Goal: Information Seeking & Learning: Check status

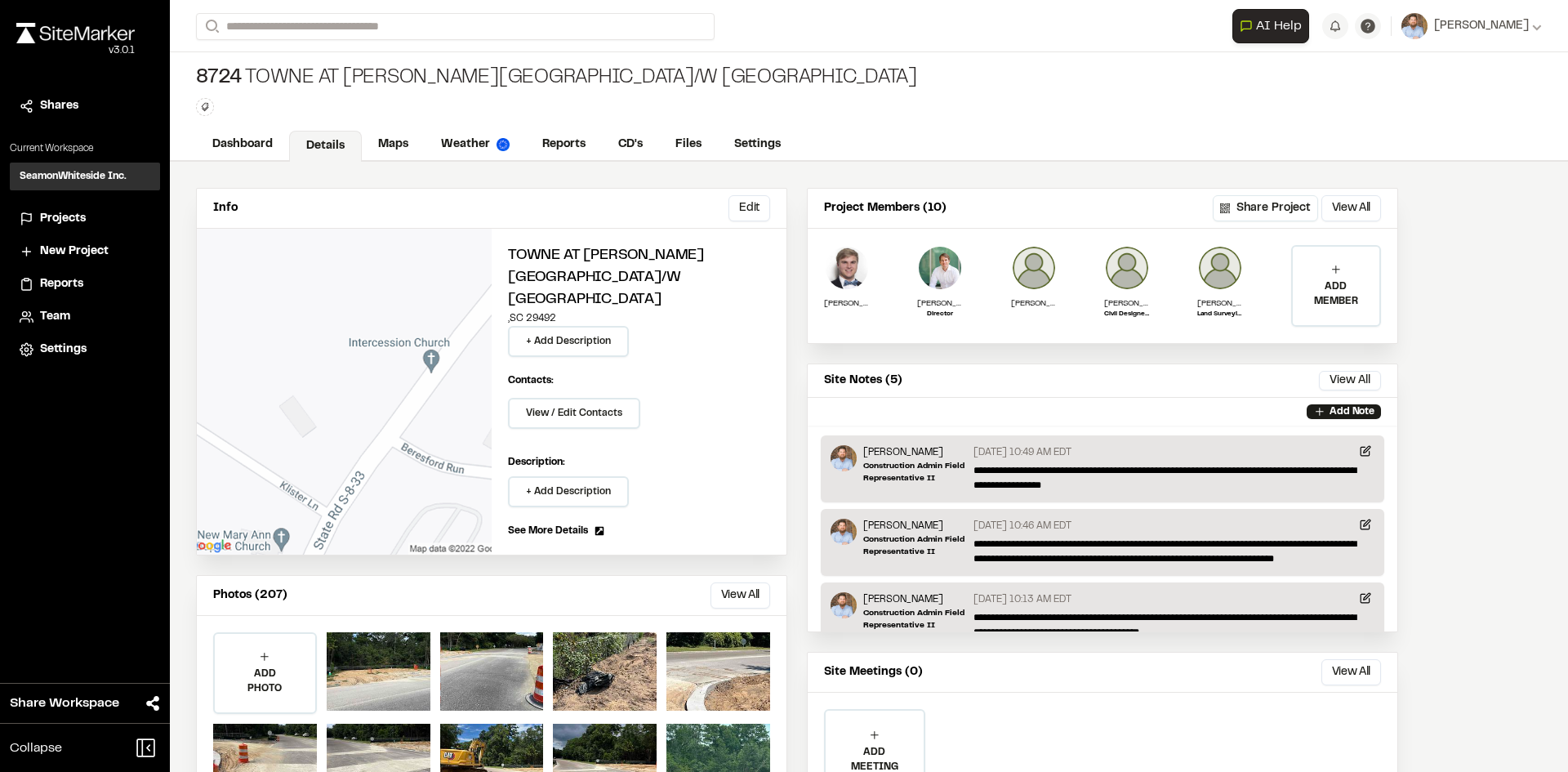
click at [72, 219] on span "Projects" at bounding box center [63, 219] width 46 height 18
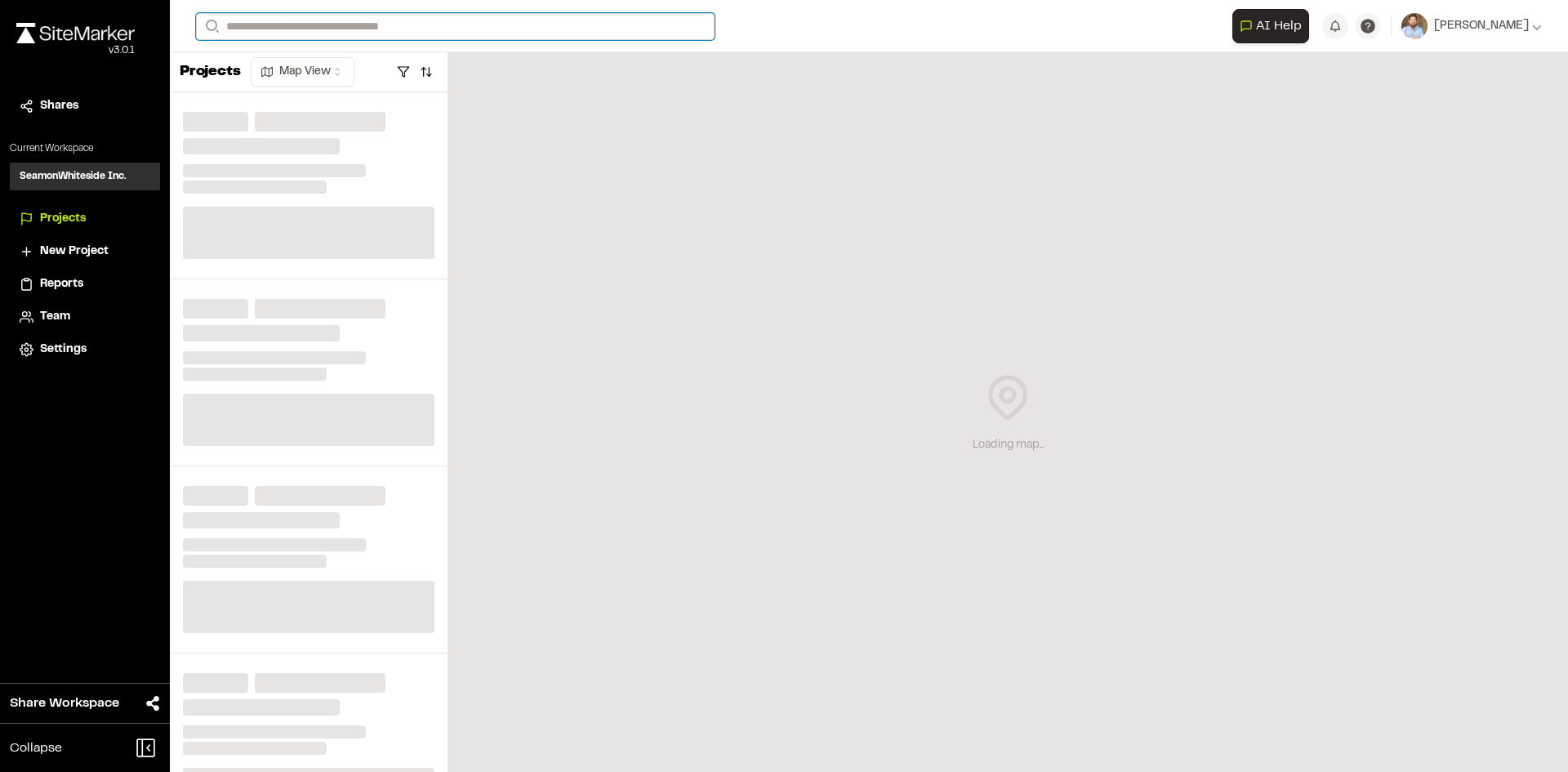
click at [287, 24] on input "Search" at bounding box center [455, 26] width 519 height 27
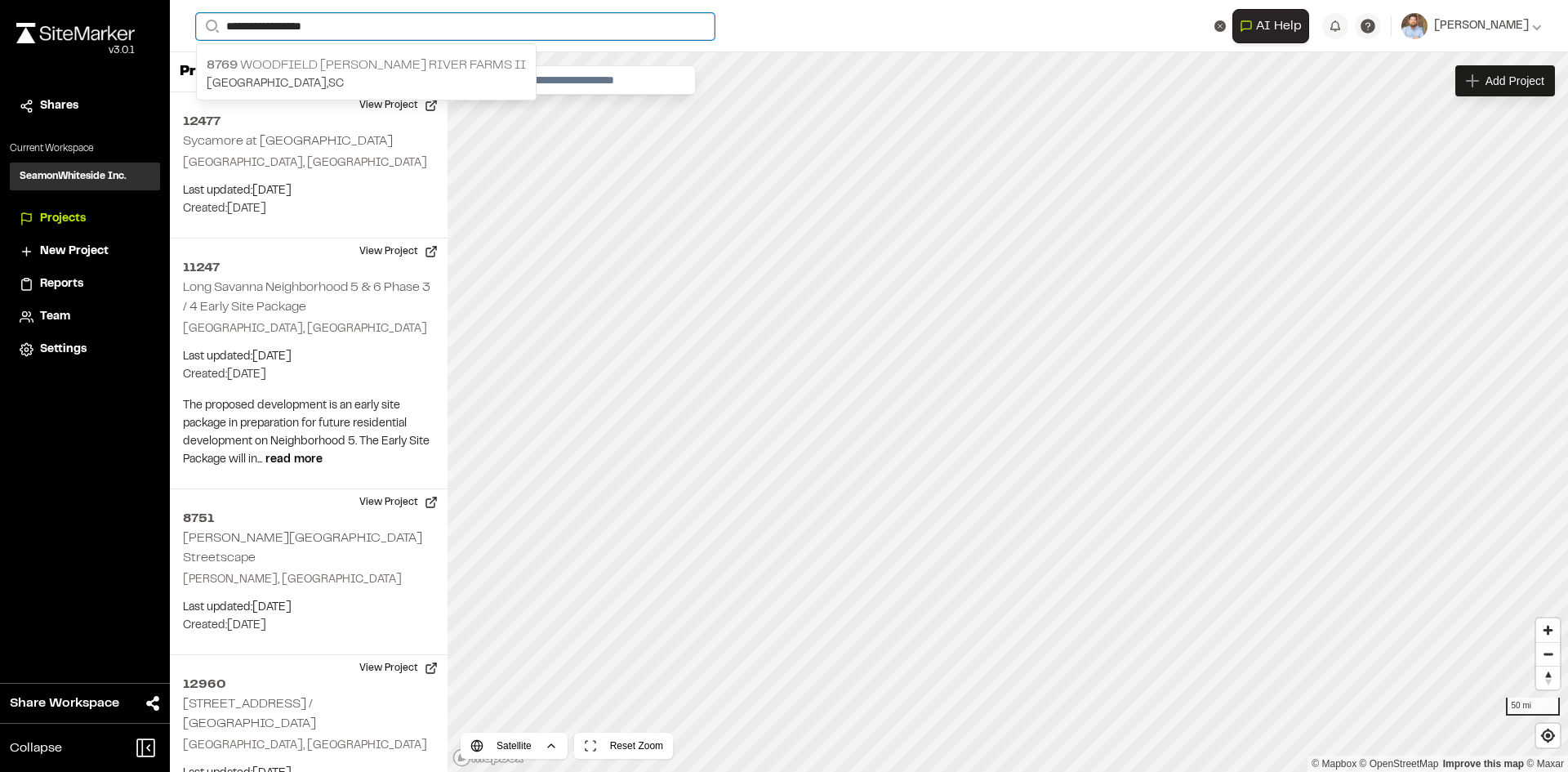
type input "**********"
click at [329, 27] on input "**********" at bounding box center [455, 26] width 519 height 27
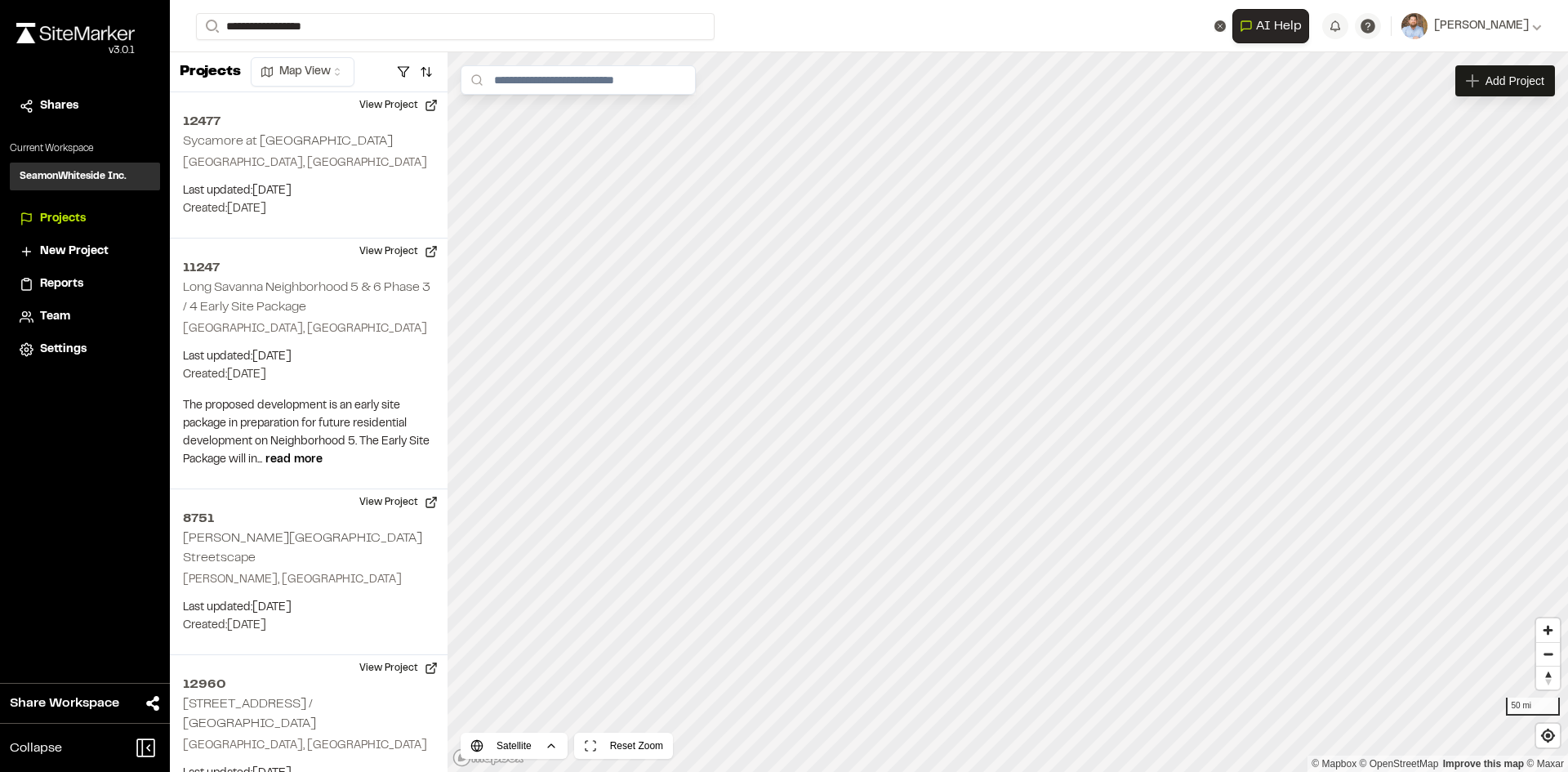
click at [331, 69] on p "8769 [GEOGRAPHIC_DATA][PERSON_NAME] II" at bounding box center [366, 65] width 319 height 19
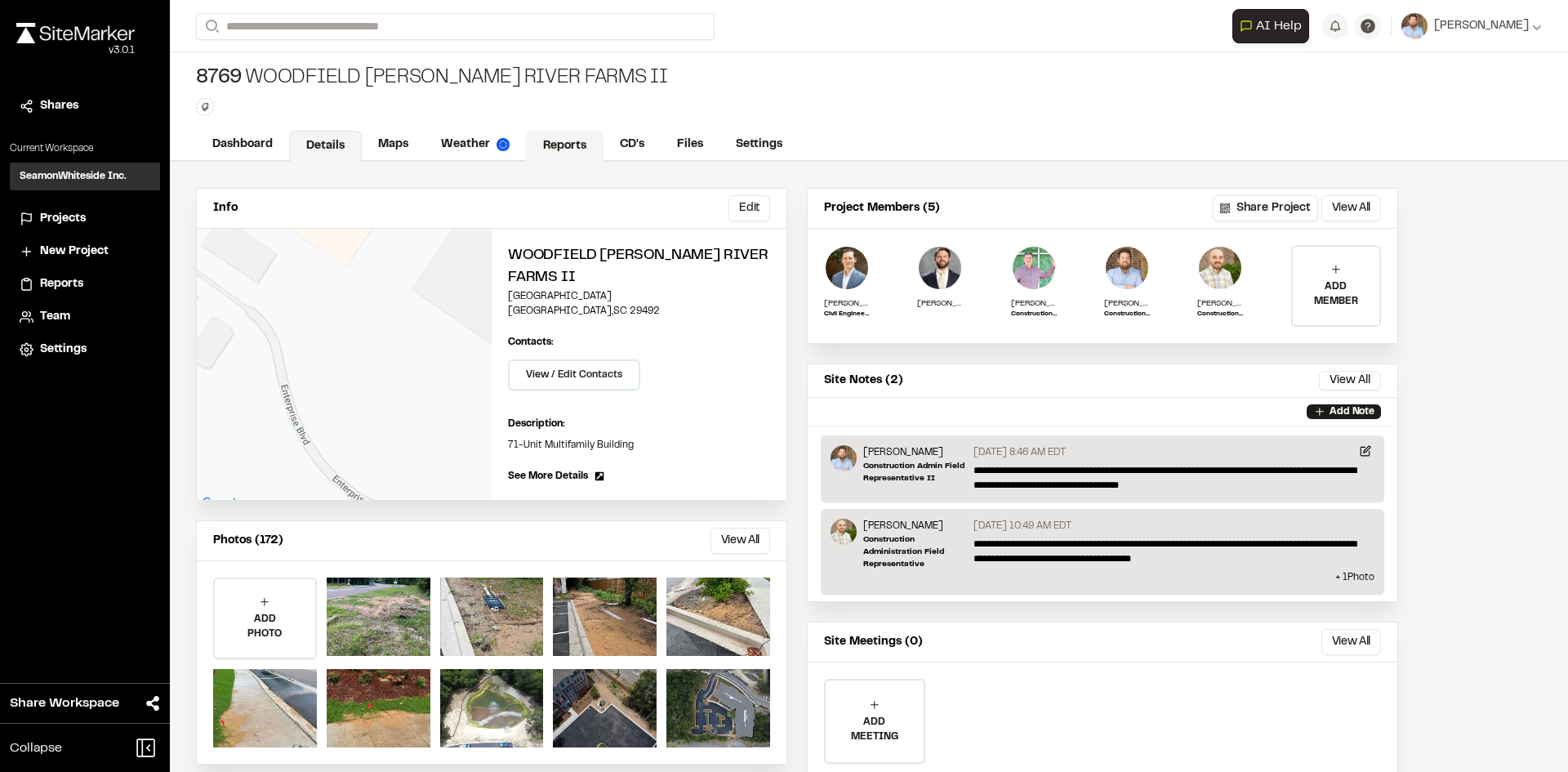
click at [570, 144] on link "Reports" at bounding box center [565, 146] width 77 height 31
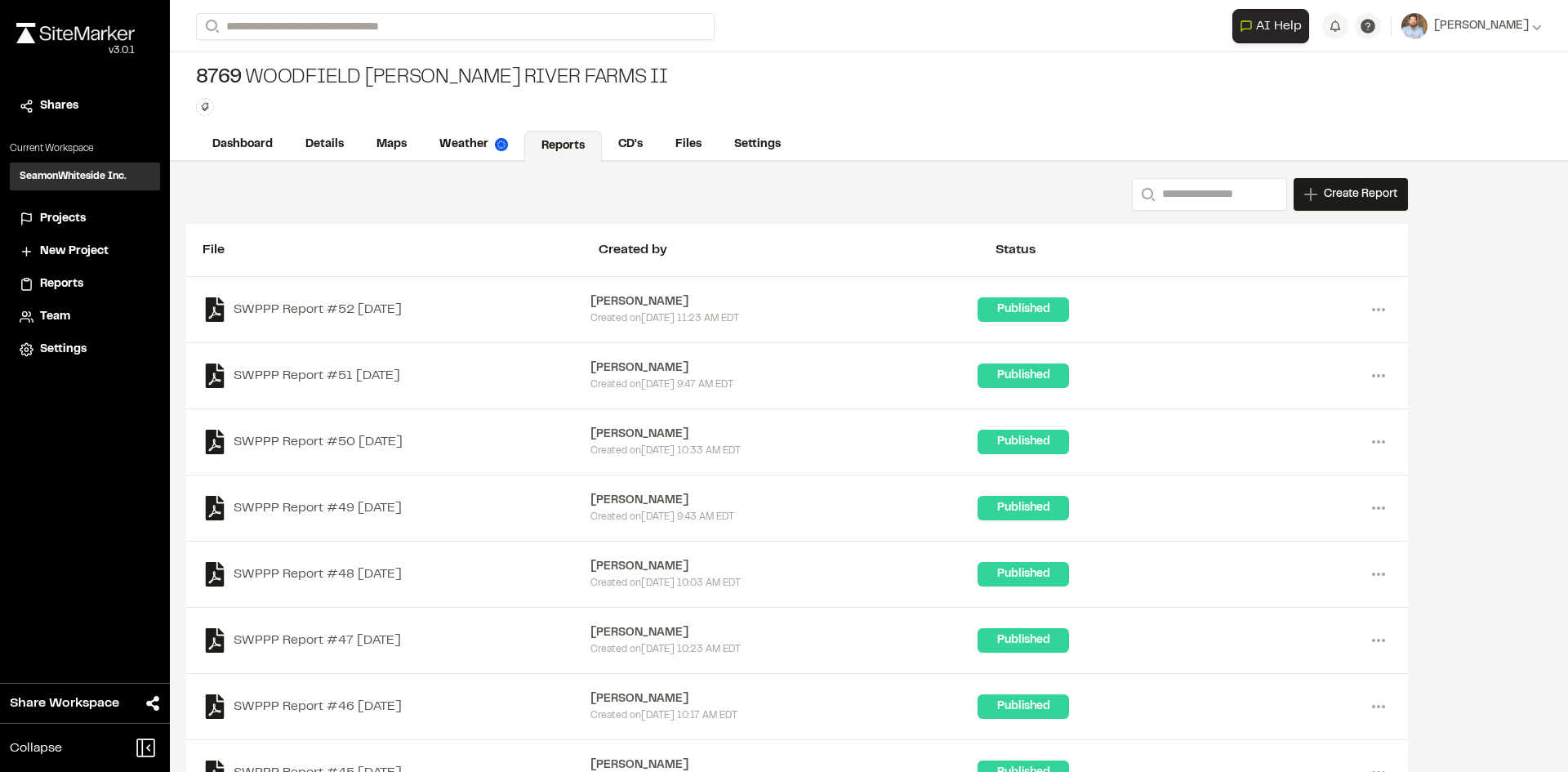
click at [80, 221] on span "Projects" at bounding box center [63, 219] width 46 height 18
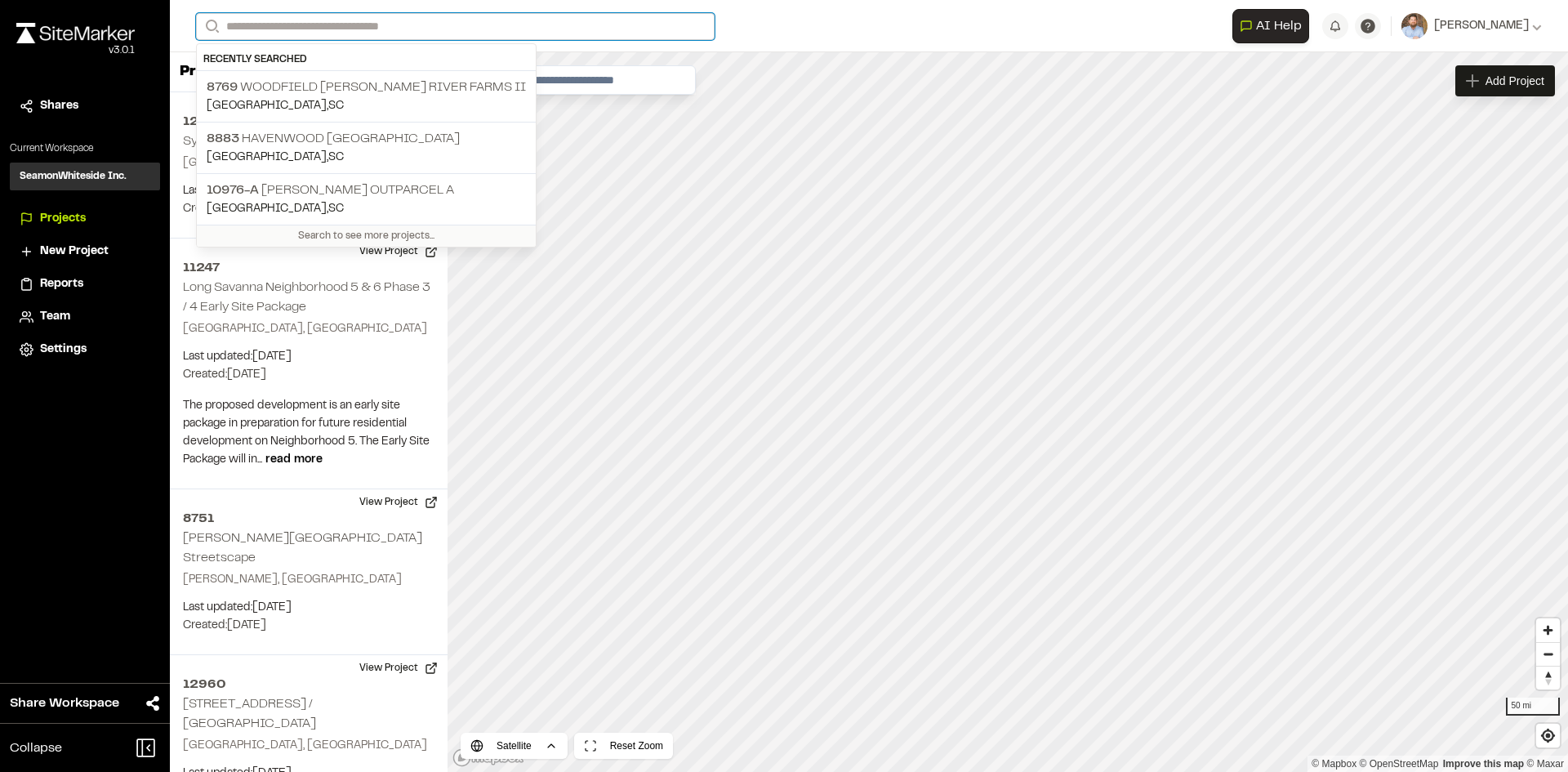
click at [295, 27] on input "Search" at bounding box center [455, 26] width 519 height 27
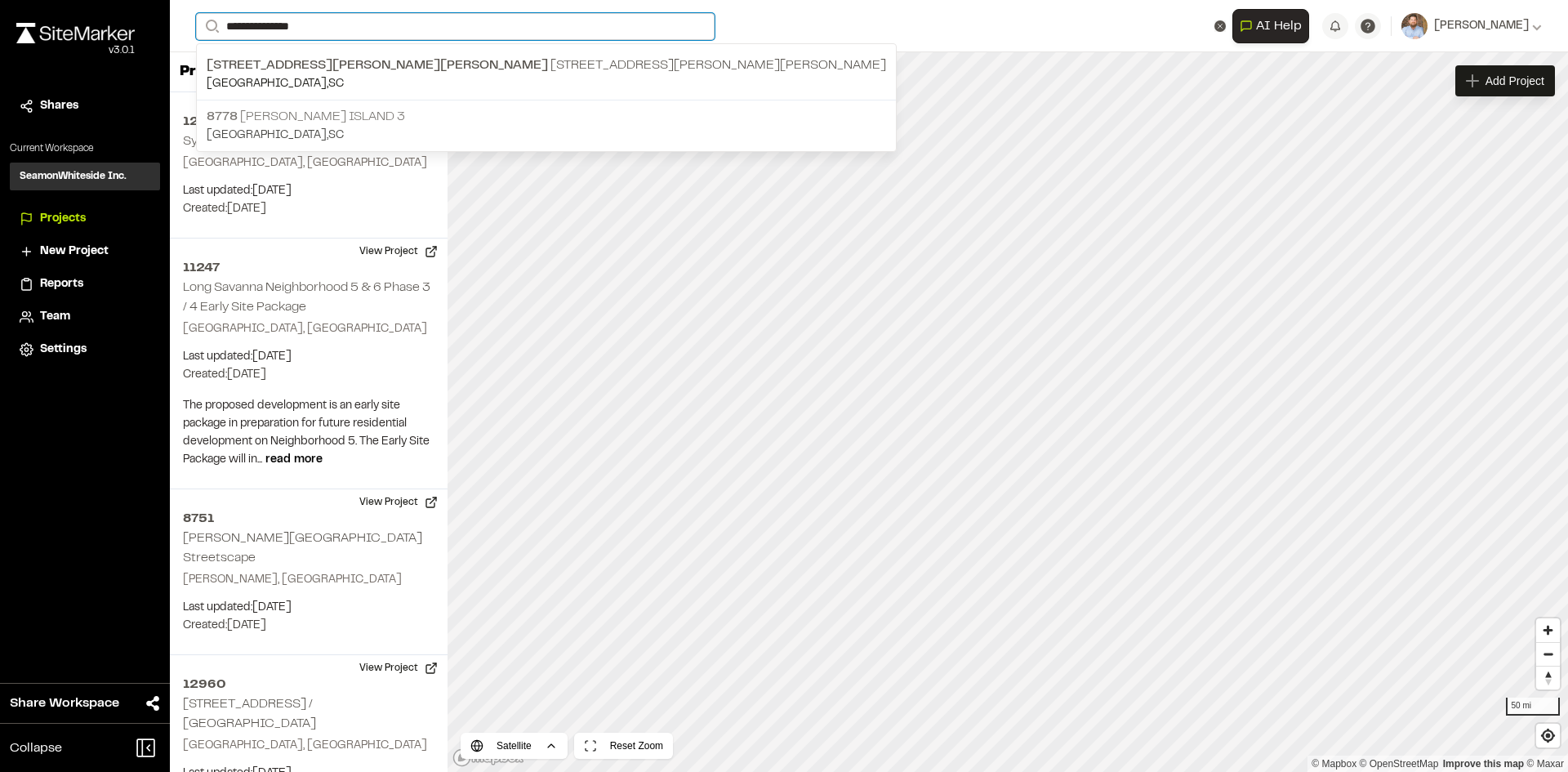
type input "**********"
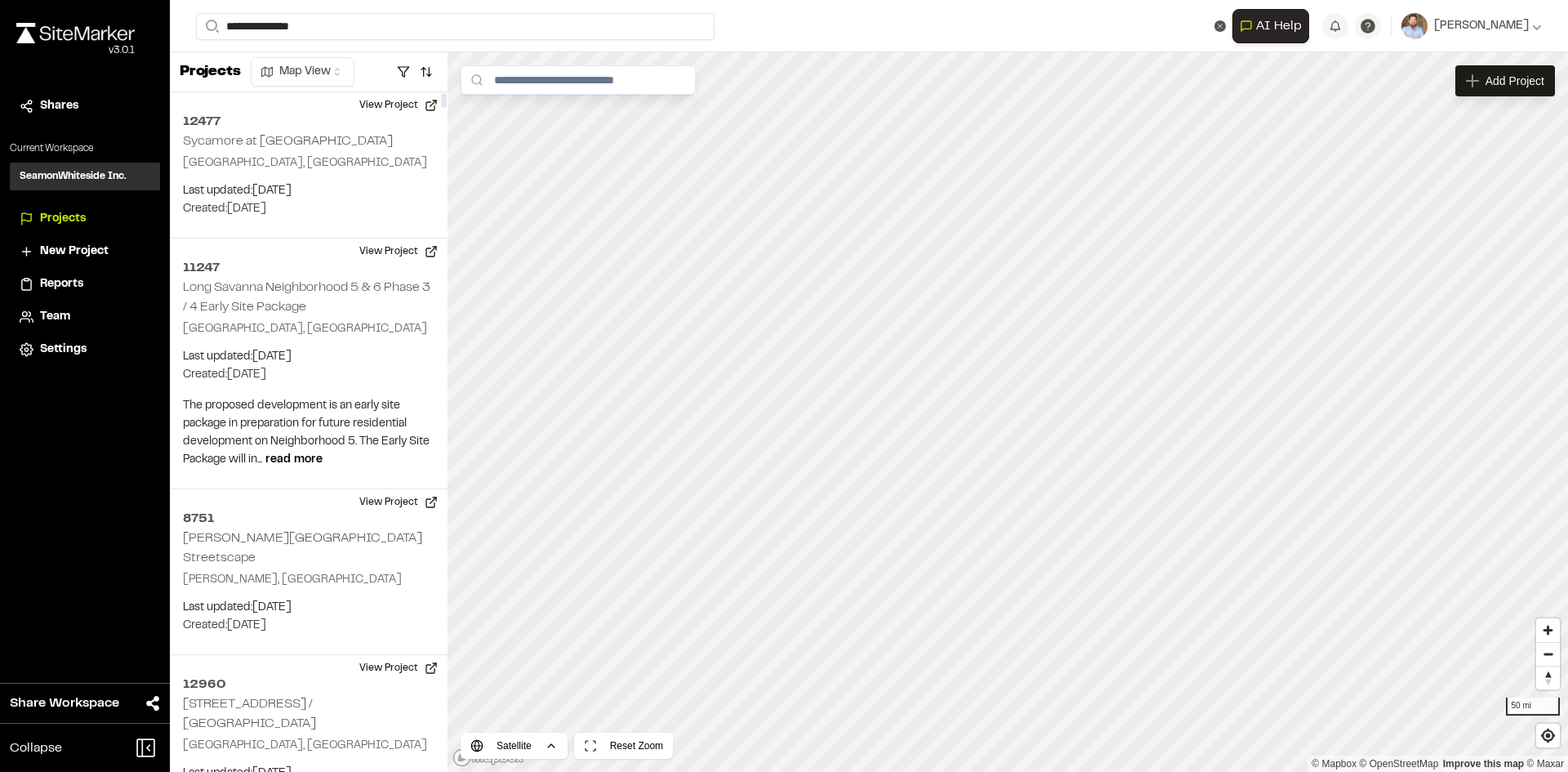
click at [354, 124] on p "8778 [PERSON_NAME][GEOGRAPHIC_DATA] 3" at bounding box center [546, 117] width 679 height 19
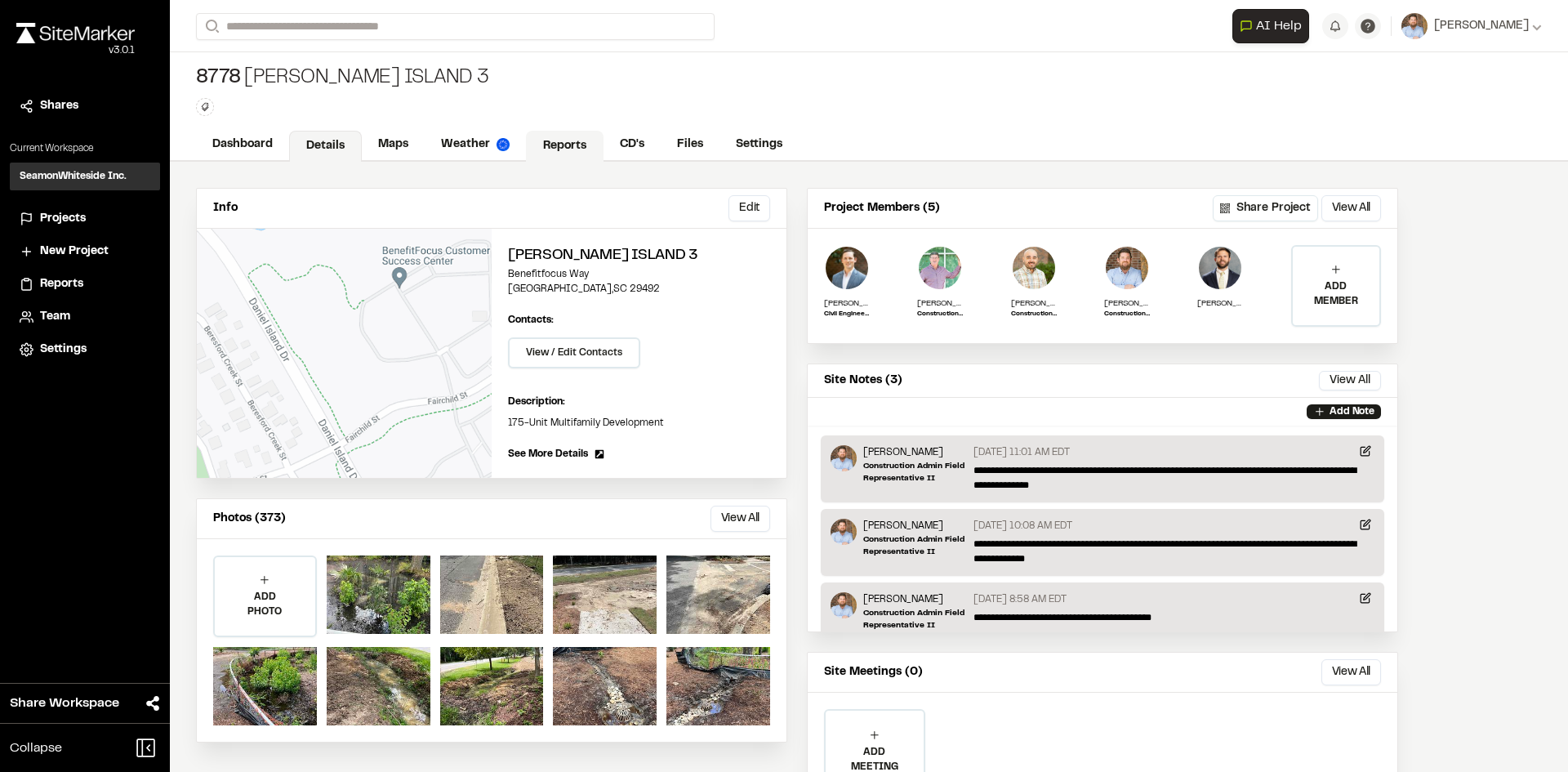
click at [559, 143] on link "Reports" at bounding box center [565, 146] width 77 height 31
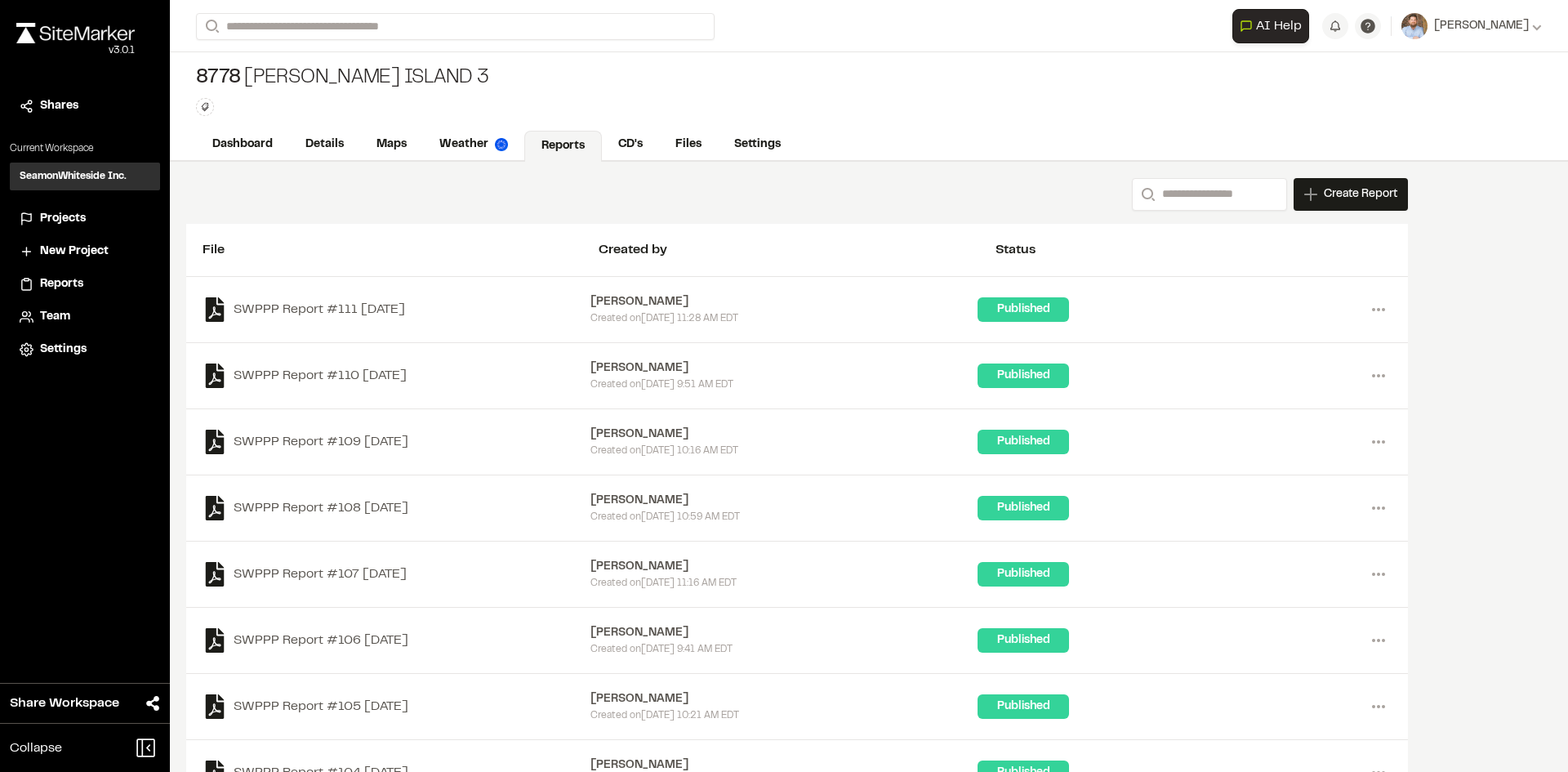
click at [77, 221] on span "Projects" at bounding box center [63, 219] width 46 height 18
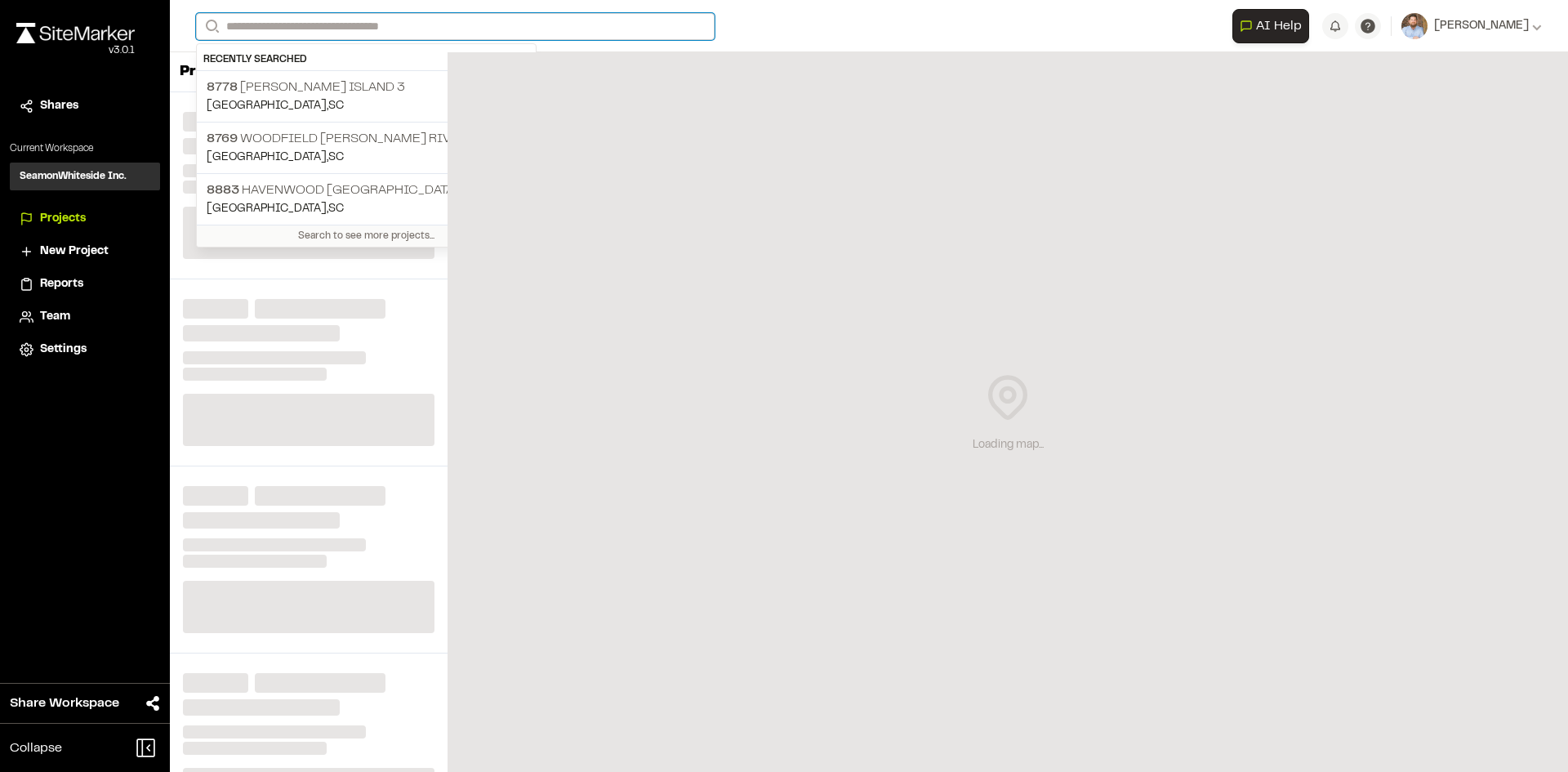
click at [265, 26] on input "Search" at bounding box center [455, 26] width 519 height 27
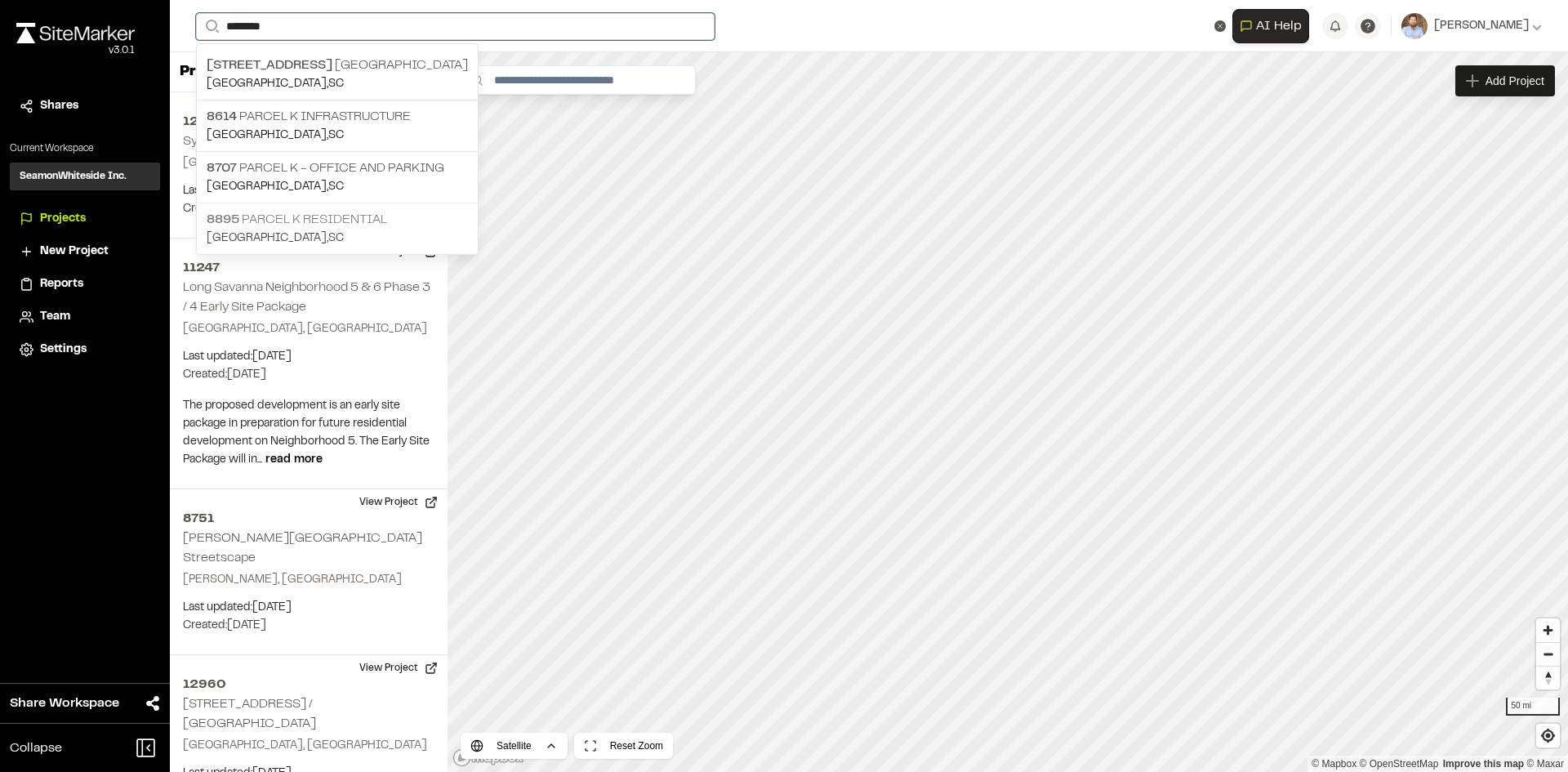
type input "********"
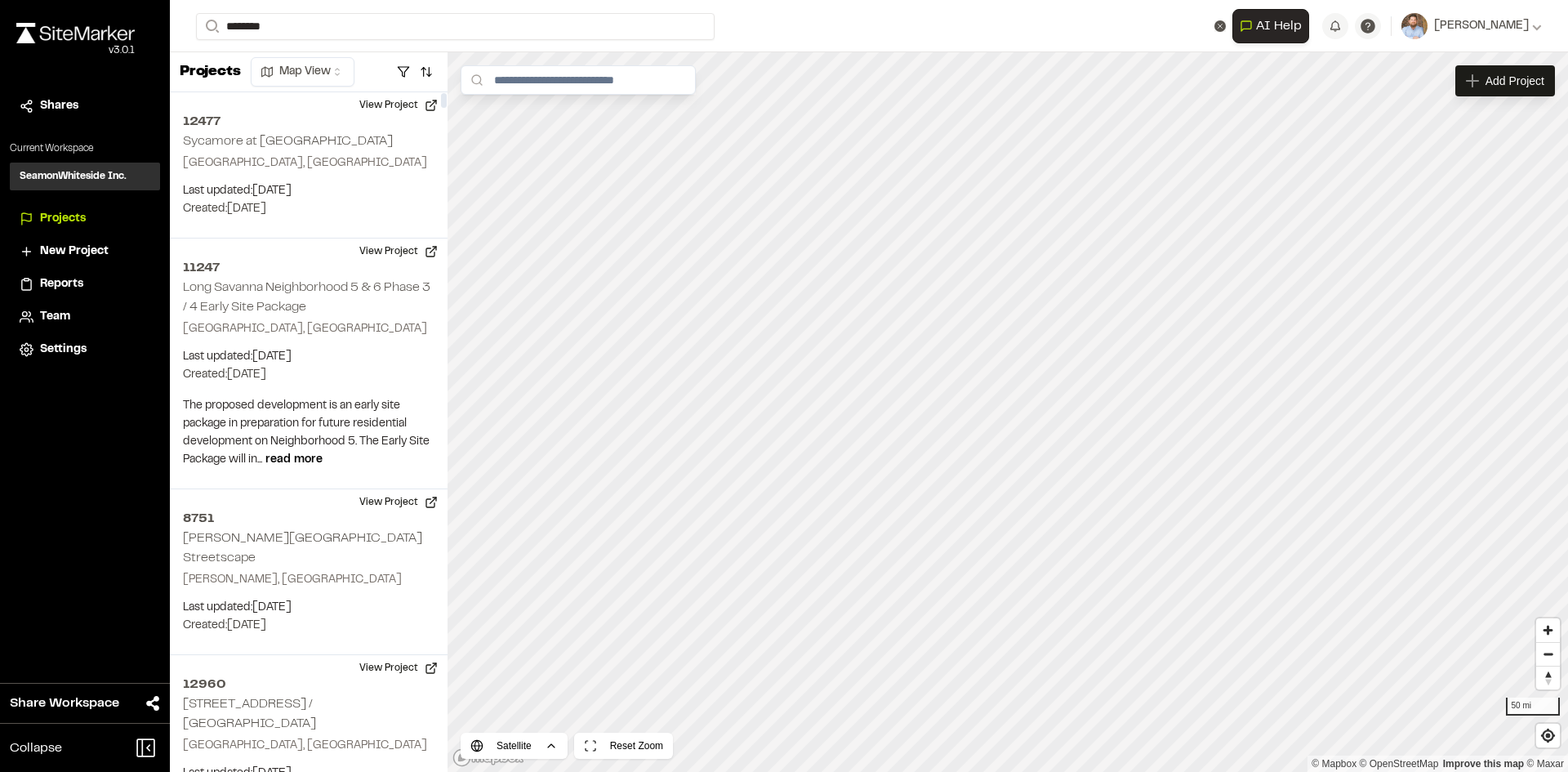
click at [318, 215] on p "8895 Parcel K Residential" at bounding box center [337, 220] width 261 height 19
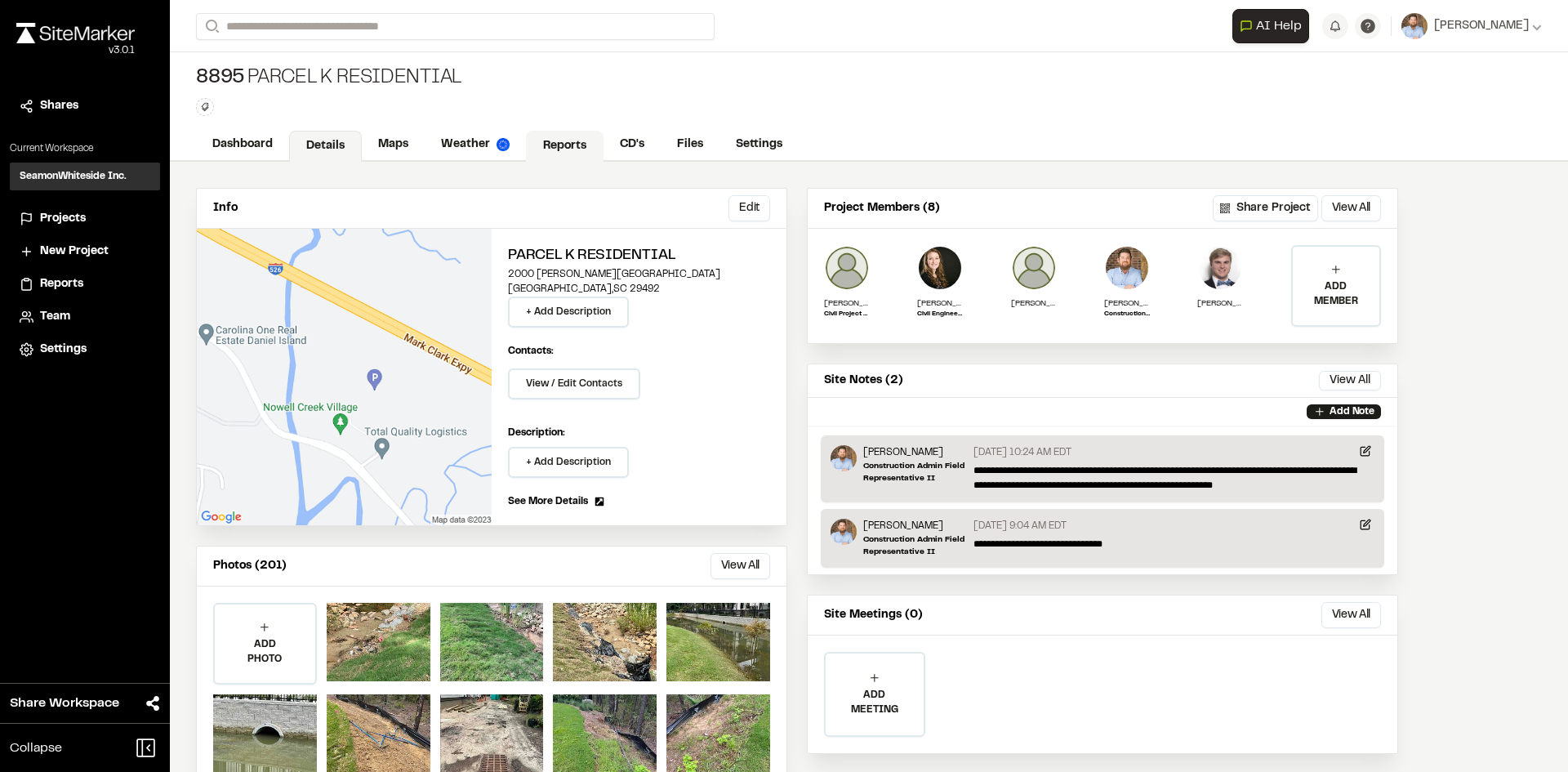
click at [564, 146] on link "Reports" at bounding box center [565, 146] width 77 height 31
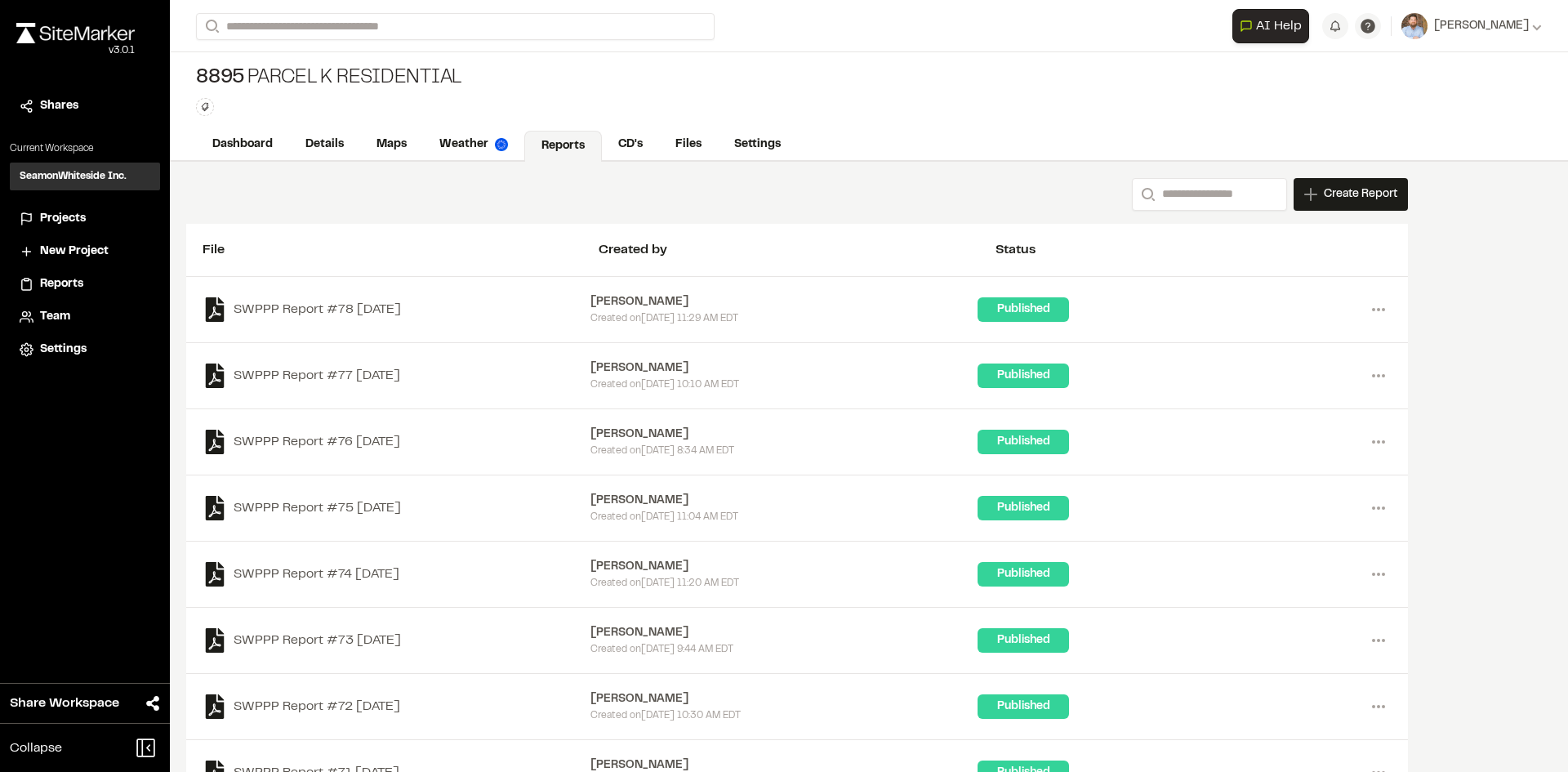
click at [61, 219] on span "Projects" at bounding box center [63, 219] width 46 height 18
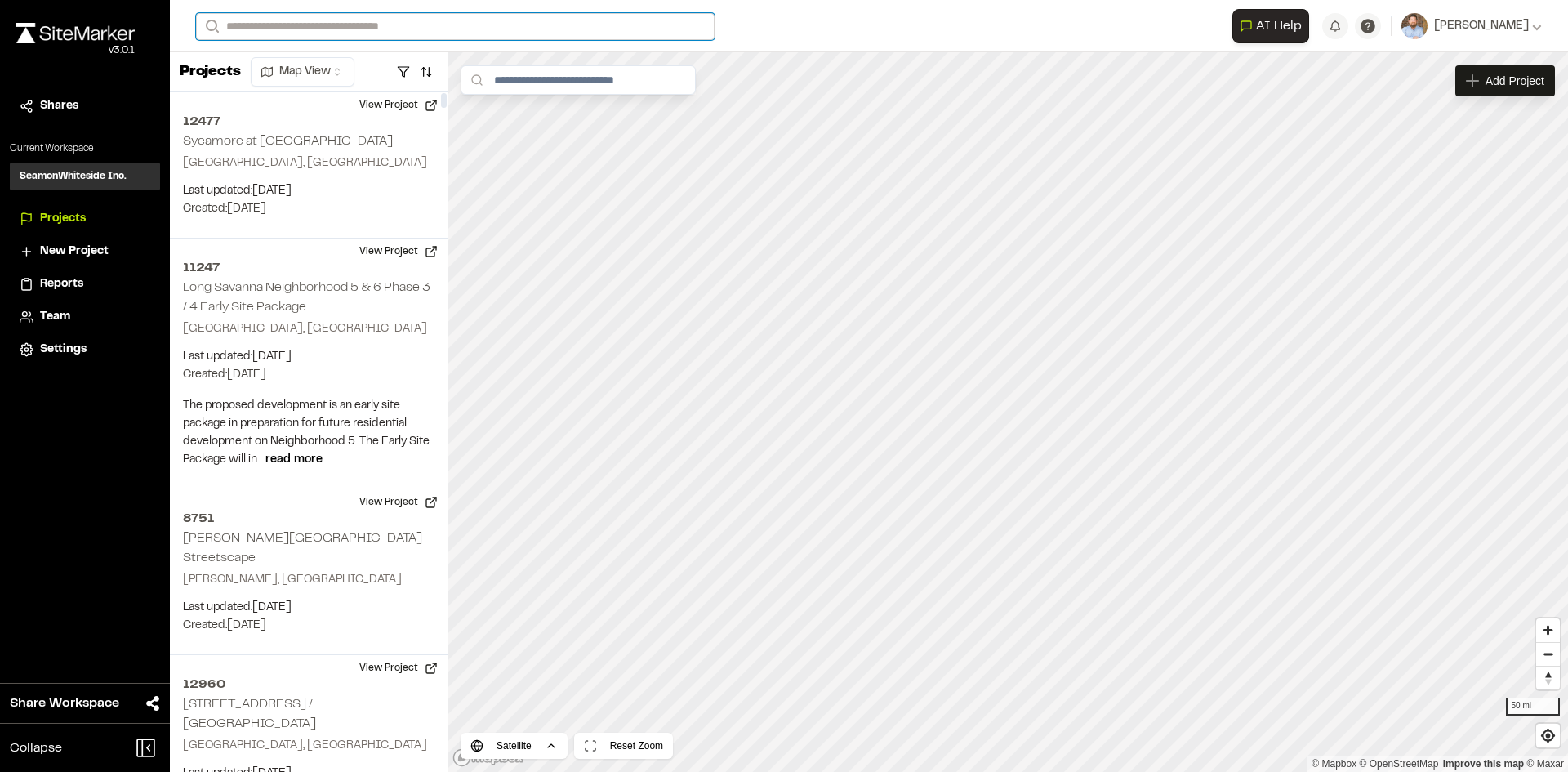
click at [294, 25] on input "Search" at bounding box center [455, 26] width 519 height 27
type input "**********"
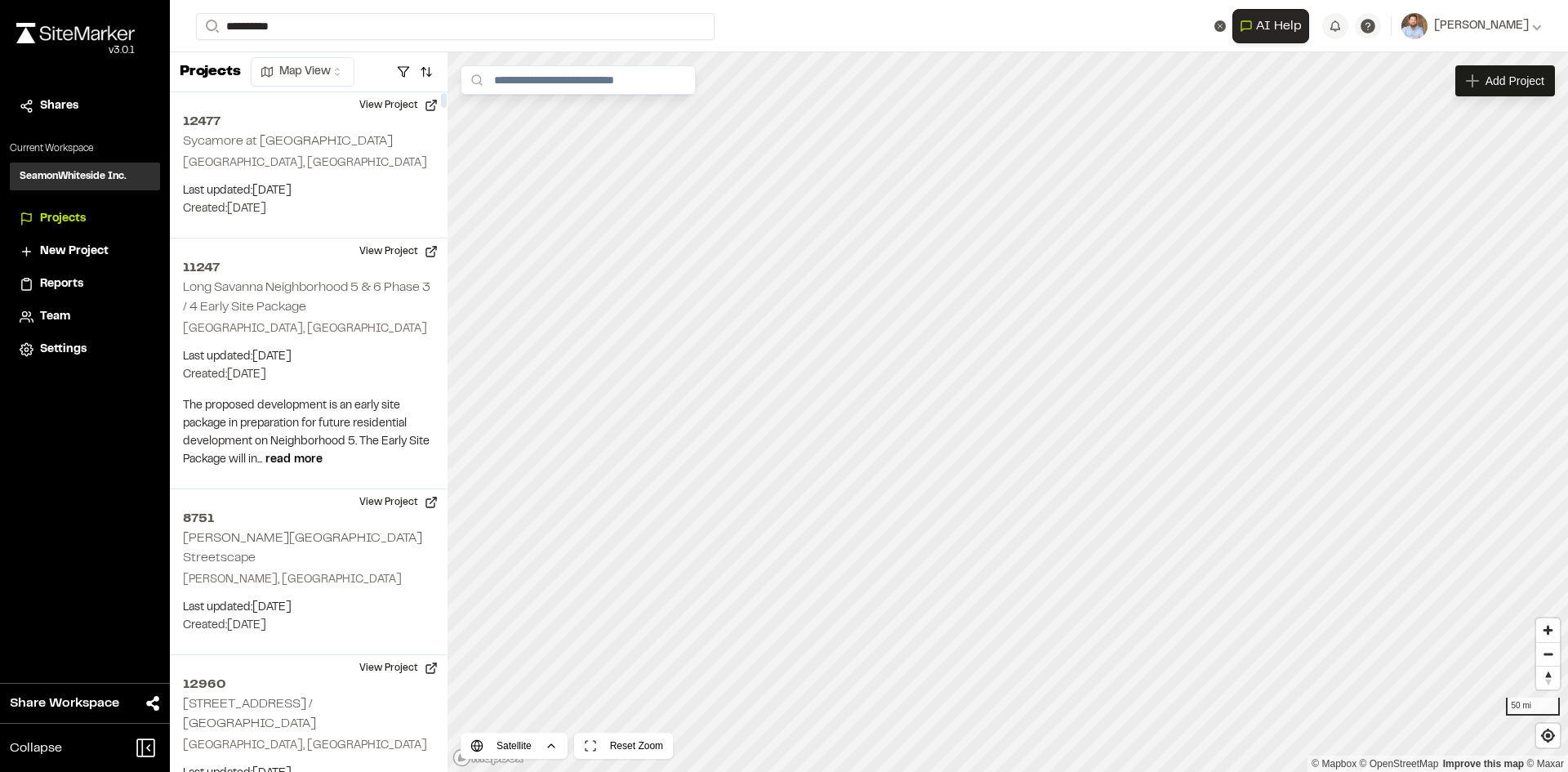
click at [332, 74] on p "[STREET_ADDRESS]" at bounding box center [326, 65] width 240 height 19
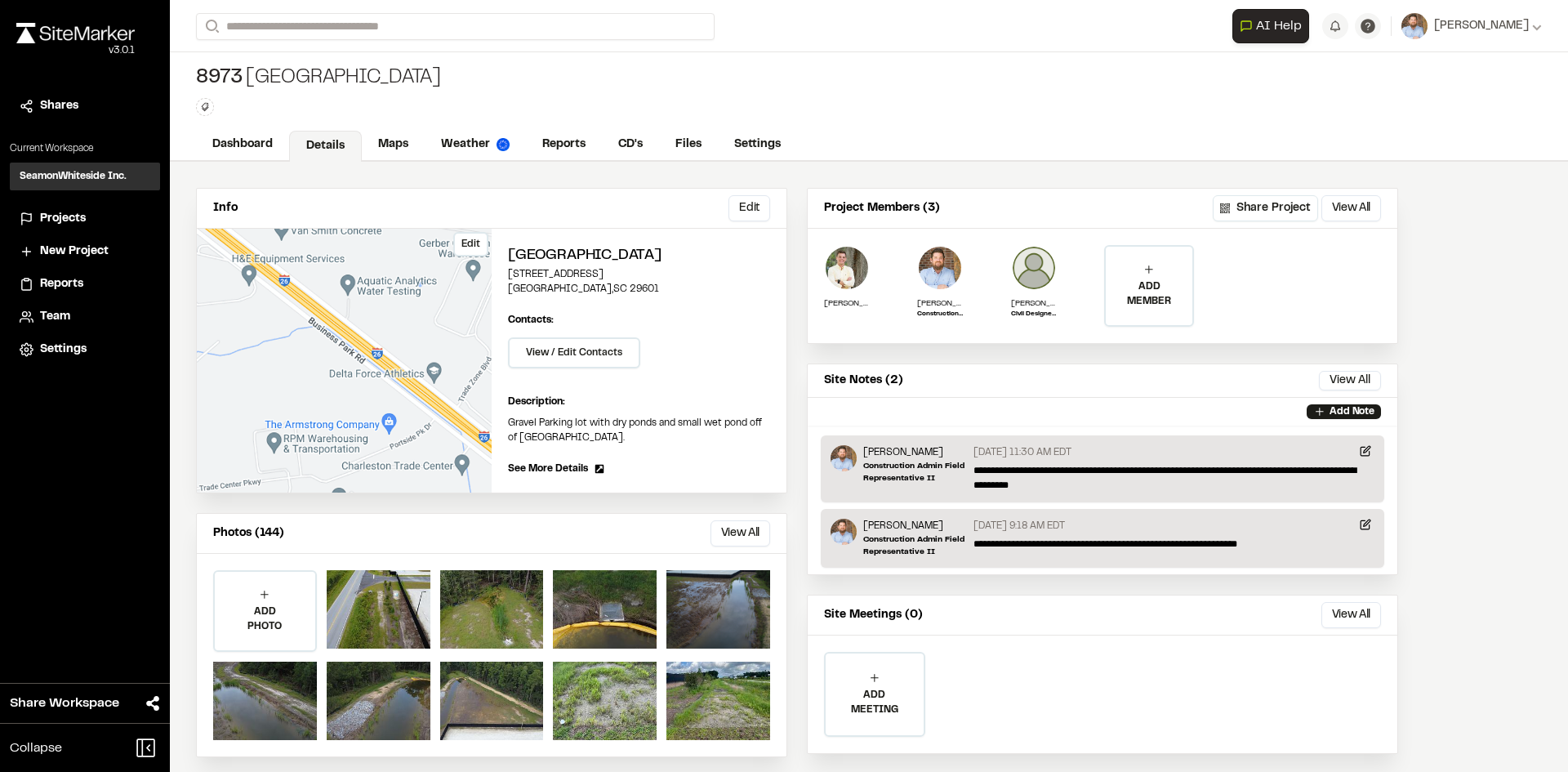
scroll to position [28, 0]
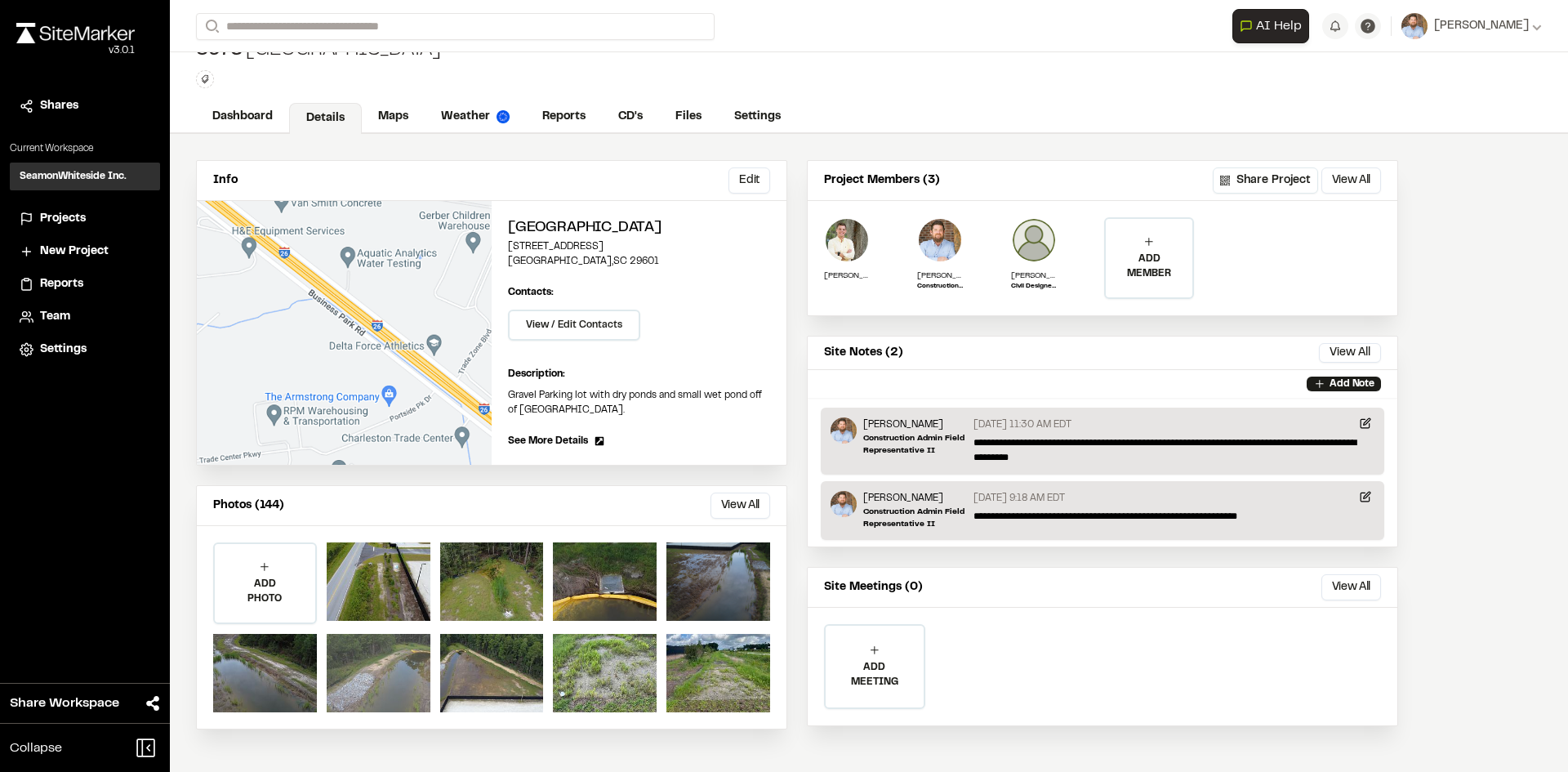
click at [393, 688] on div at bounding box center [379, 673] width 104 height 78
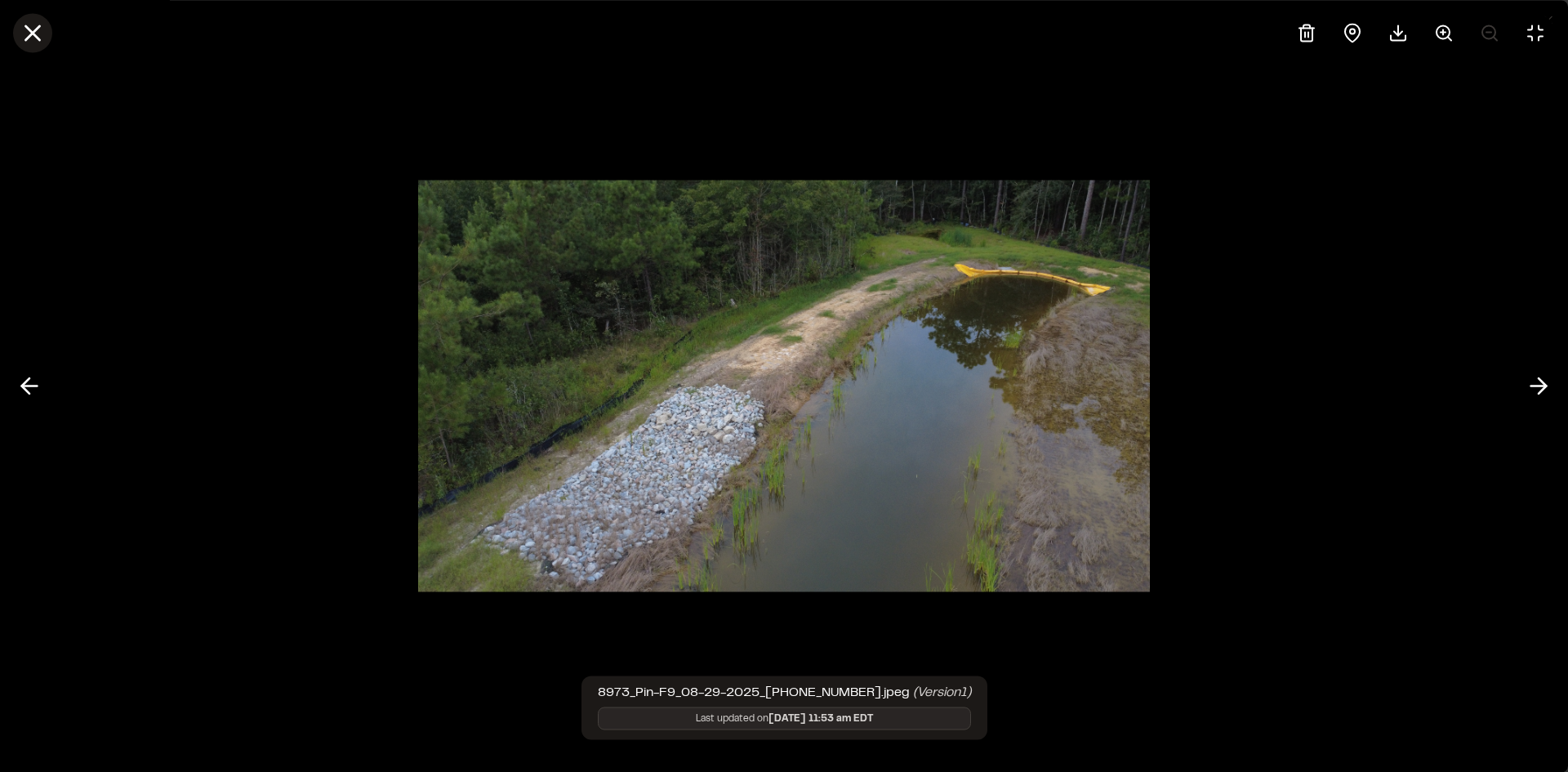
click at [29, 39] on icon at bounding box center [33, 33] width 28 height 28
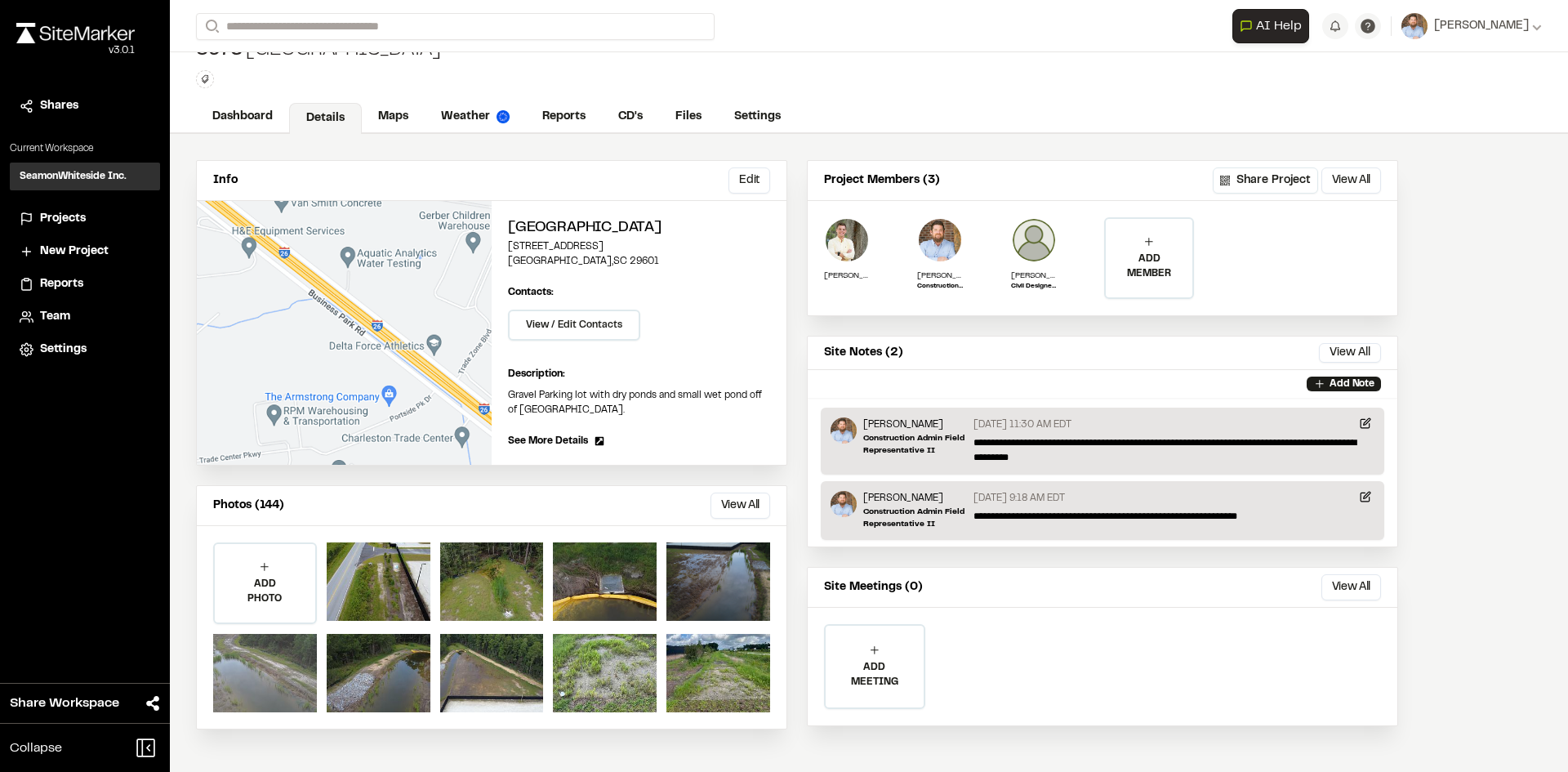
click at [273, 678] on div at bounding box center [265, 673] width 104 height 78
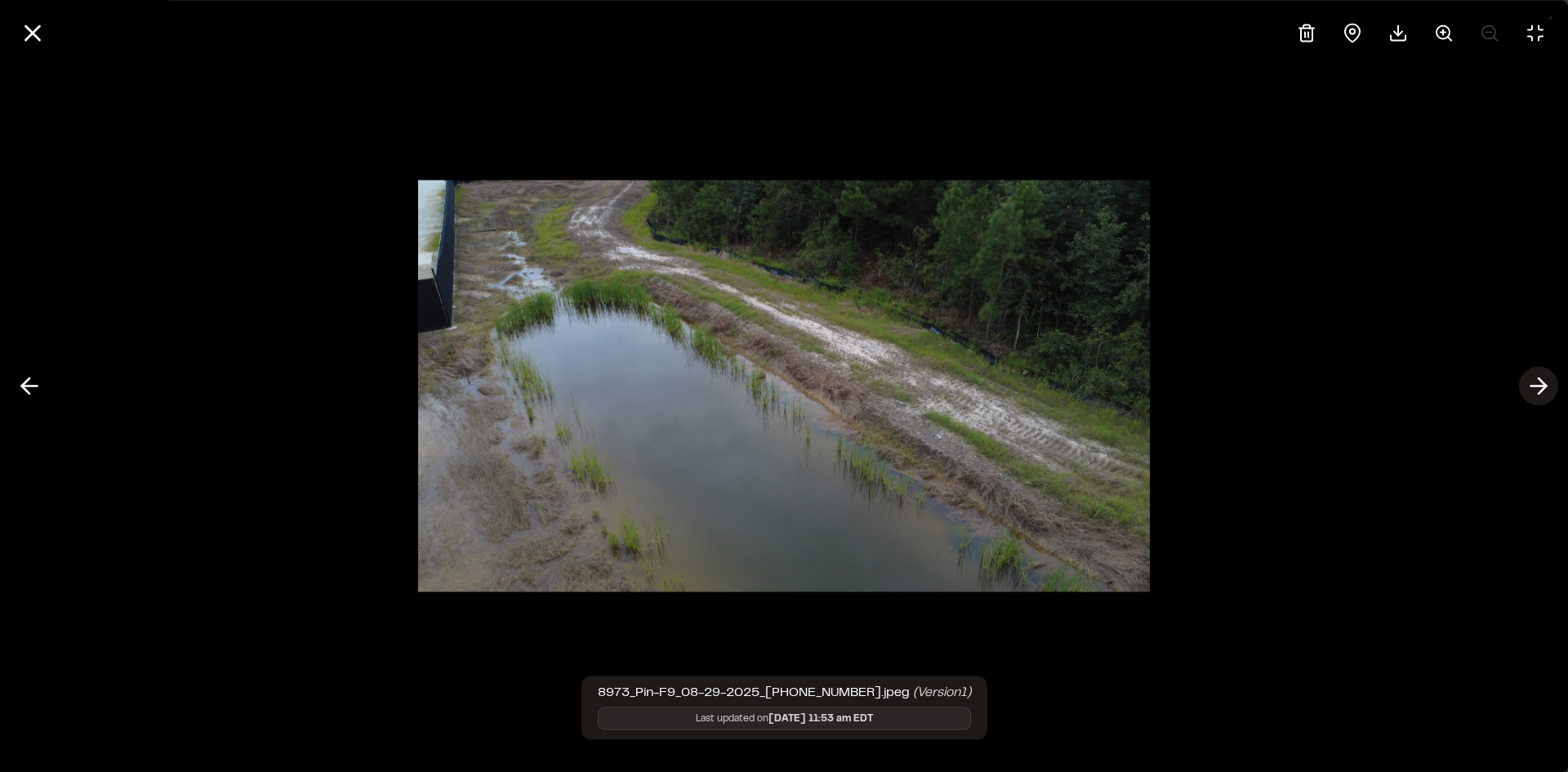
click at [1543, 377] on icon at bounding box center [1539, 387] width 26 height 28
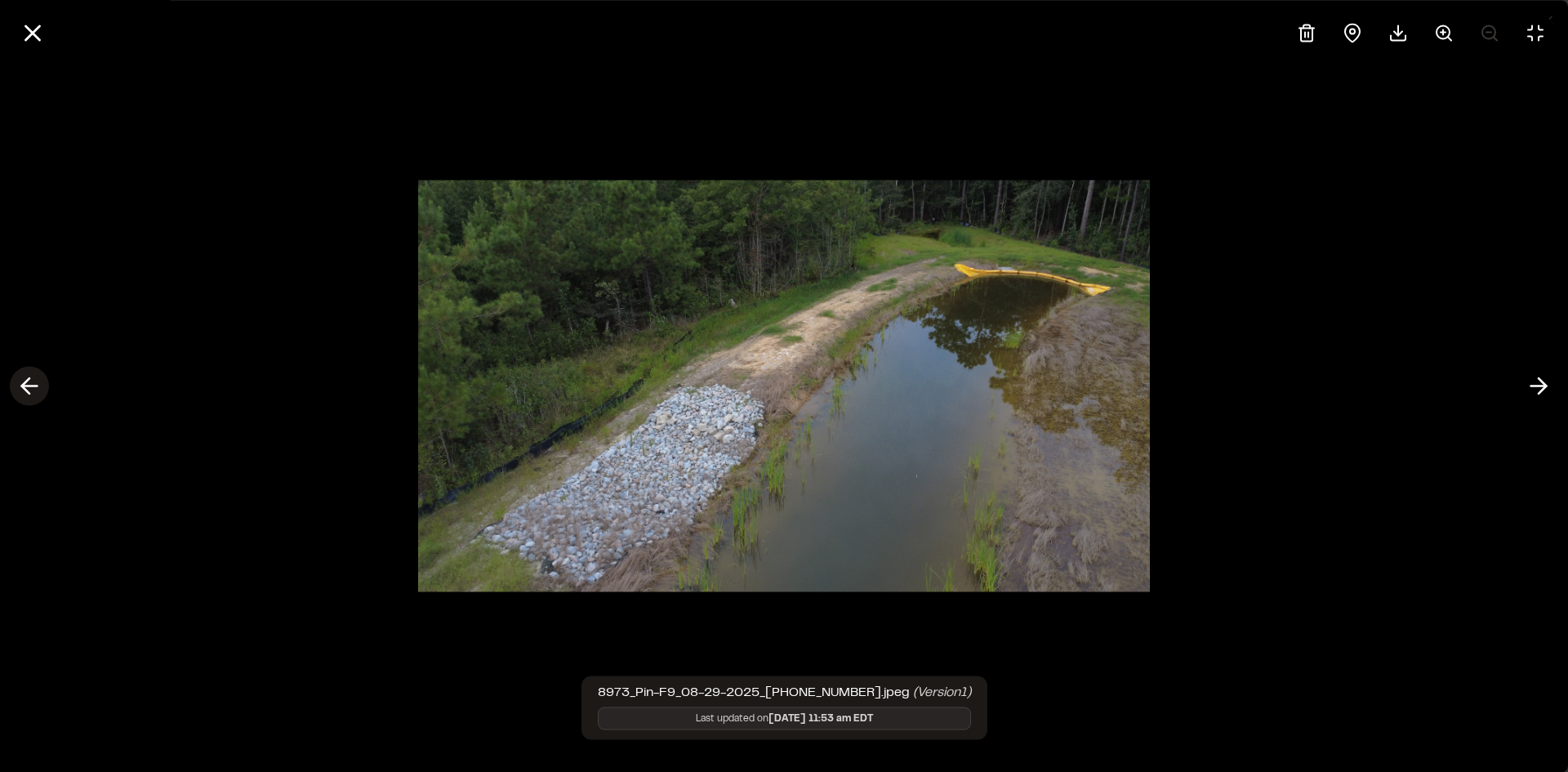
click at [23, 387] on polyline at bounding box center [25, 386] width 7 height 16
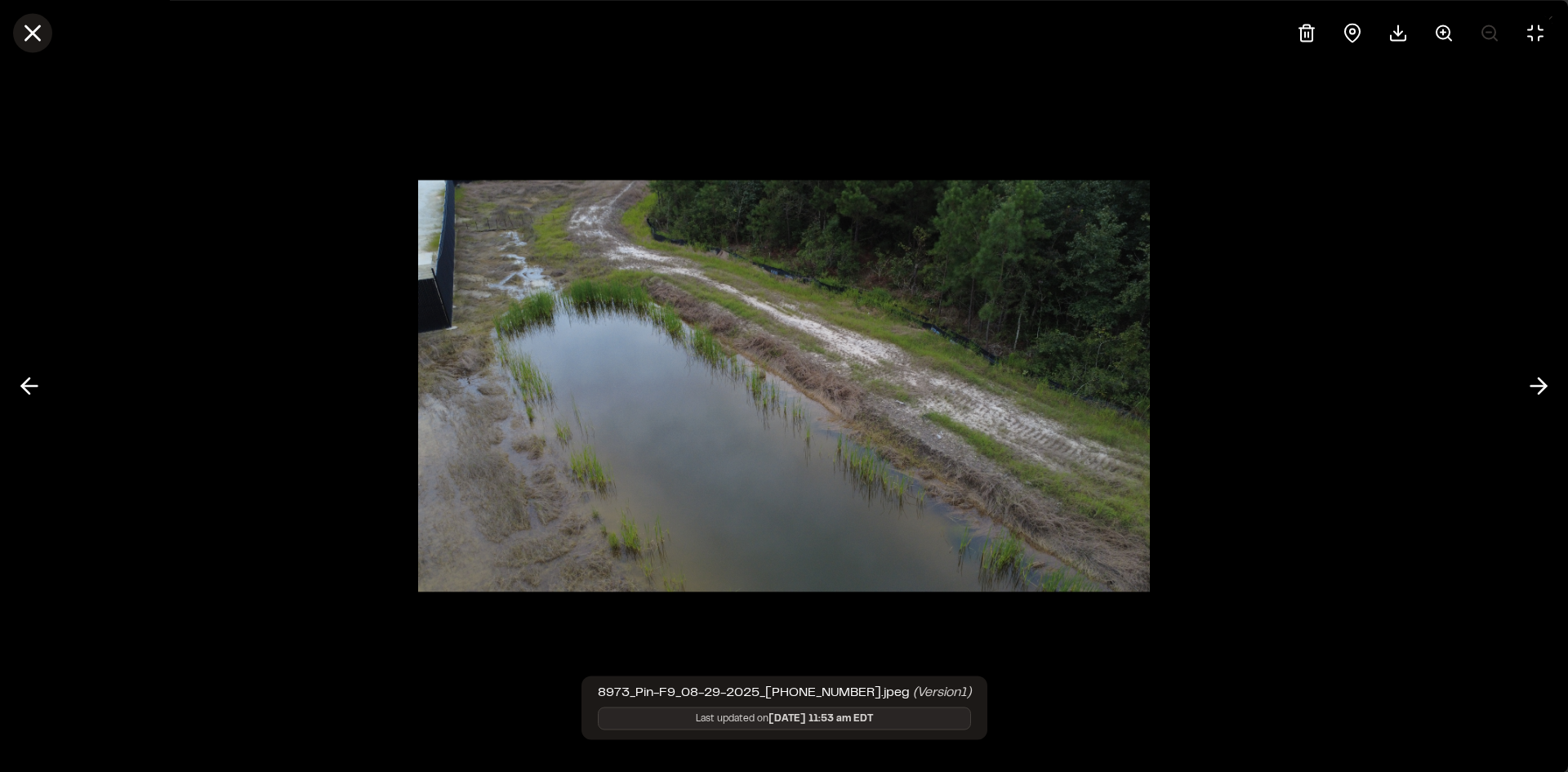
click at [35, 31] on line at bounding box center [33, 33] width 14 height 14
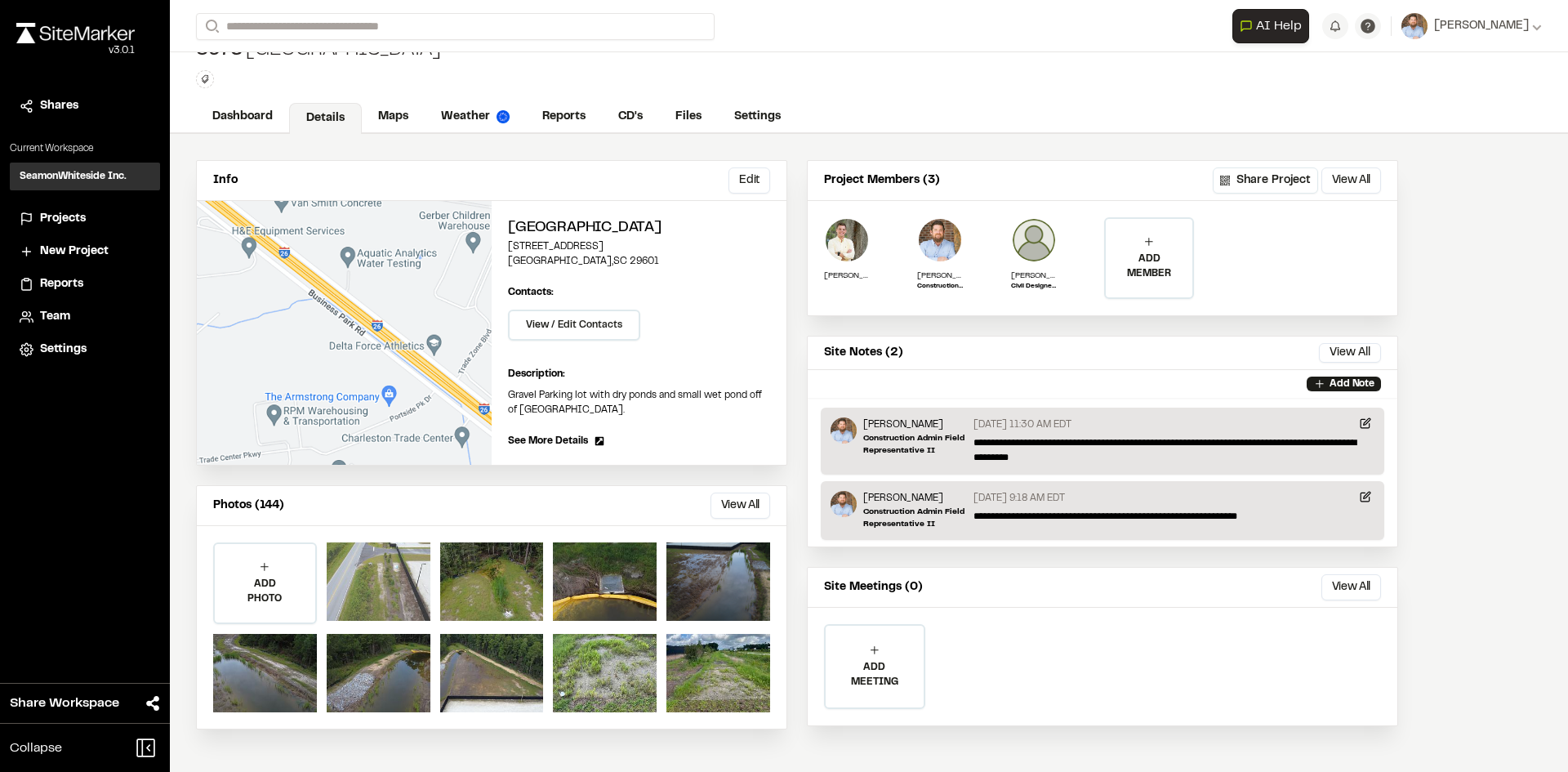
click at [383, 595] on div at bounding box center [379, 581] width 104 height 78
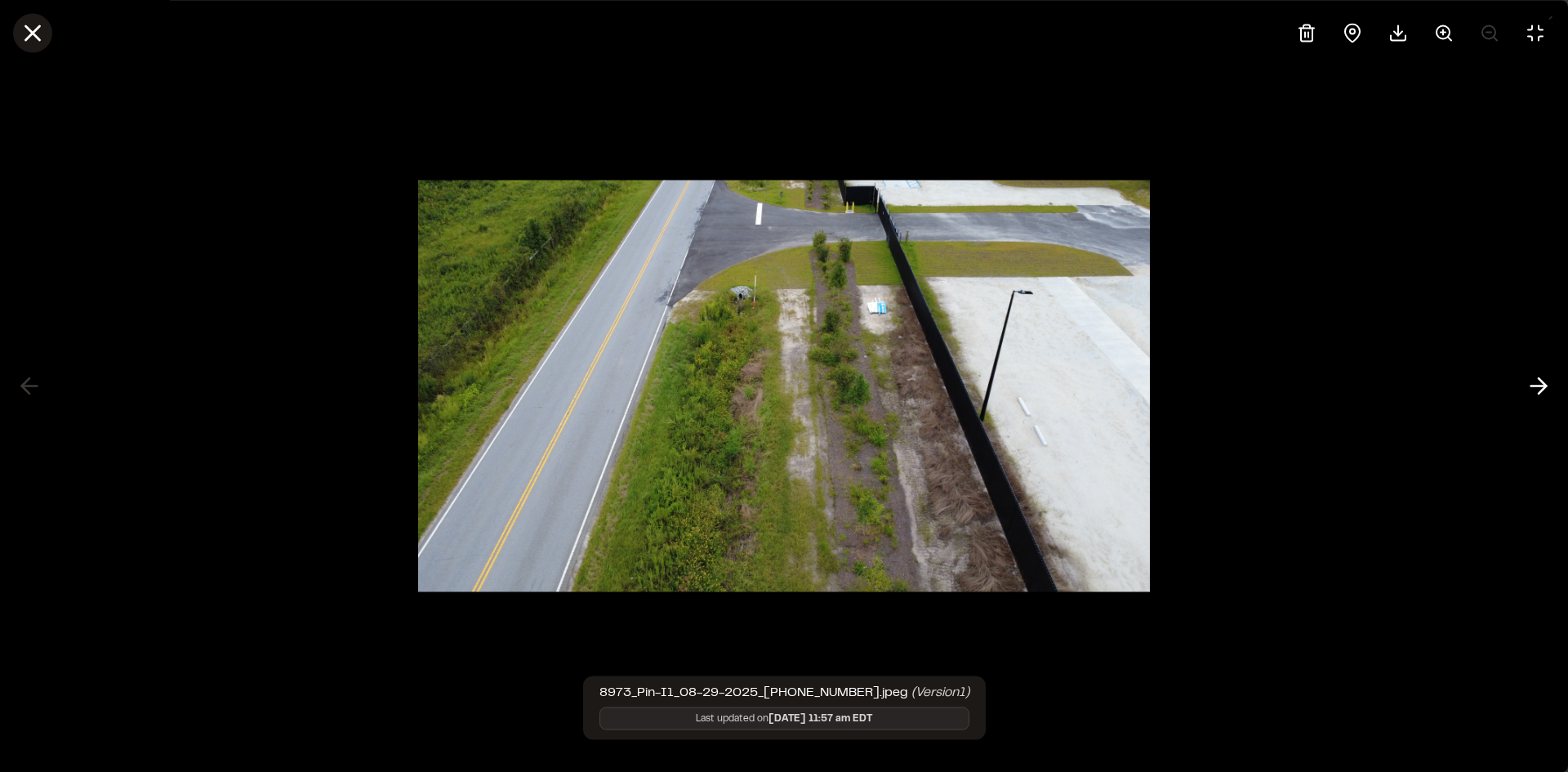
click at [45, 33] on icon at bounding box center [33, 33] width 28 height 28
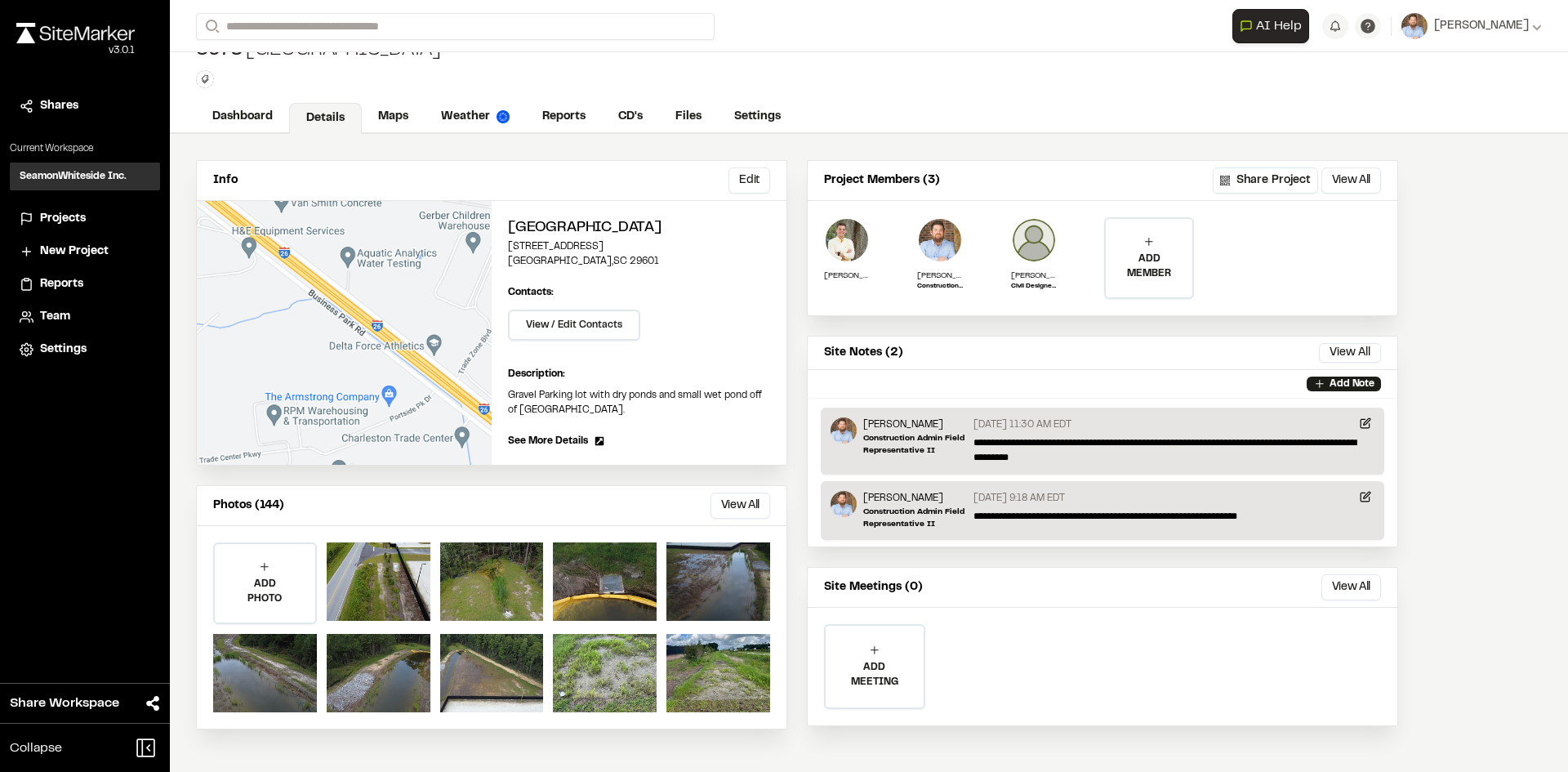
click at [66, 209] on li "Projects" at bounding box center [84, 218] width 150 height 31
click at [72, 219] on span "Projects" at bounding box center [63, 219] width 46 height 18
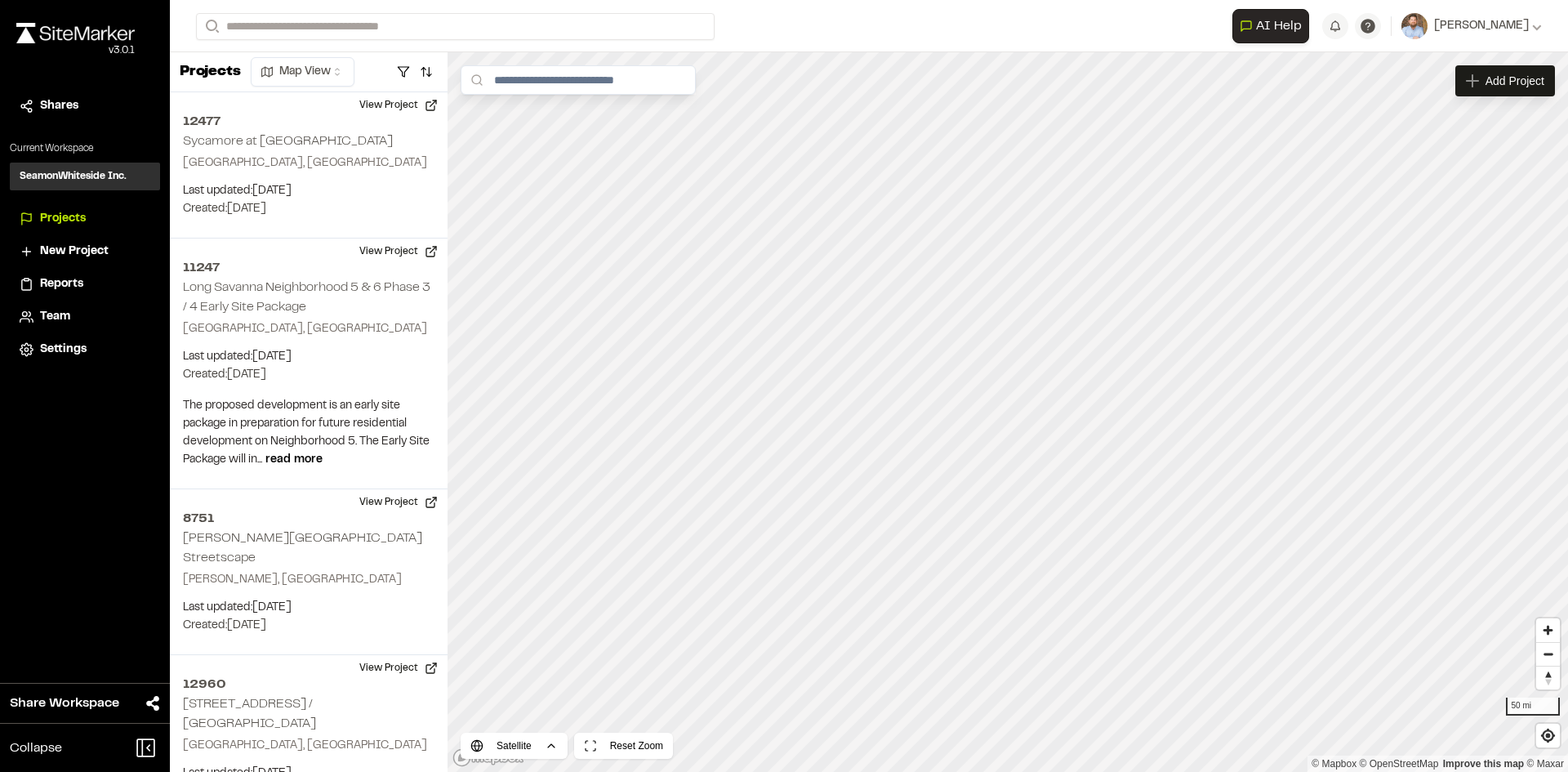
click at [62, 284] on span "Reports" at bounding box center [62, 284] width 43 height 18
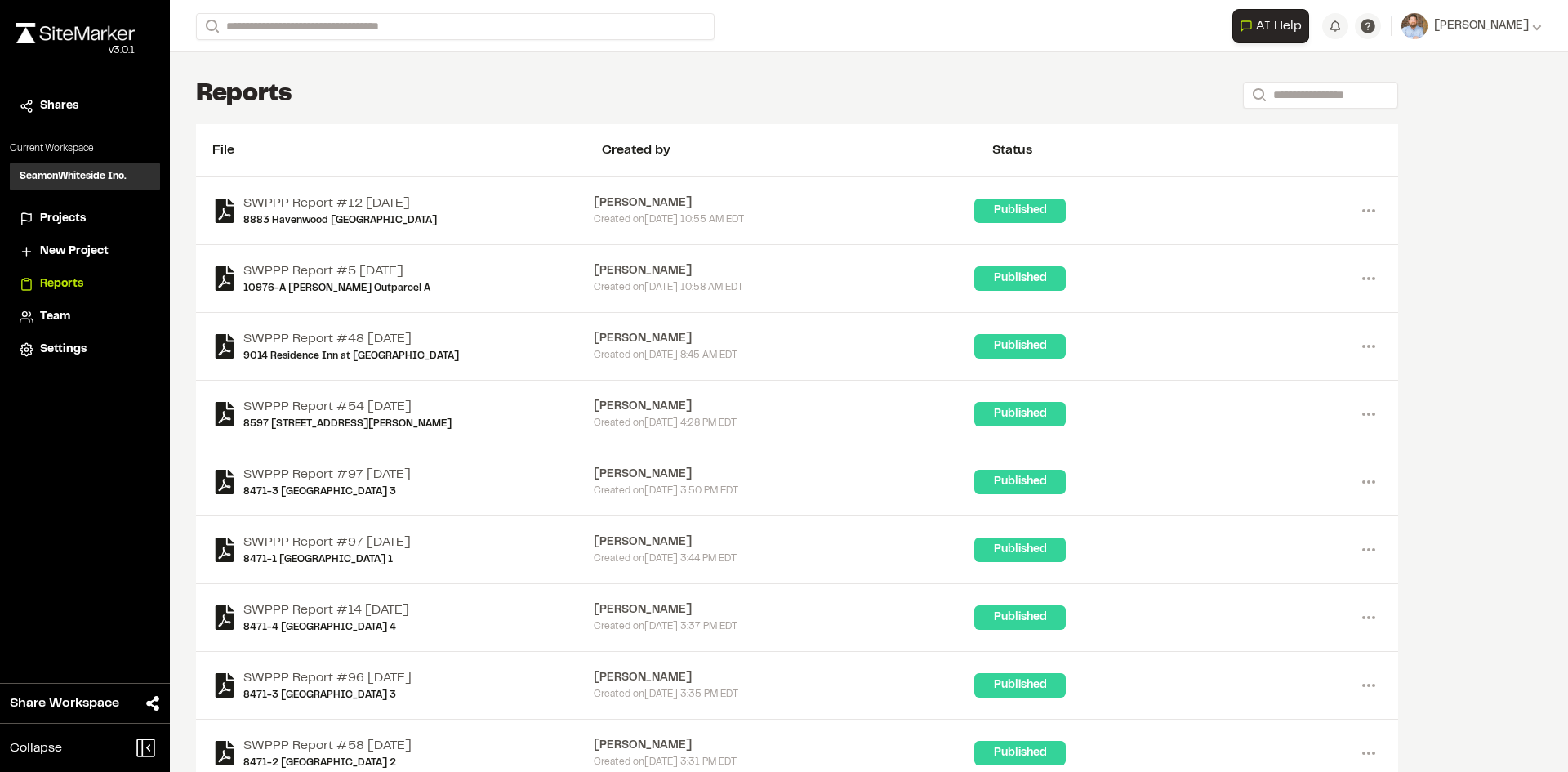
click at [53, 216] on span "Projects" at bounding box center [63, 219] width 46 height 18
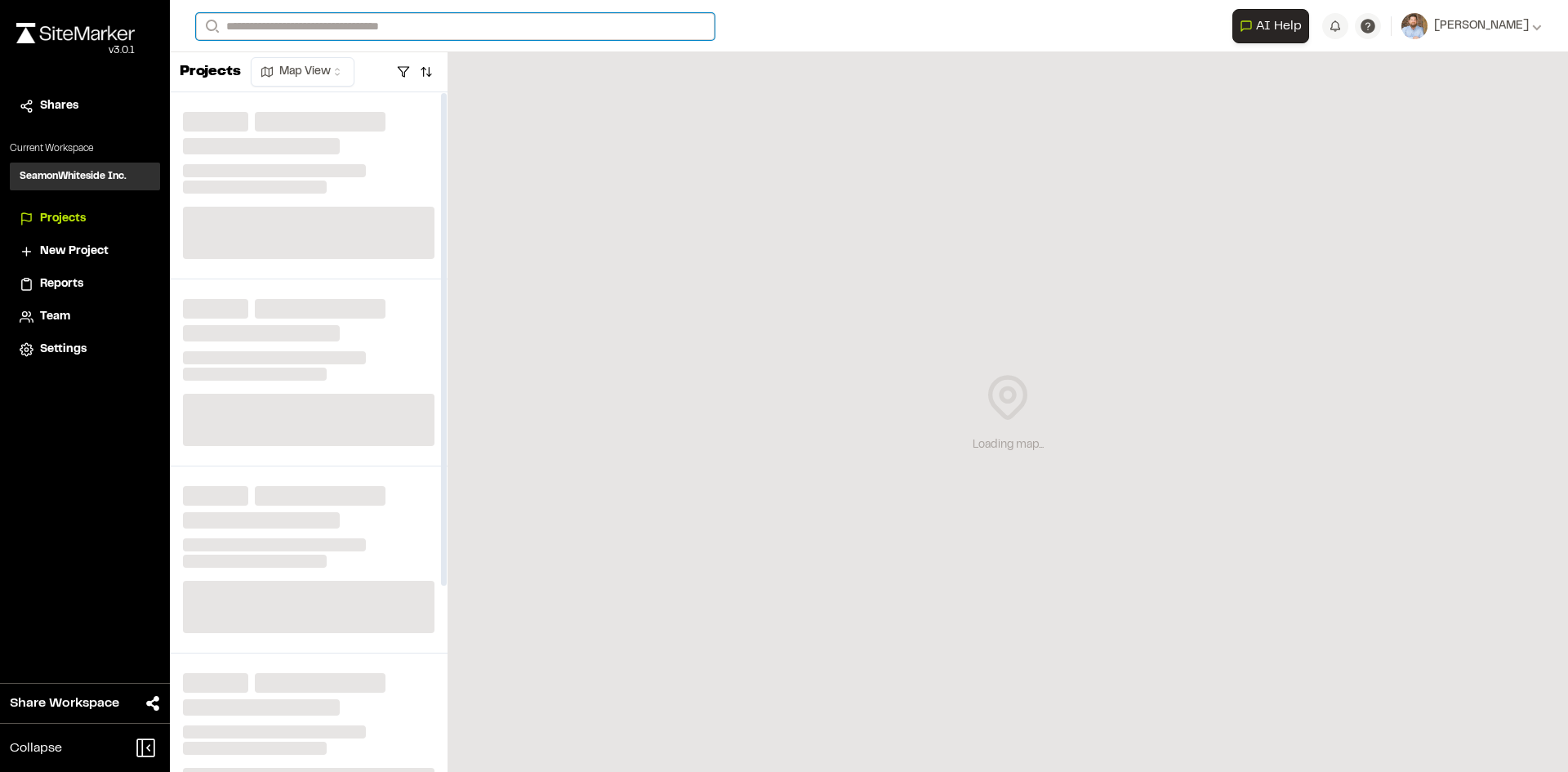
click at [277, 28] on input "Search" at bounding box center [455, 26] width 519 height 27
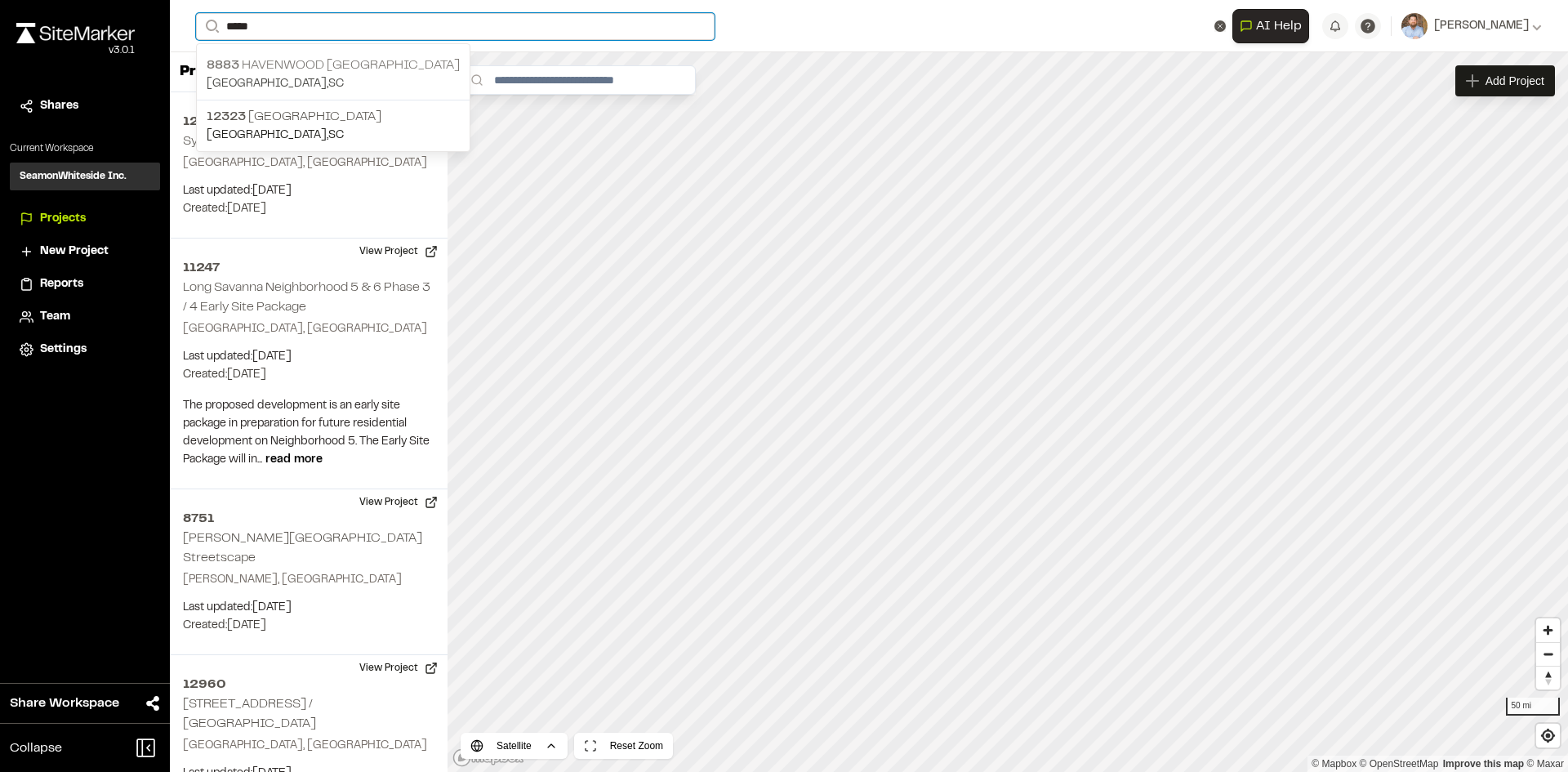
type input "*****"
click at [292, 68] on p "[STREET_ADDRESS]" at bounding box center [333, 65] width 253 height 19
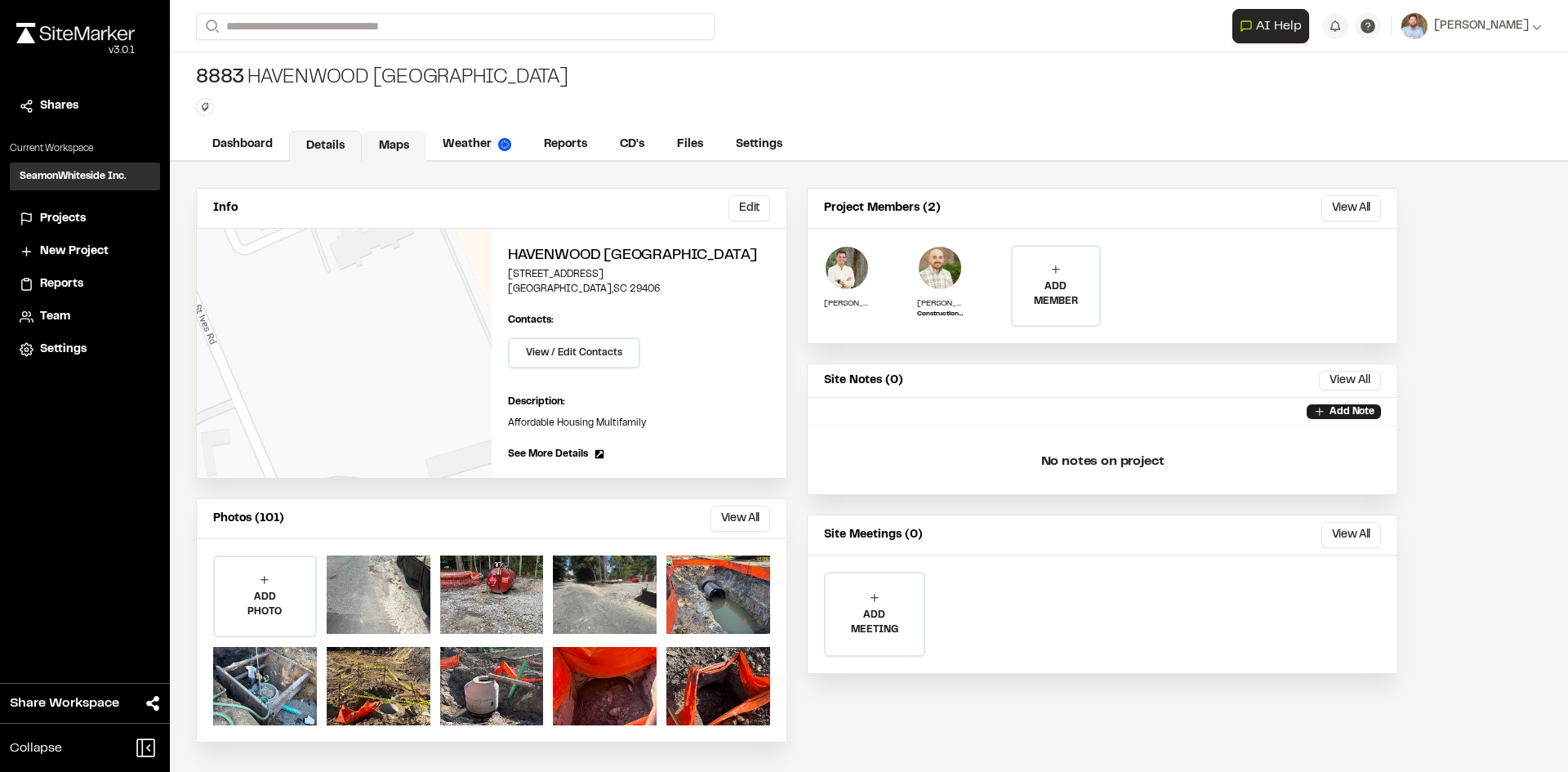
click at [392, 142] on link "Maps" at bounding box center [394, 146] width 64 height 31
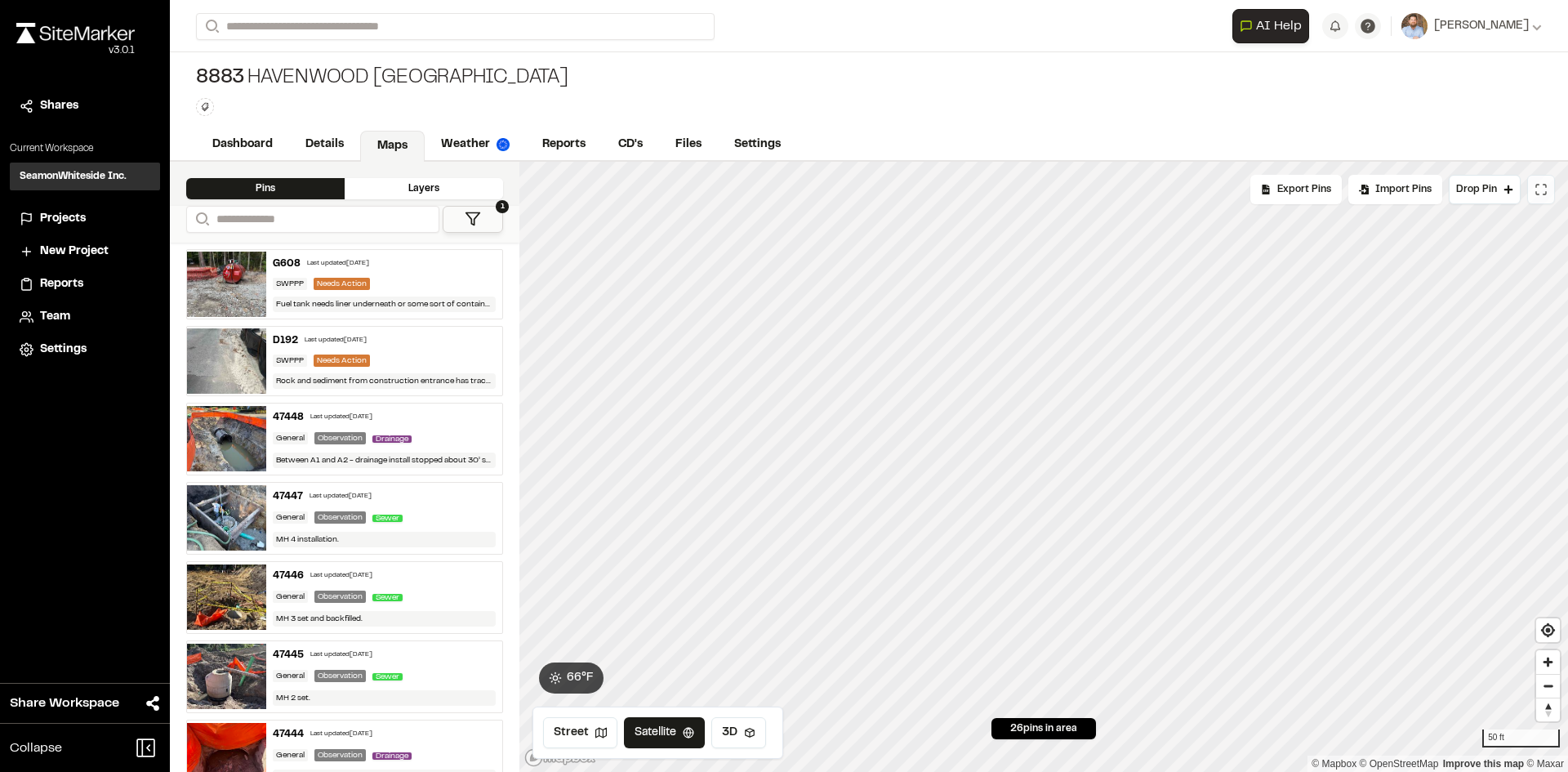
click at [1542, 190] on icon at bounding box center [1541, 189] width 13 height 13
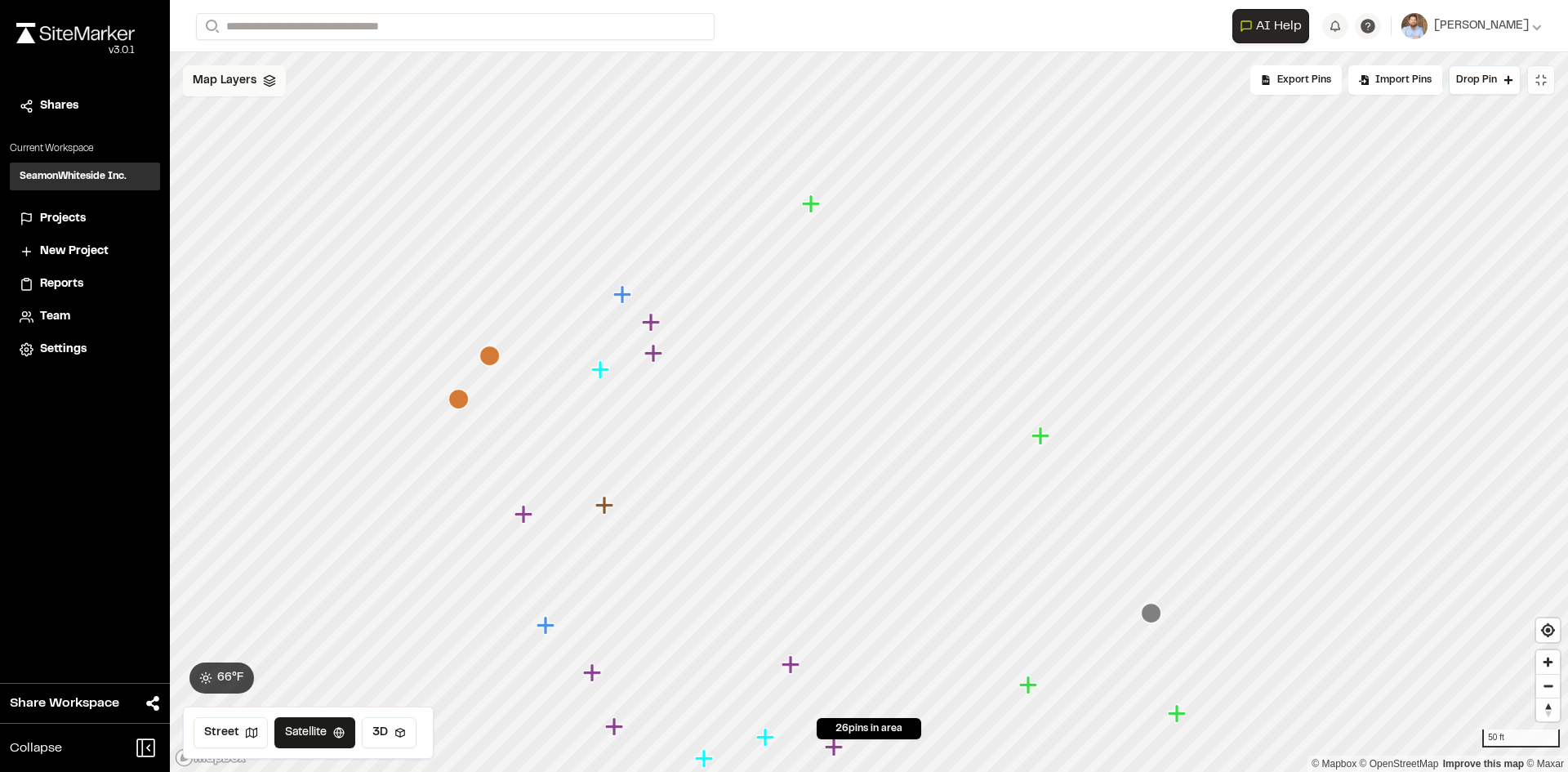
click at [251, 77] on span "Map Layers" at bounding box center [224, 81] width 63 height 18
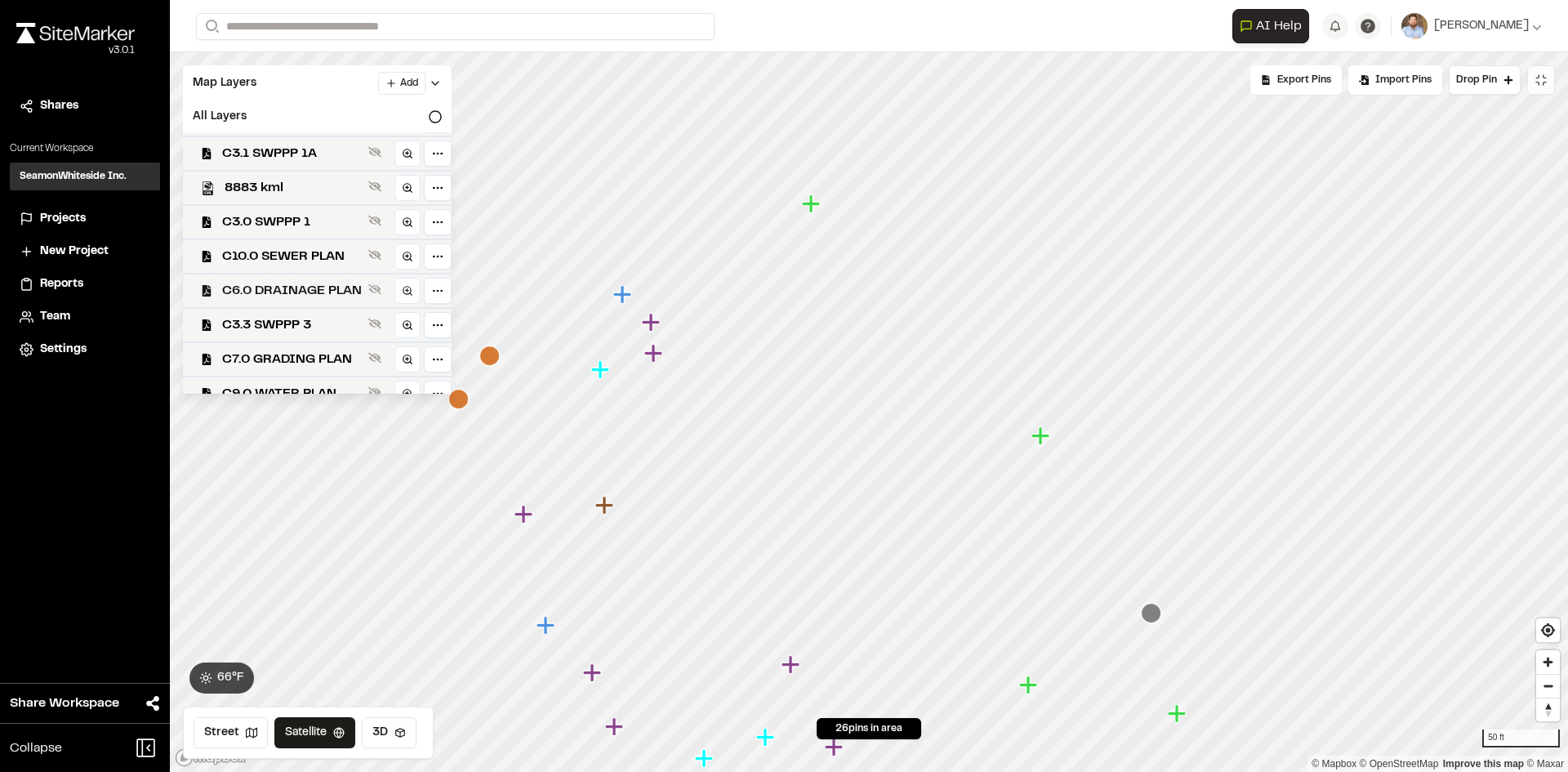
scroll to position [47, 0]
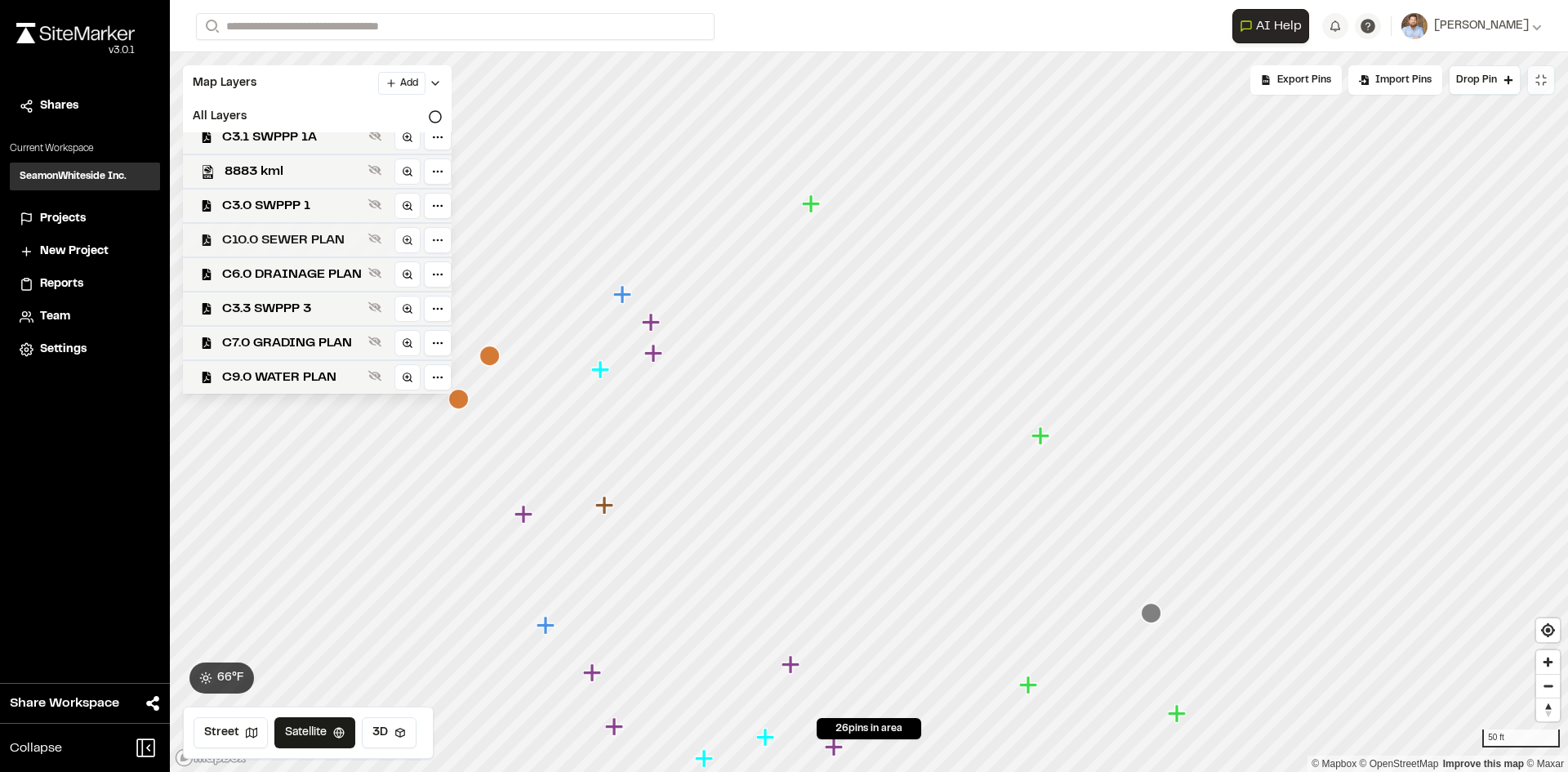
click at [310, 235] on span "C10.0 SEWER PLAN" at bounding box center [292, 240] width 140 height 19
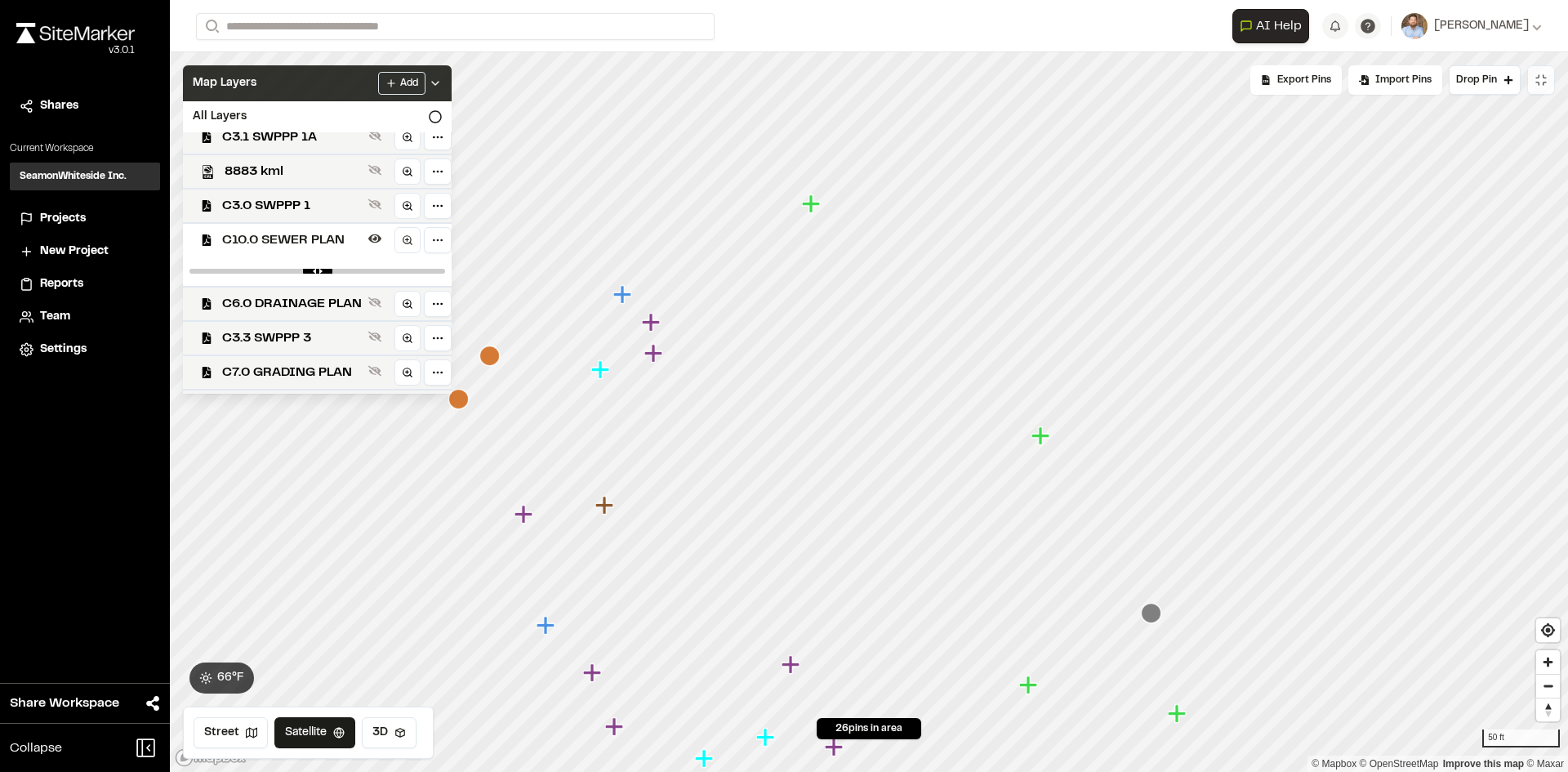
click at [442, 79] on icon at bounding box center [435, 83] width 13 height 13
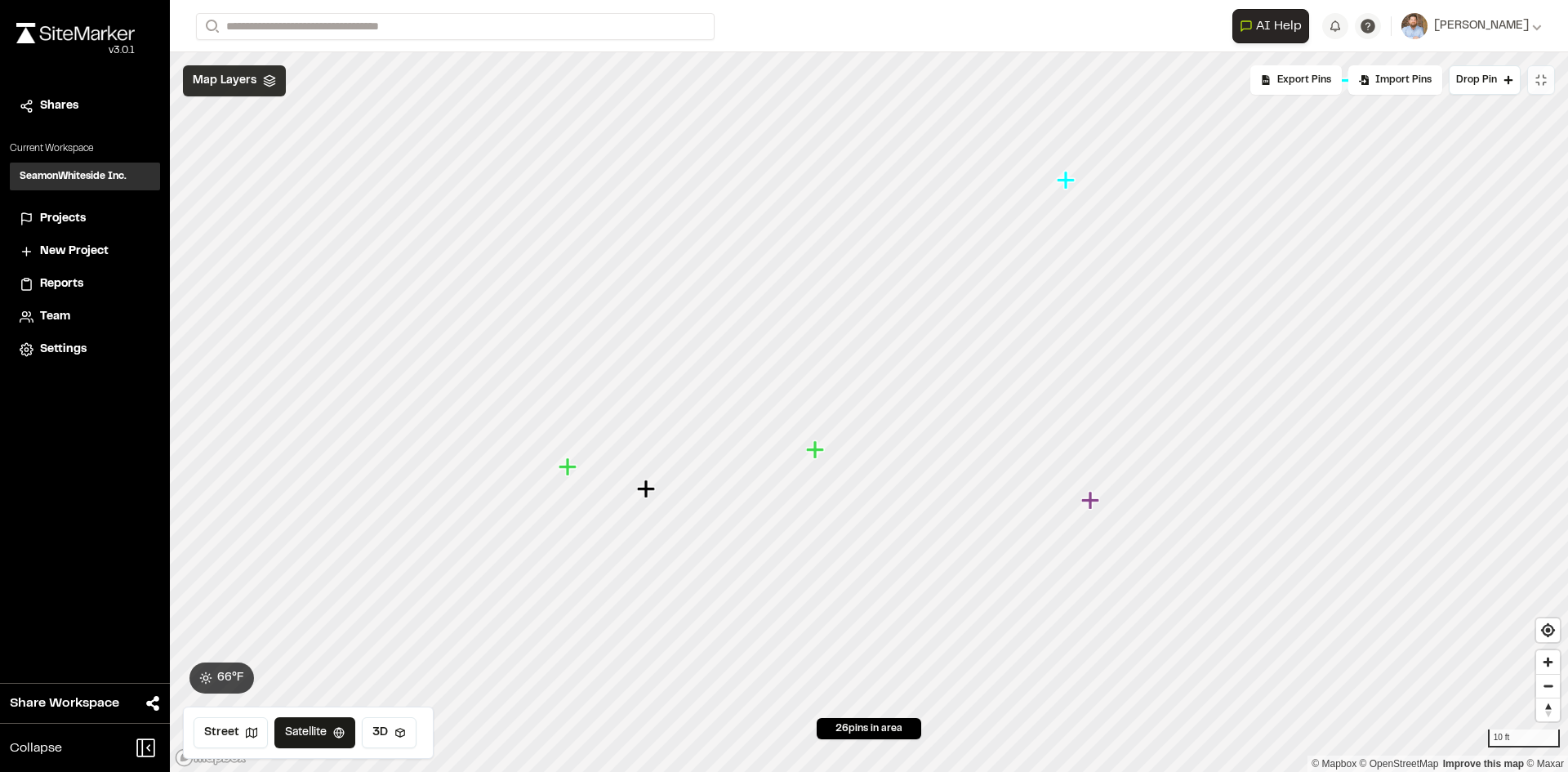
click at [1544, 88] on button at bounding box center [1542, 79] width 28 height 29
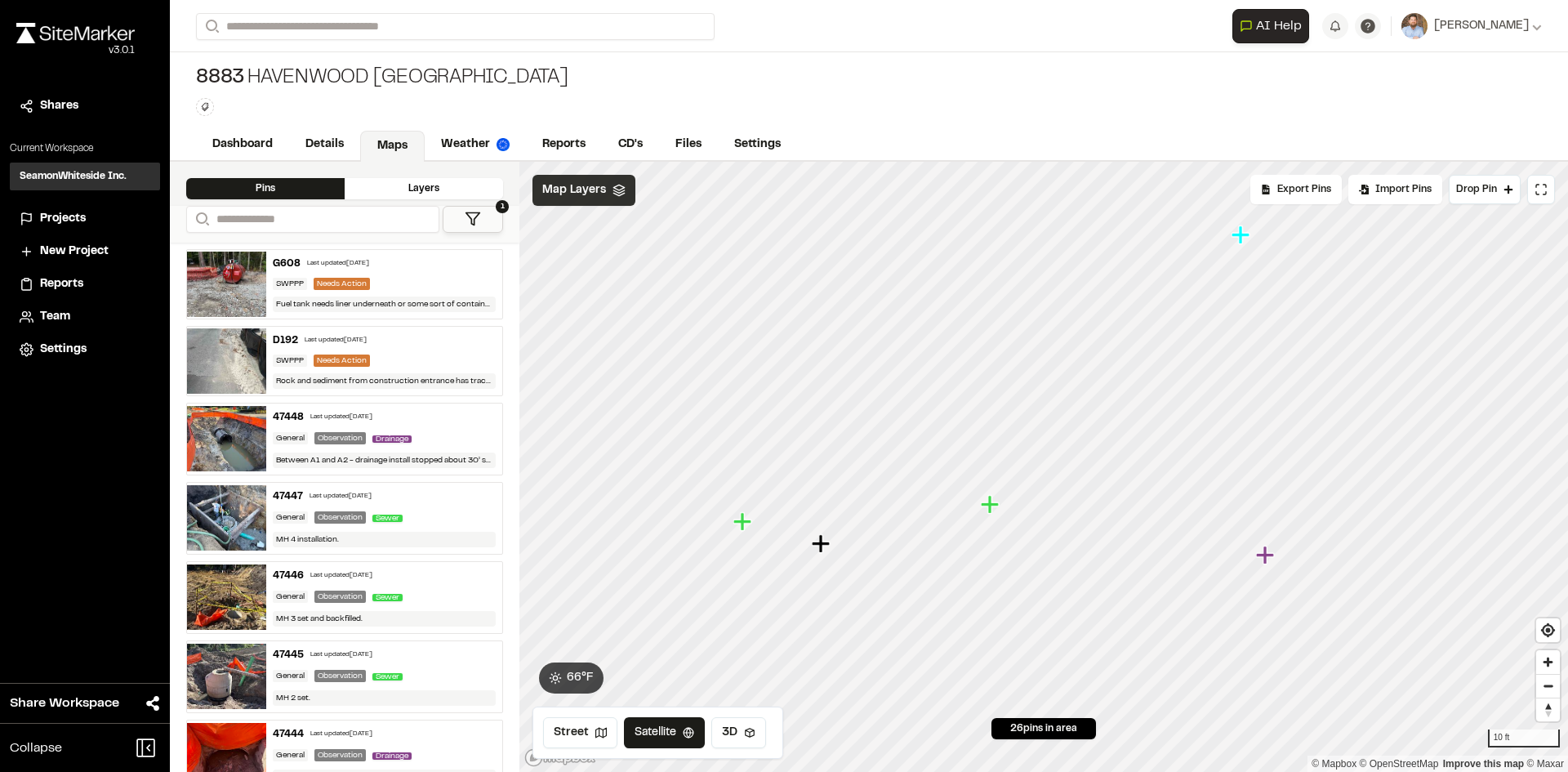
click at [229, 436] on img at bounding box center [227, 439] width 79 height 65
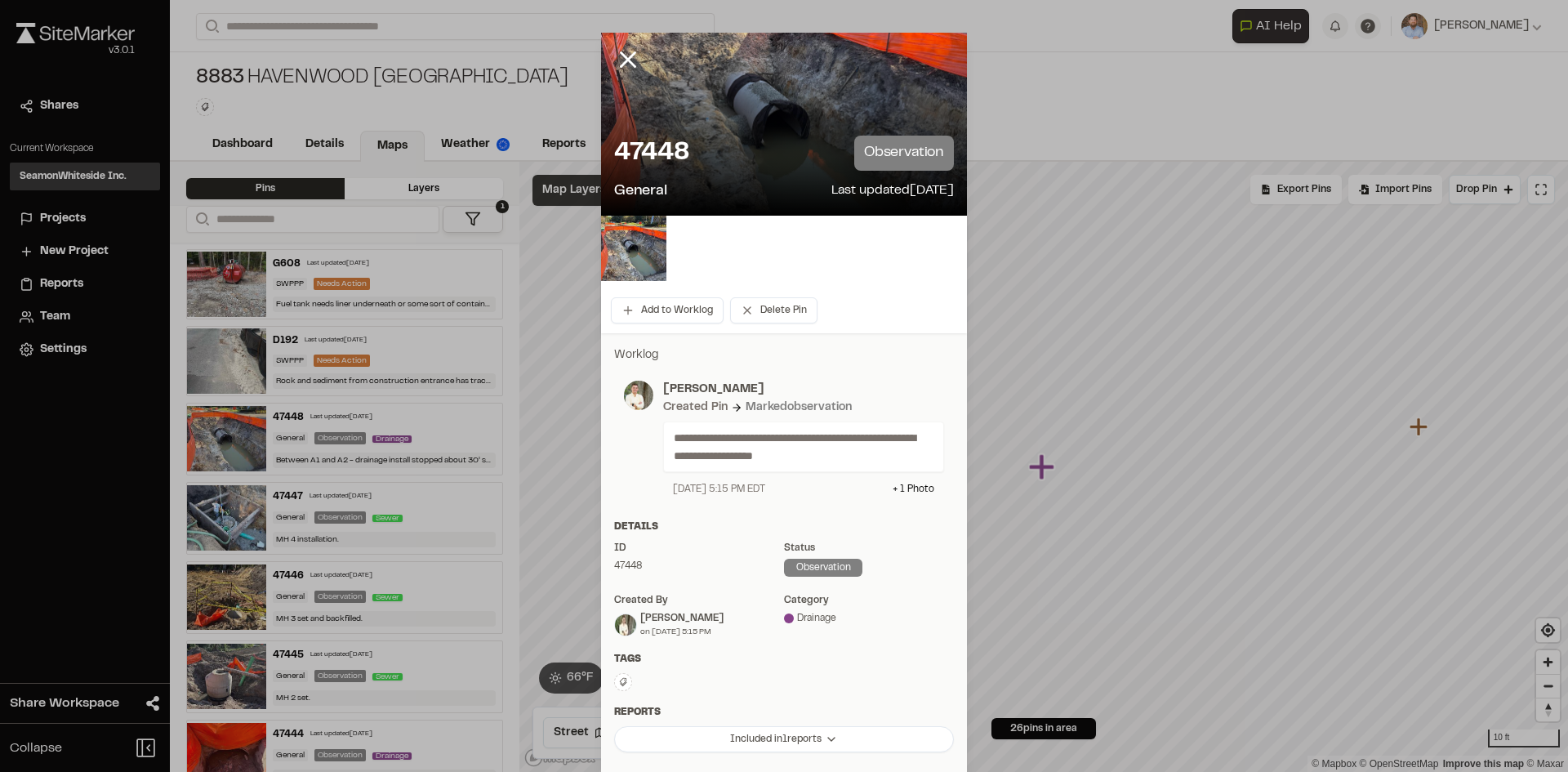
click at [666, 251] on div at bounding box center [784, 248] width 366 height 65
click at [648, 259] on img at bounding box center [634, 248] width 65 height 65
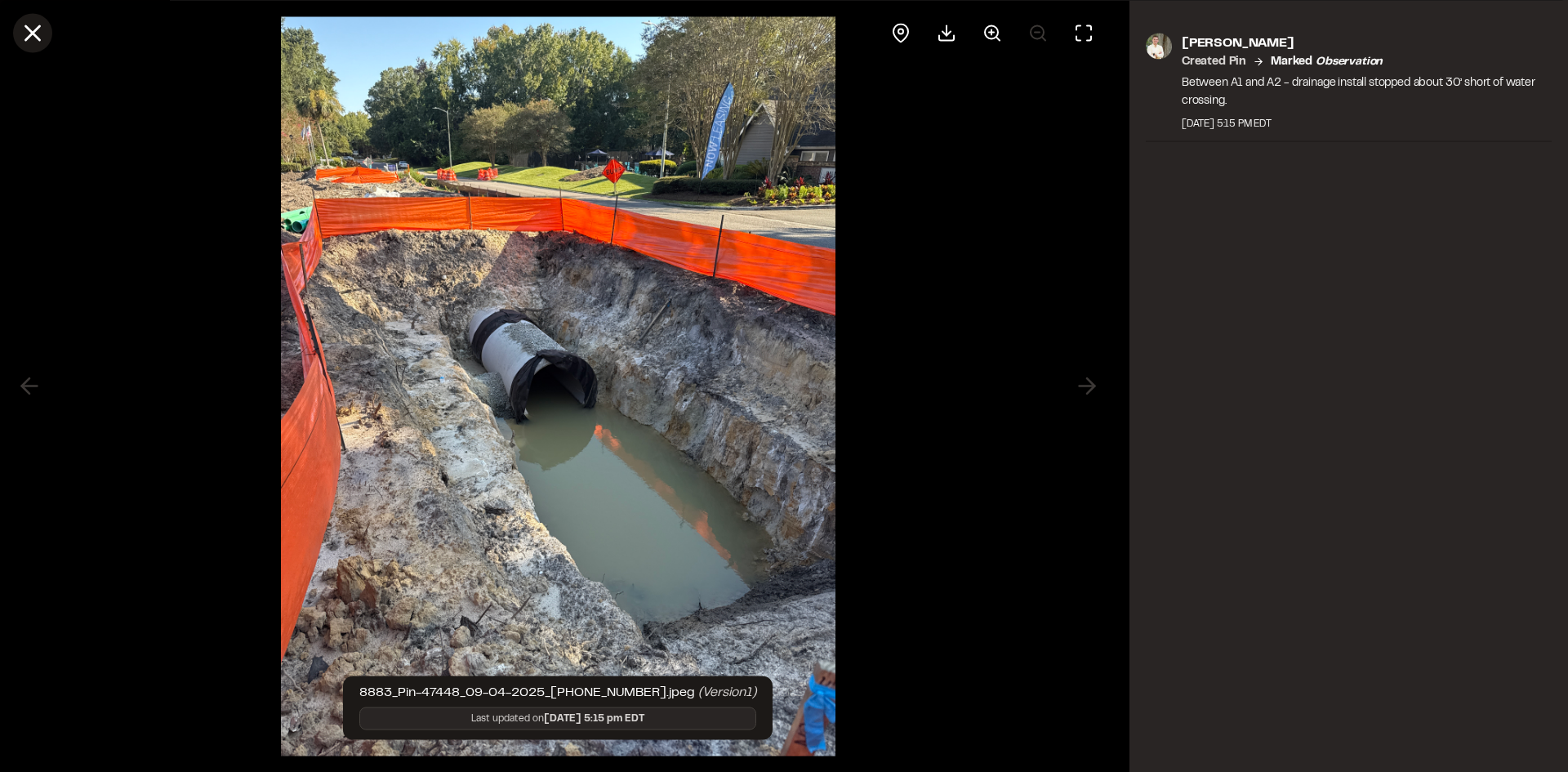
click at [33, 35] on icon at bounding box center [33, 33] width 28 height 28
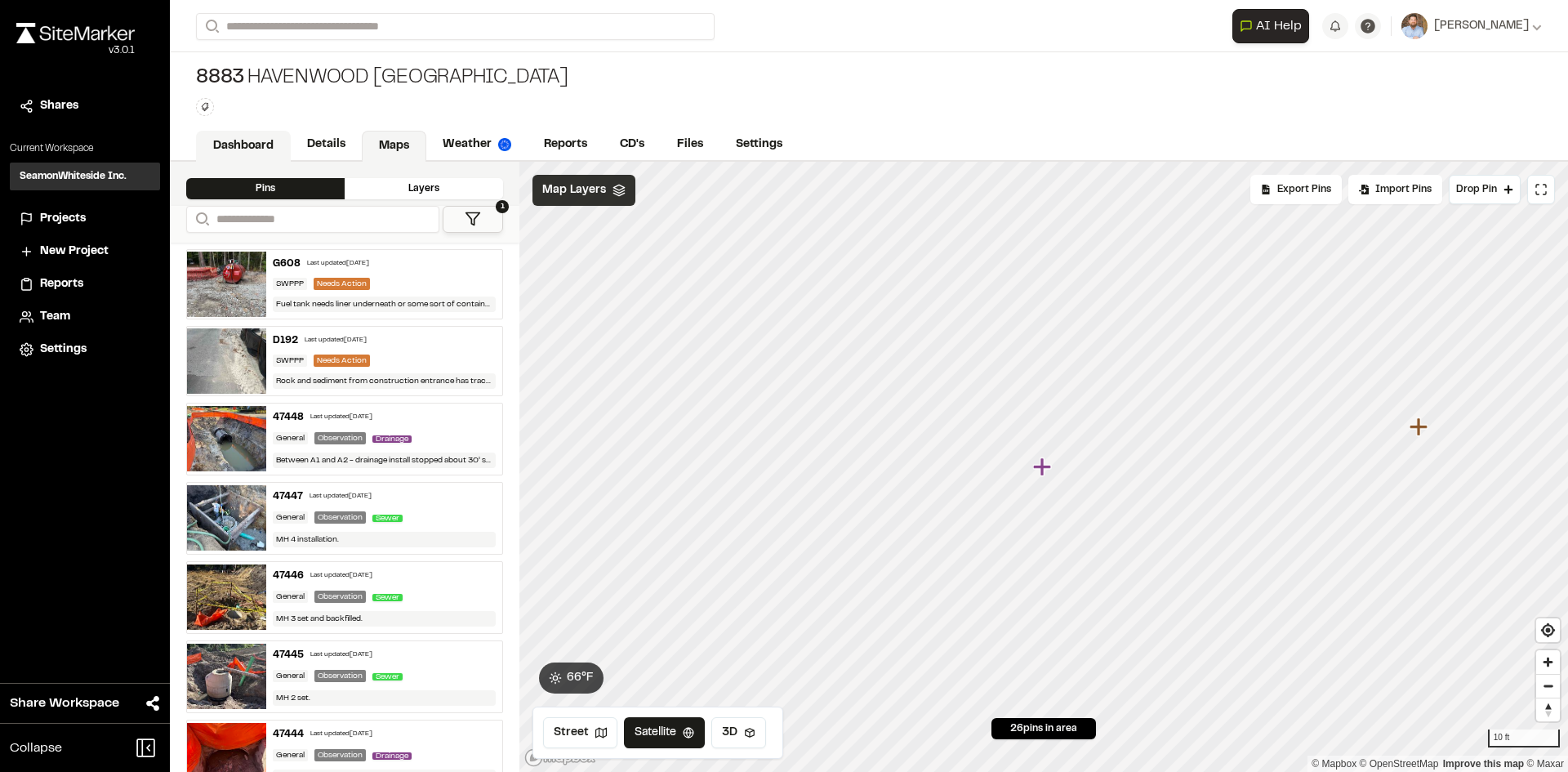
click at [245, 141] on link "Dashboard" at bounding box center [243, 146] width 95 height 31
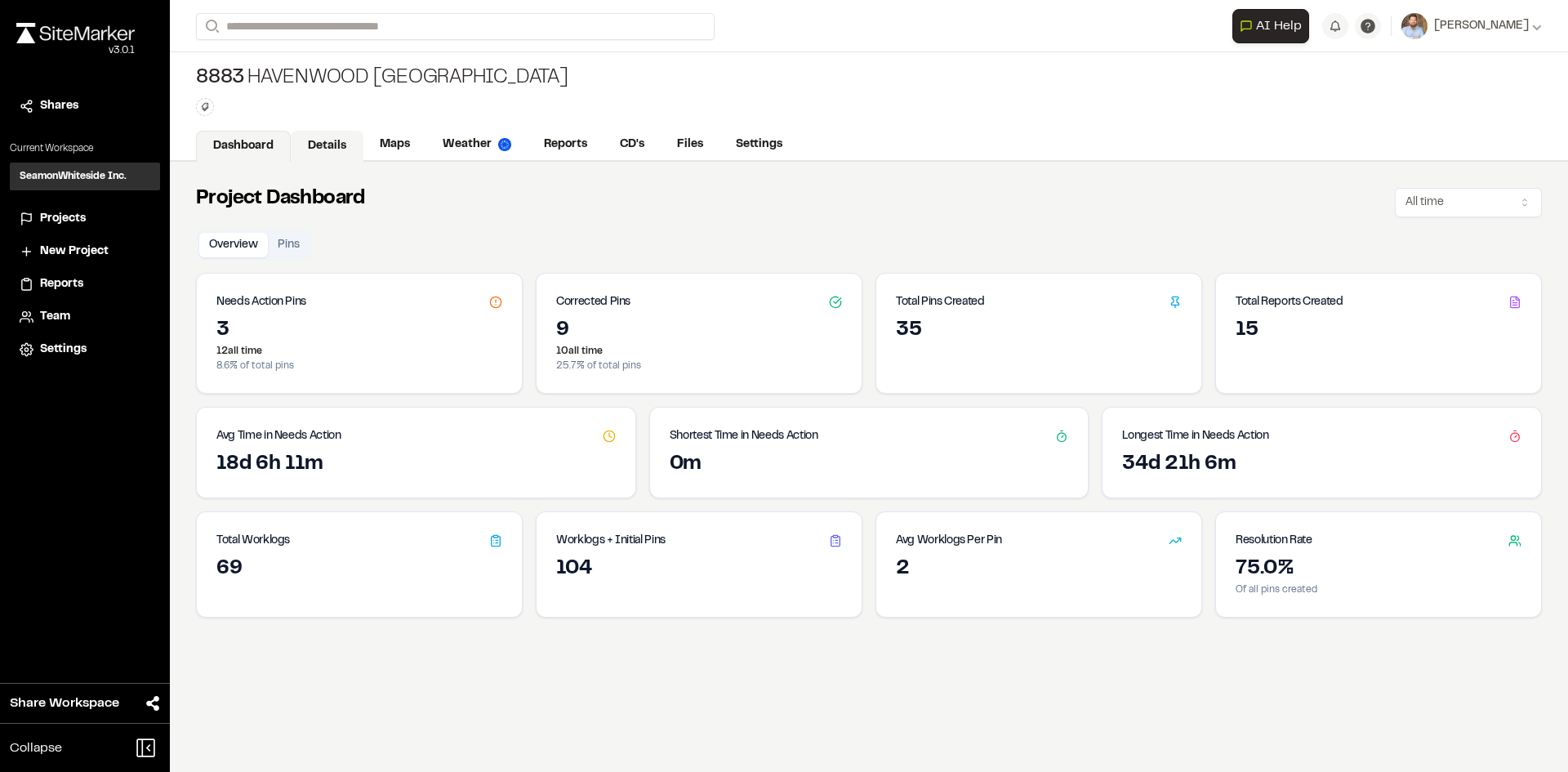
click at [319, 137] on link "Details" at bounding box center [327, 146] width 73 height 31
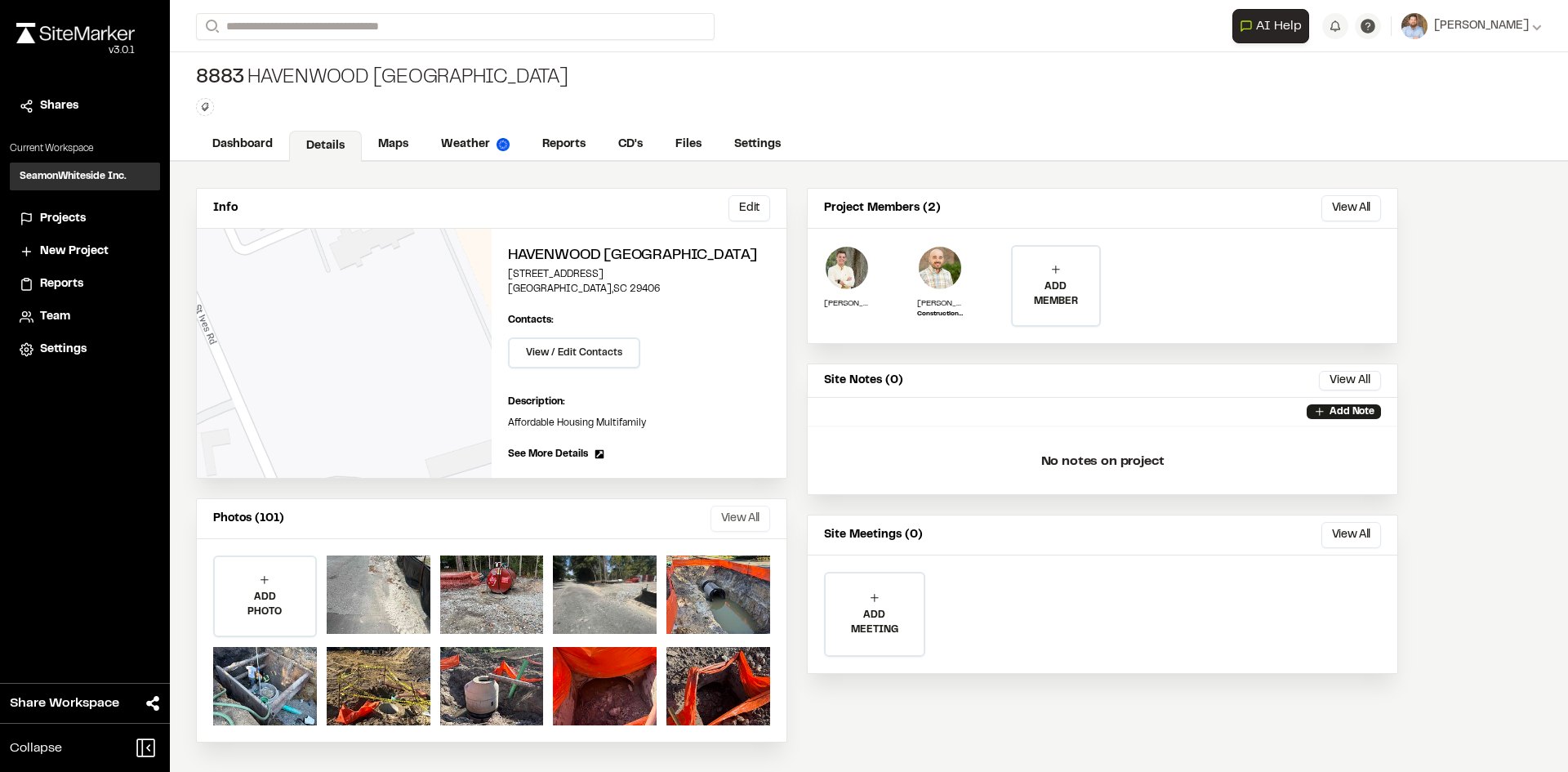
click at [743, 511] on button "View All" at bounding box center [741, 519] width 60 height 26
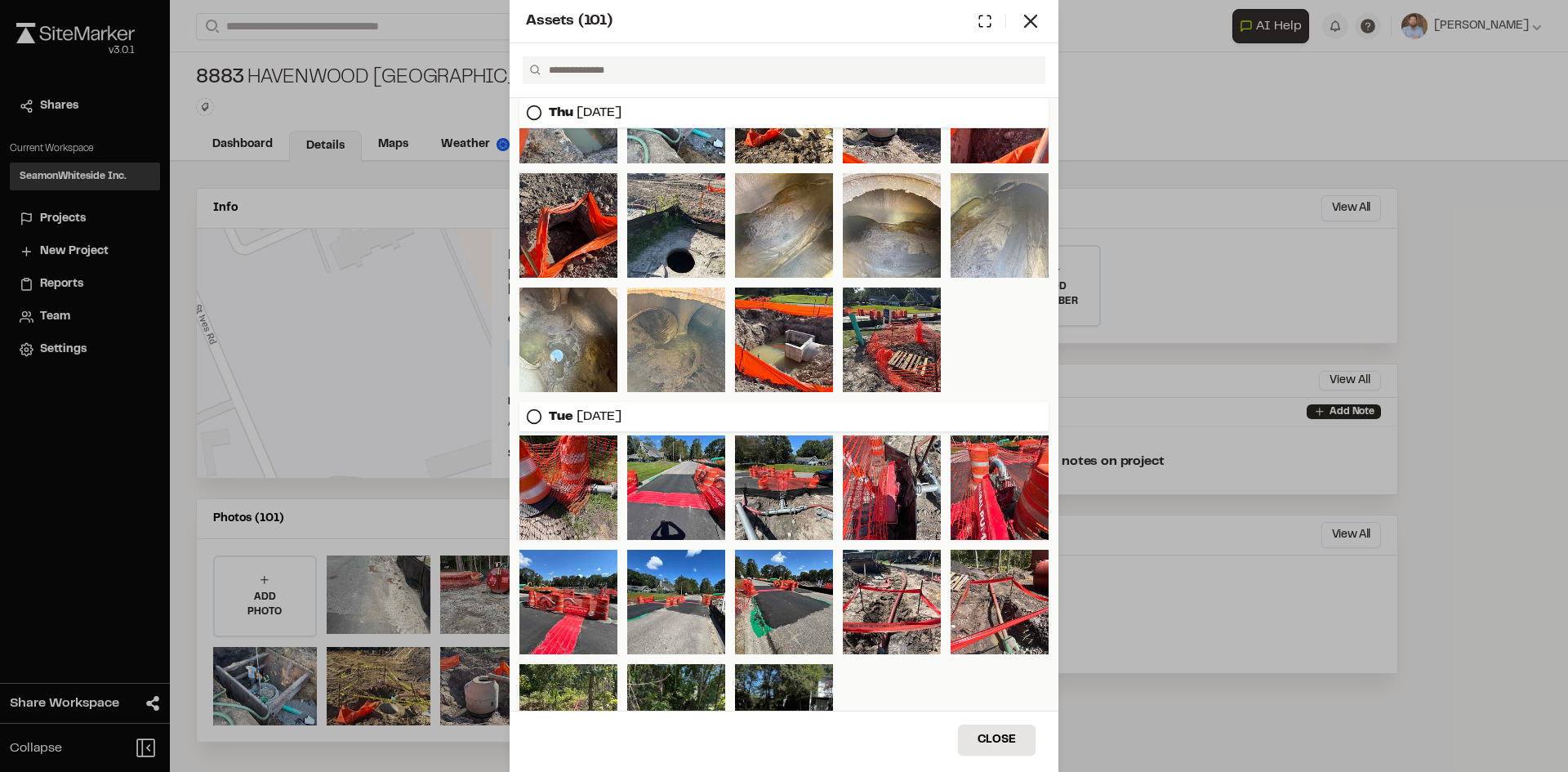
scroll to position [409, 0]
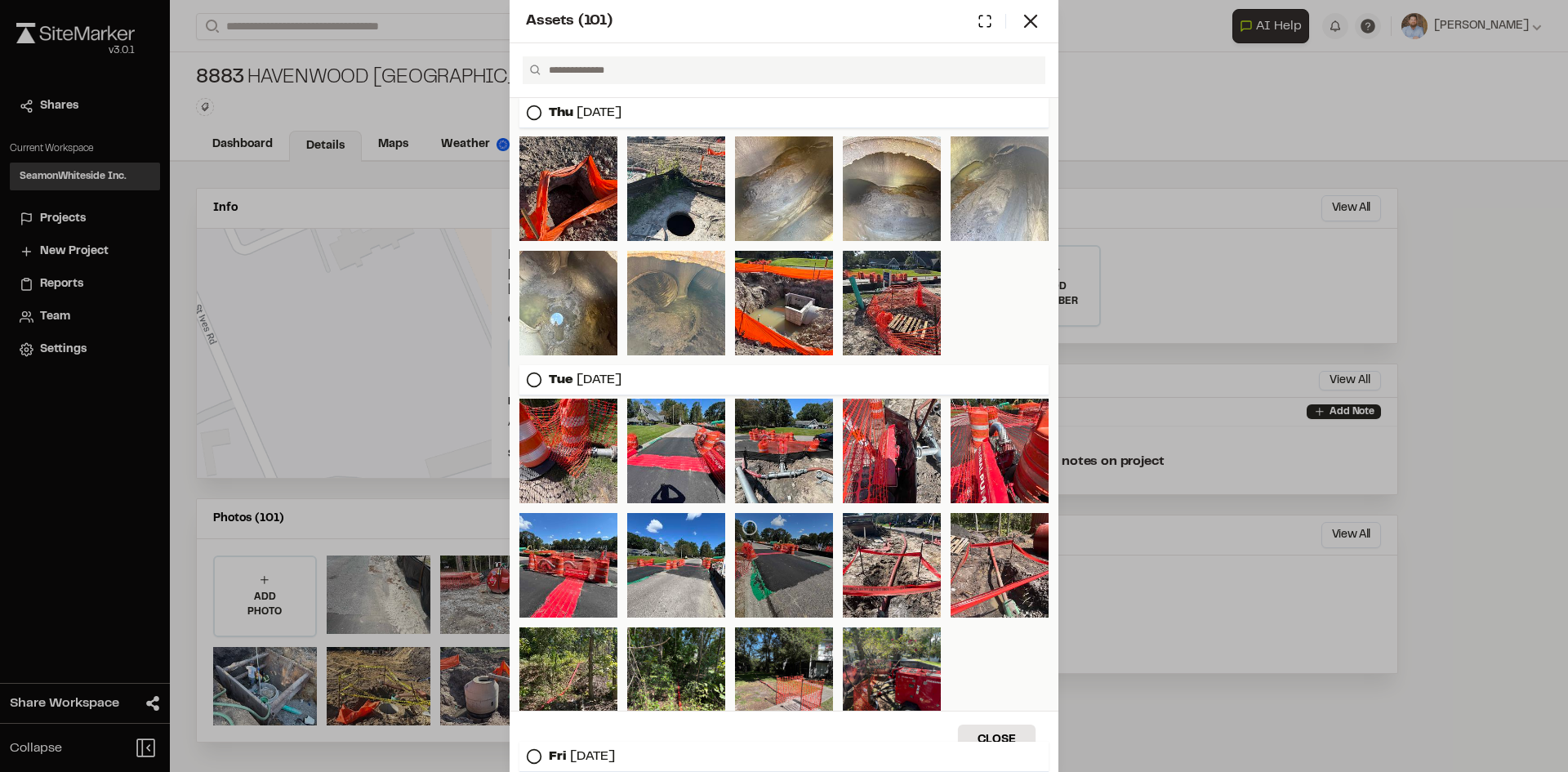
click at [770, 536] on div at bounding box center [784, 565] width 98 height 105
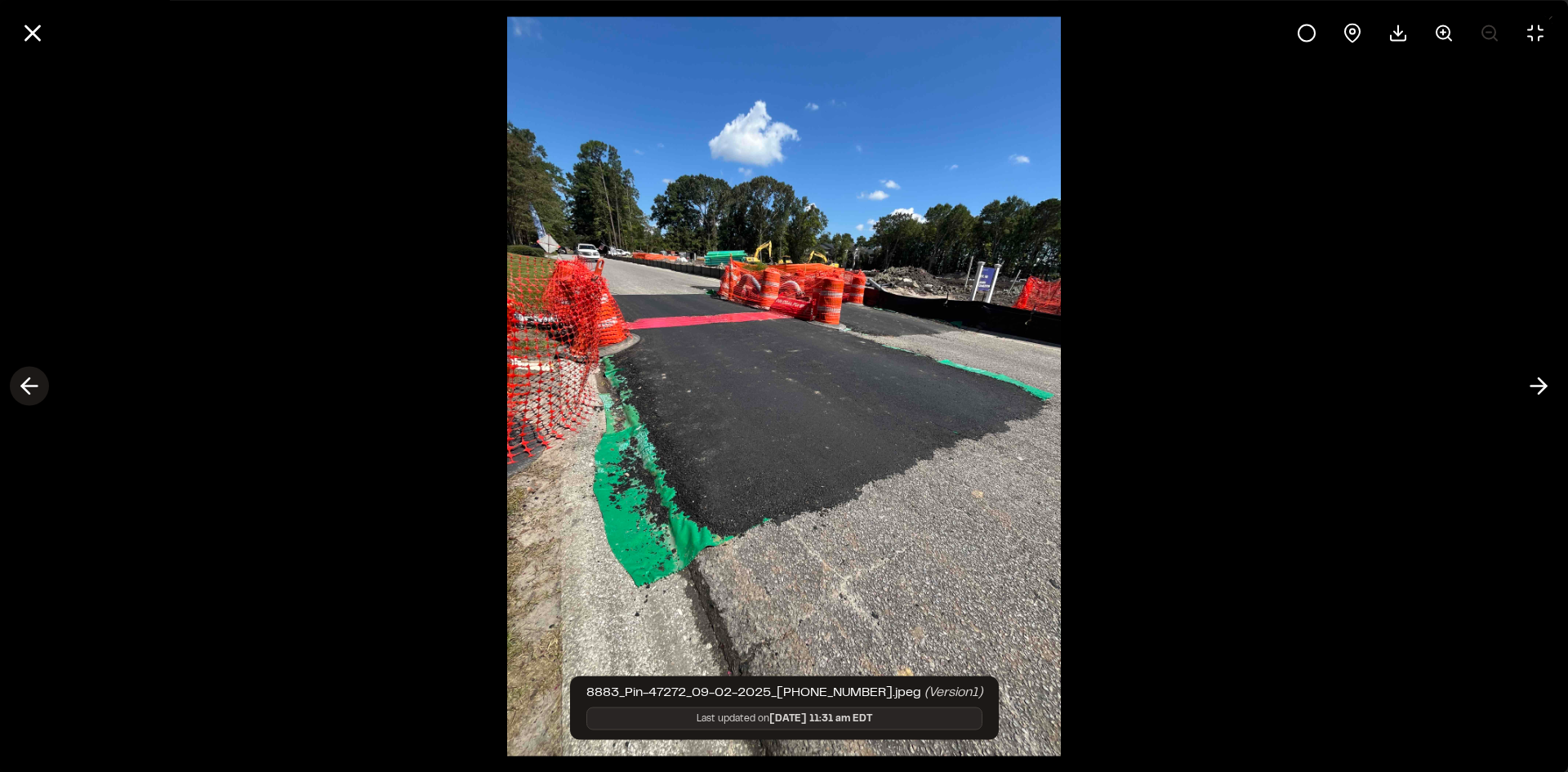
click at [25, 389] on polyline at bounding box center [25, 386] width 7 height 16
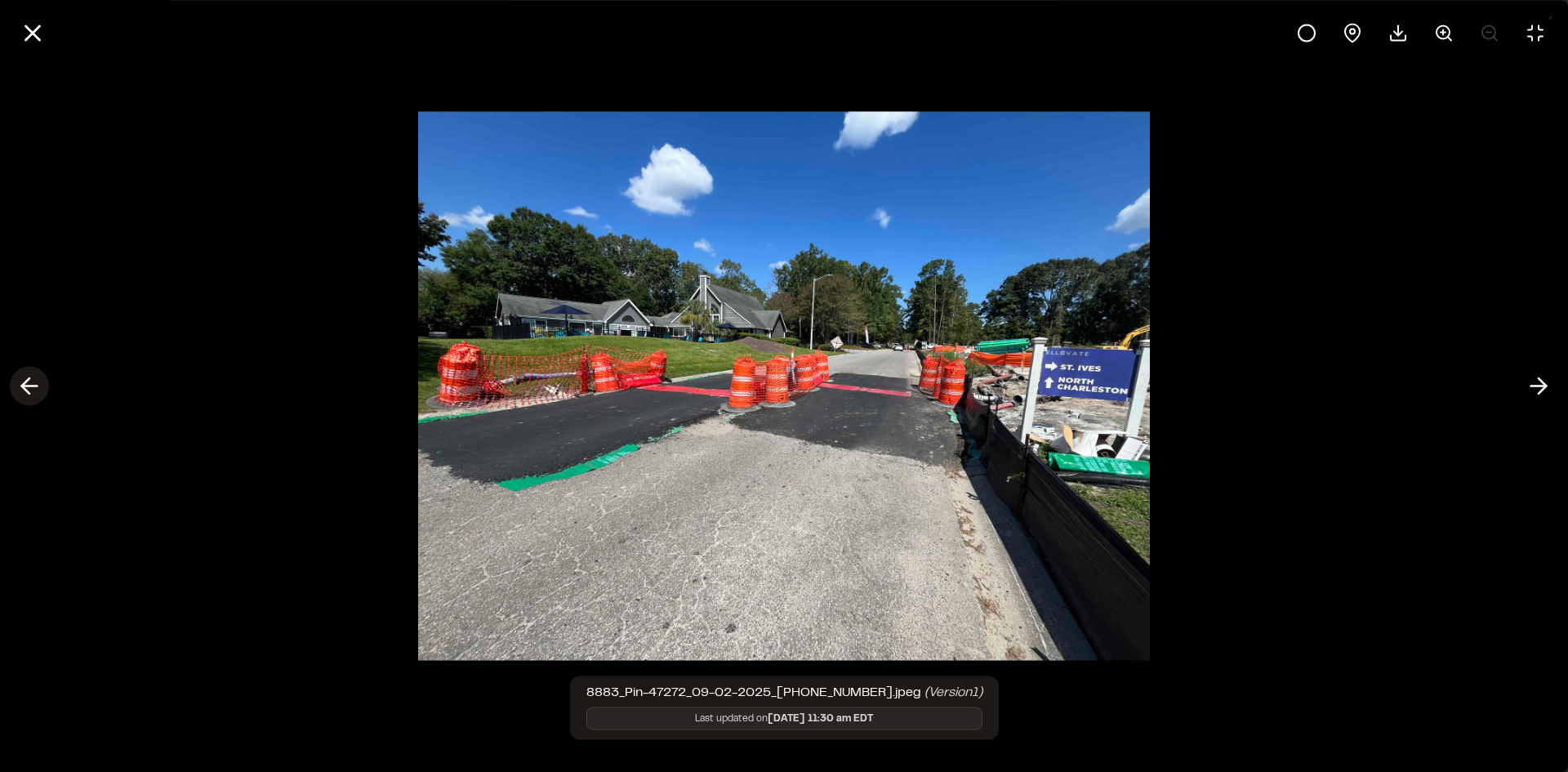
click at [32, 387] on line at bounding box center [30, 387] width 16 height 0
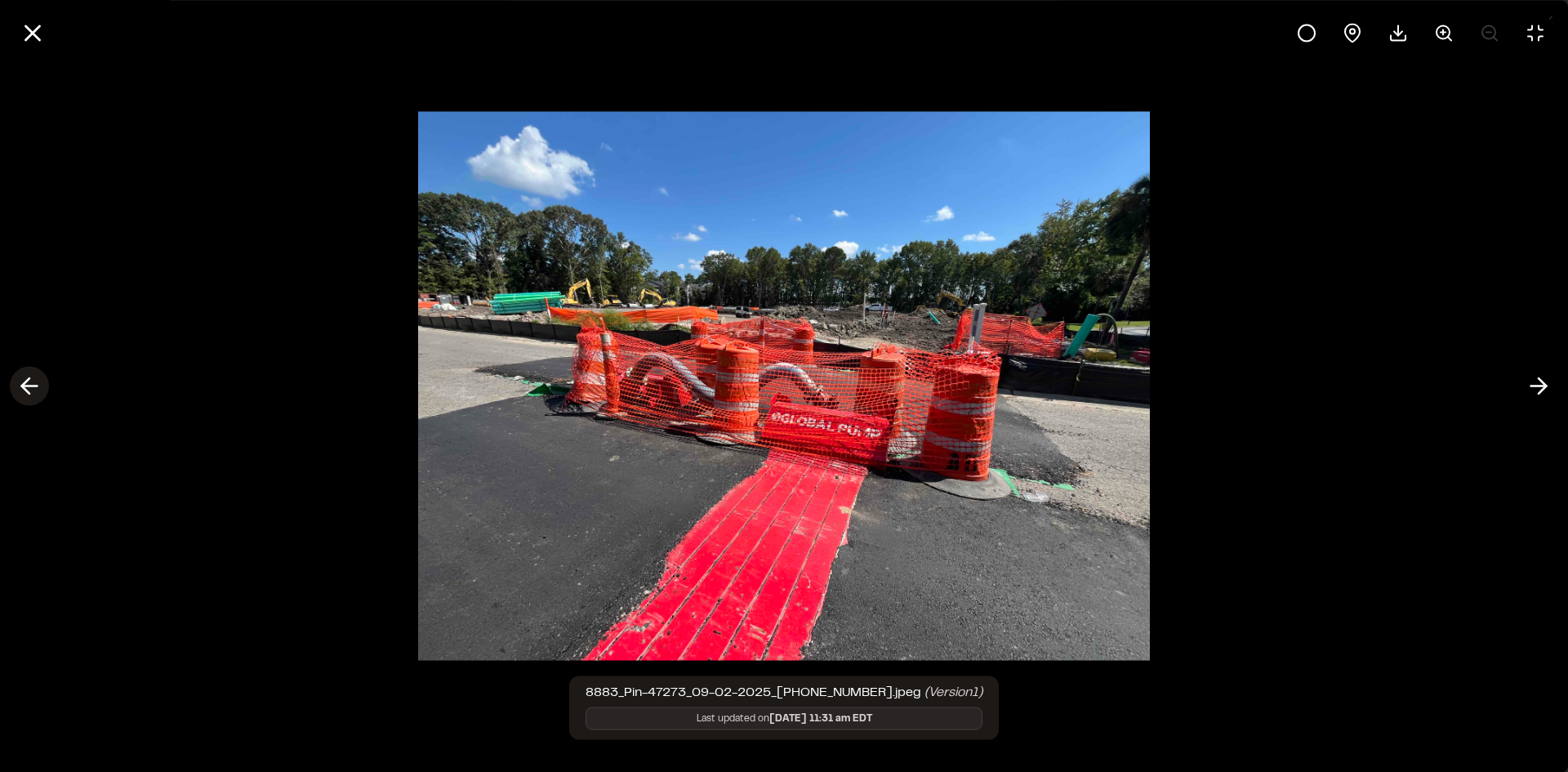
click at [31, 387] on line at bounding box center [30, 387] width 16 height 0
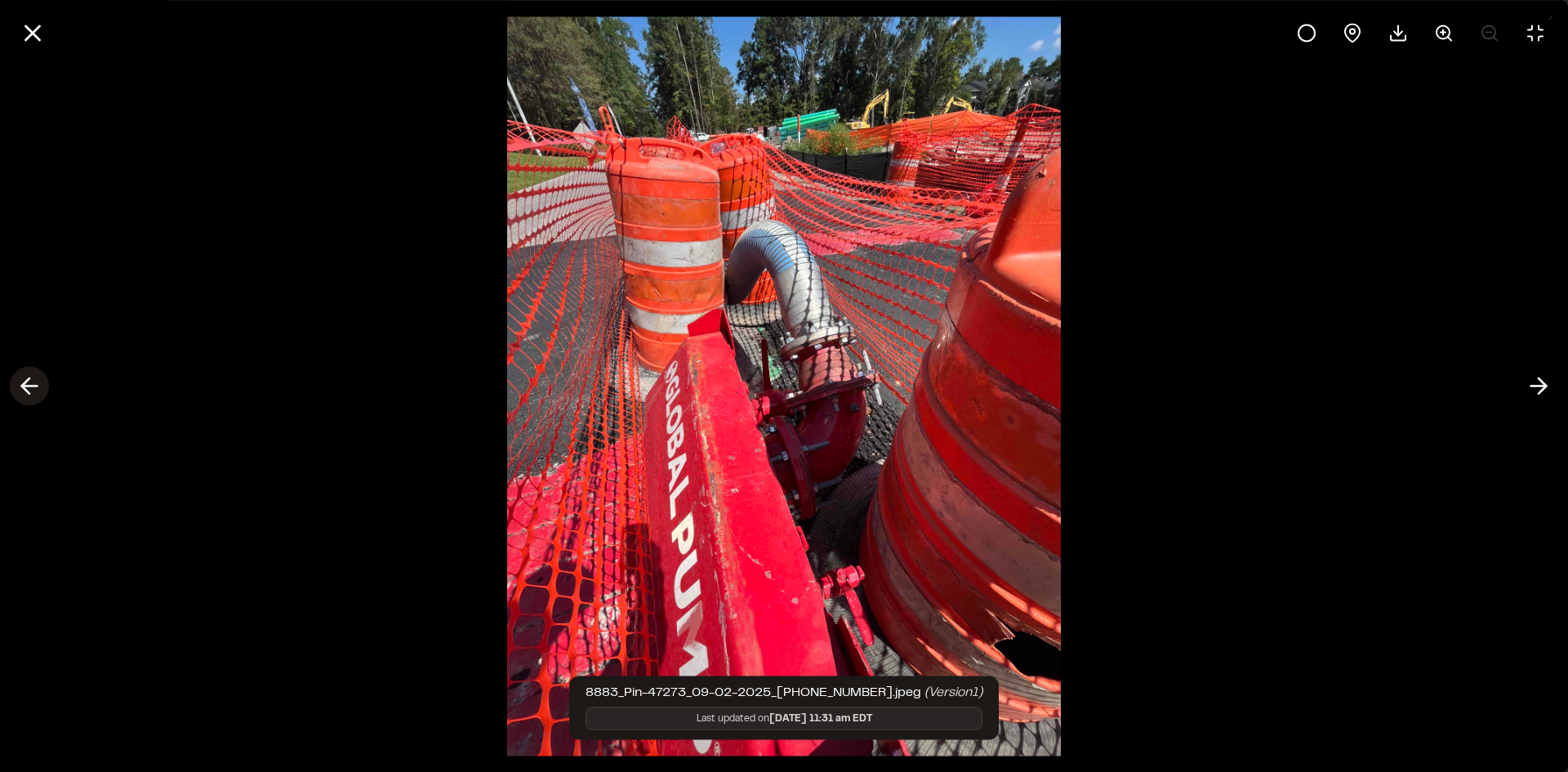
click at [31, 387] on line at bounding box center [30, 387] width 16 height 0
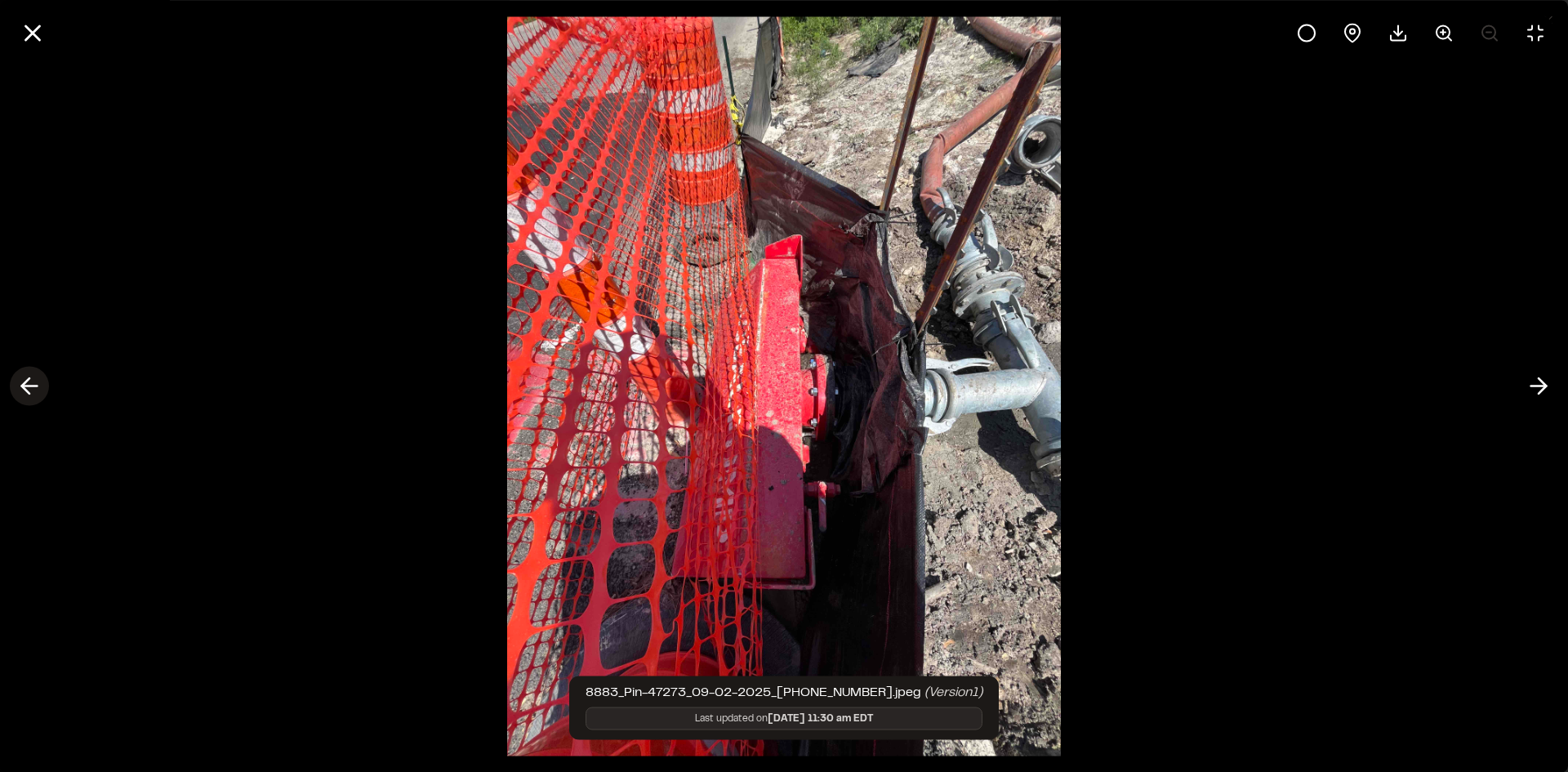
click at [31, 387] on line at bounding box center [30, 387] width 16 height 0
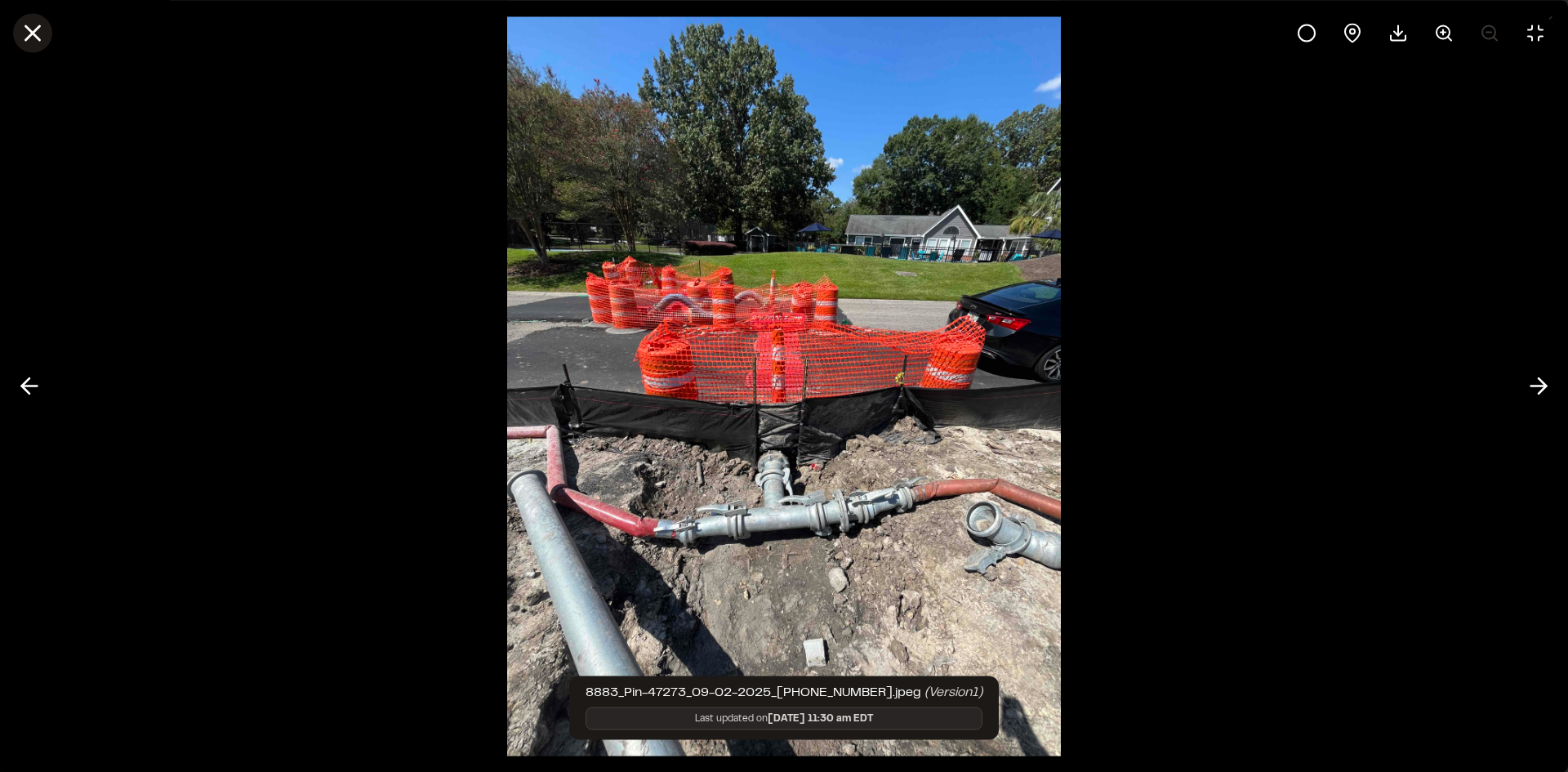
click at [27, 36] on icon at bounding box center [33, 33] width 28 height 28
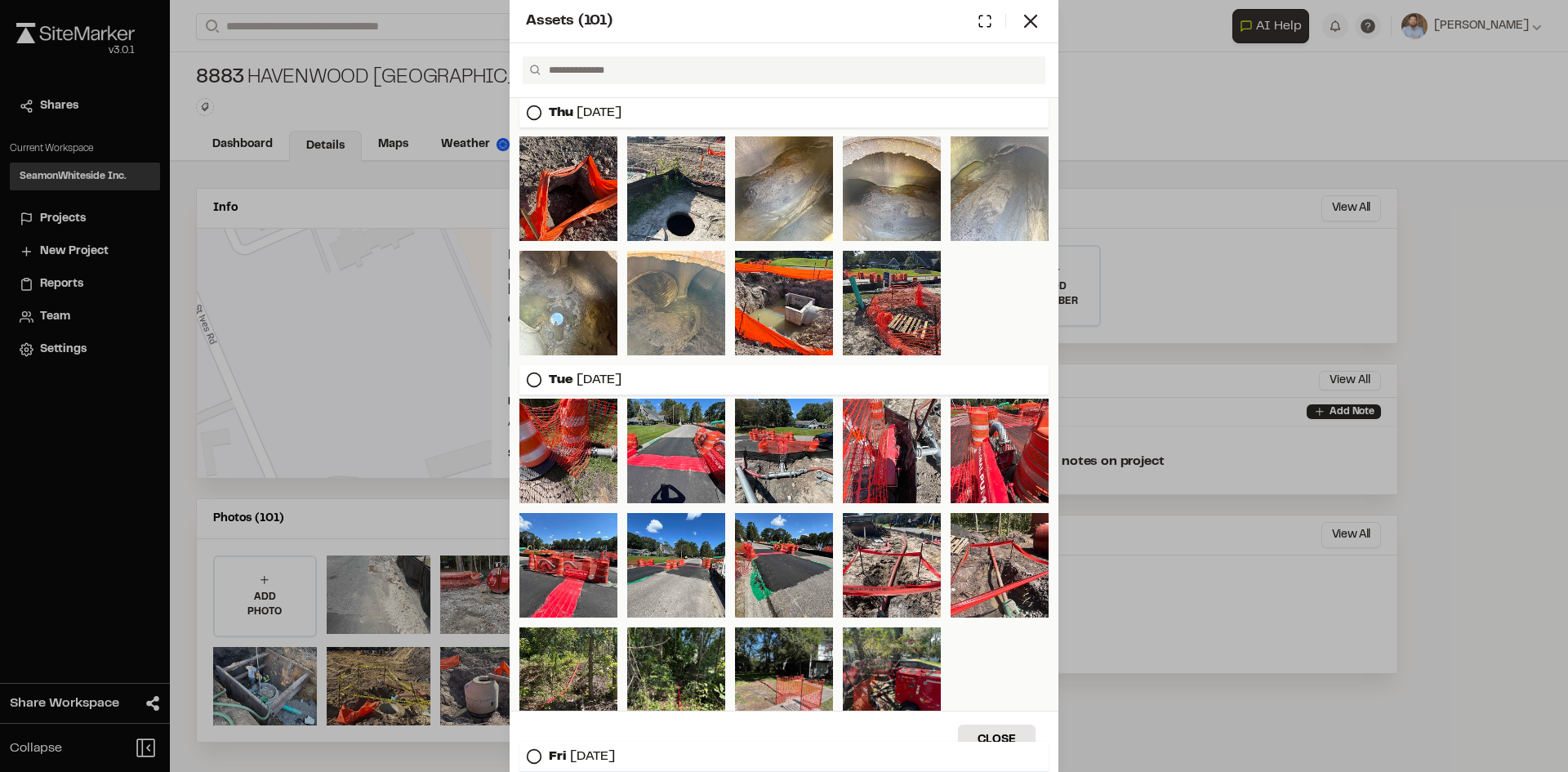
click at [1151, 112] on div "Assets ( 101 ) [DATE] [DATE] [DATE] [DATE] [DATE] [DATE] [DATE] Close Select Do…" at bounding box center [784, 386] width 1568 height 772
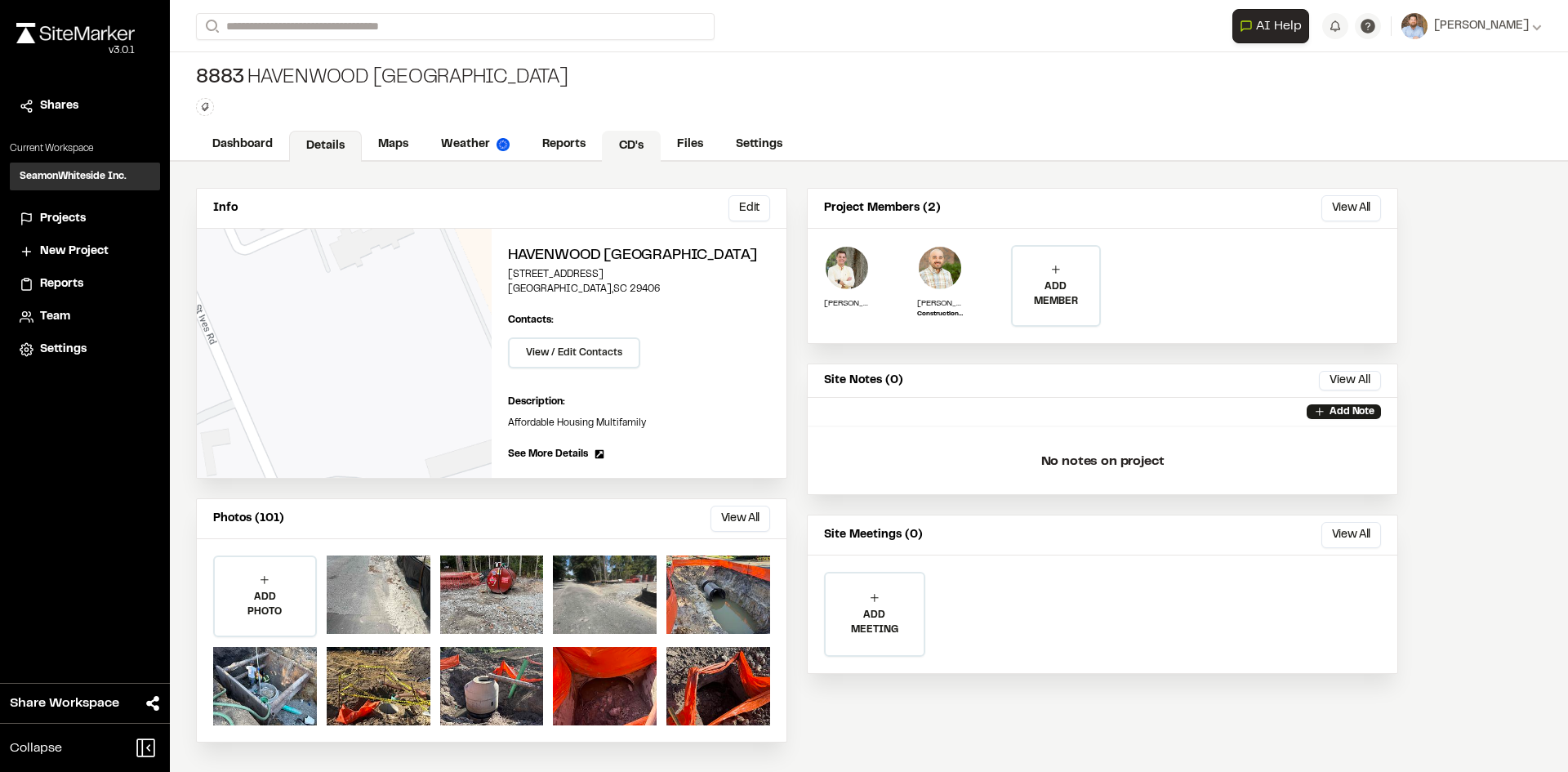
click at [630, 148] on link "CD's" at bounding box center [631, 146] width 59 height 31
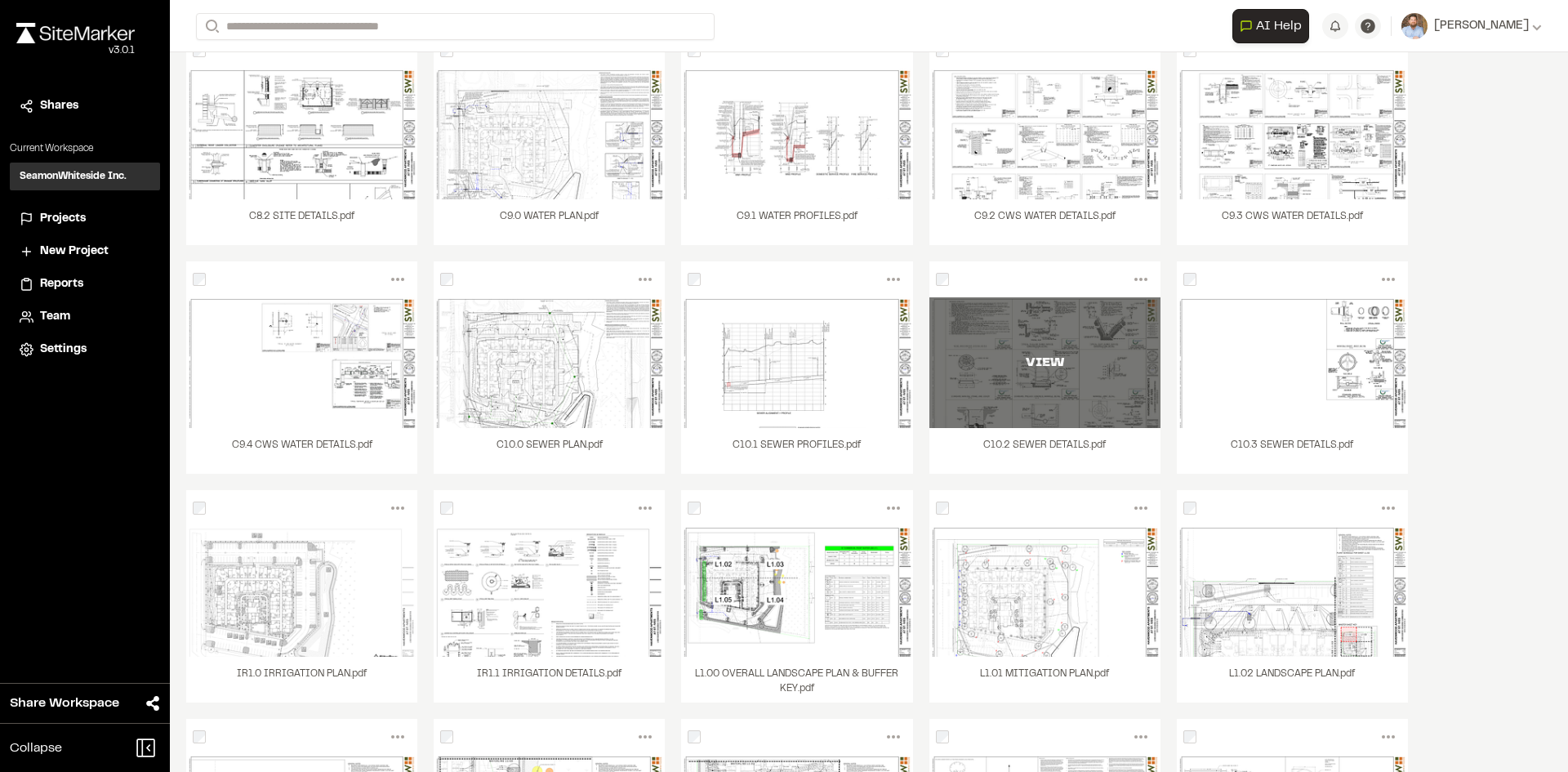
scroll to position [1133, 0]
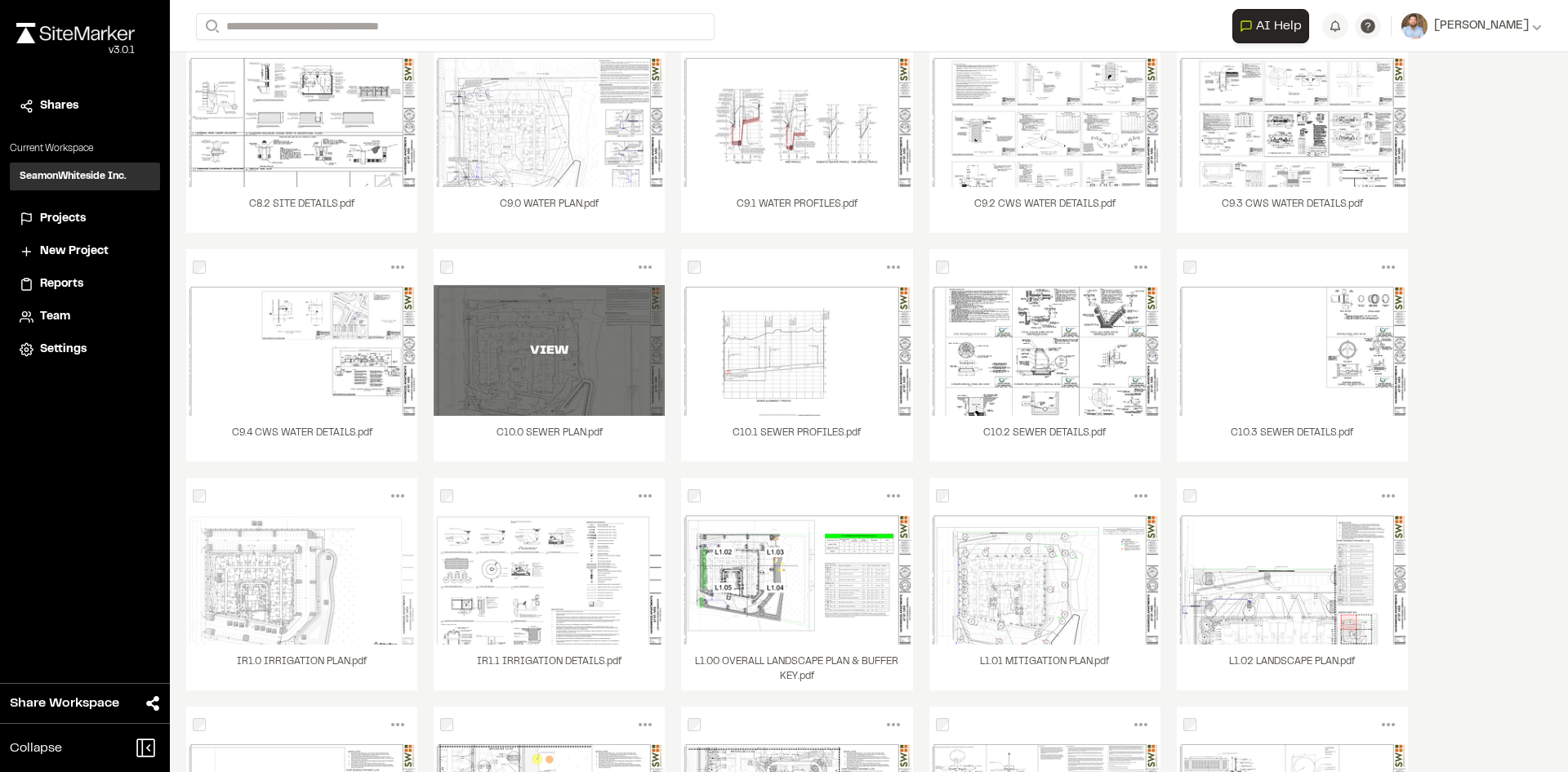
click at [655, 375] on div "VIEW" at bounding box center [549, 350] width 231 height 131
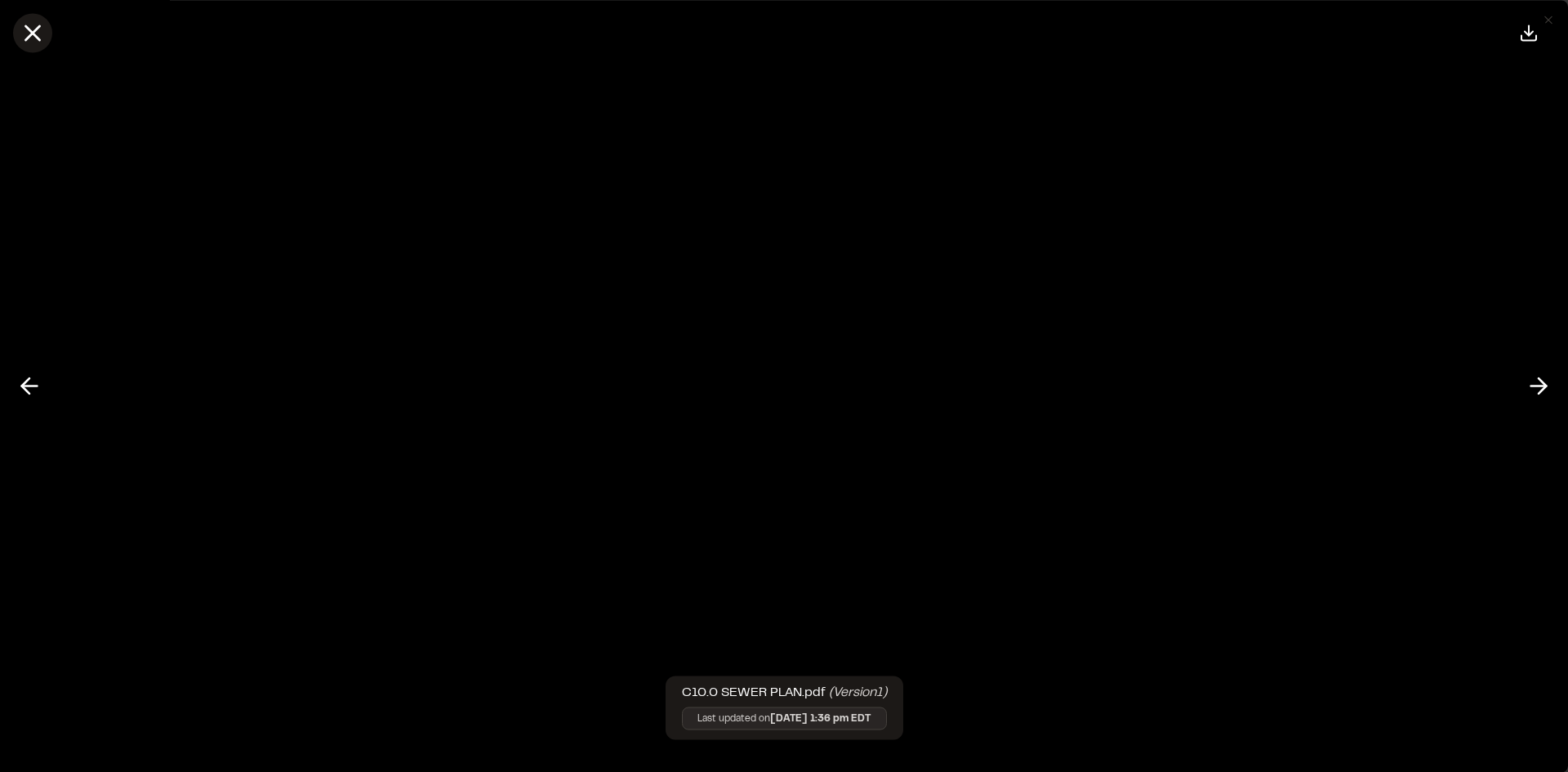
click at [29, 30] on line at bounding box center [33, 33] width 14 height 14
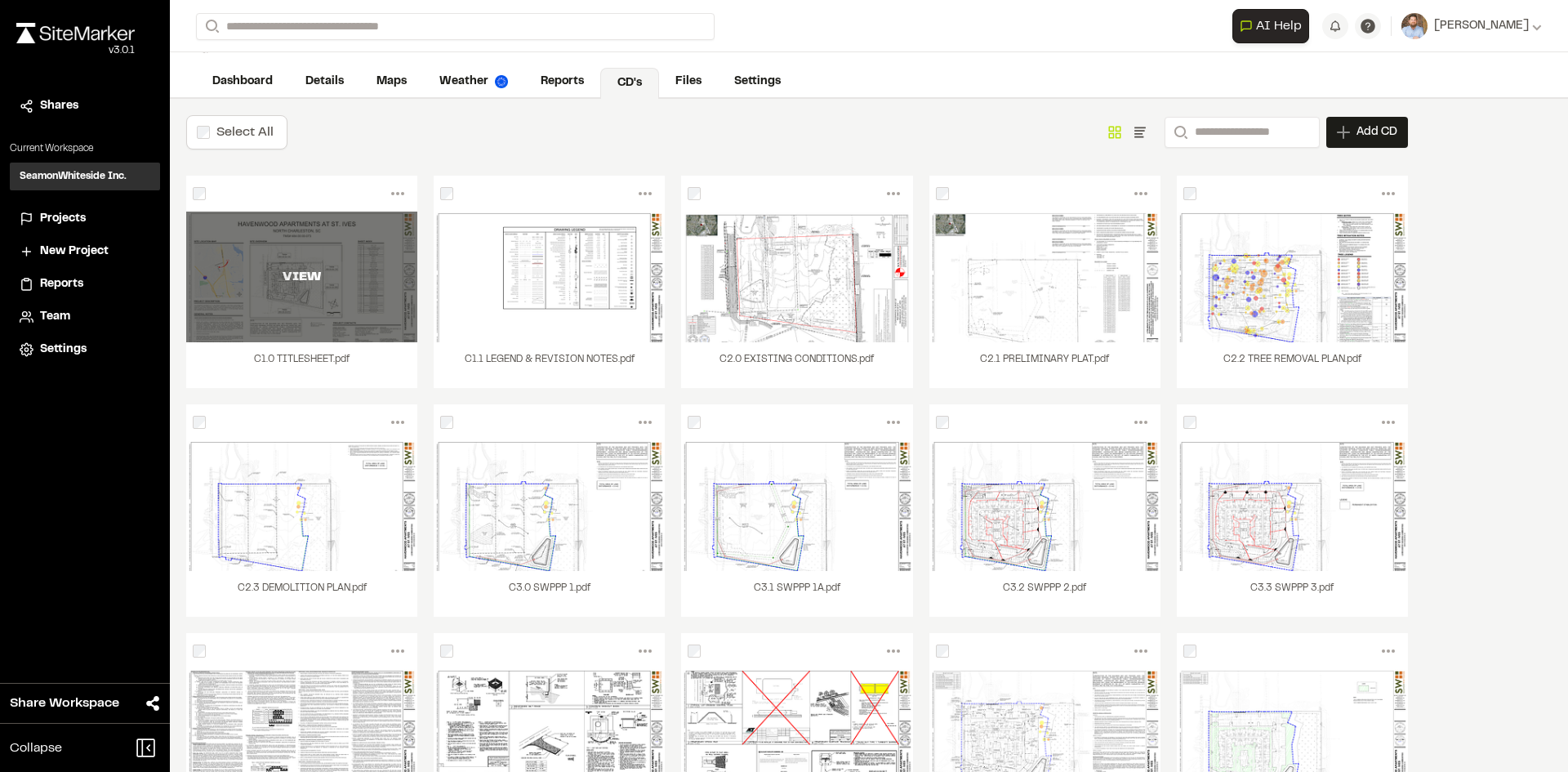
scroll to position [0, 0]
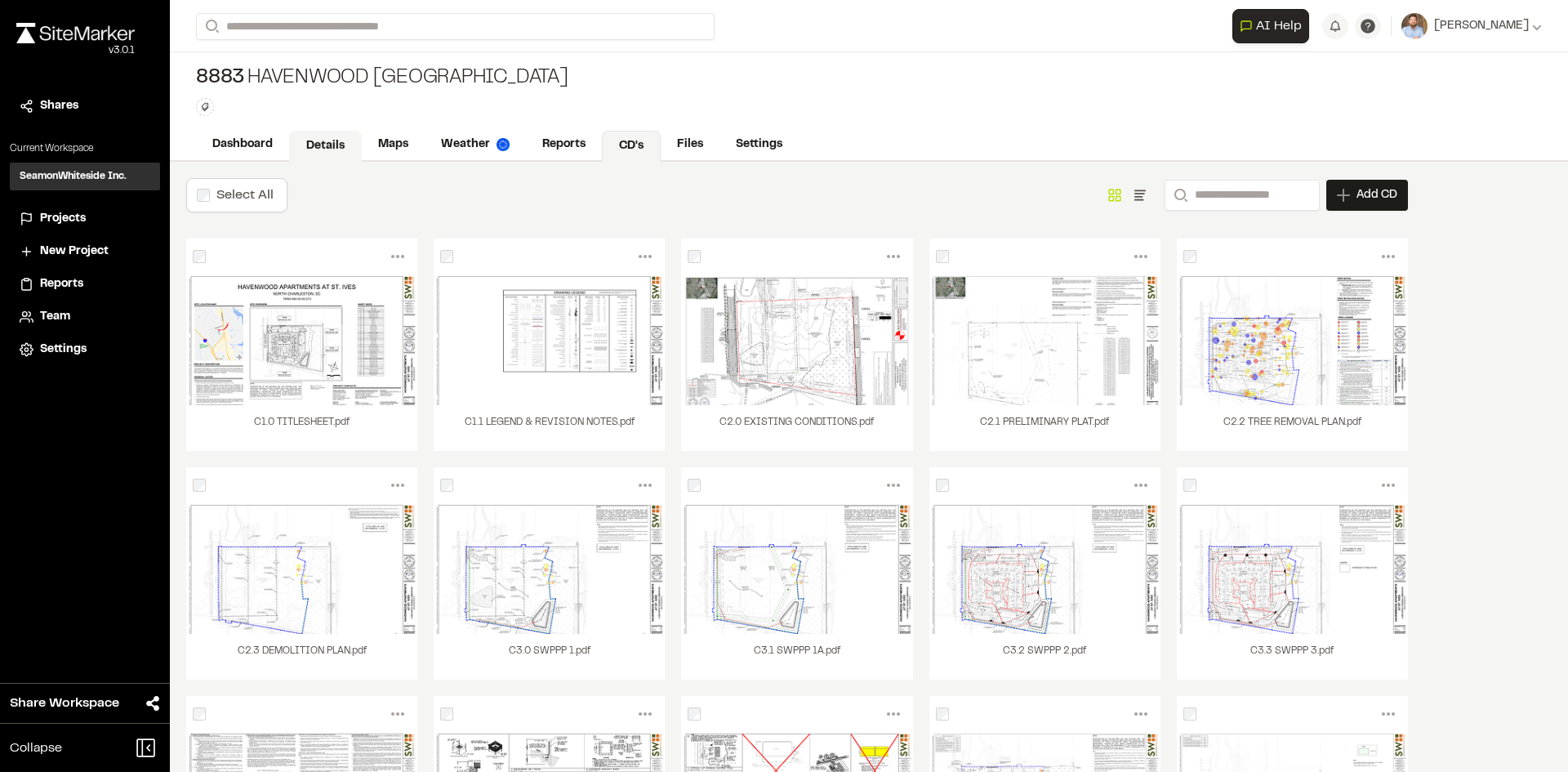
click at [330, 145] on link "Details" at bounding box center [325, 146] width 73 height 31
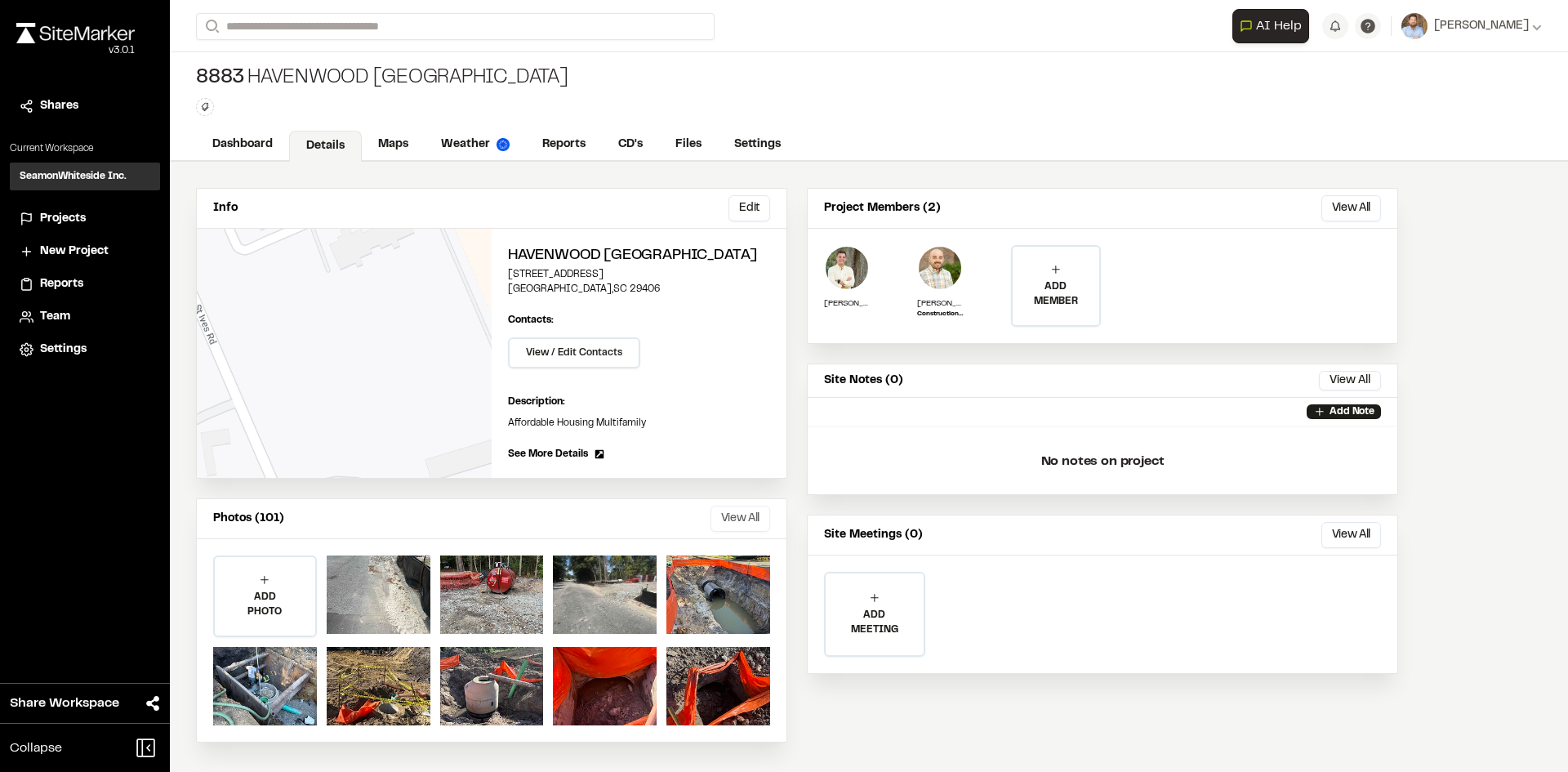
click at [739, 523] on button "View All" at bounding box center [741, 519] width 60 height 26
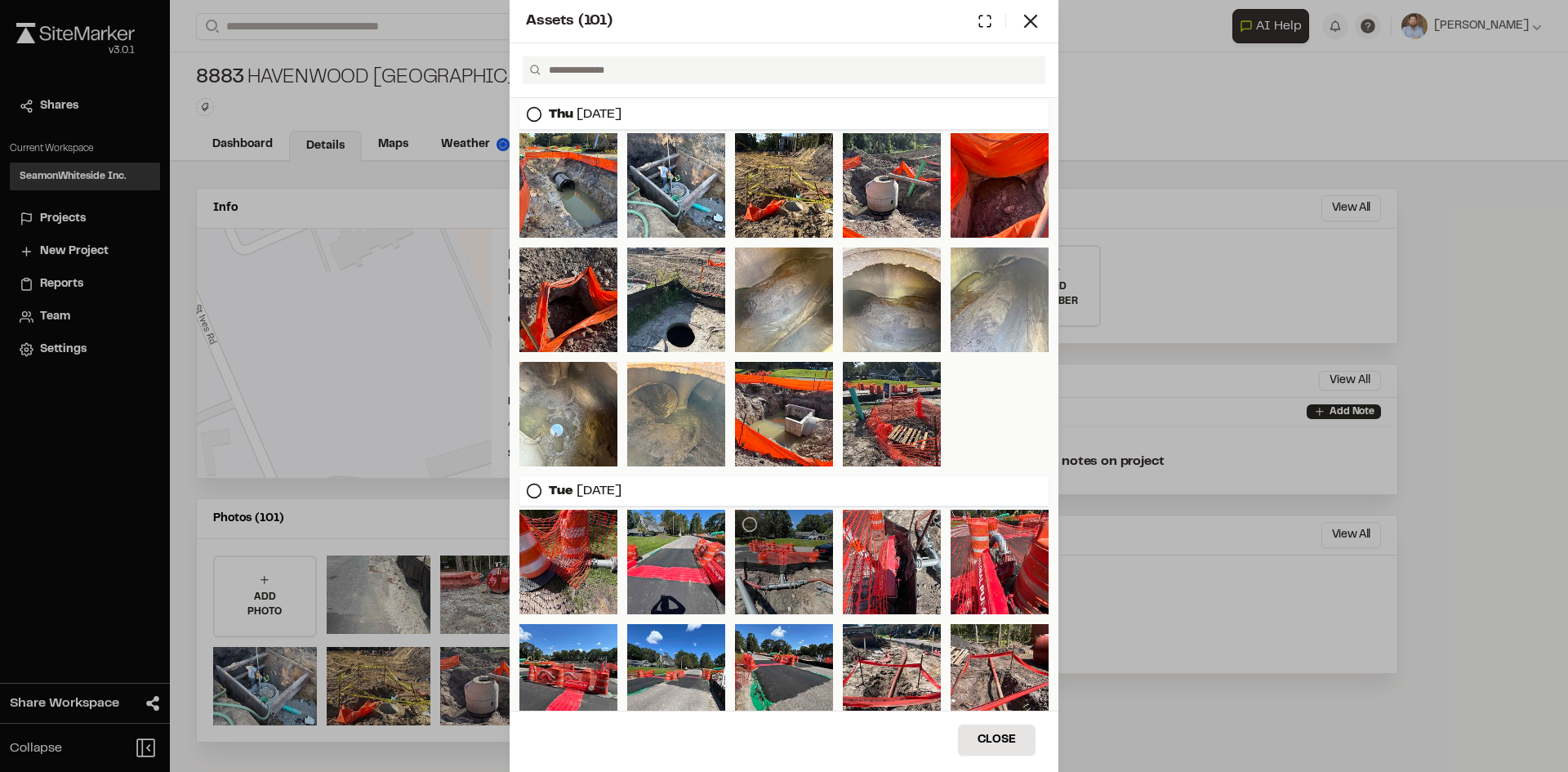
scroll to position [327, 0]
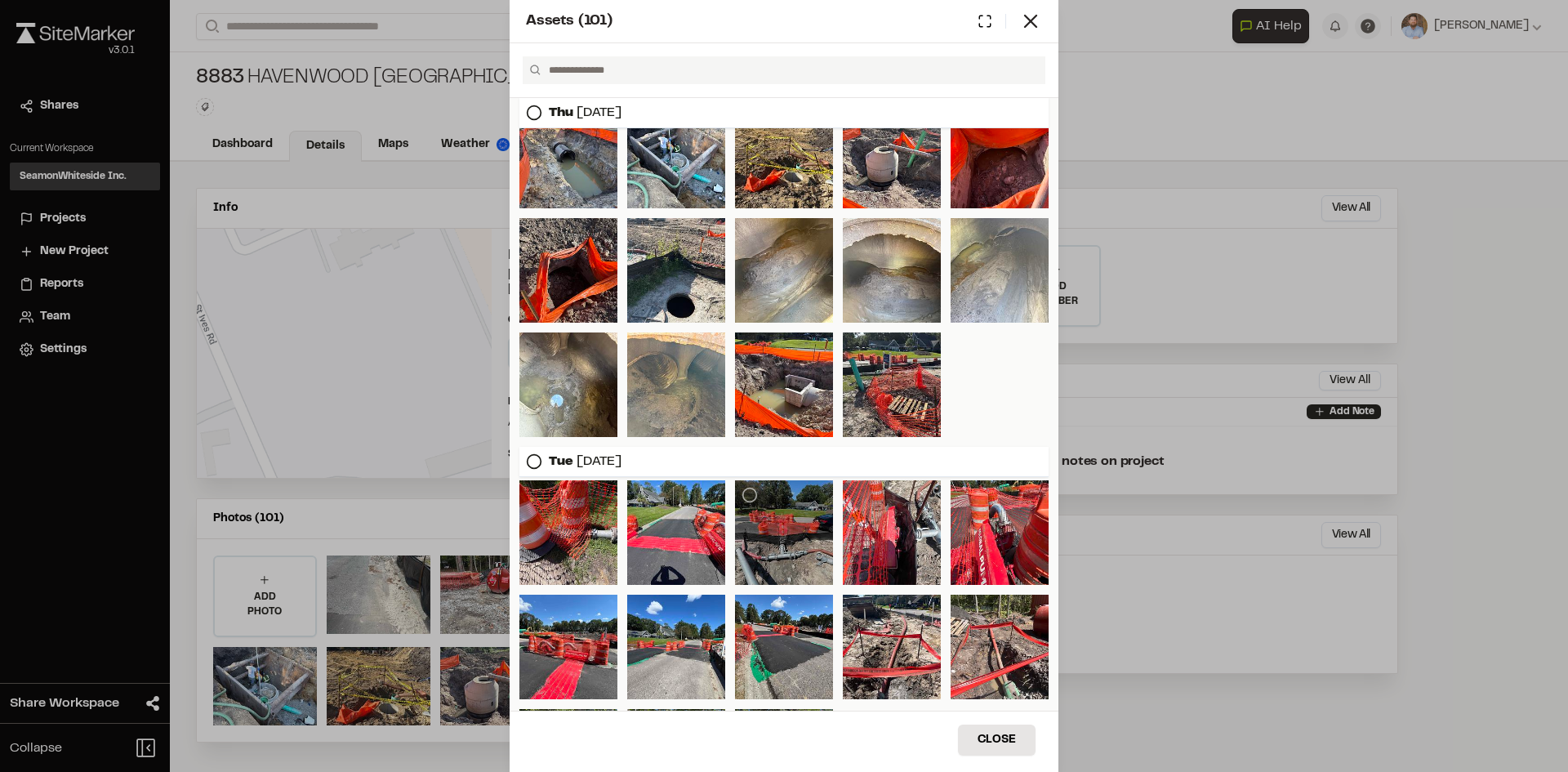
click at [773, 540] on div at bounding box center [784, 532] width 98 height 105
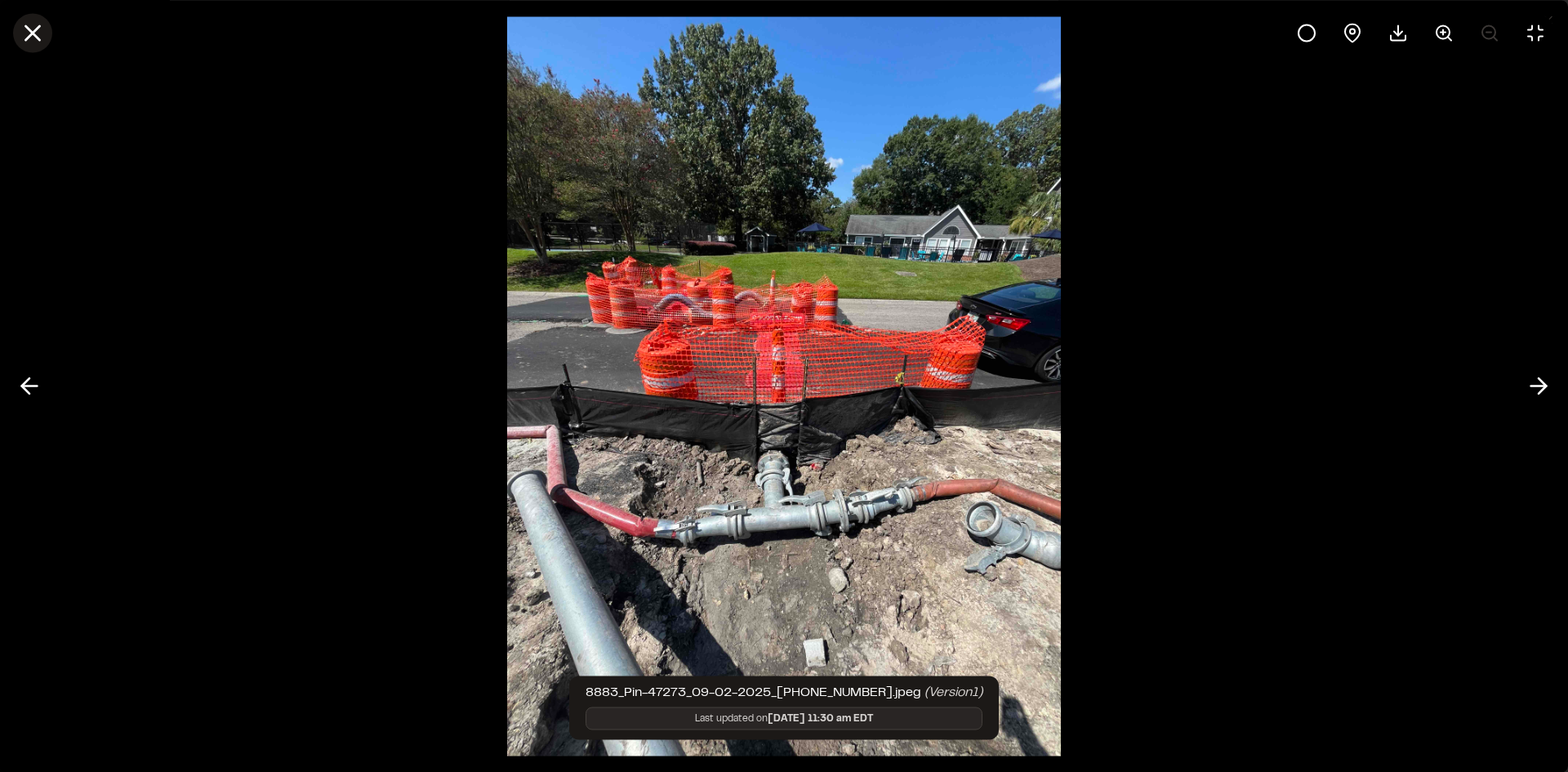
click at [31, 36] on line at bounding box center [33, 33] width 14 height 14
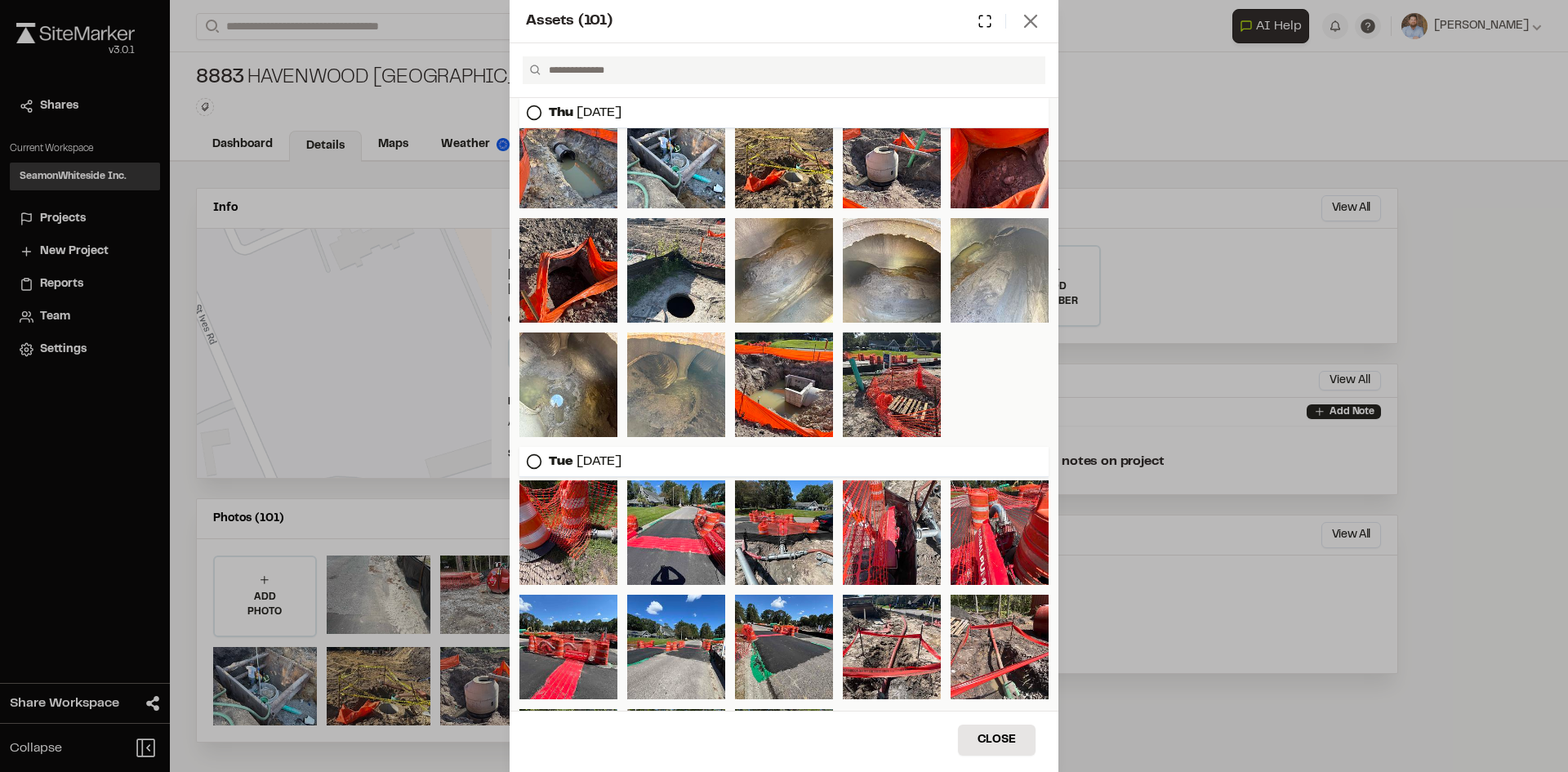
click at [1027, 18] on line at bounding box center [1030, 21] width 11 height 11
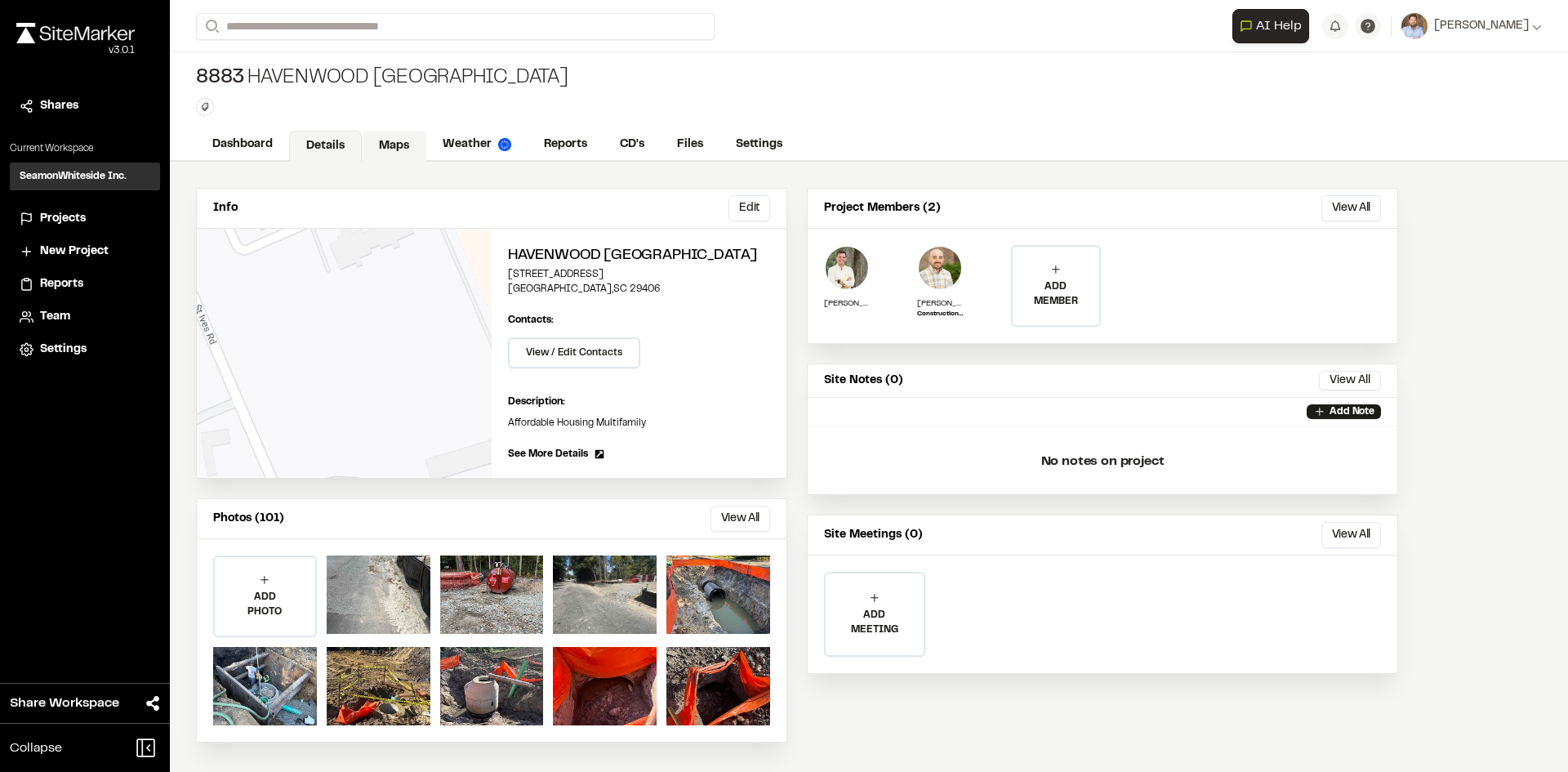
click at [402, 146] on link "Maps" at bounding box center [394, 146] width 64 height 31
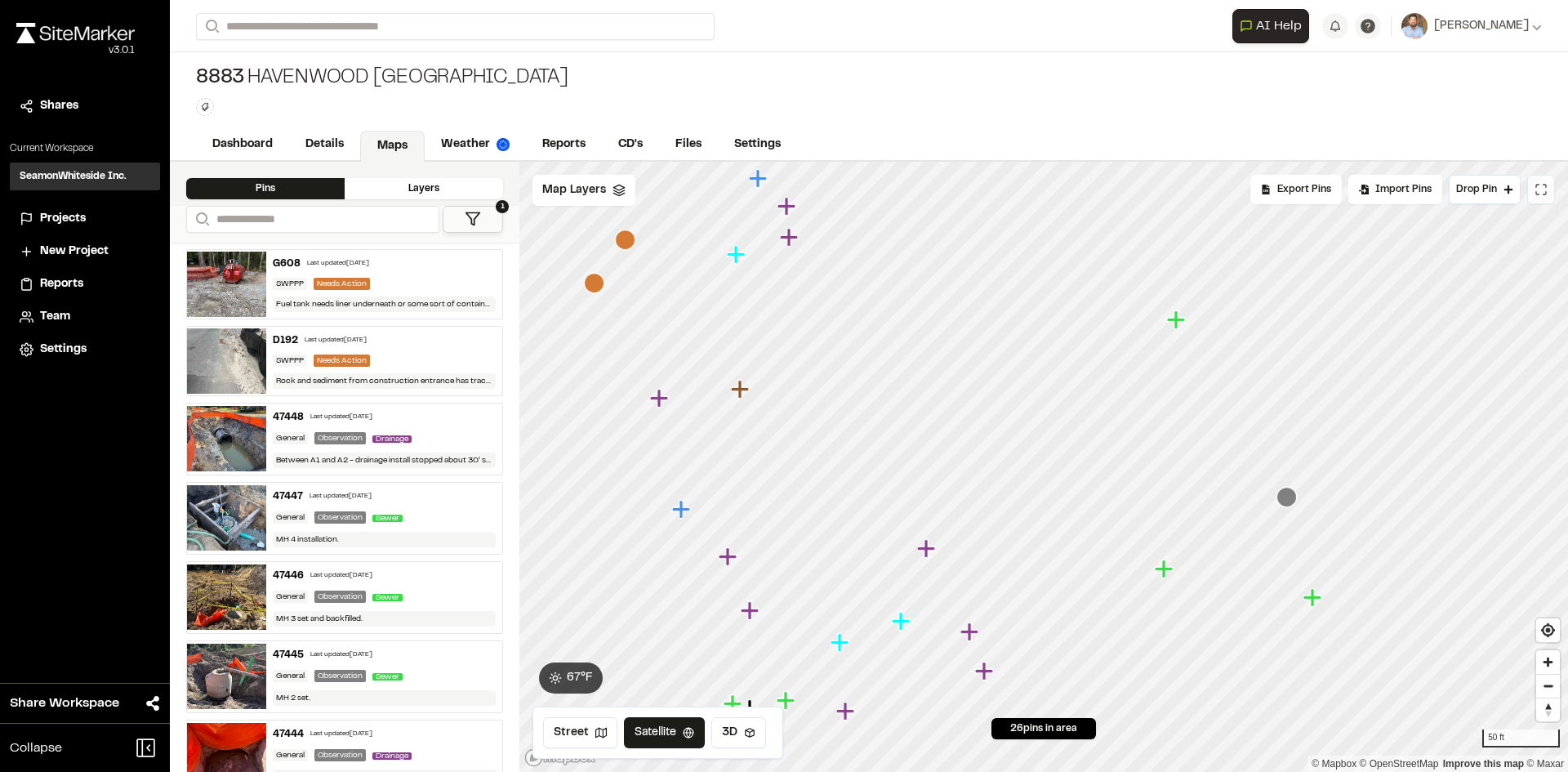
click at [1539, 188] on icon at bounding box center [1541, 189] width 13 height 13
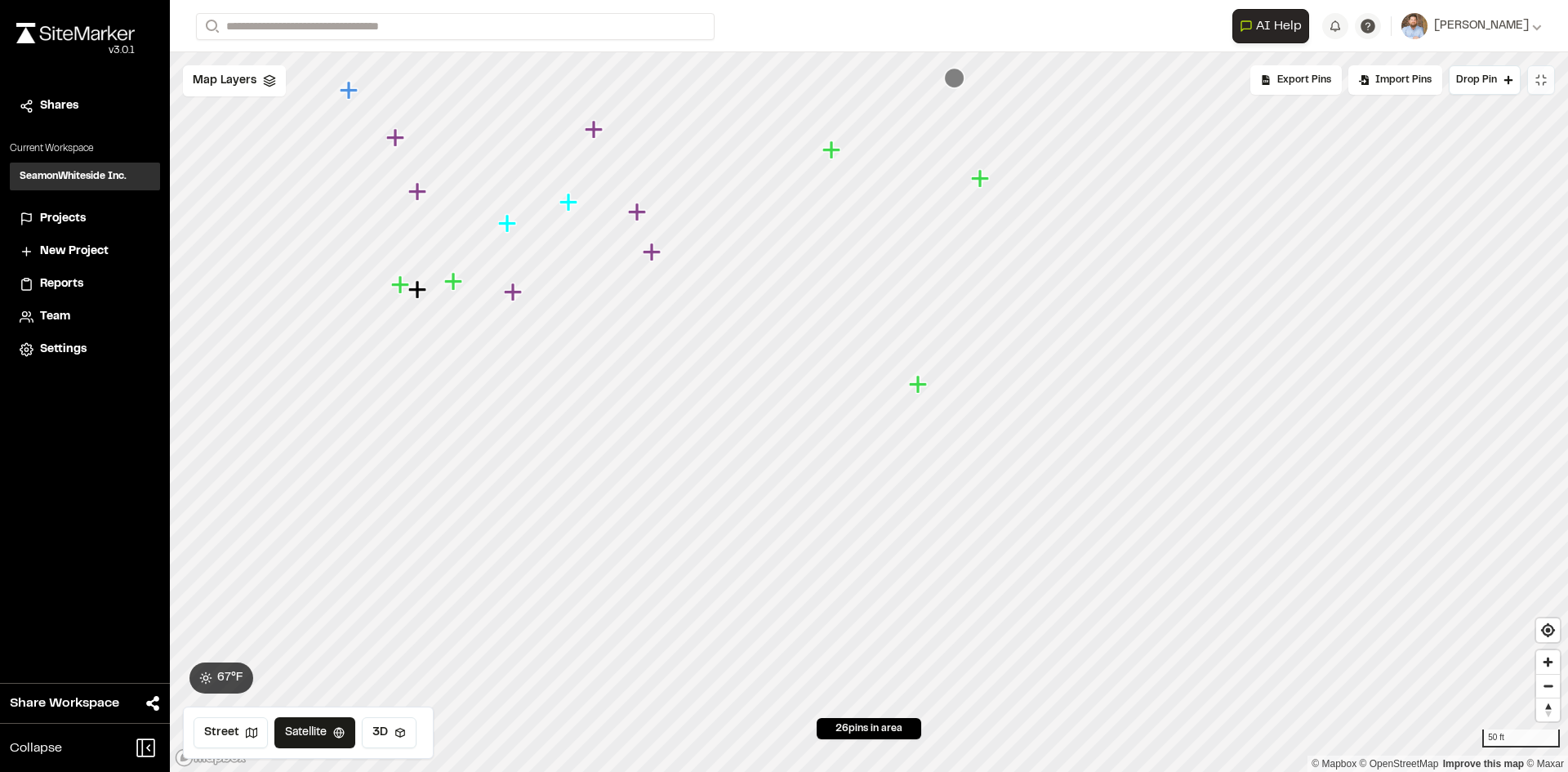
click at [918, 387] on icon "Map marker" at bounding box center [918, 384] width 18 height 18
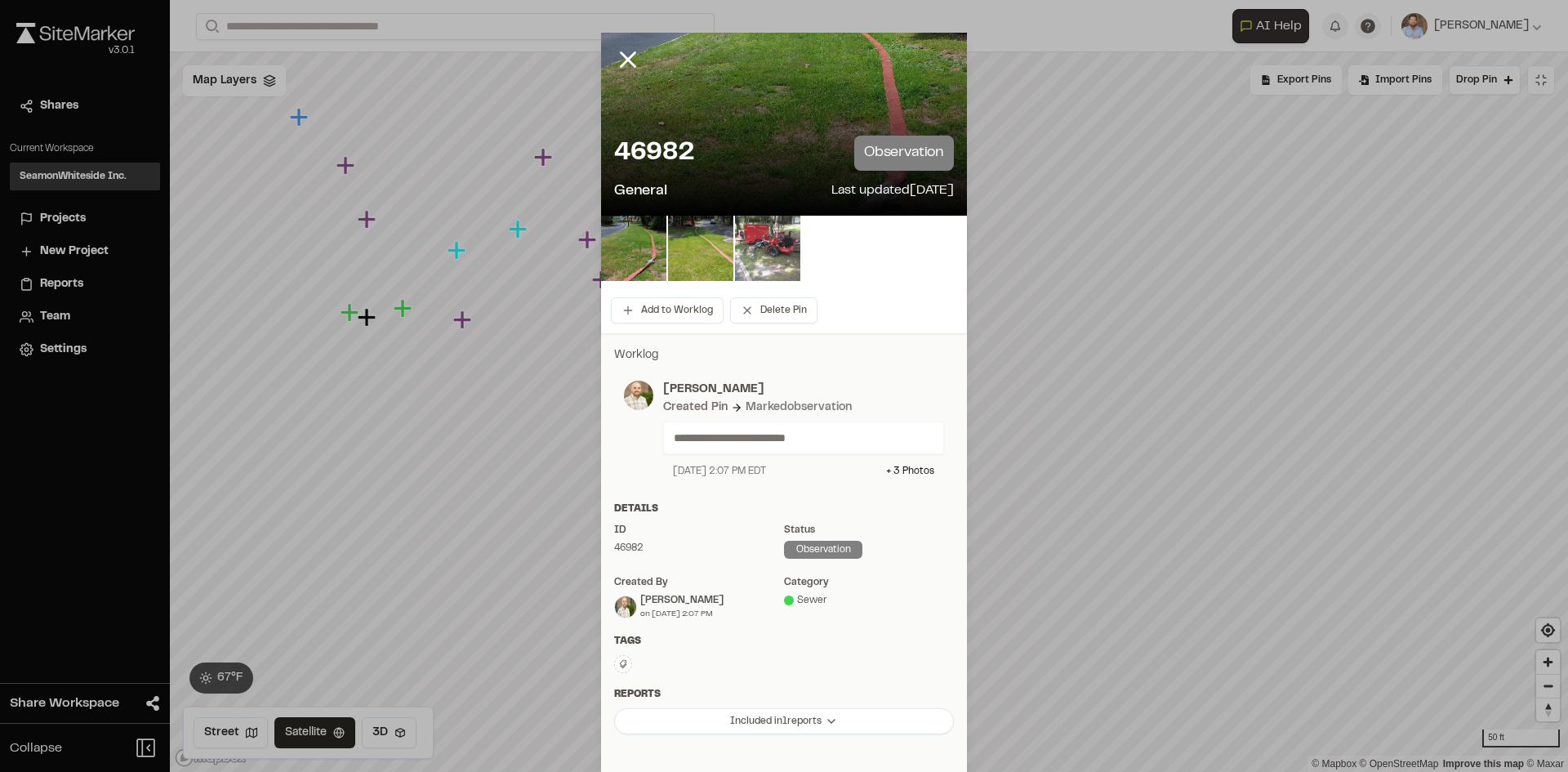
click at [765, 249] on img at bounding box center [767, 248] width 65 height 65
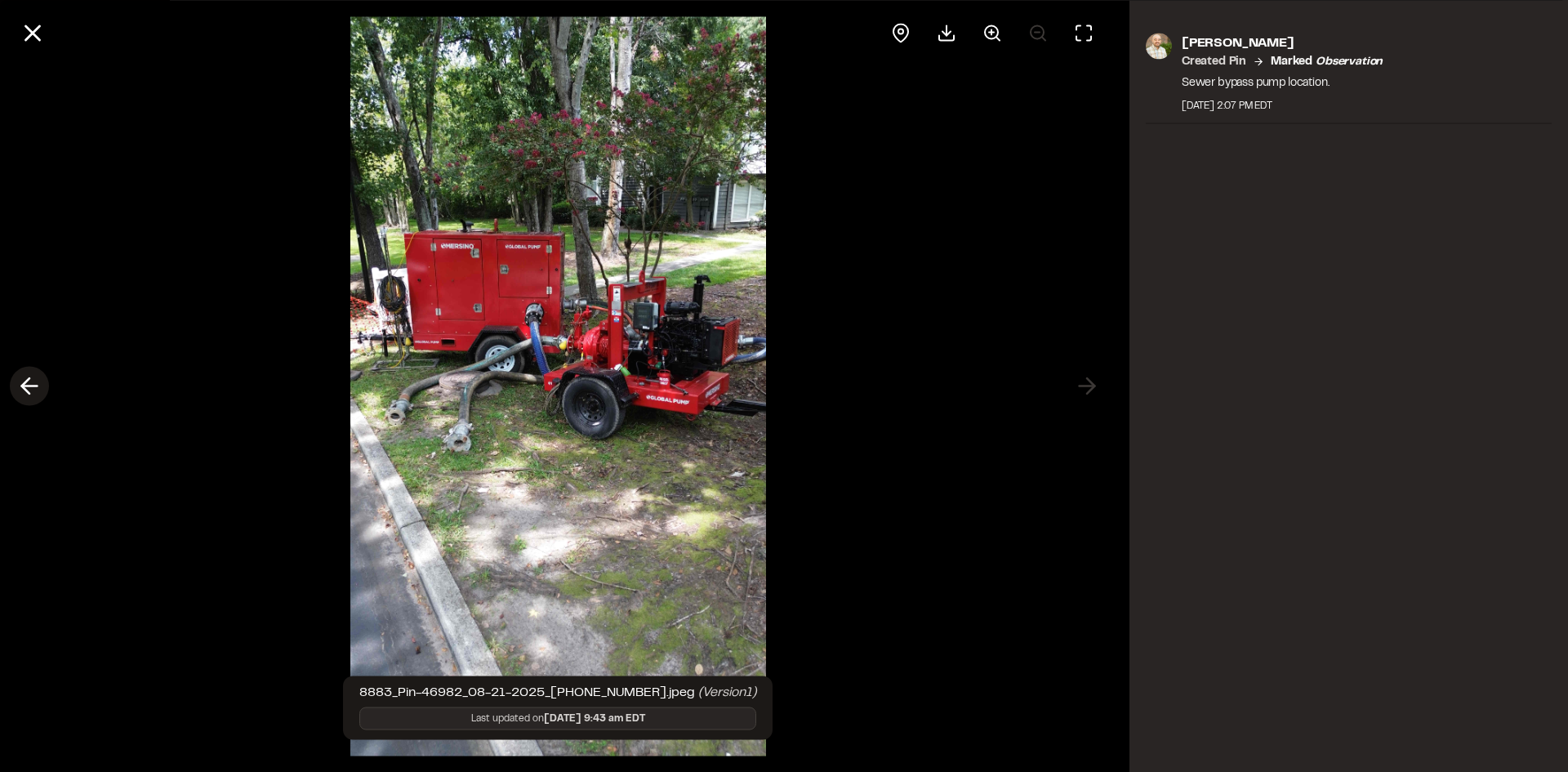
click at [29, 389] on icon at bounding box center [30, 387] width 26 height 28
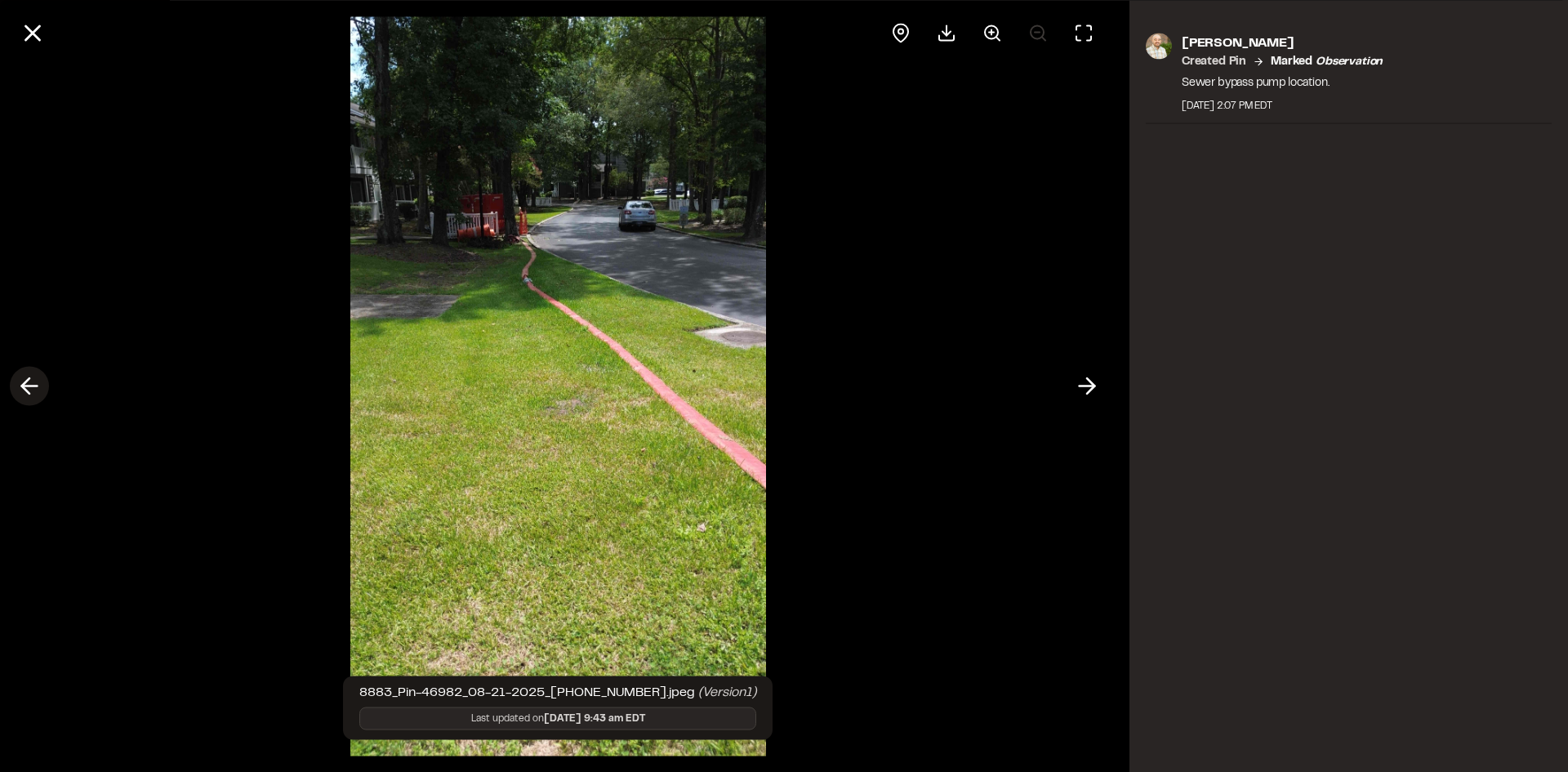
click at [29, 389] on icon at bounding box center [30, 387] width 26 height 28
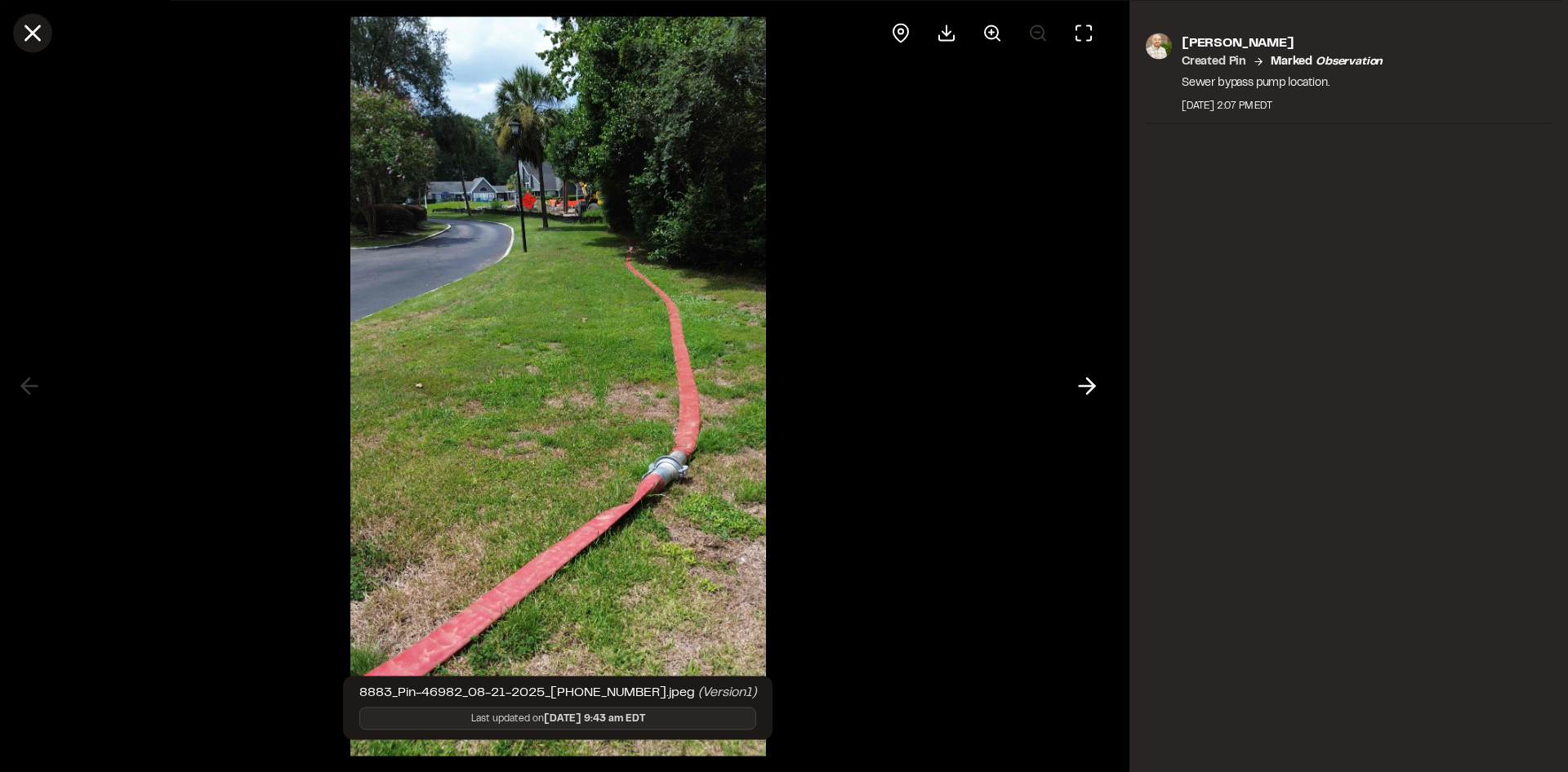
click at [36, 32] on icon at bounding box center [33, 33] width 28 height 28
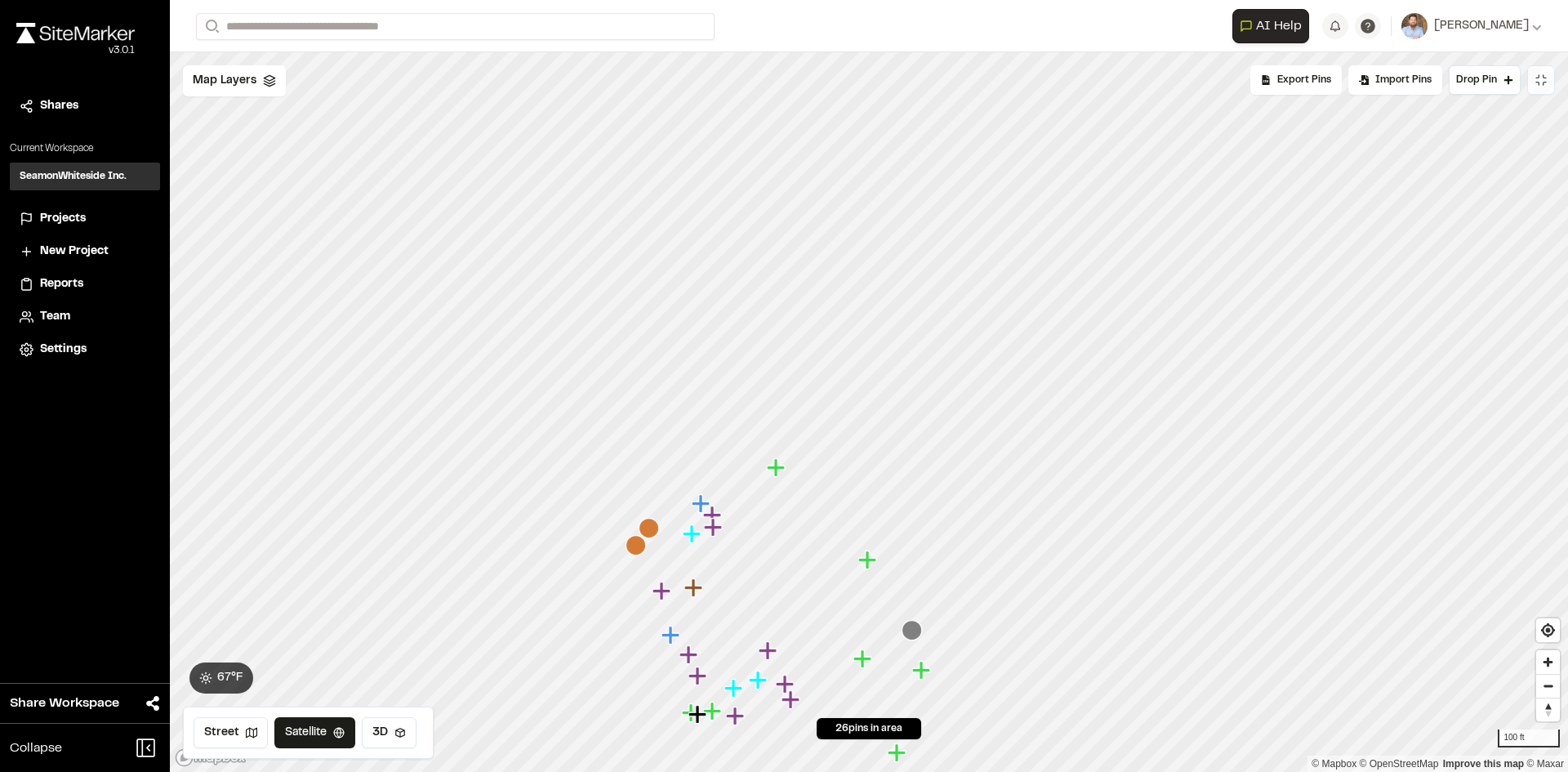
click at [774, 470] on icon "Map marker" at bounding box center [776, 467] width 18 height 18
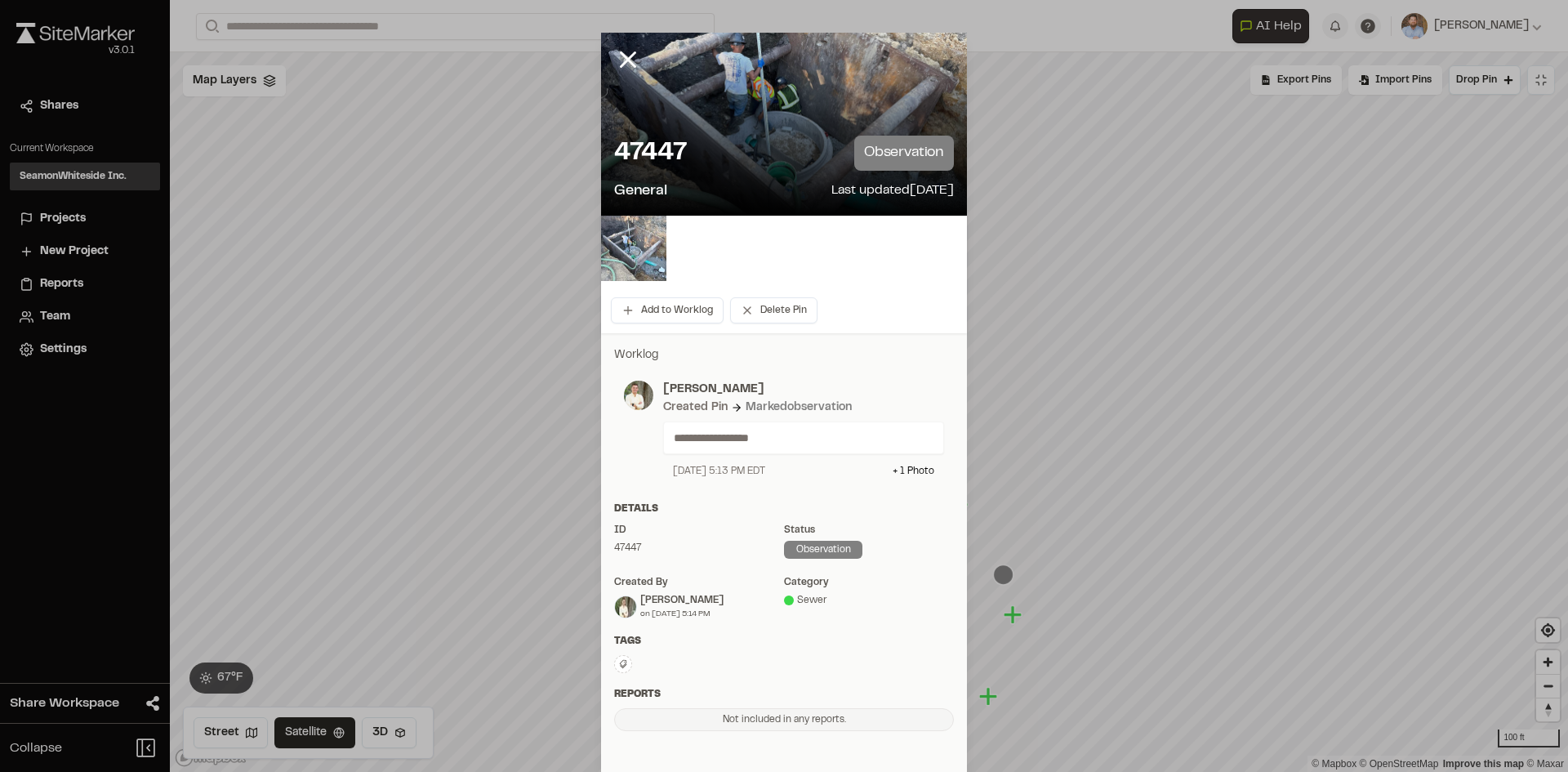
click at [625, 241] on img at bounding box center [634, 248] width 65 height 65
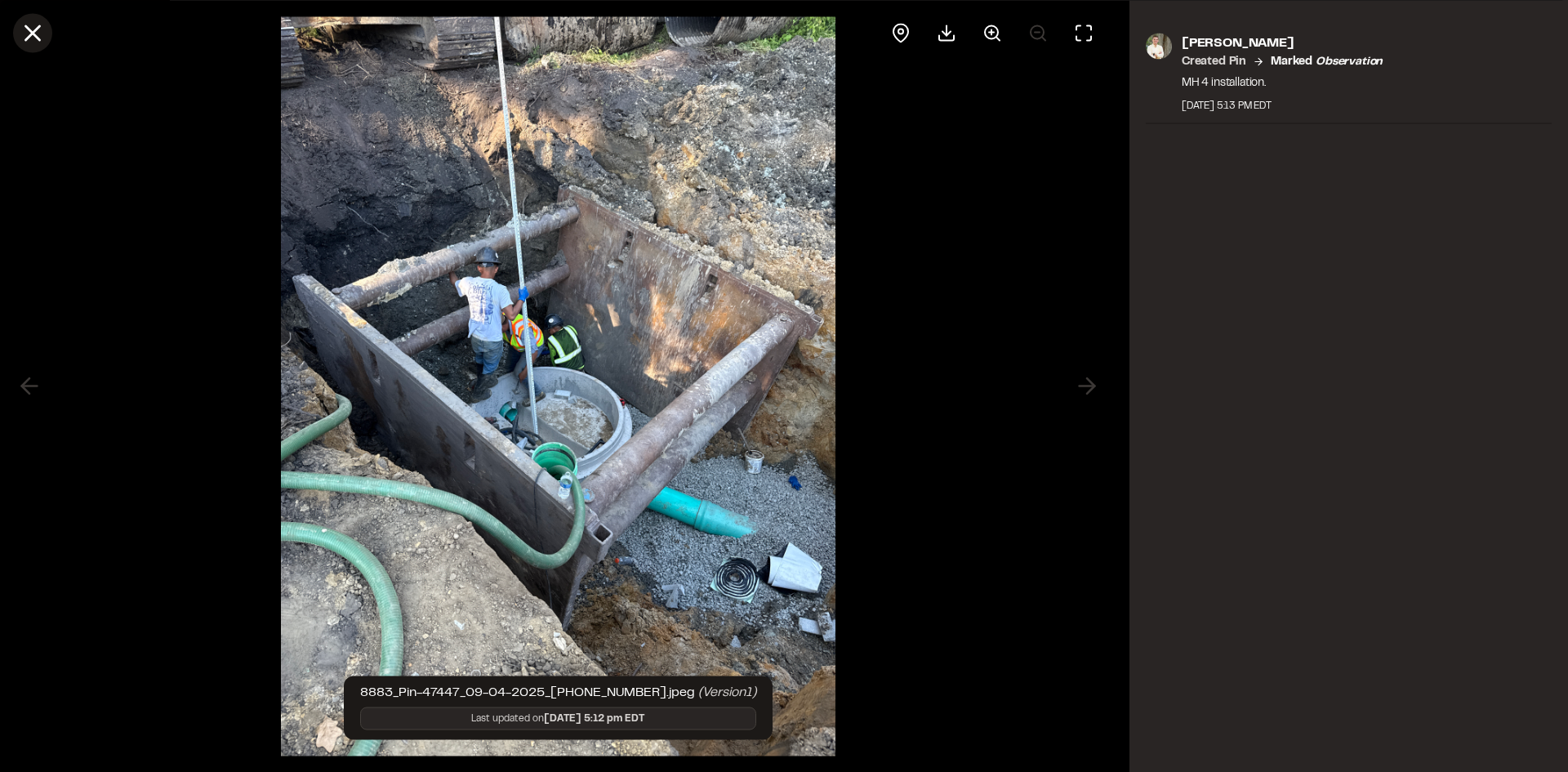
click at [38, 28] on line at bounding box center [33, 33] width 14 height 14
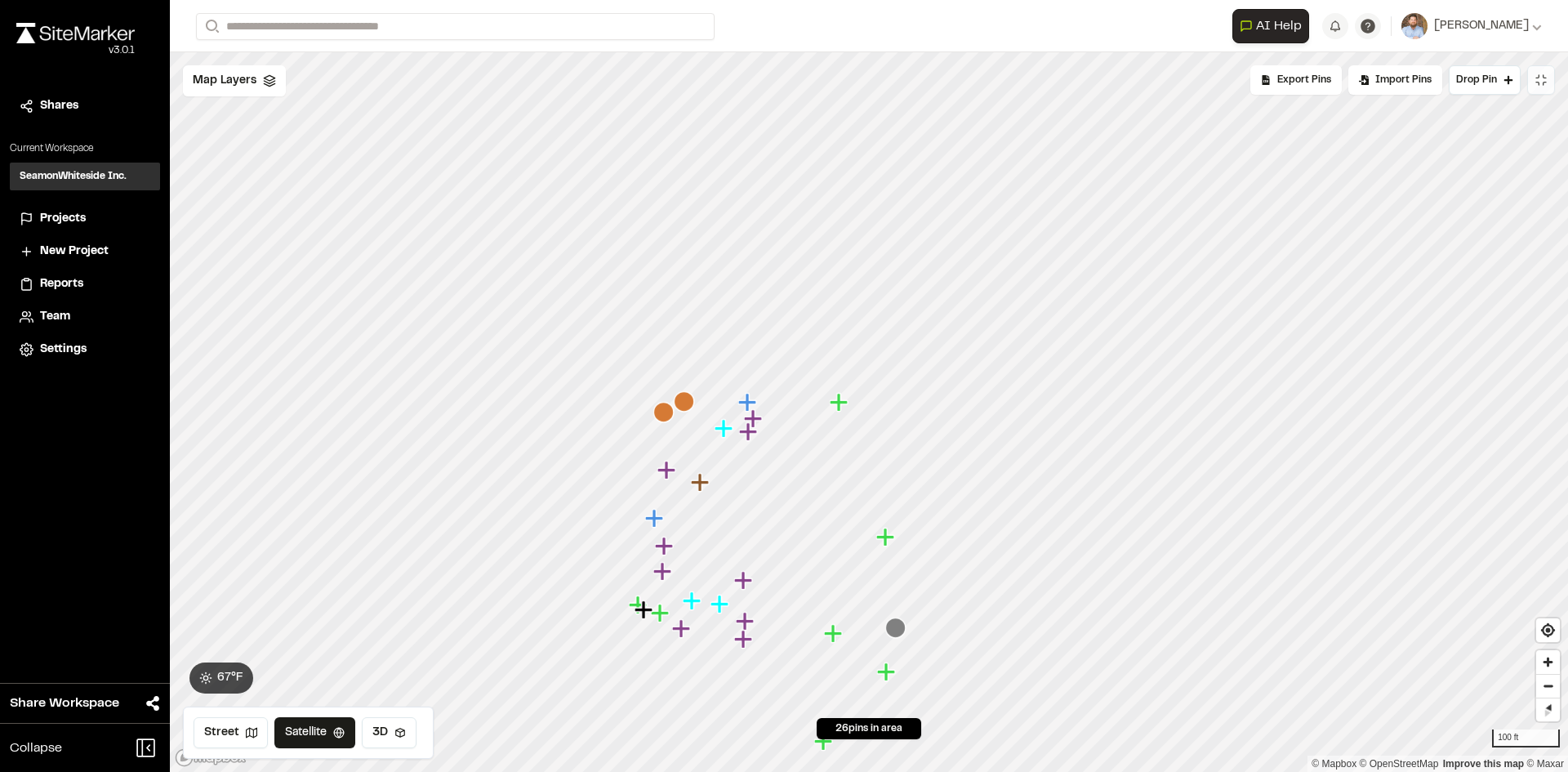
click at [70, 219] on span "Projects" at bounding box center [63, 219] width 46 height 18
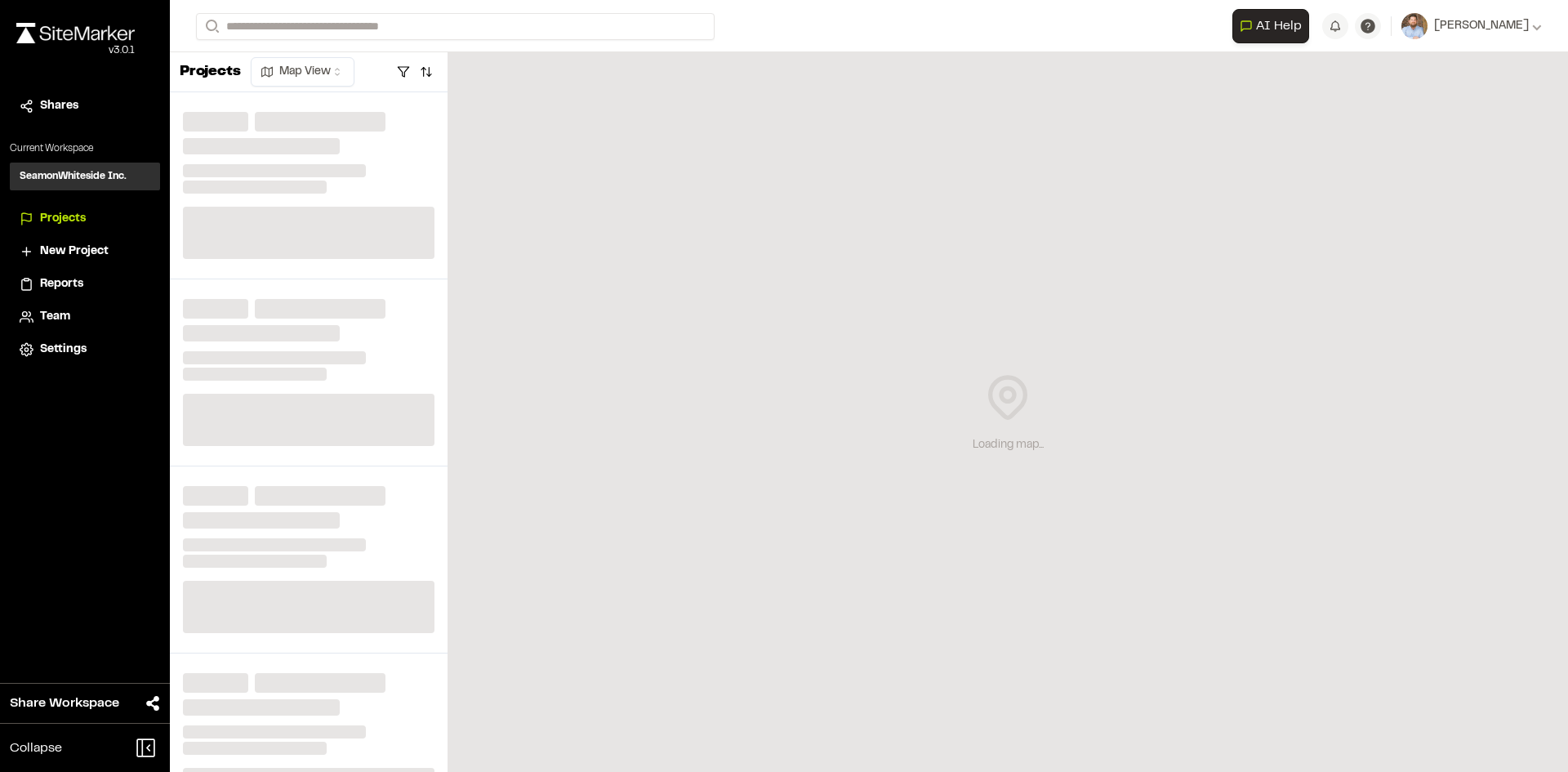
click at [79, 283] on span "Reports" at bounding box center [62, 284] width 43 height 18
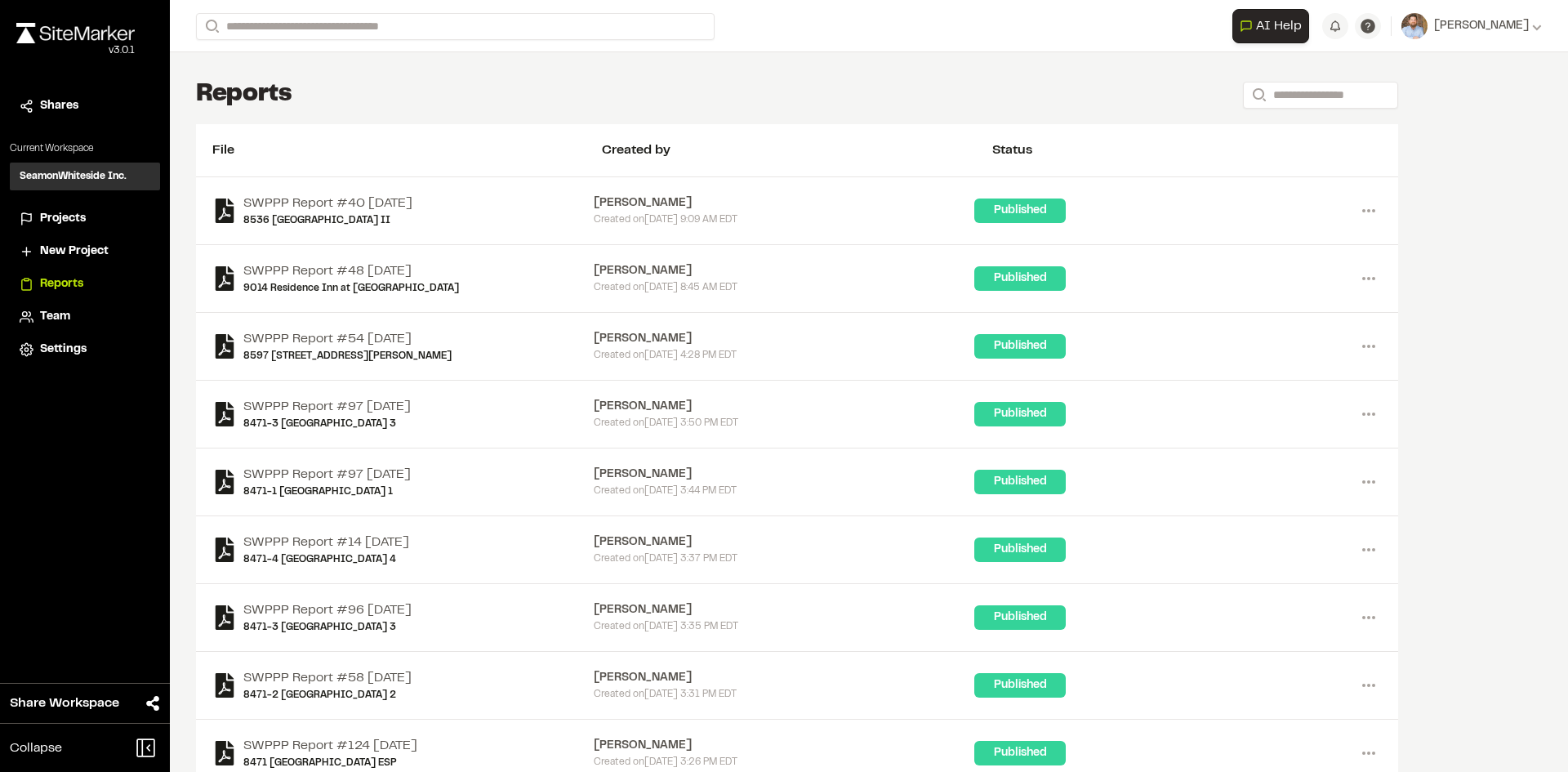
click at [67, 219] on span "Projects" at bounding box center [63, 219] width 46 height 18
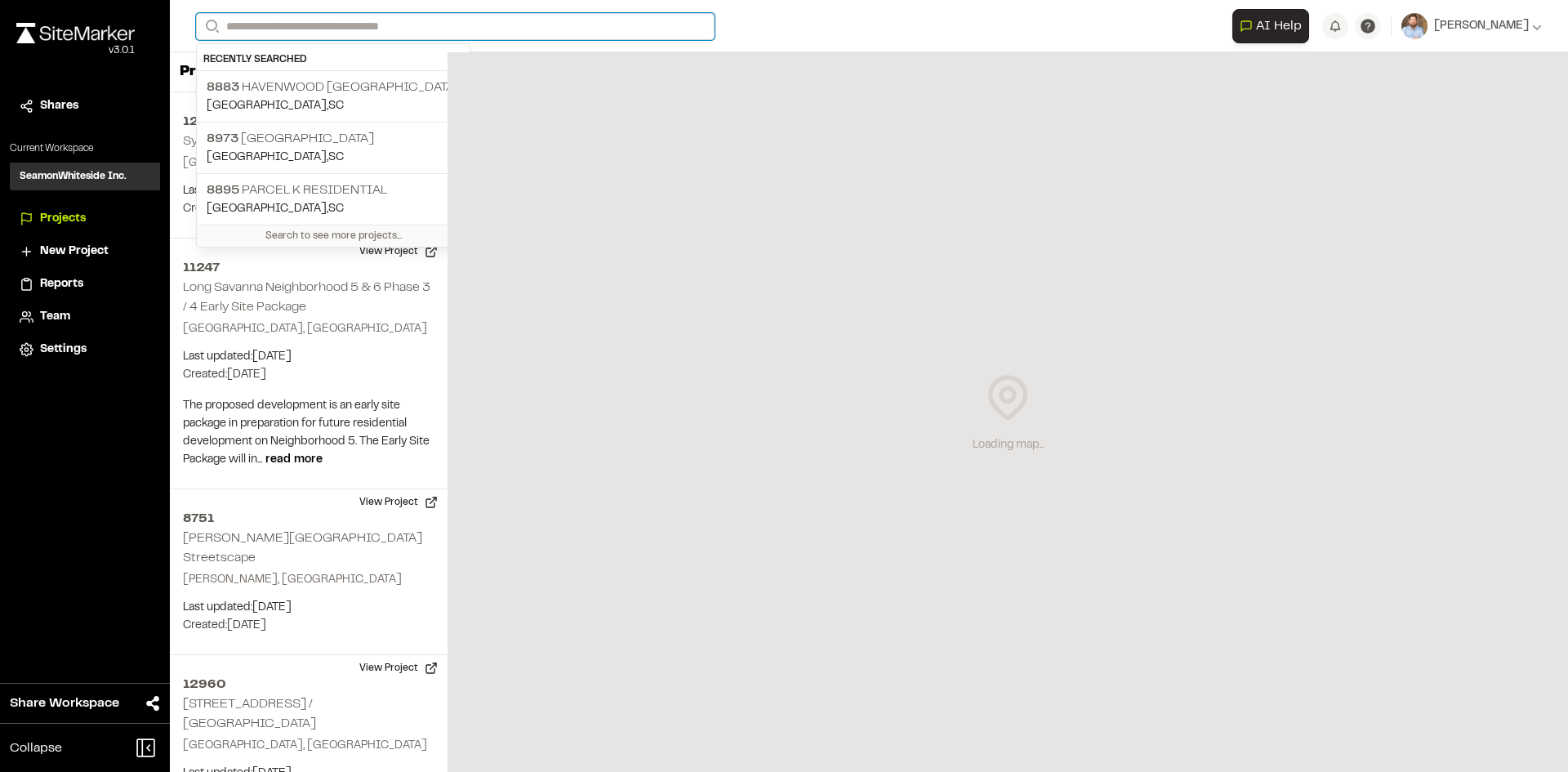
click at [371, 28] on input "Search" at bounding box center [455, 26] width 519 height 27
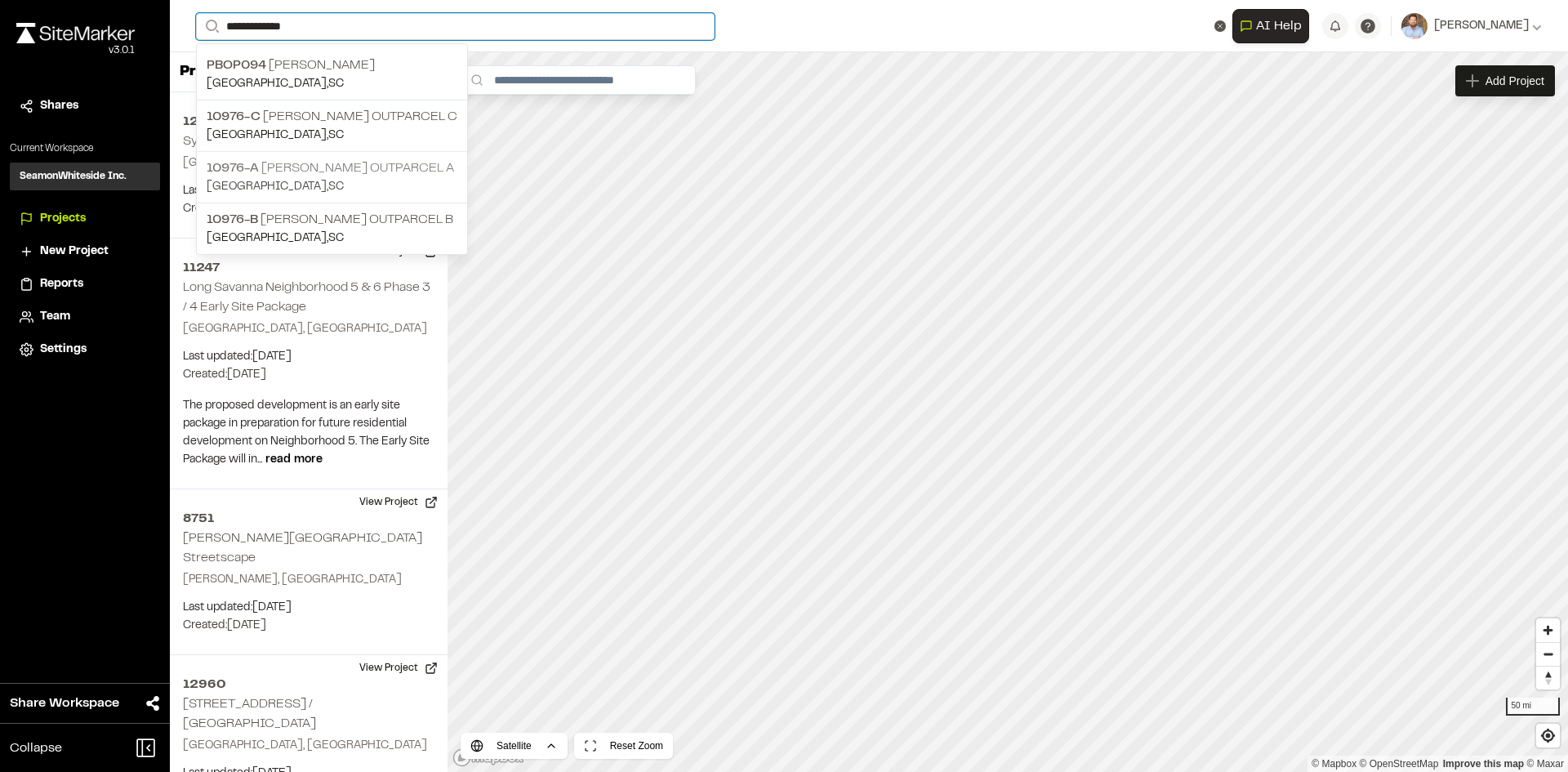
type input "**********"
click at [416, 175] on p "10976-A [PERSON_NAME] Outparcel A" at bounding box center [331, 168] width 250 height 19
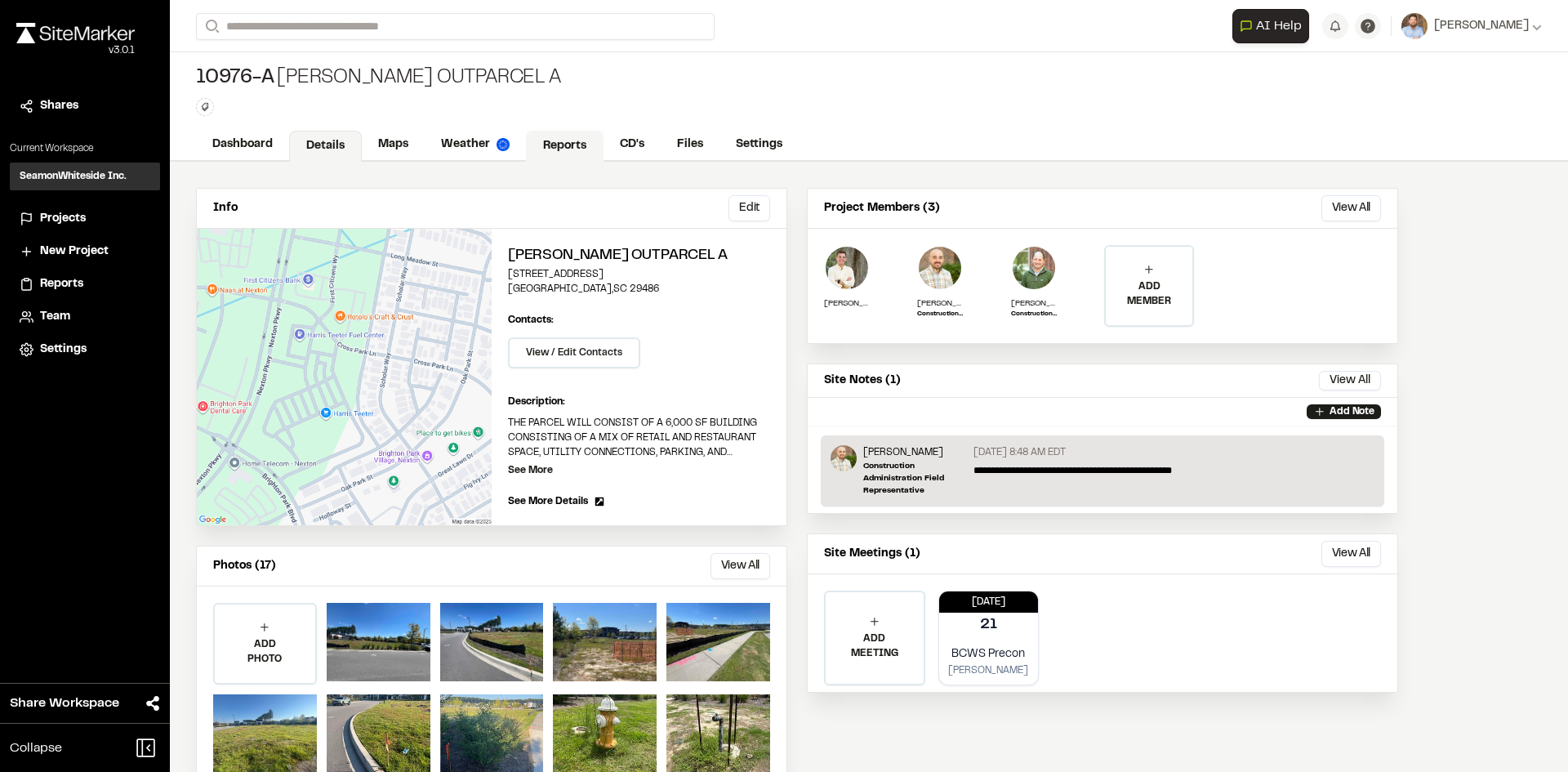
click at [570, 142] on link "Reports" at bounding box center [565, 146] width 77 height 31
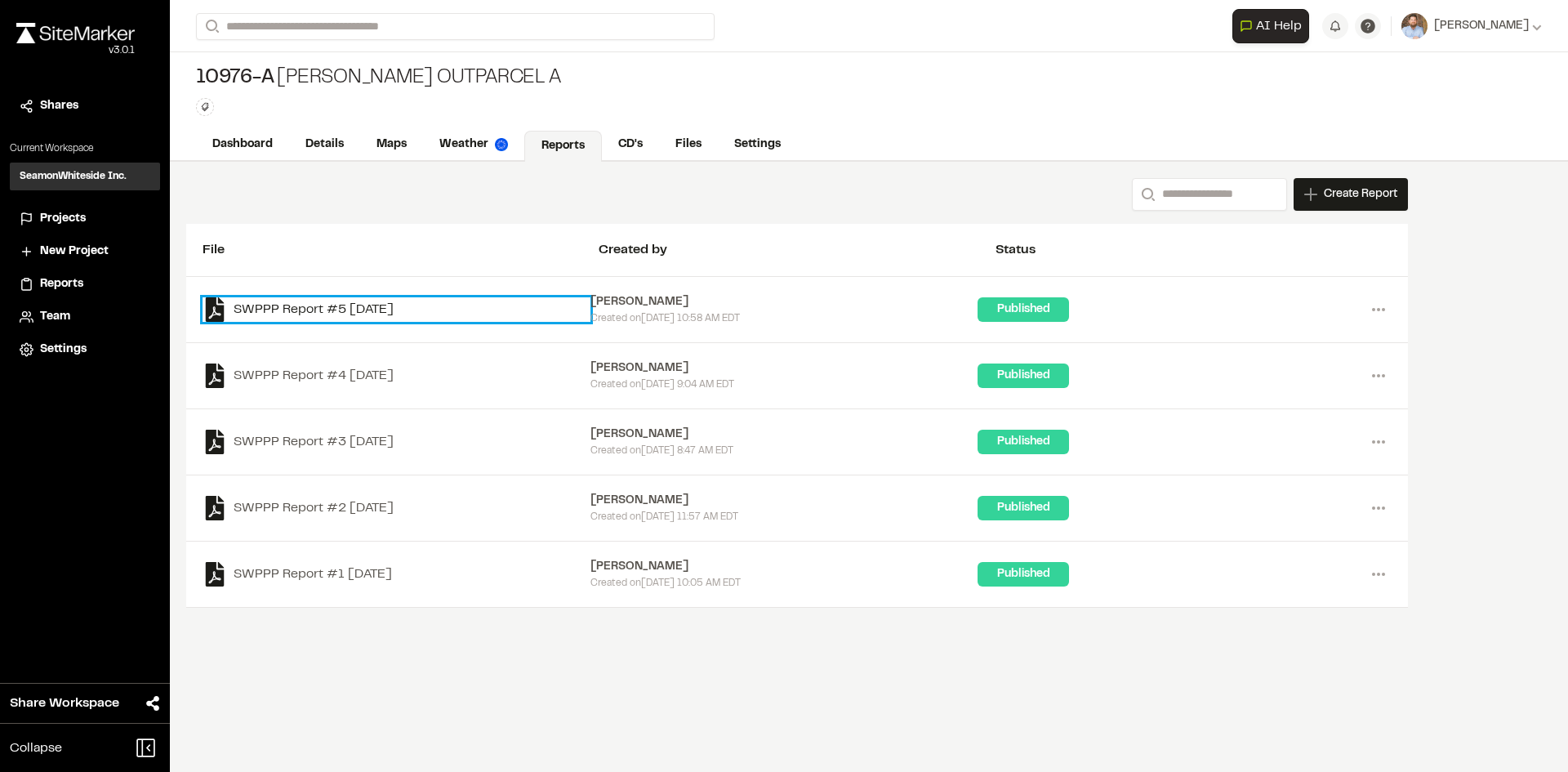
click at [406, 308] on link "SWPPP Report #5 [DATE]" at bounding box center [396, 310] width 388 height 25
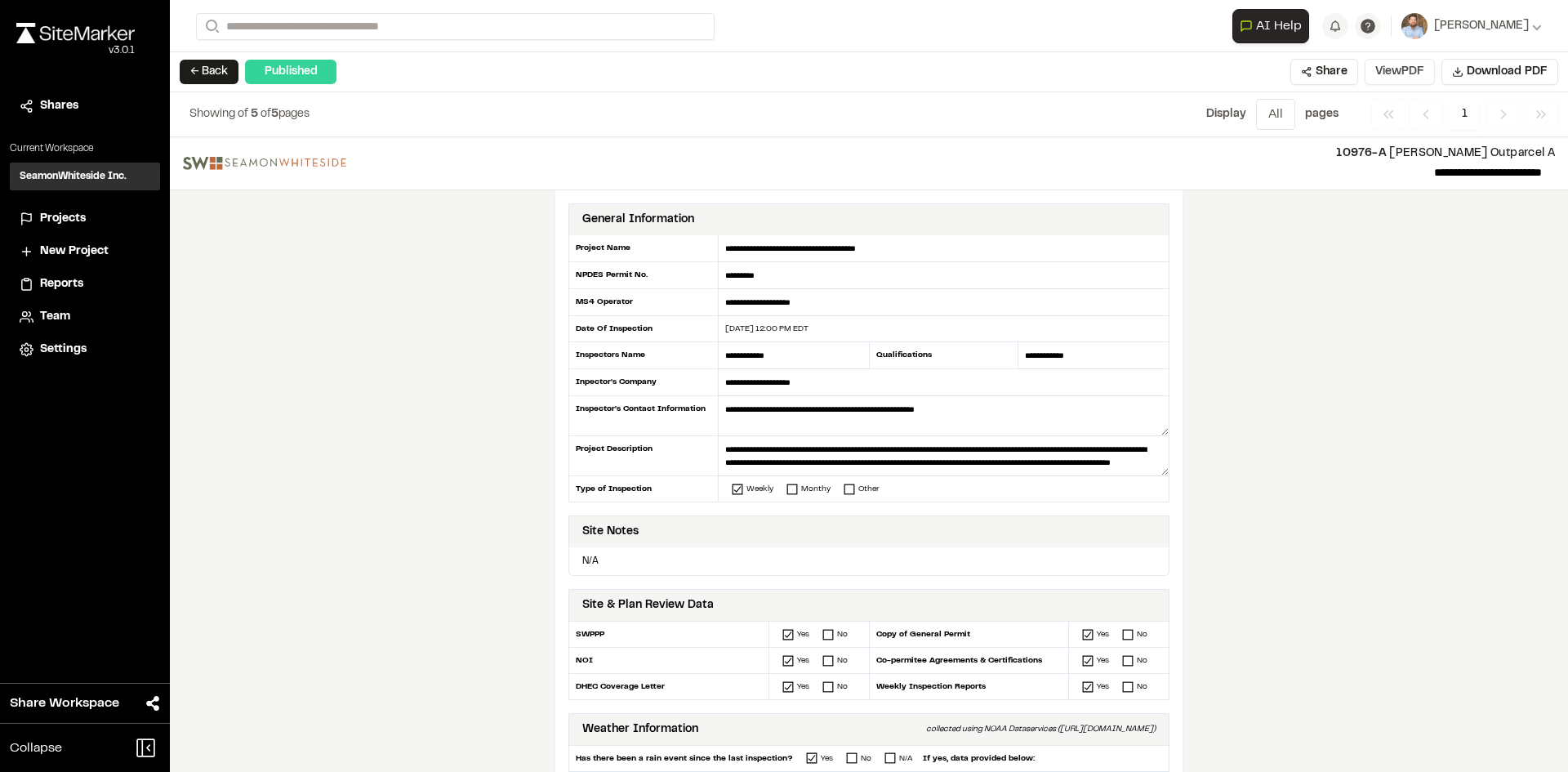
click at [1398, 76] on button "View PDF" at bounding box center [1400, 72] width 70 height 26
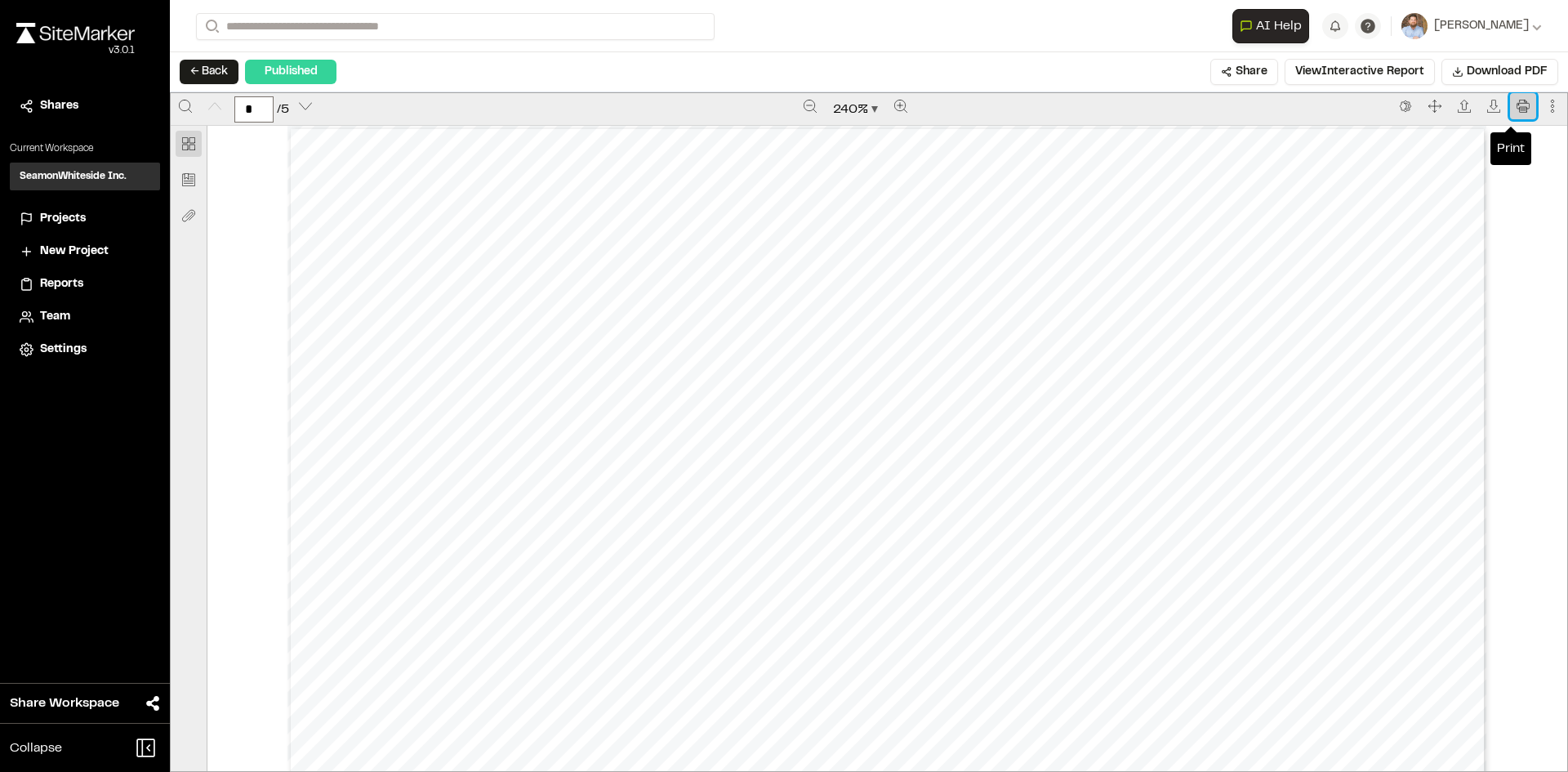
click at [1517, 102] on icon "Print" at bounding box center [1523, 106] width 13 height 13
click at [71, 218] on span "Projects" at bounding box center [63, 219] width 46 height 18
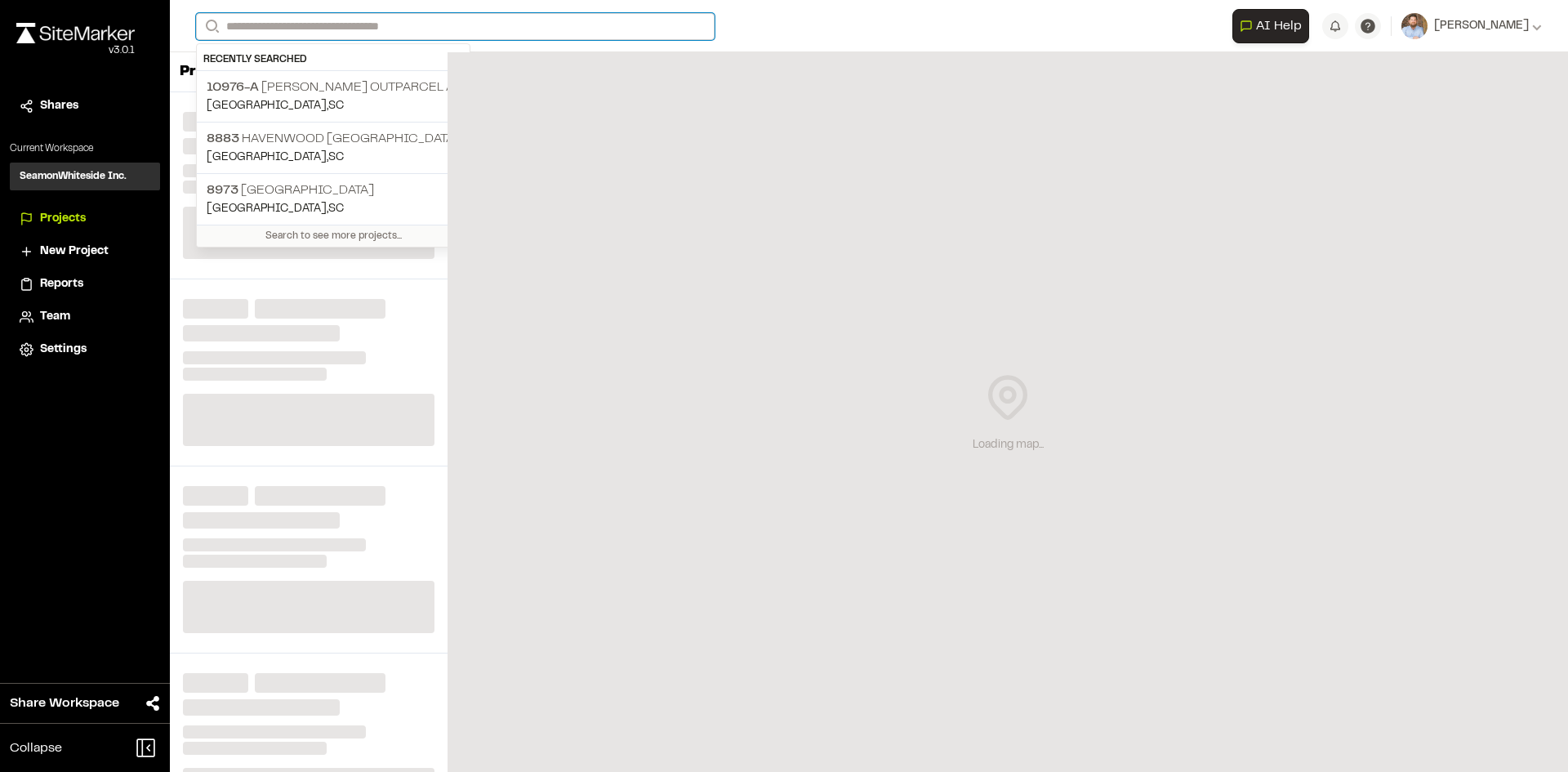
click at [289, 30] on input "Search" at bounding box center [455, 26] width 519 height 27
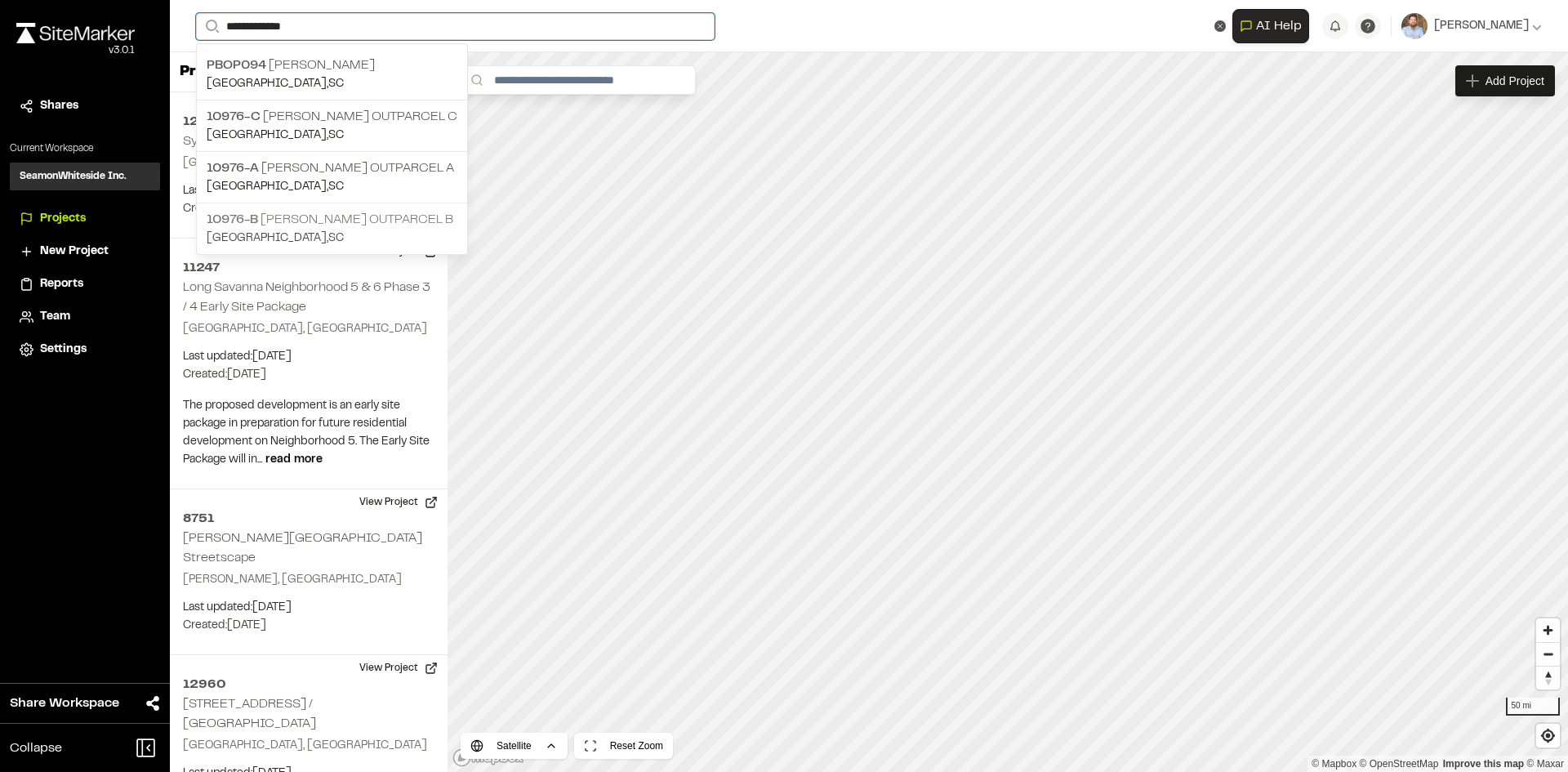
type input "**********"
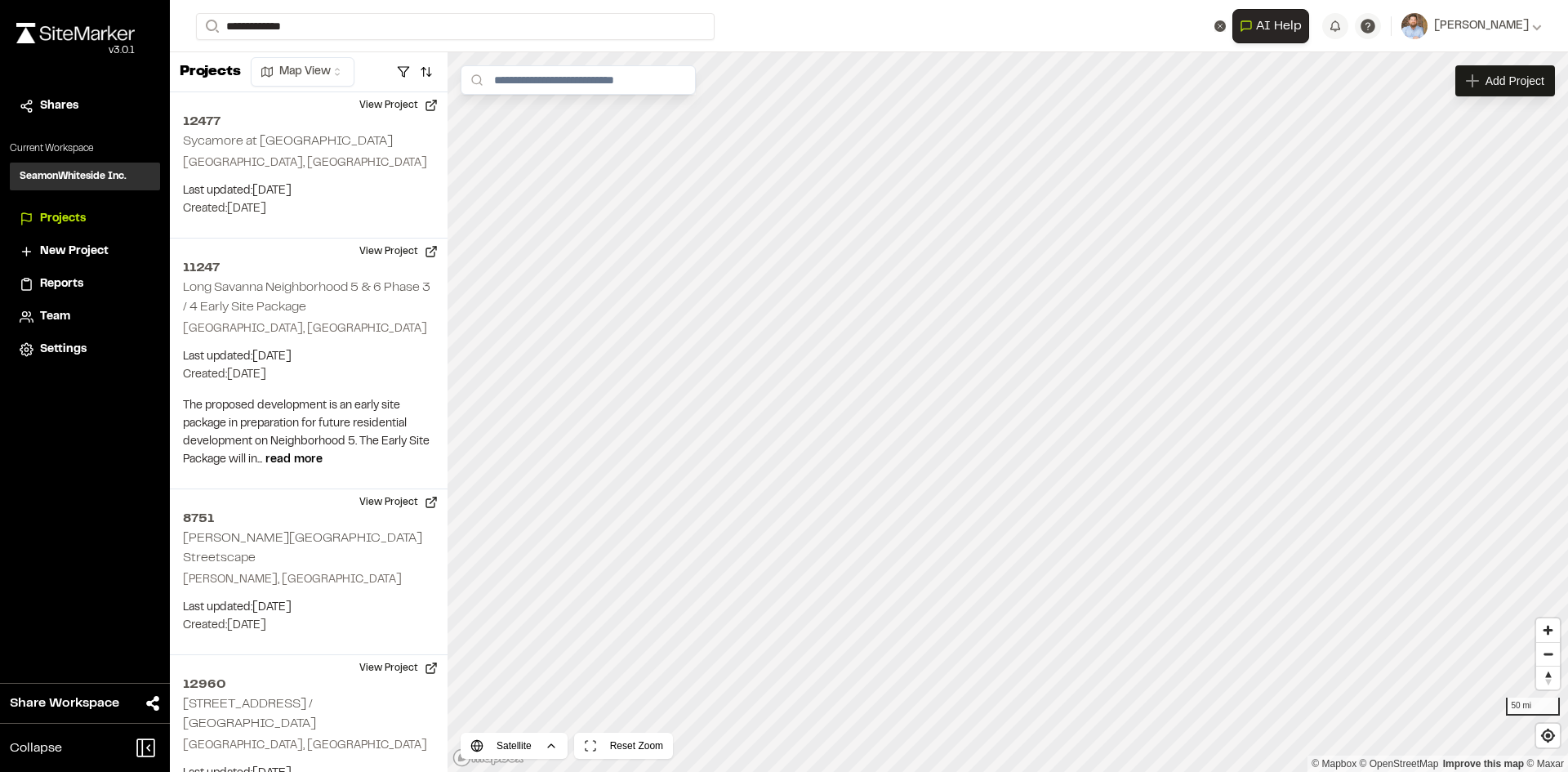
click at [397, 226] on p "10976-B [PERSON_NAME] Outparcel B" at bounding box center [331, 220] width 250 height 19
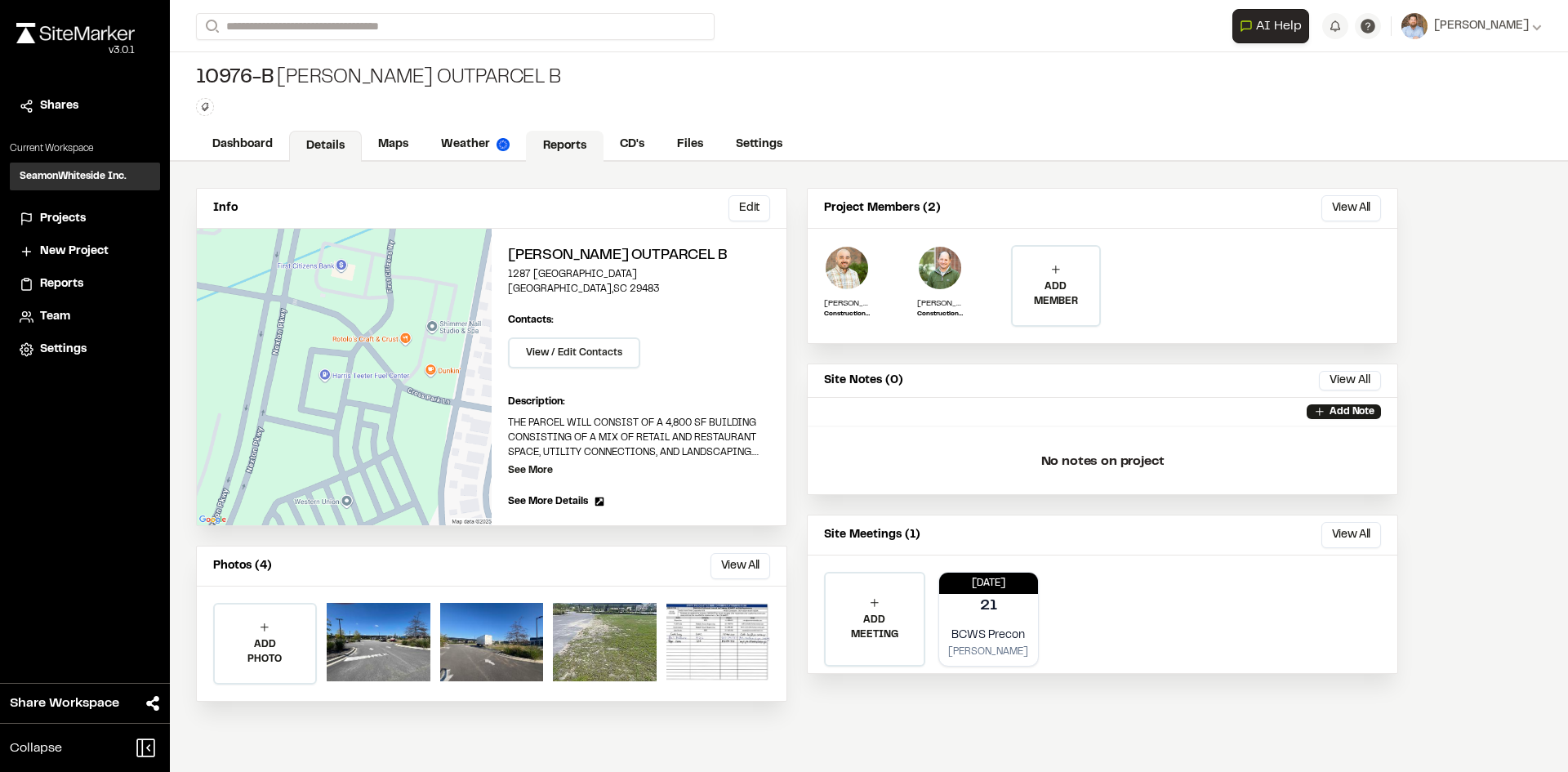
click at [565, 145] on link "Reports" at bounding box center [565, 146] width 77 height 31
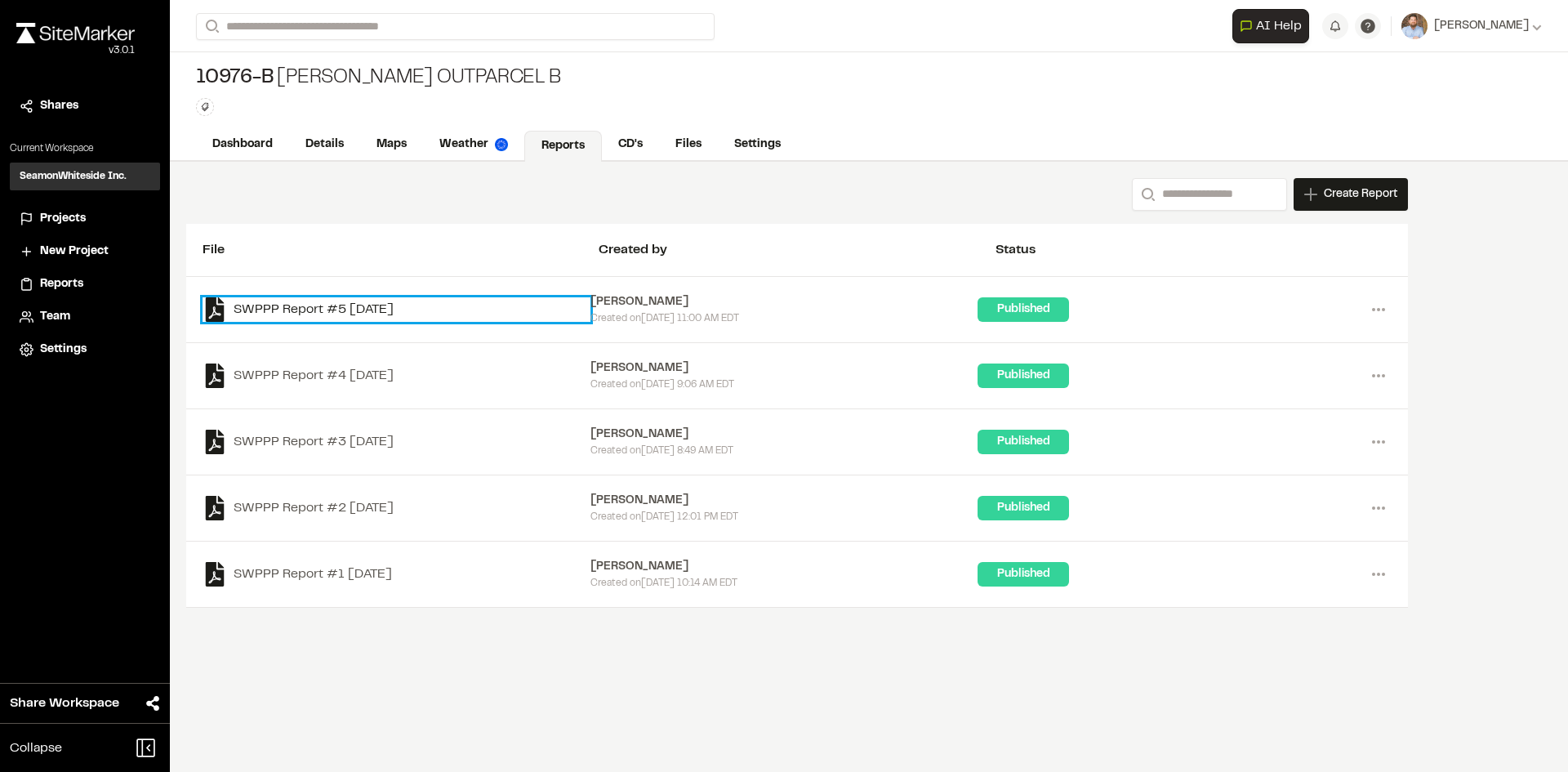
click at [403, 304] on link "SWPPP Report #5 [DATE]" at bounding box center [396, 310] width 388 height 25
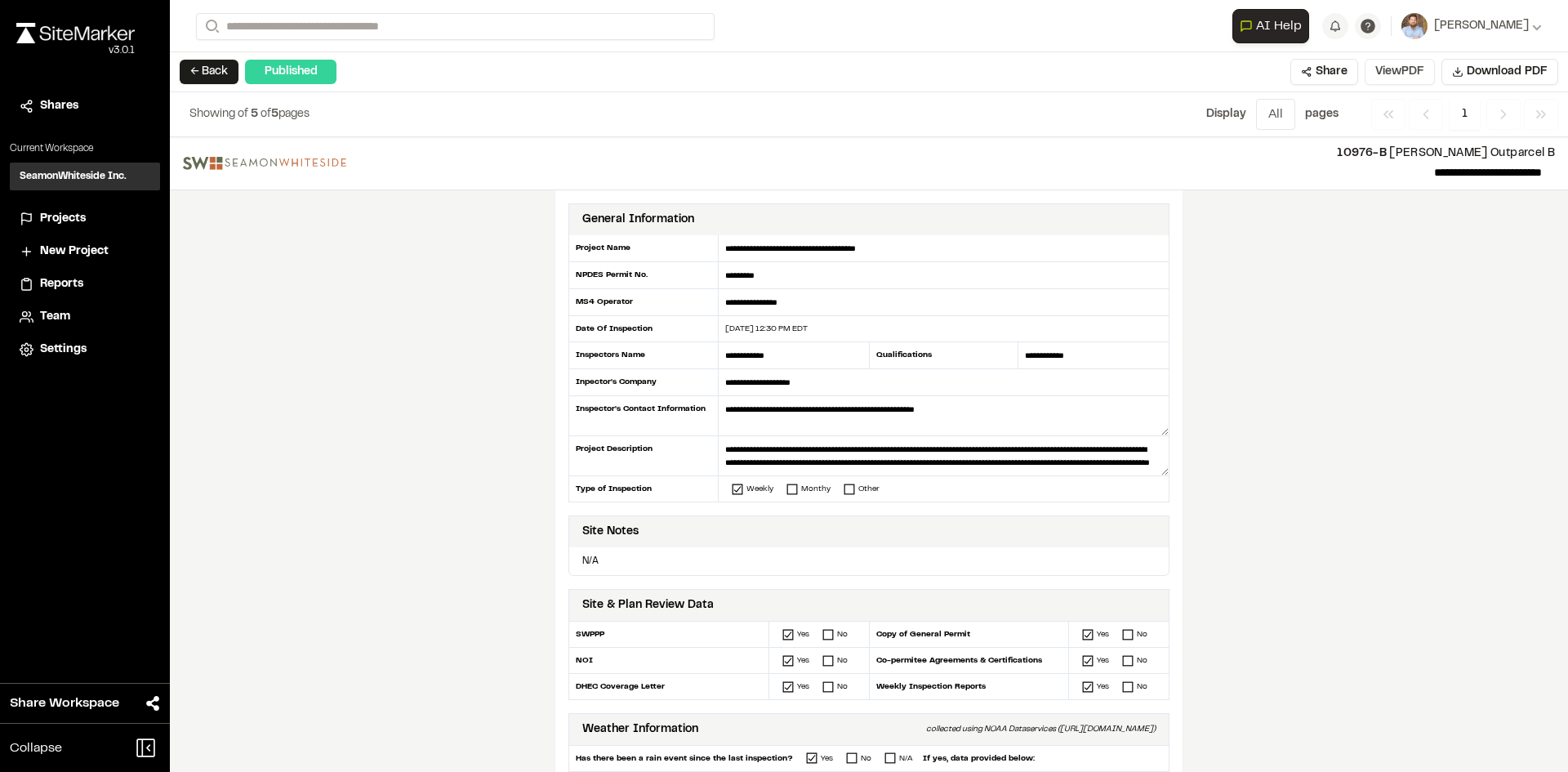
click at [1386, 76] on button "View PDF" at bounding box center [1400, 72] width 70 height 26
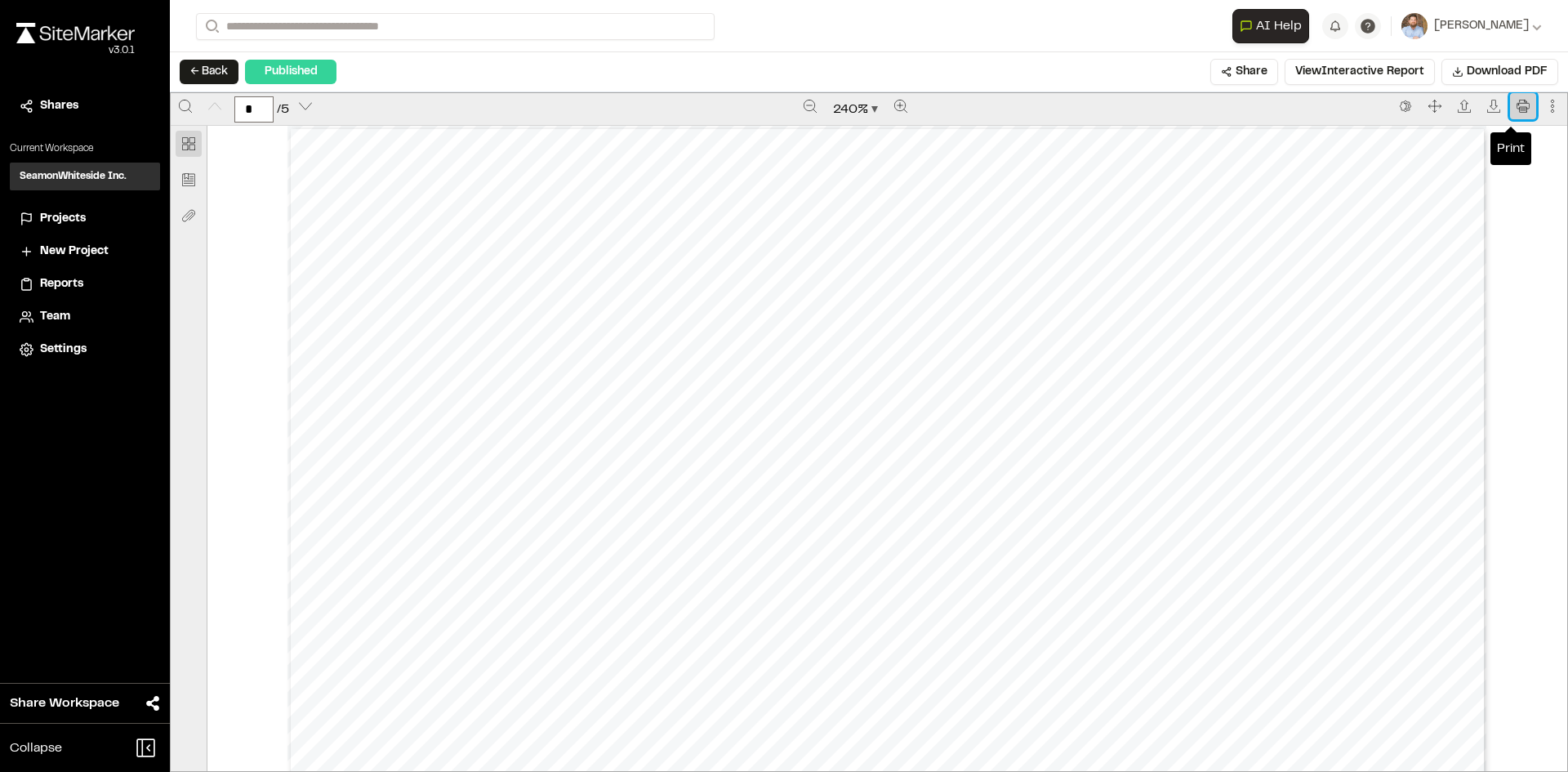
click at [1517, 108] on icon "Print" at bounding box center [1523, 106] width 13 height 13
click at [65, 220] on span "Projects" at bounding box center [63, 219] width 46 height 18
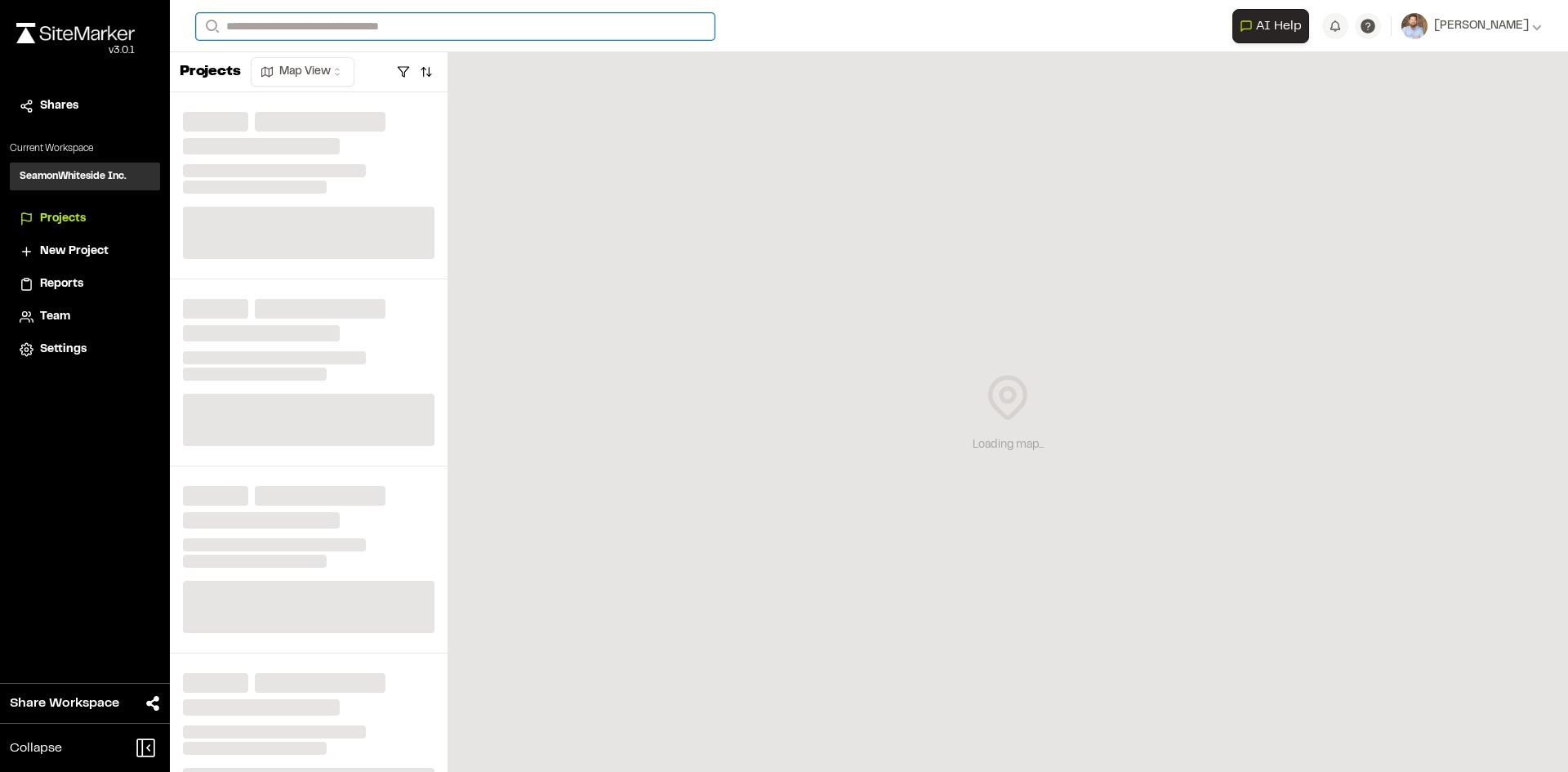
click at [270, 24] on input "Search" at bounding box center [455, 26] width 519 height 27
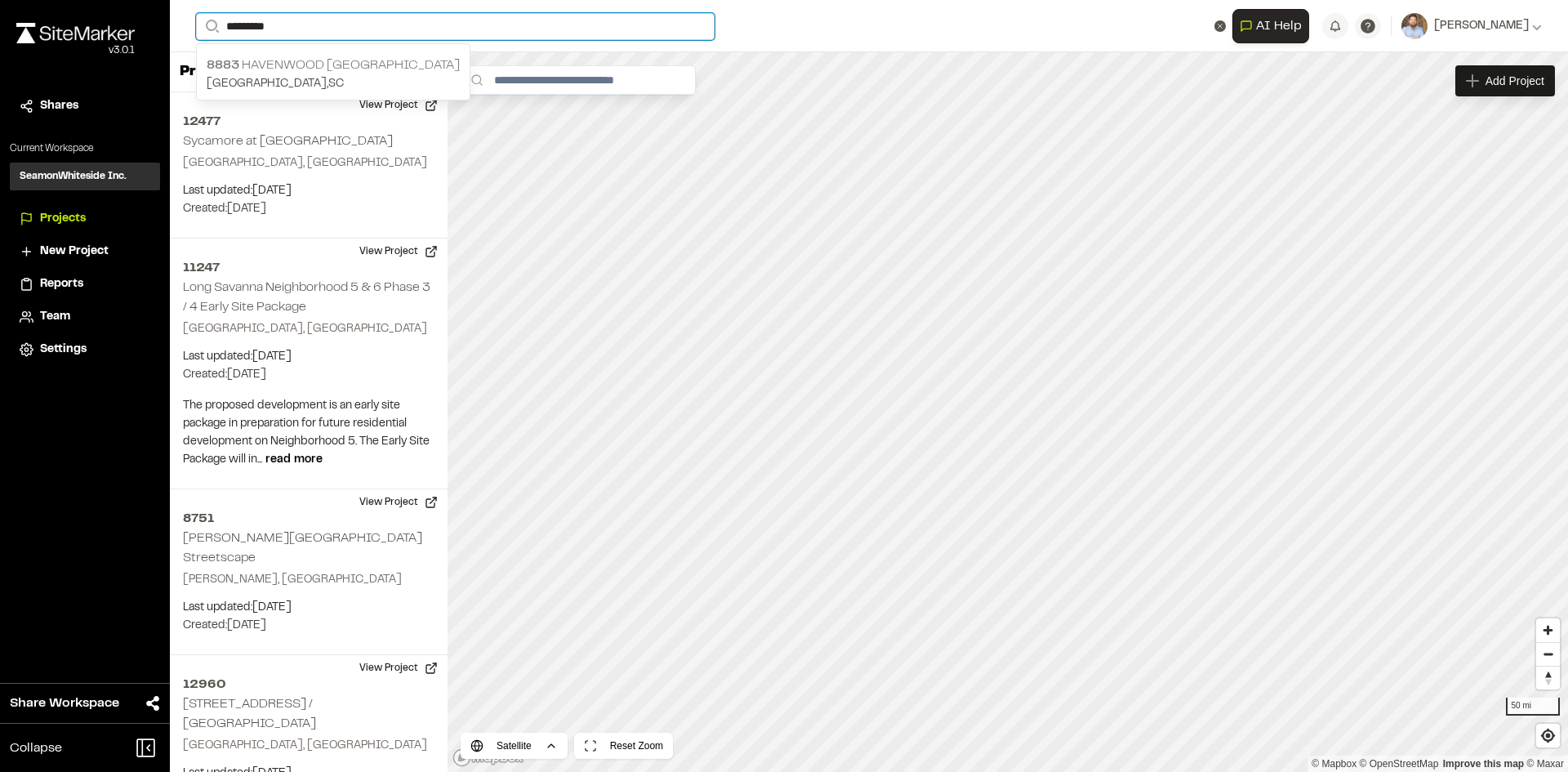
type input "*********"
click at [306, 76] on p "[GEOGRAPHIC_DATA] , [GEOGRAPHIC_DATA]" at bounding box center [333, 84] width 253 height 18
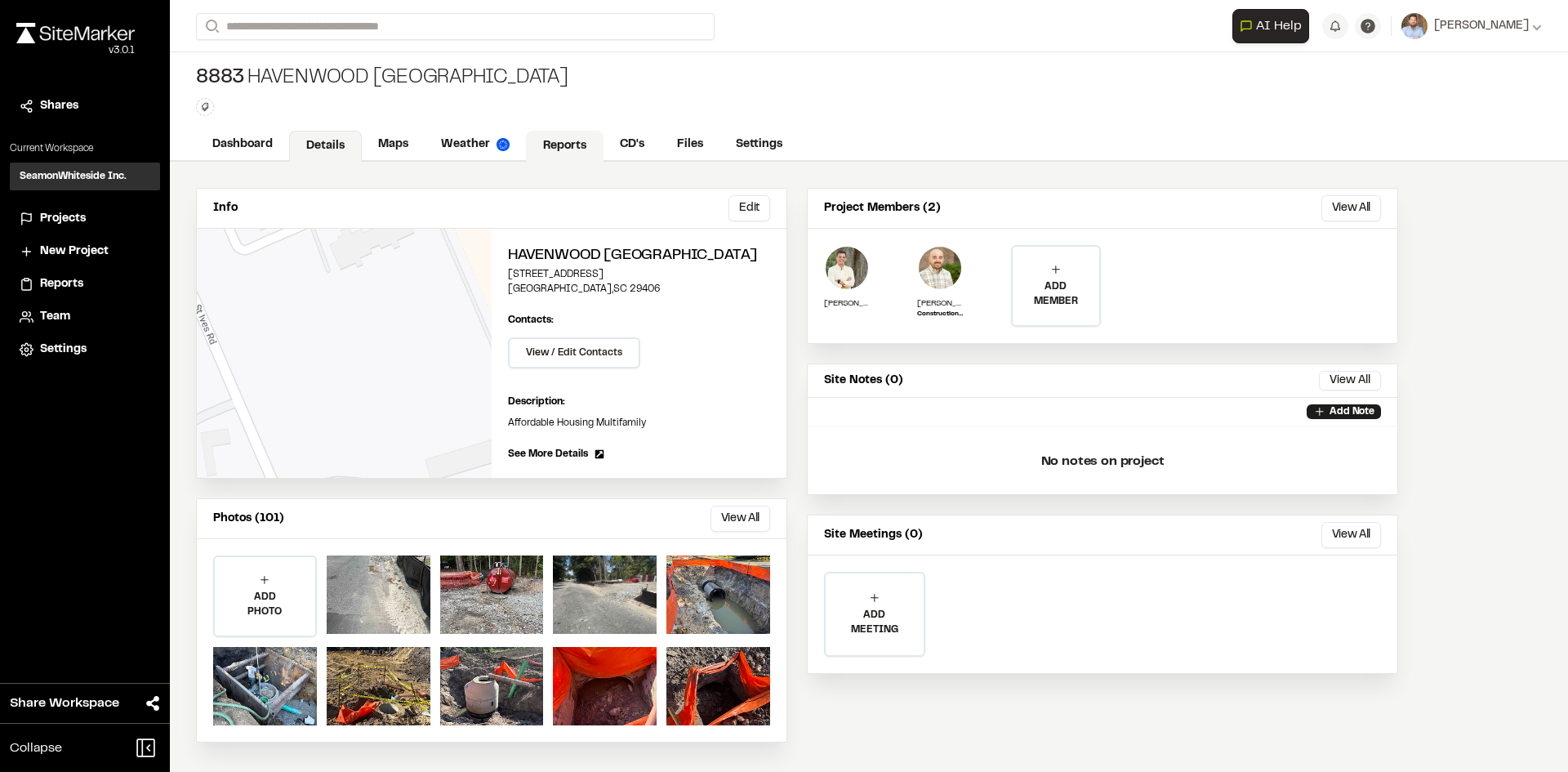
click at [563, 137] on link "Reports" at bounding box center [565, 146] width 77 height 31
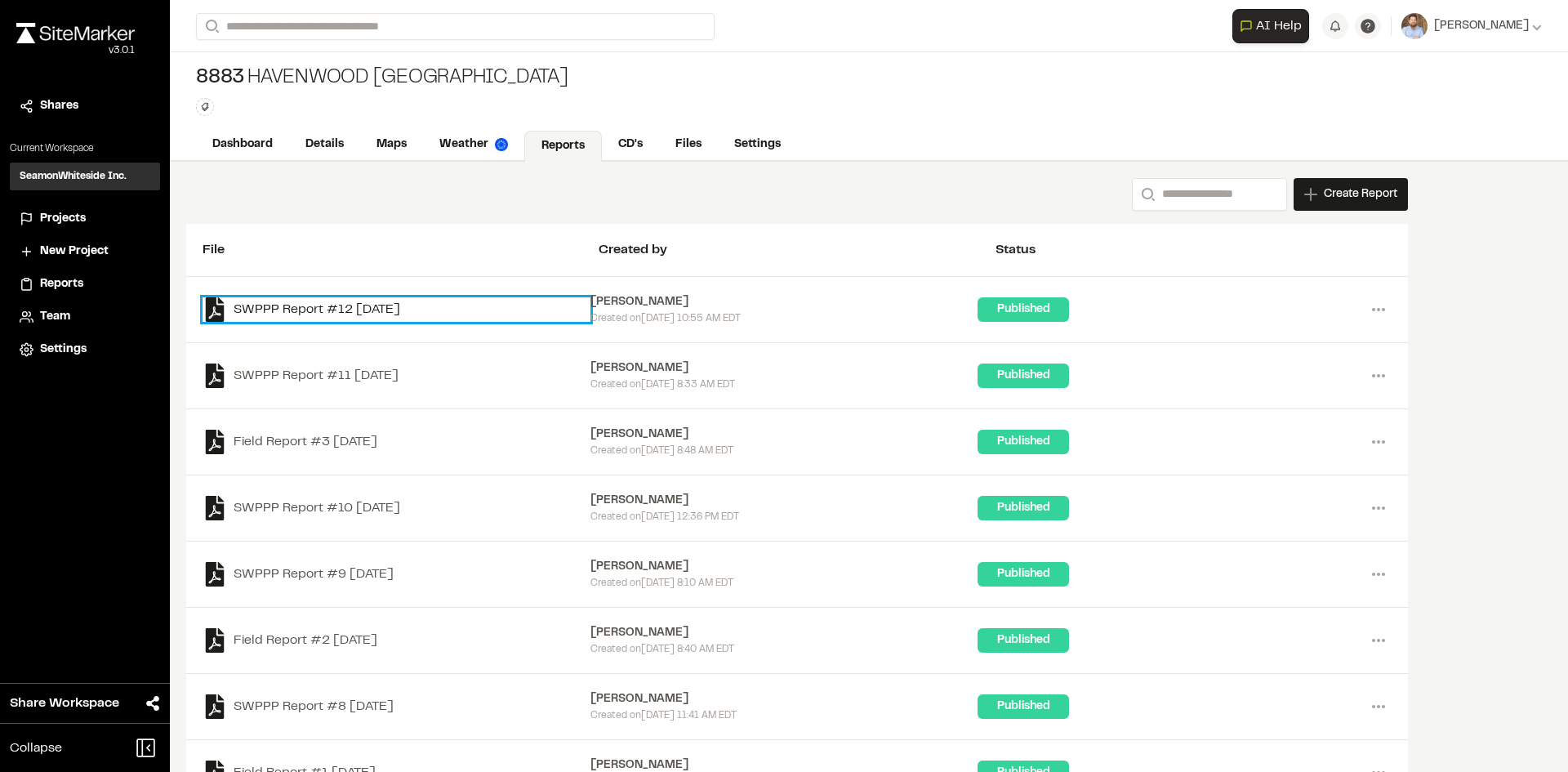
click at [380, 310] on link "SWPPP Report #12 [DATE]" at bounding box center [396, 310] width 388 height 25
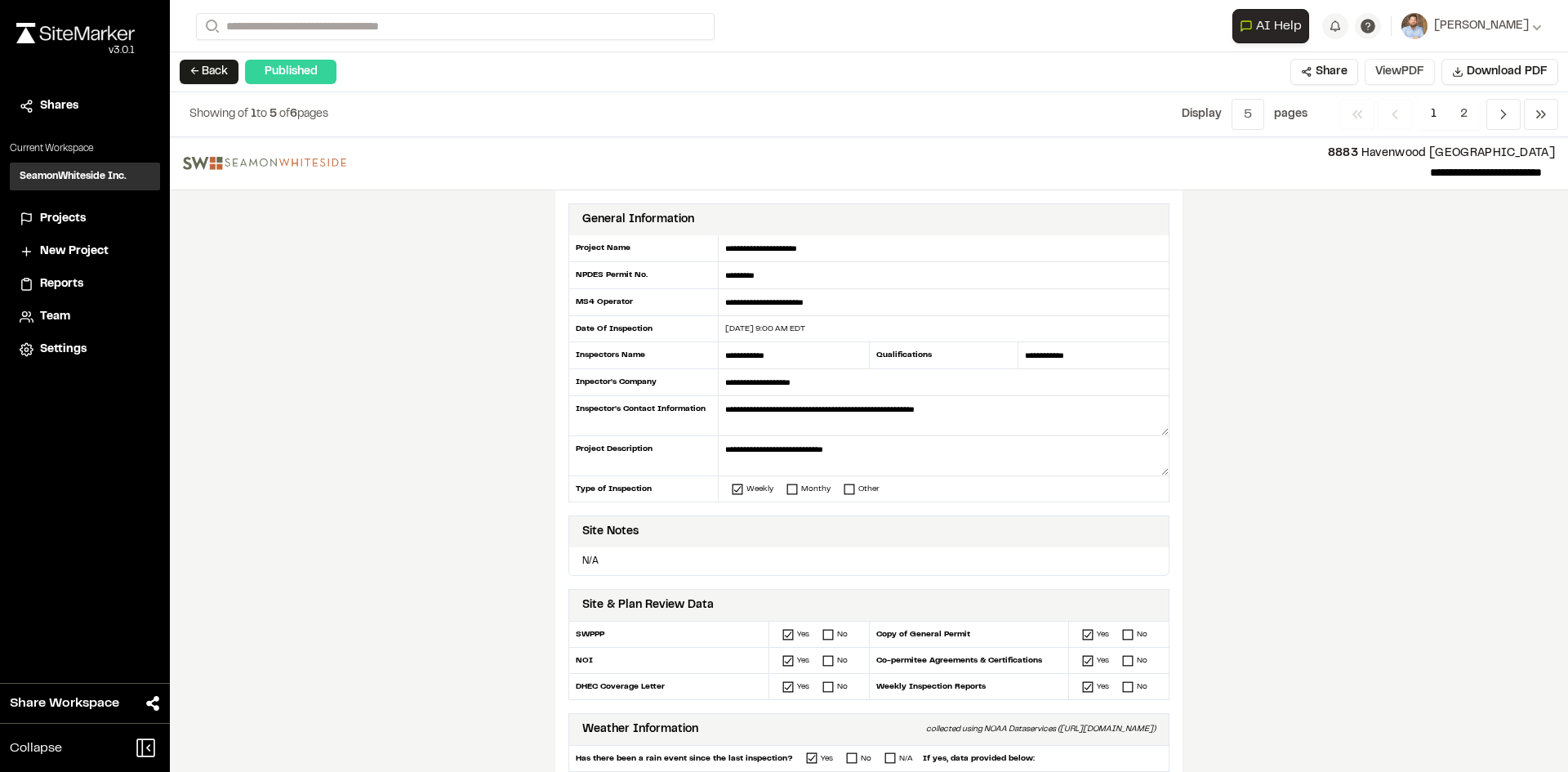
click at [1416, 77] on button "View PDF" at bounding box center [1400, 72] width 70 height 26
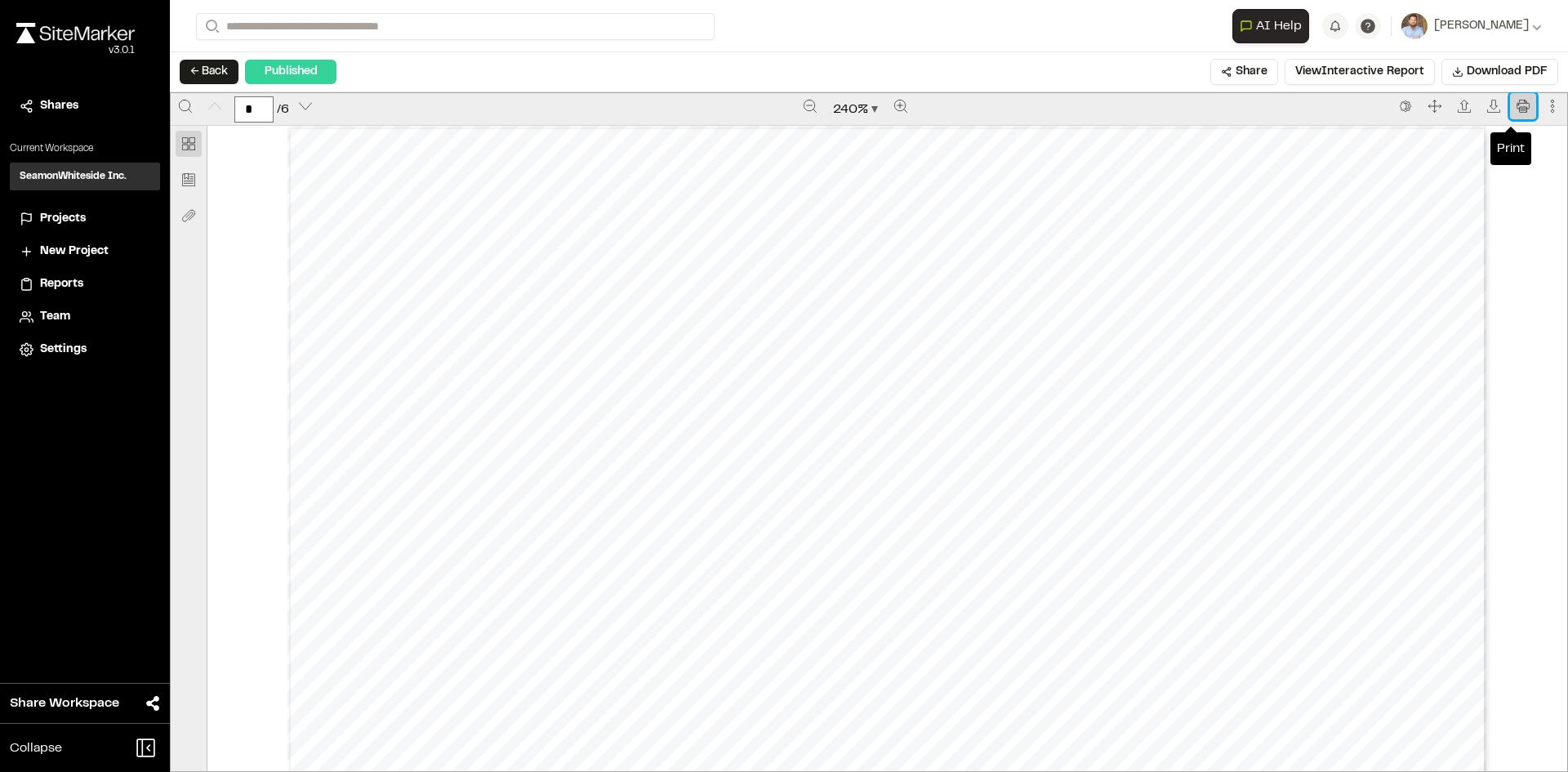
click at [1517, 108] on icon "Print" at bounding box center [1523, 106] width 13 height 13
click at [66, 222] on span "Projects" at bounding box center [63, 219] width 46 height 18
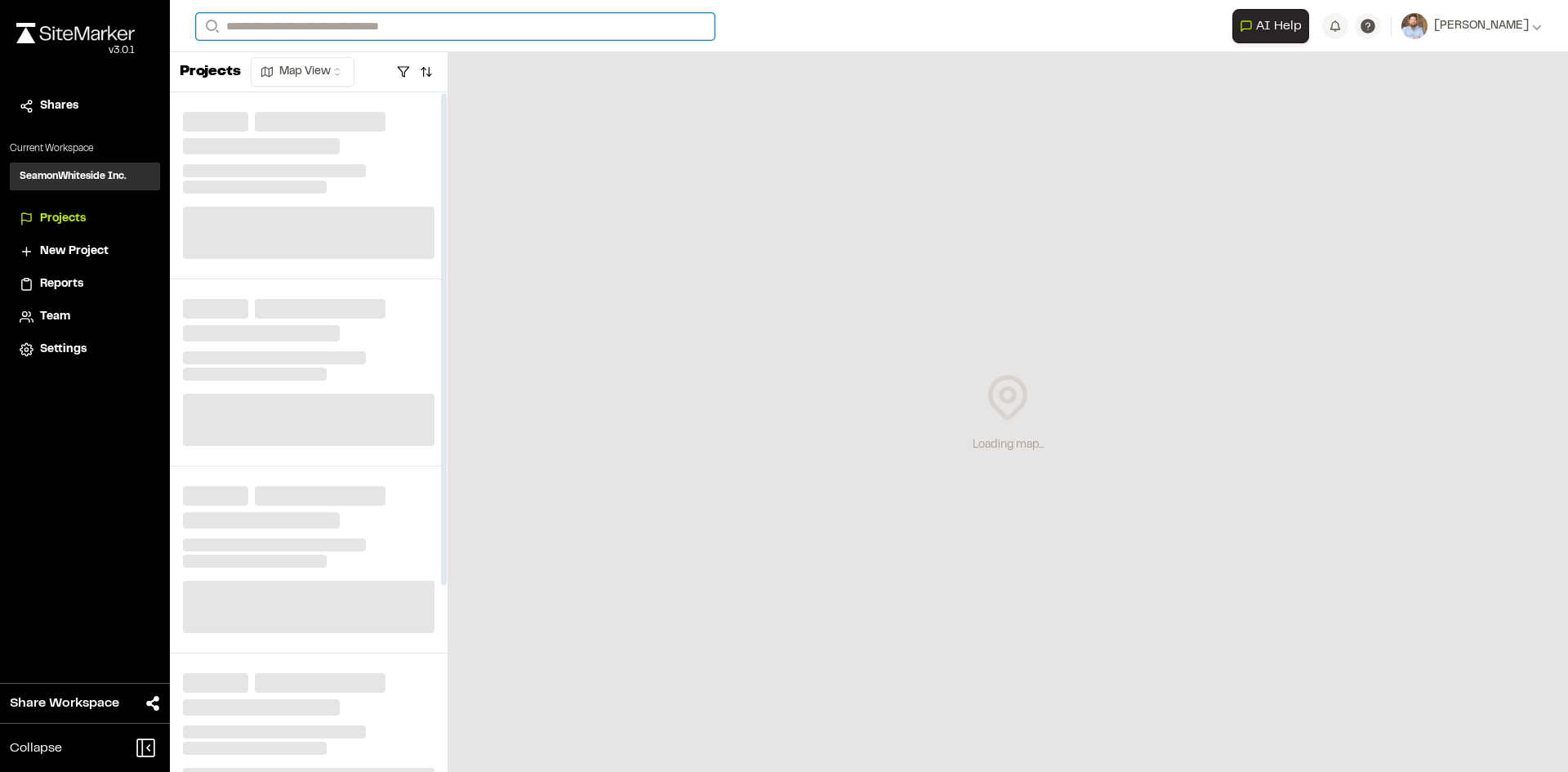
click at [295, 25] on input "Search" at bounding box center [455, 26] width 519 height 27
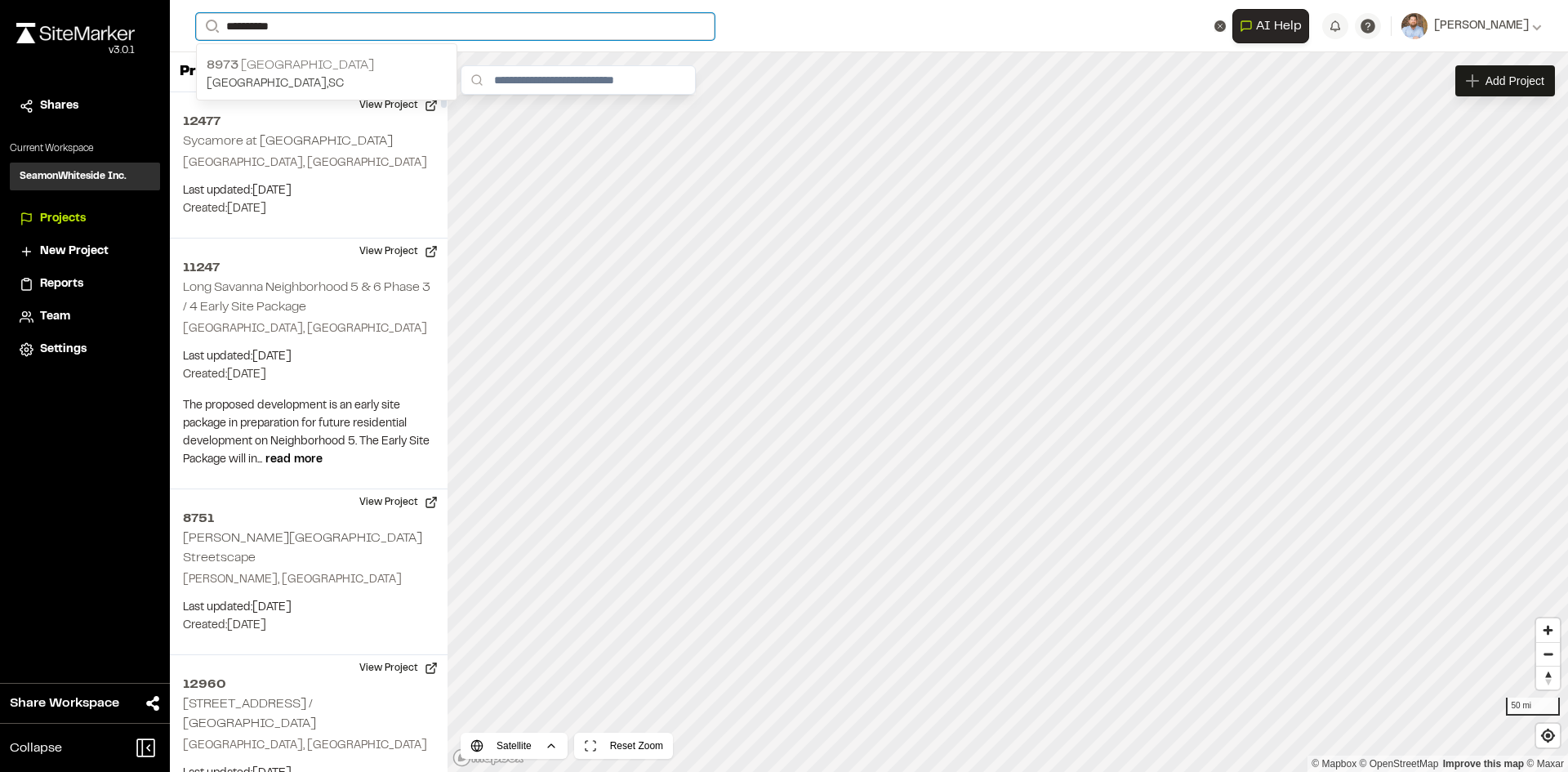
type input "**********"
click at [341, 64] on p "[STREET_ADDRESS]" at bounding box center [326, 65] width 240 height 19
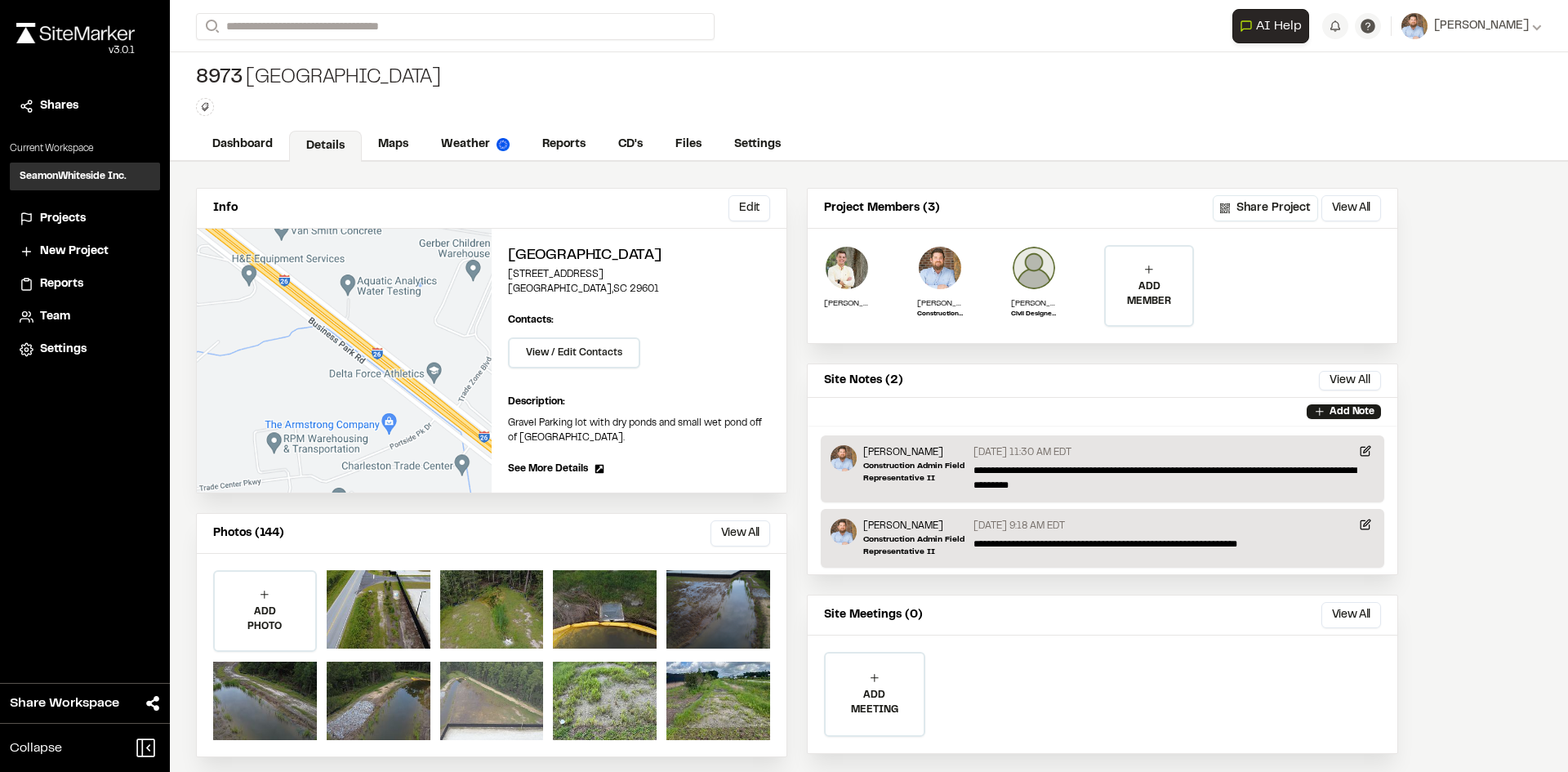
click at [465, 710] on div at bounding box center [492, 701] width 104 height 78
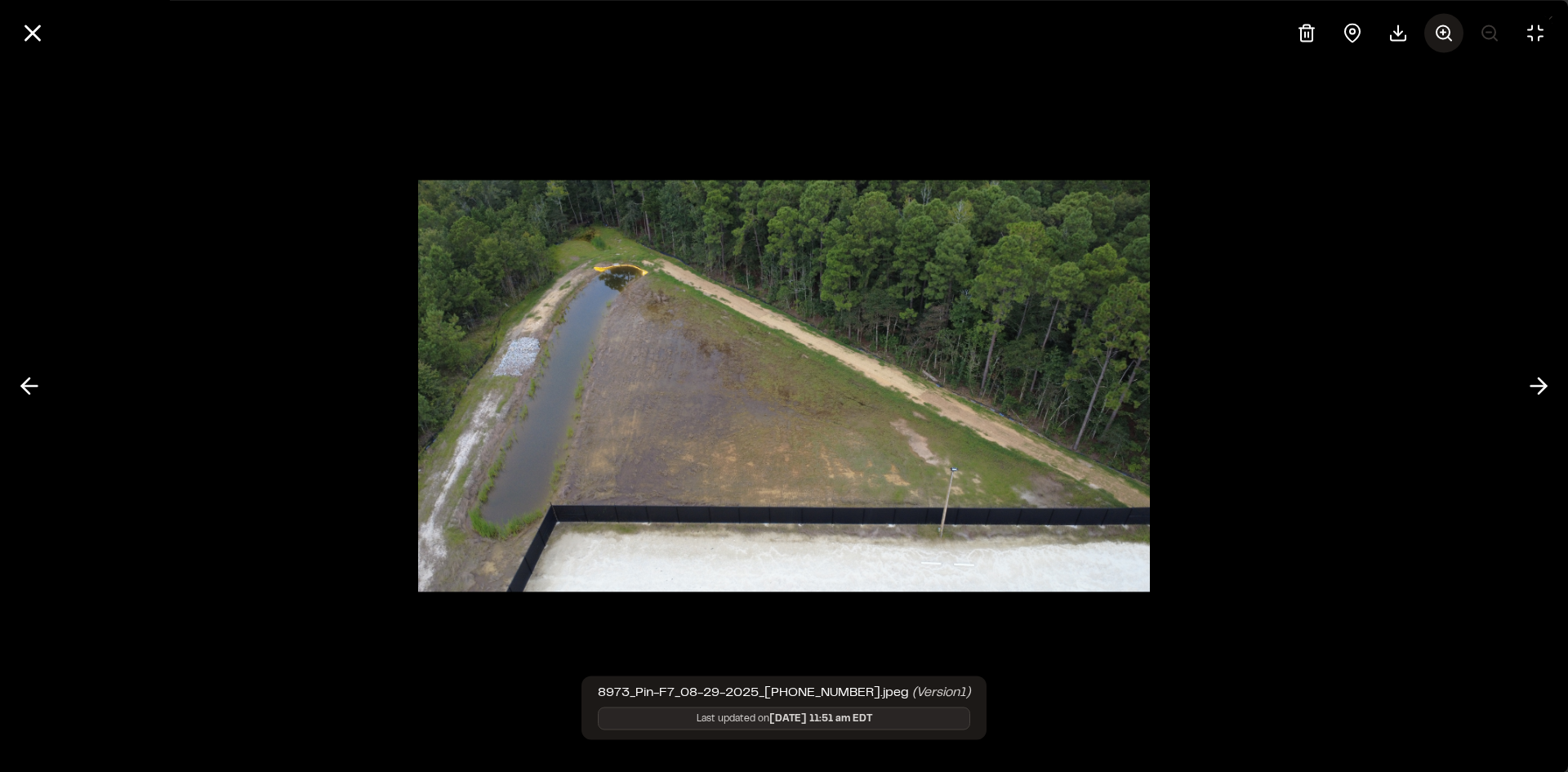
click at [1444, 35] on icon at bounding box center [1444, 33] width 19 height 19
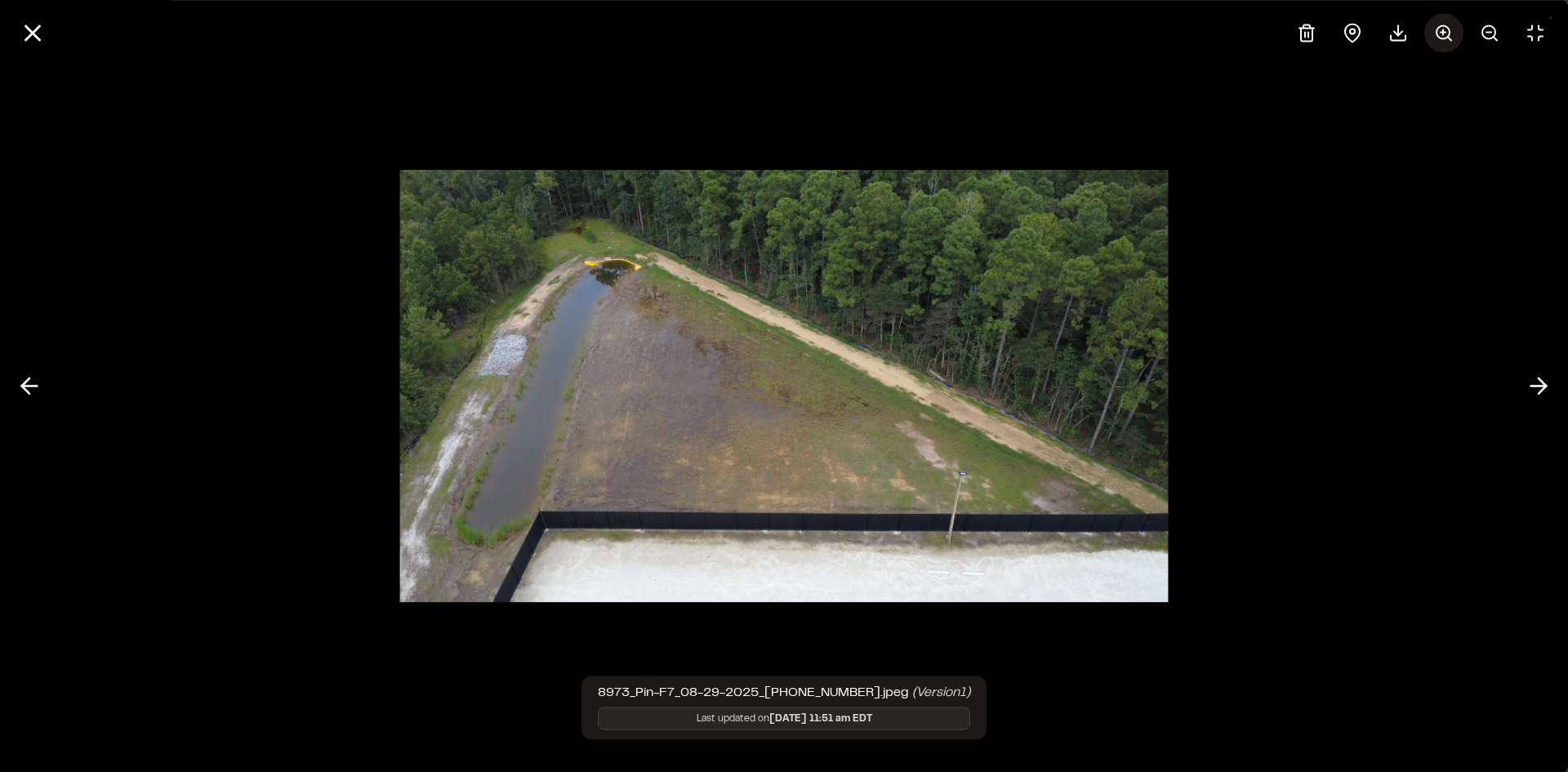
click at [1444, 35] on icon at bounding box center [1444, 33] width 19 height 19
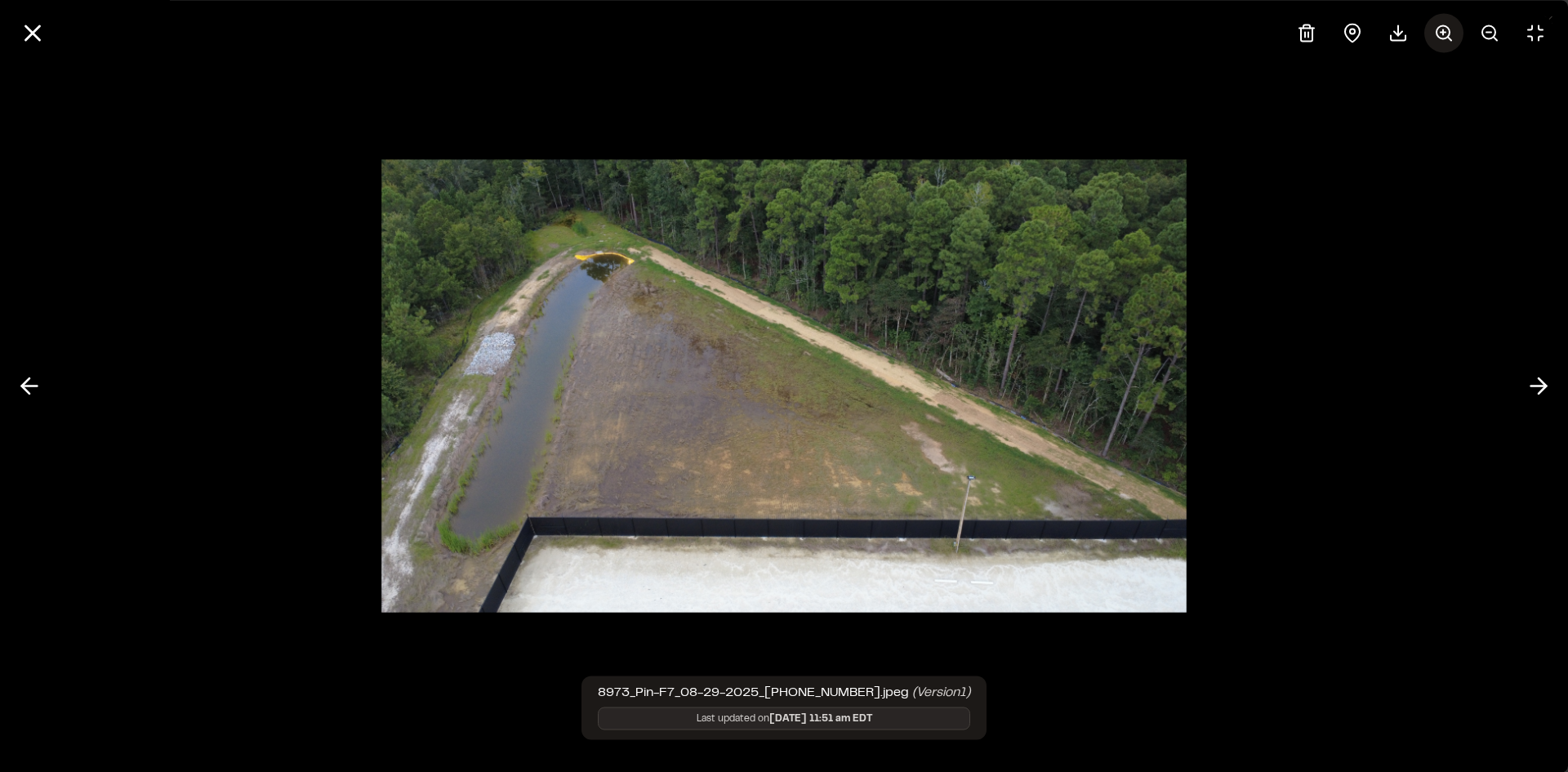
click at [1444, 35] on icon at bounding box center [1444, 33] width 19 height 19
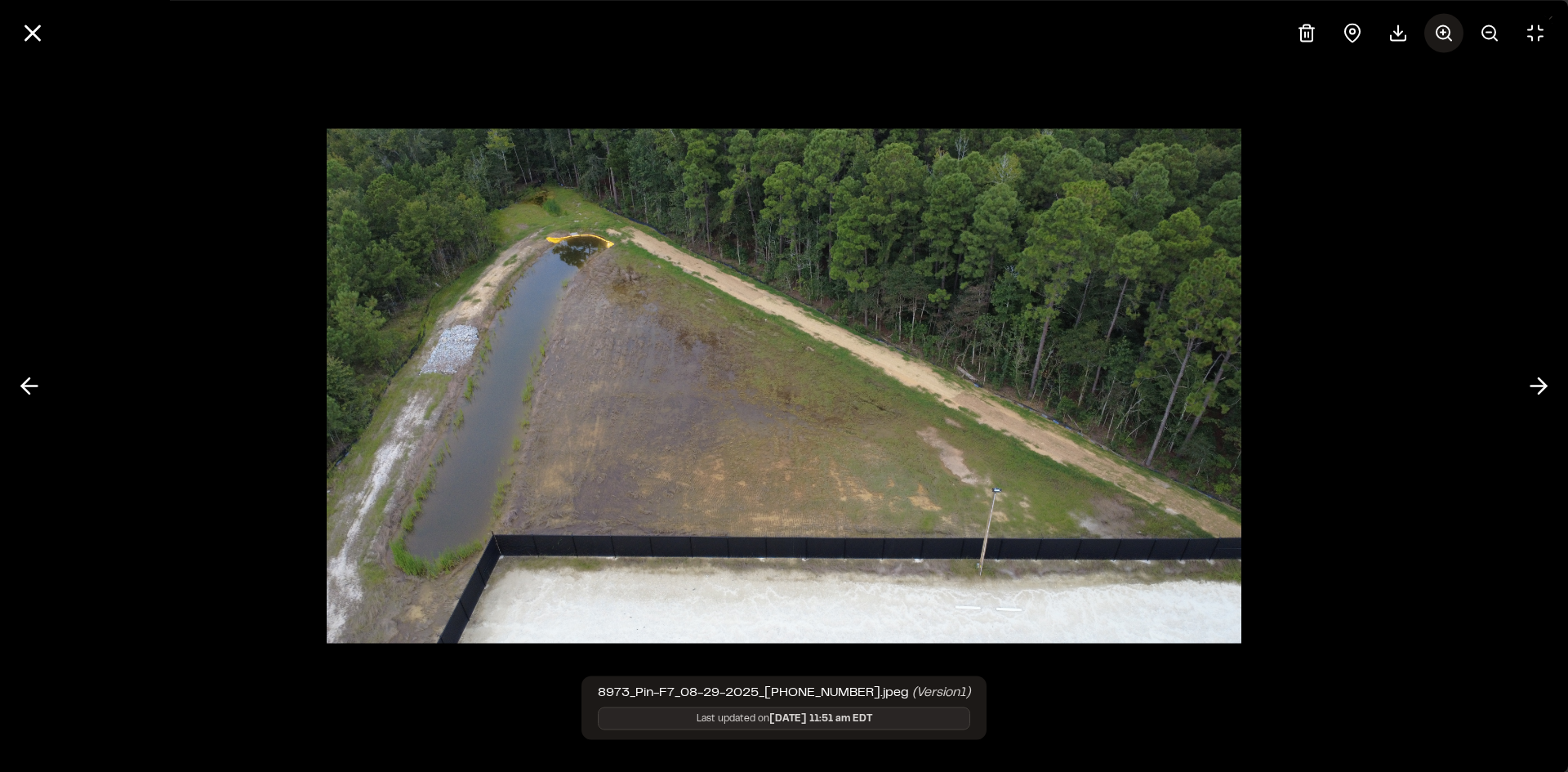
click at [1444, 35] on icon at bounding box center [1444, 33] width 19 height 19
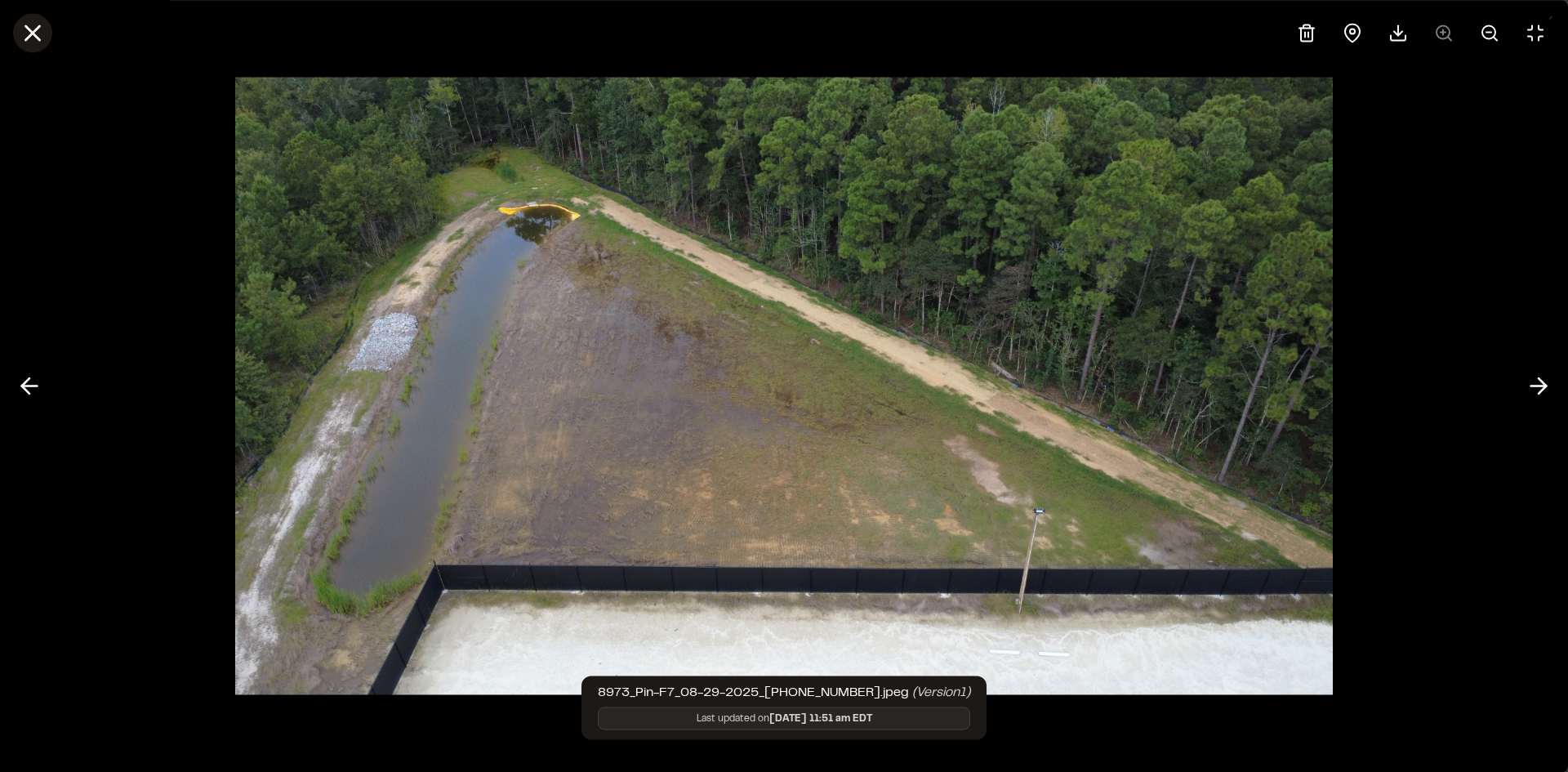
click at [29, 32] on icon at bounding box center [33, 33] width 28 height 28
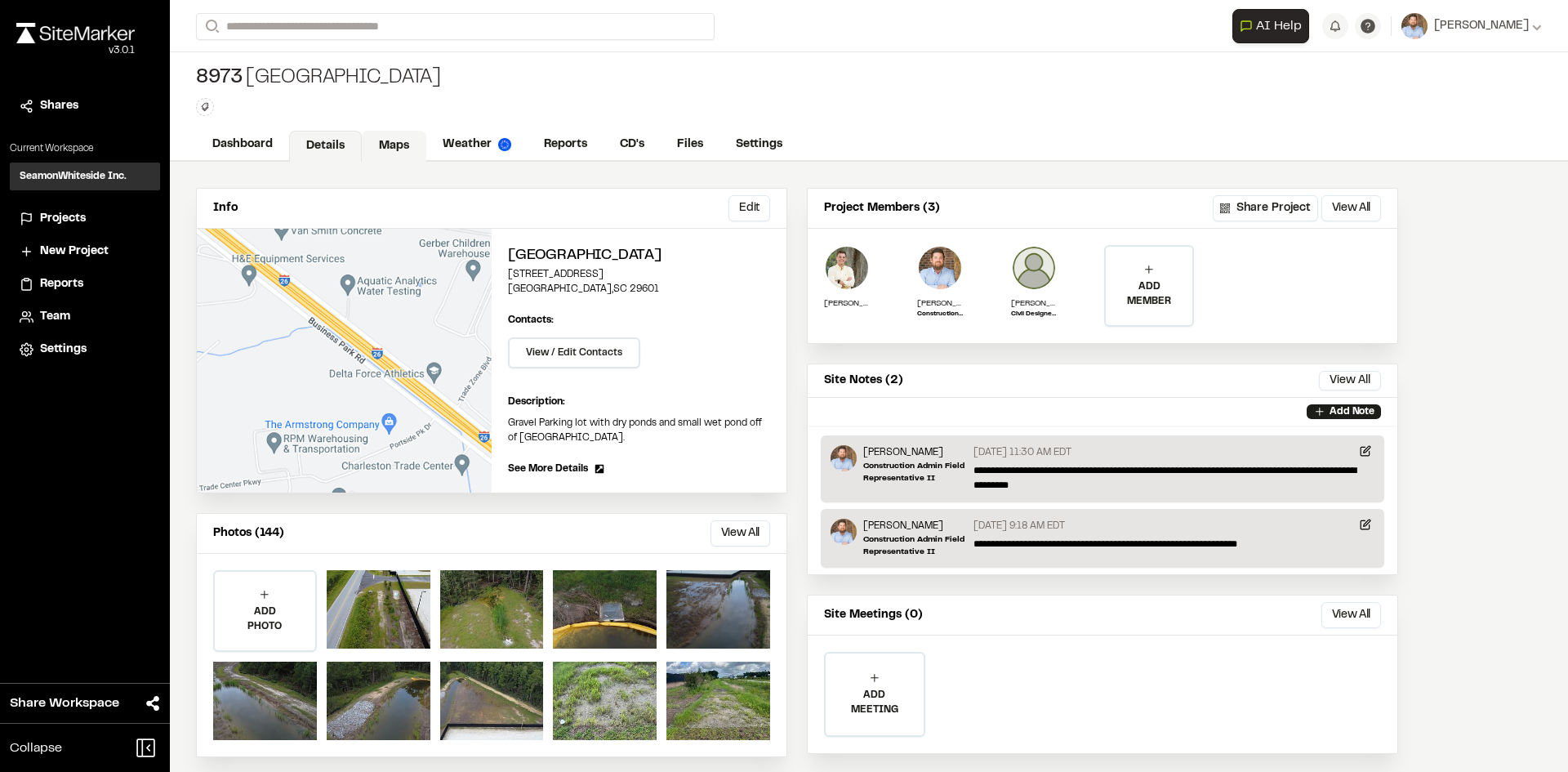
click at [394, 142] on link "Maps" at bounding box center [394, 146] width 64 height 31
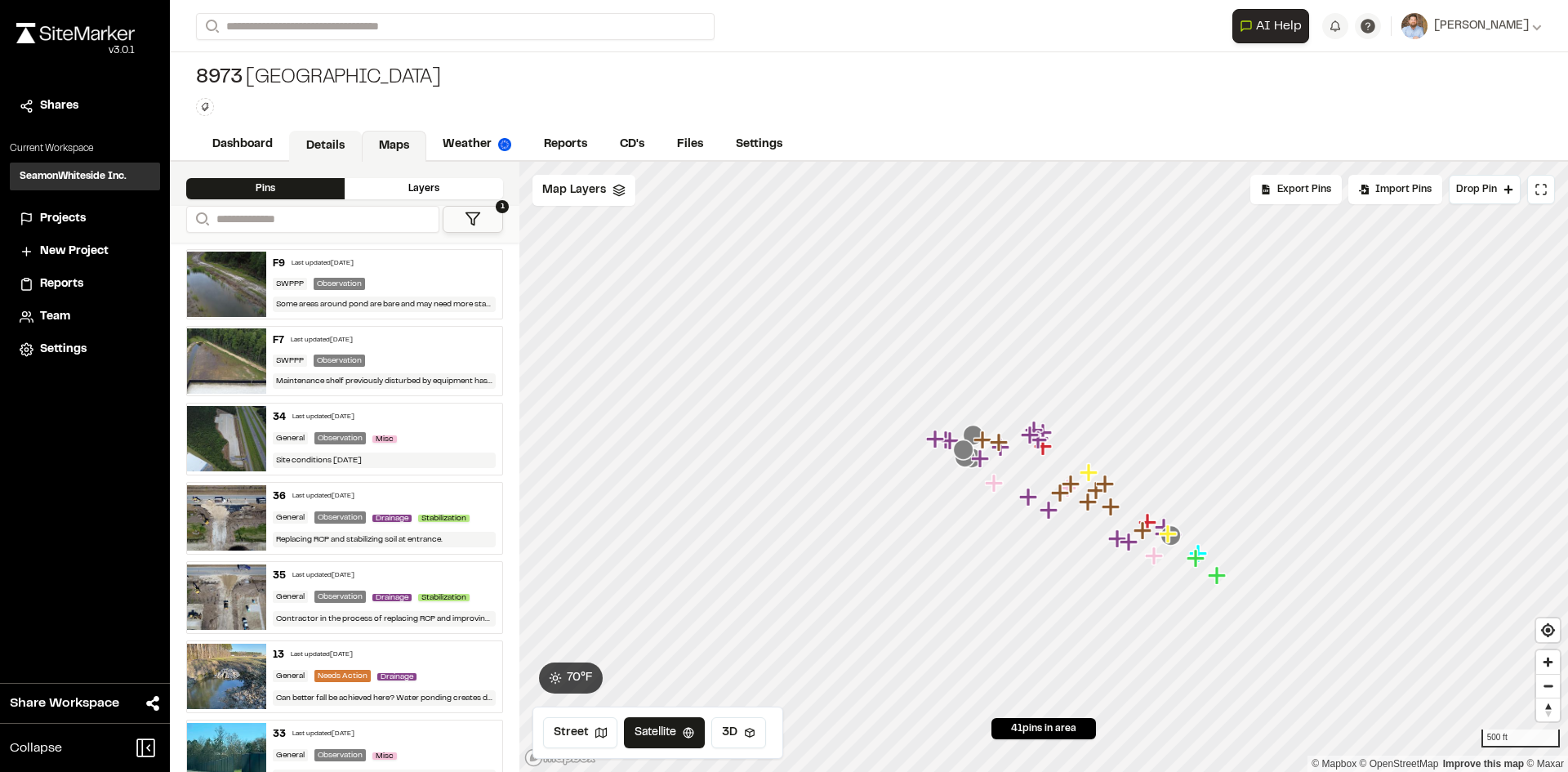
click at [326, 141] on link "Details" at bounding box center [325, 146] width 73 height 31
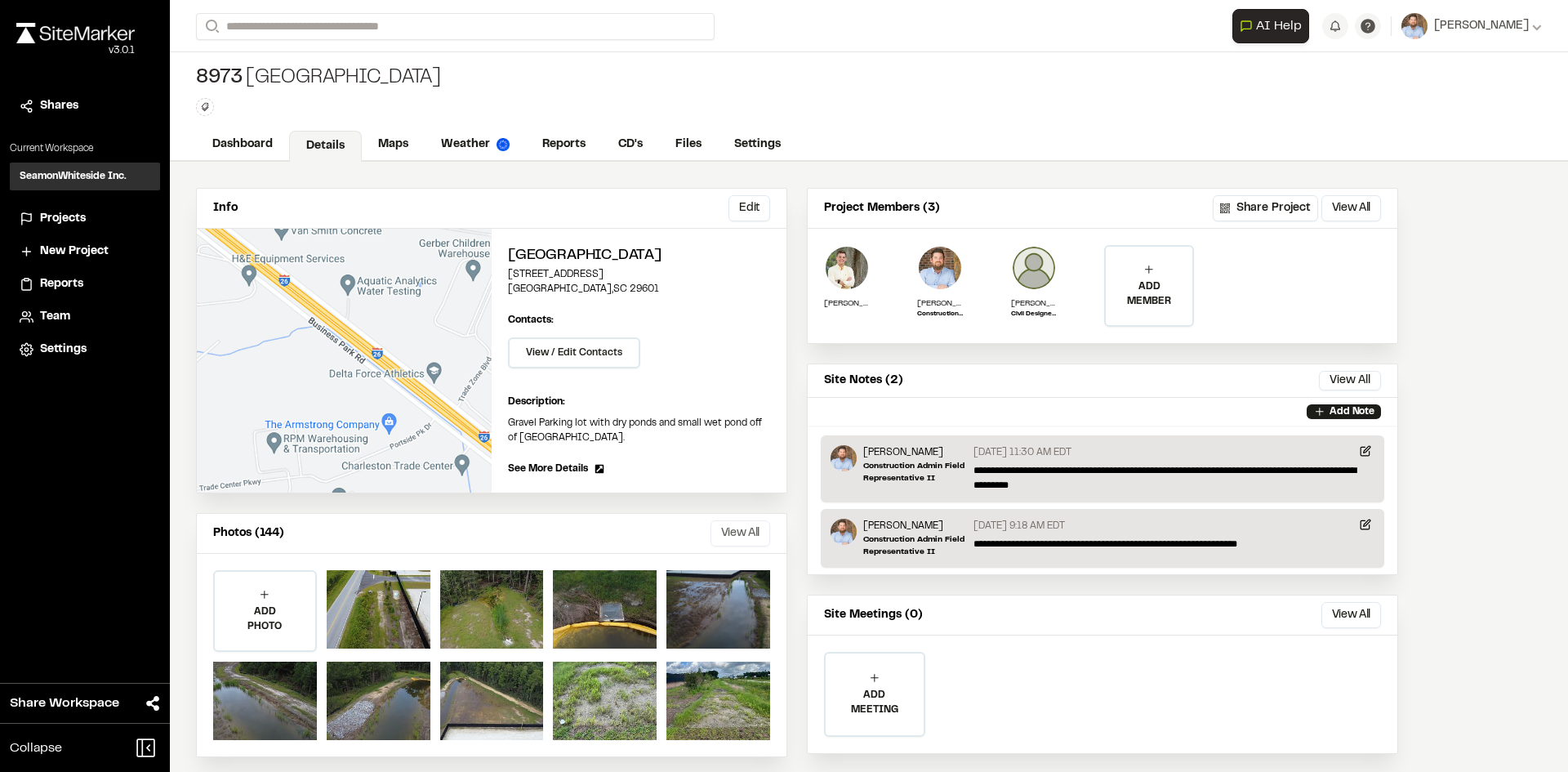
click at [751, 533] on button "View All" at bounding box center [741, 534] width 60 height 26
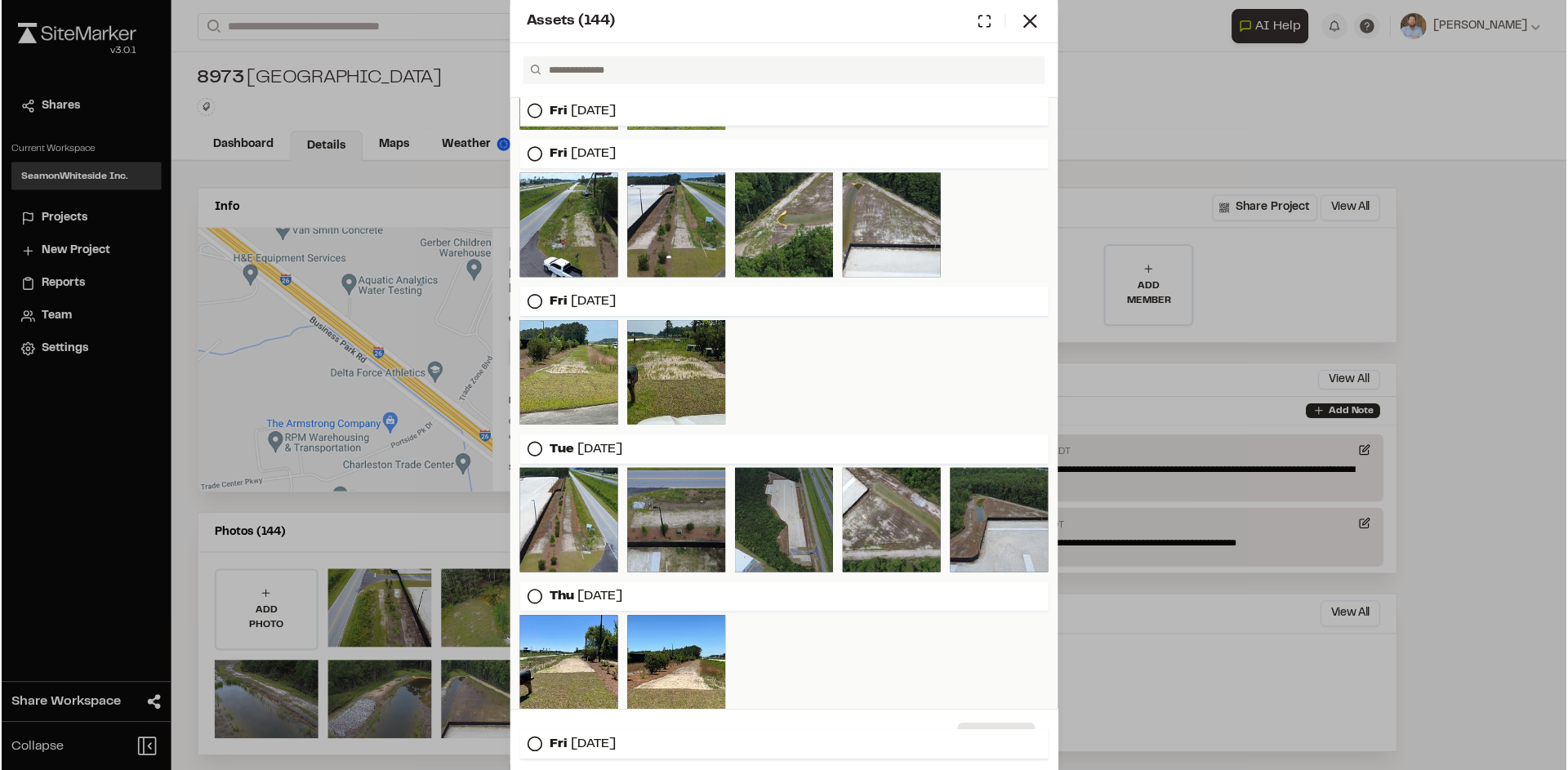
scroll to position [572, 0]
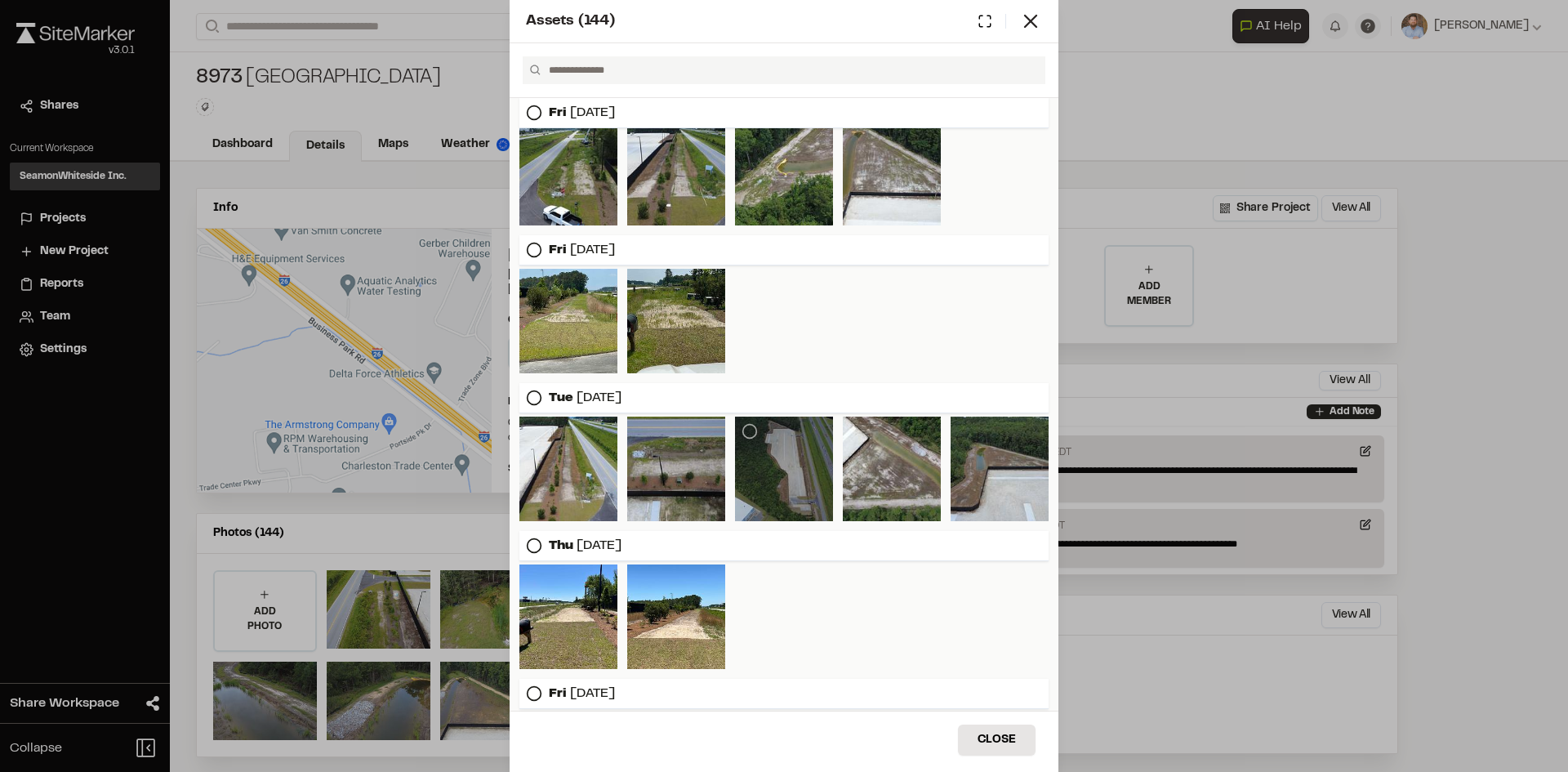
click at [785, 476] on div at bounding box center [784, 469] width 98 height 105
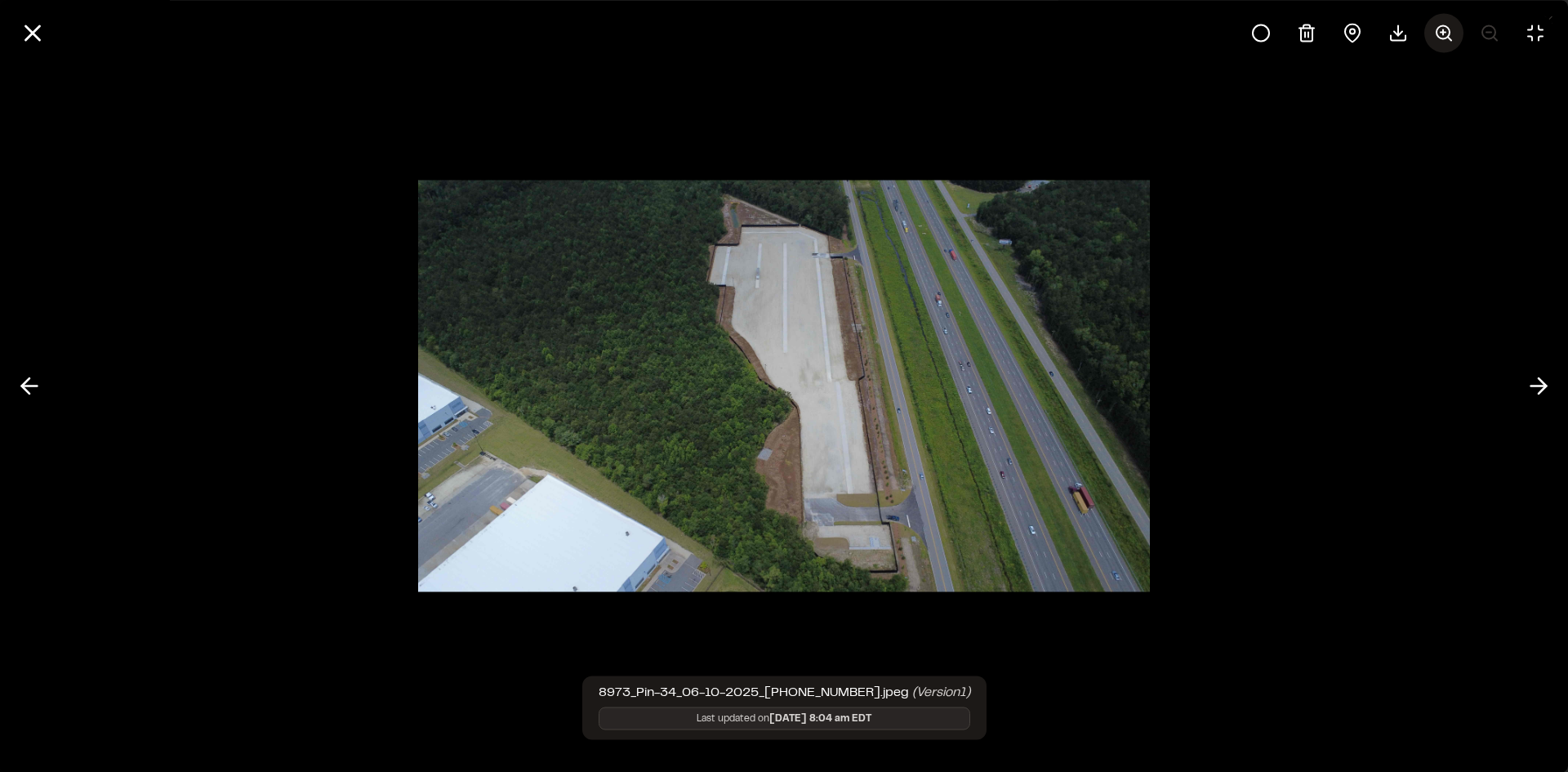
click at [1448, 40] on icon at bounding box center [1444, 33] width 19 height 19
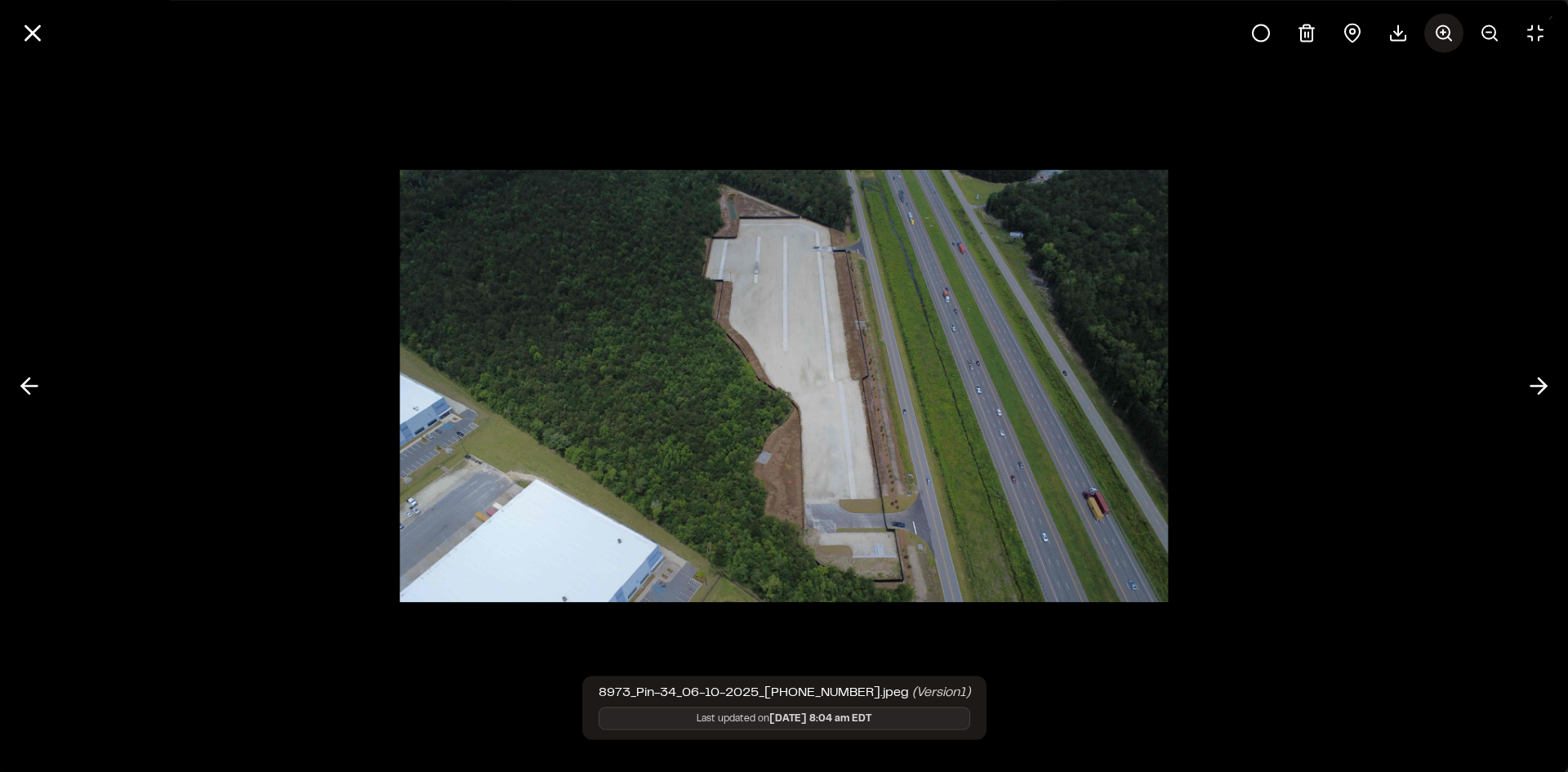
click at [1447, 33] on icon at bounding box center [1444, 33] width 19 height 19
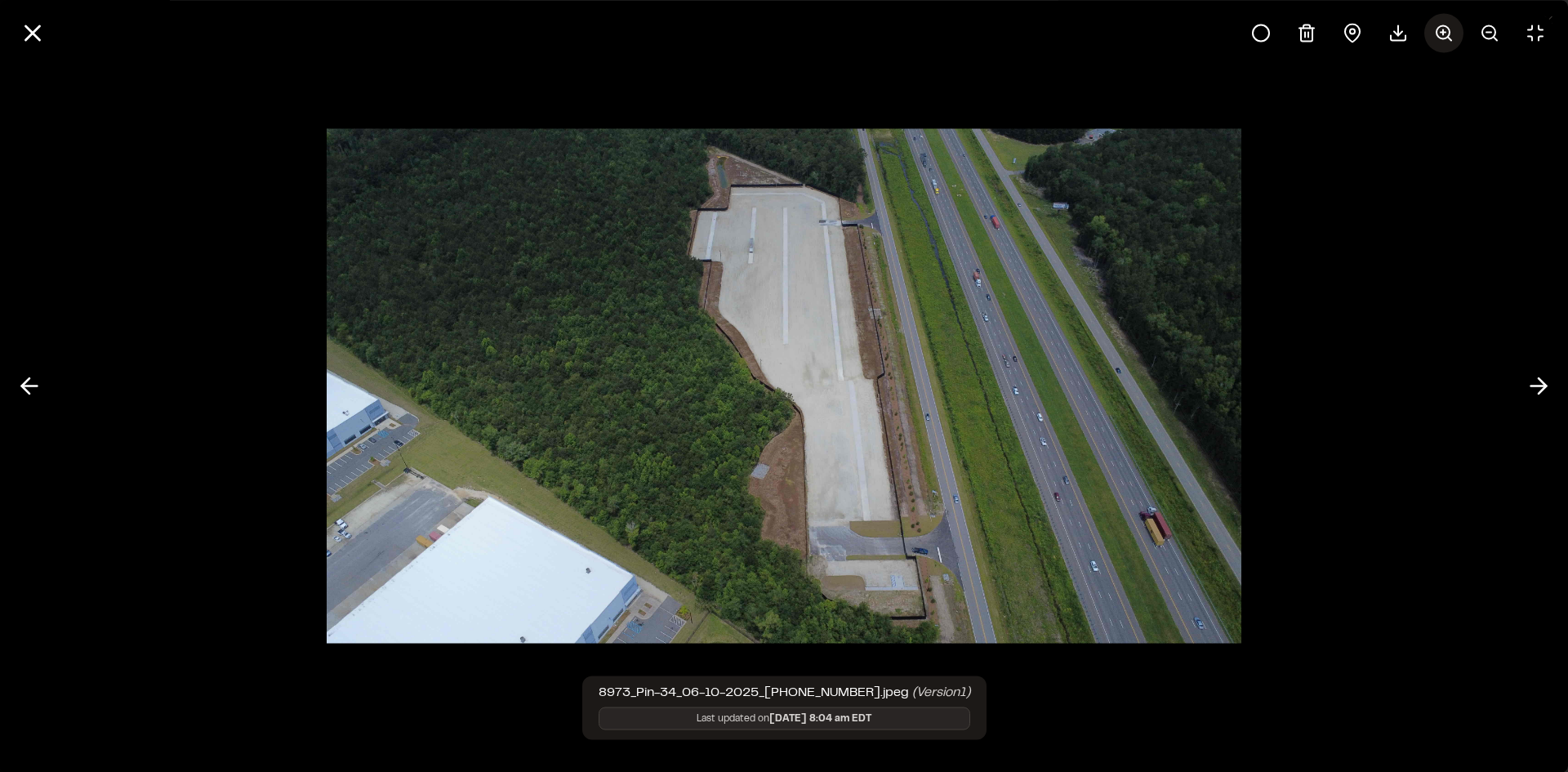
click at [1447, 33] on icon at bounding box center [1444, 33] width 19 height 19
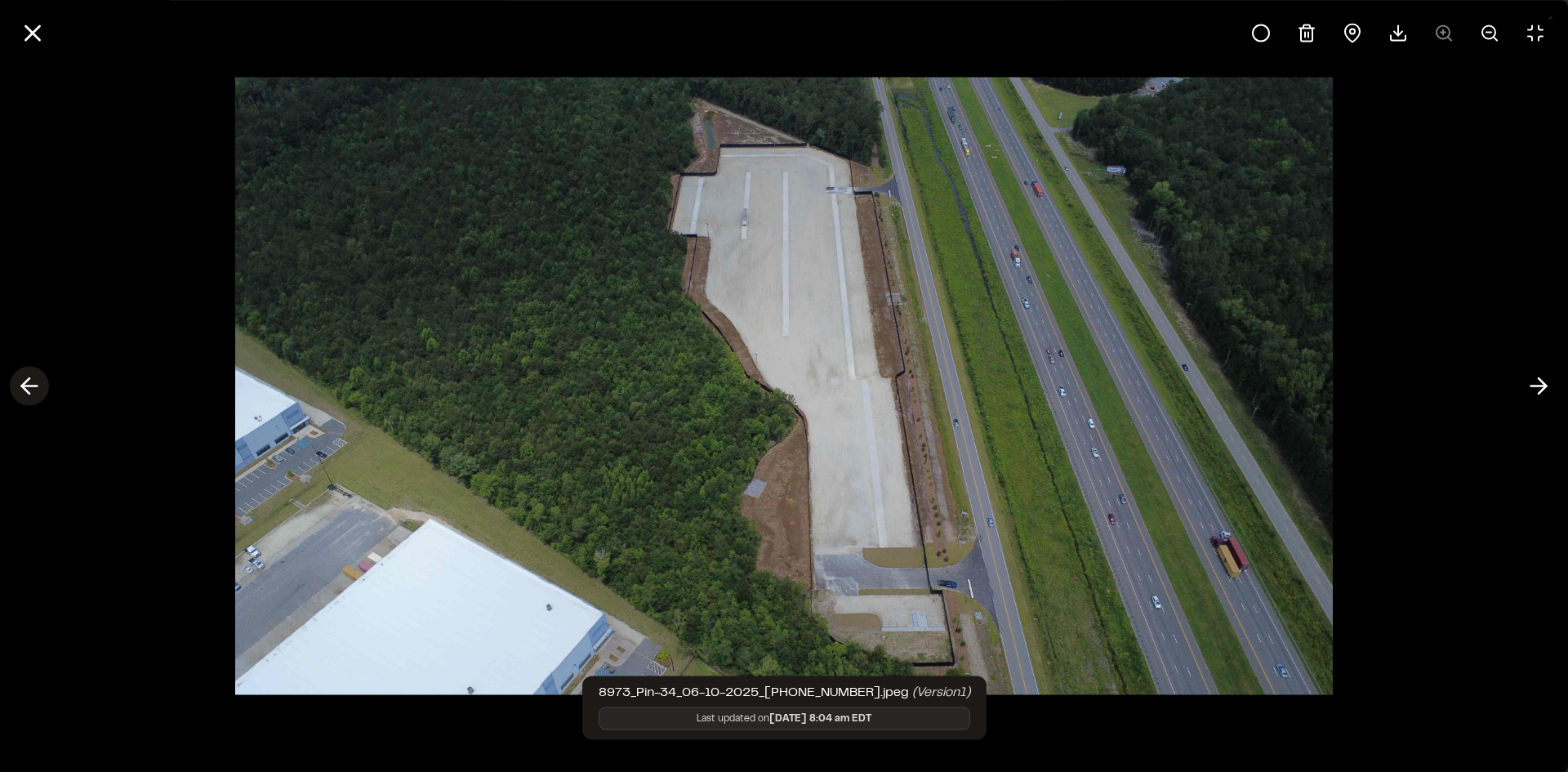
click at [27, 389] on icon at bounding box center [30, 387] width 26 height 28
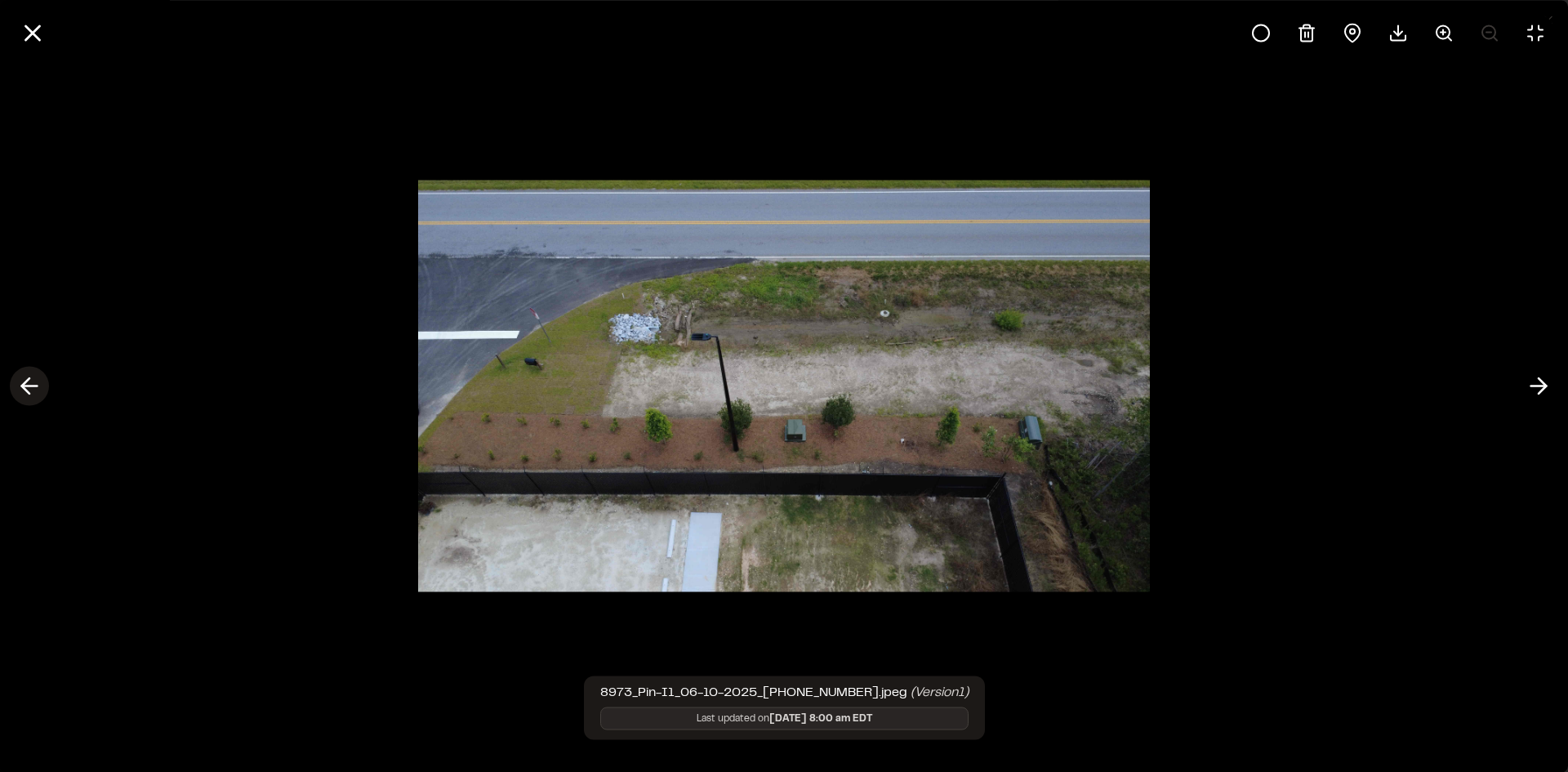
click at [27, 389] on icon at bounding box center [30, 387] width 26 height 28
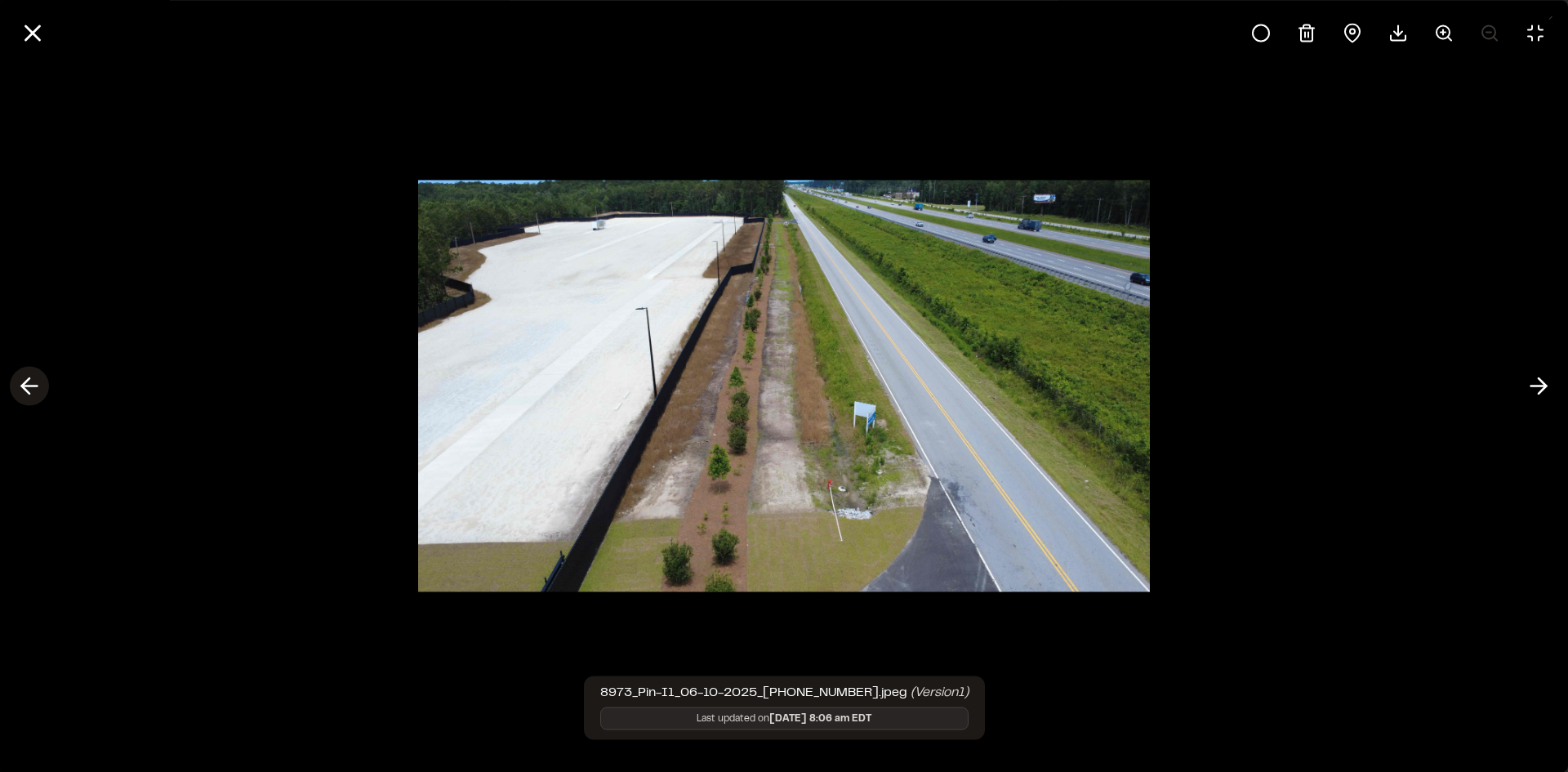
click at [27, 389] on icon at bounding box center [30, 387] width 26 height 28
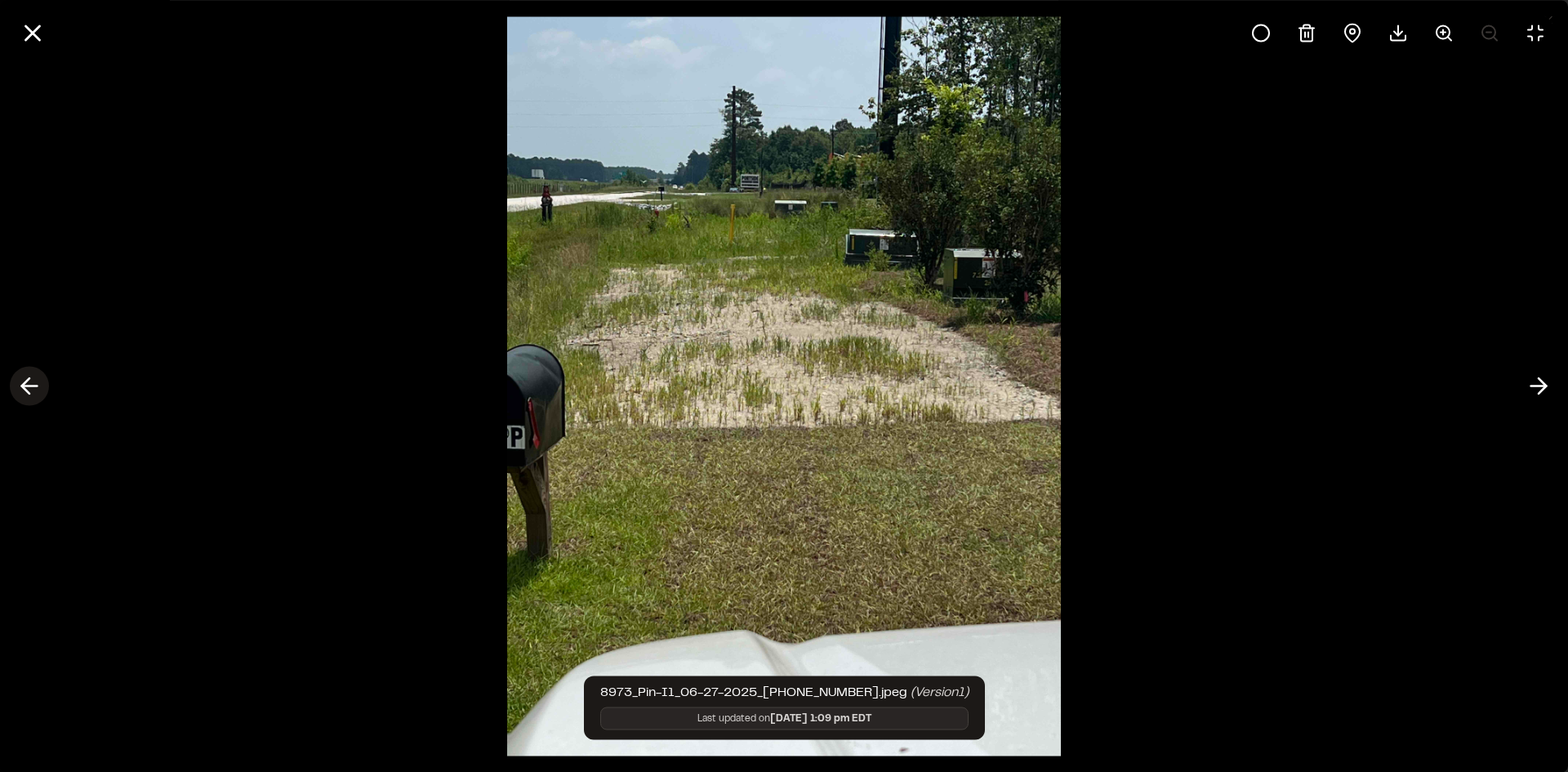
click at [27, 389] on icon at bounding box center [30, 387] width 26 height 28
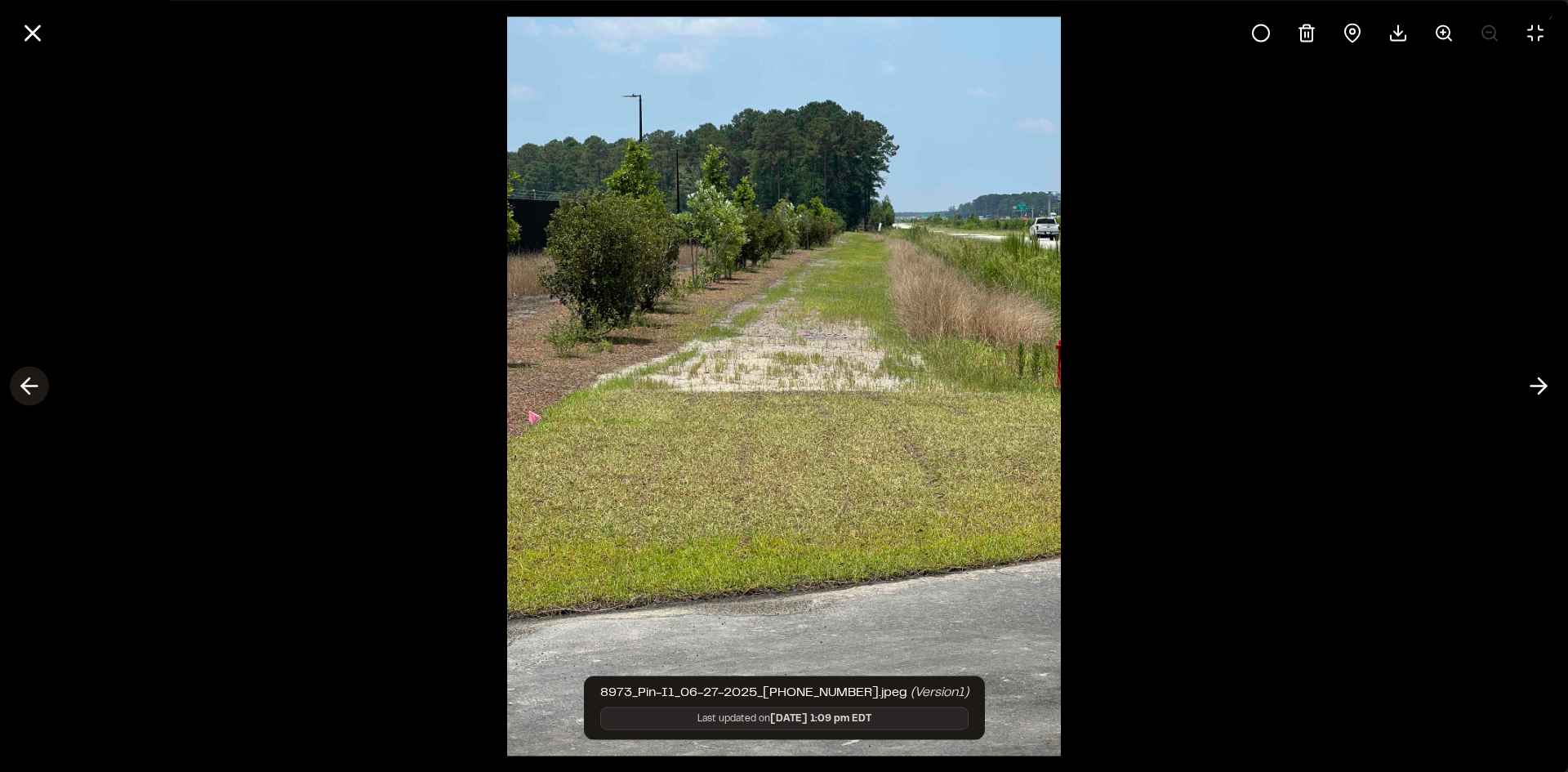
click at [27, 389] on icon at bounding box center [30, 387] width 26 height 28
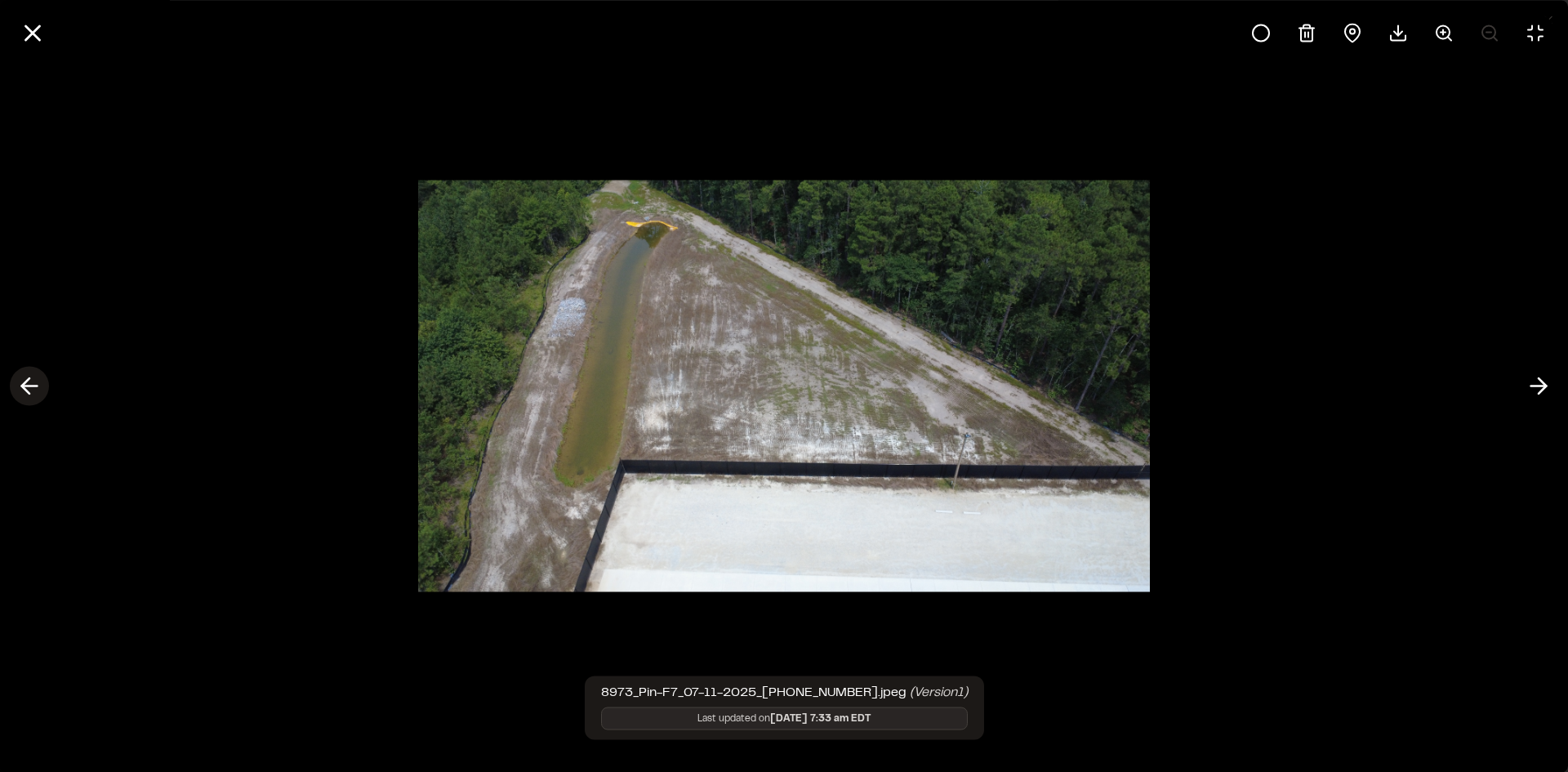
click at [27, 389] on icon at bounding box center [30, 387] width 26 height 28
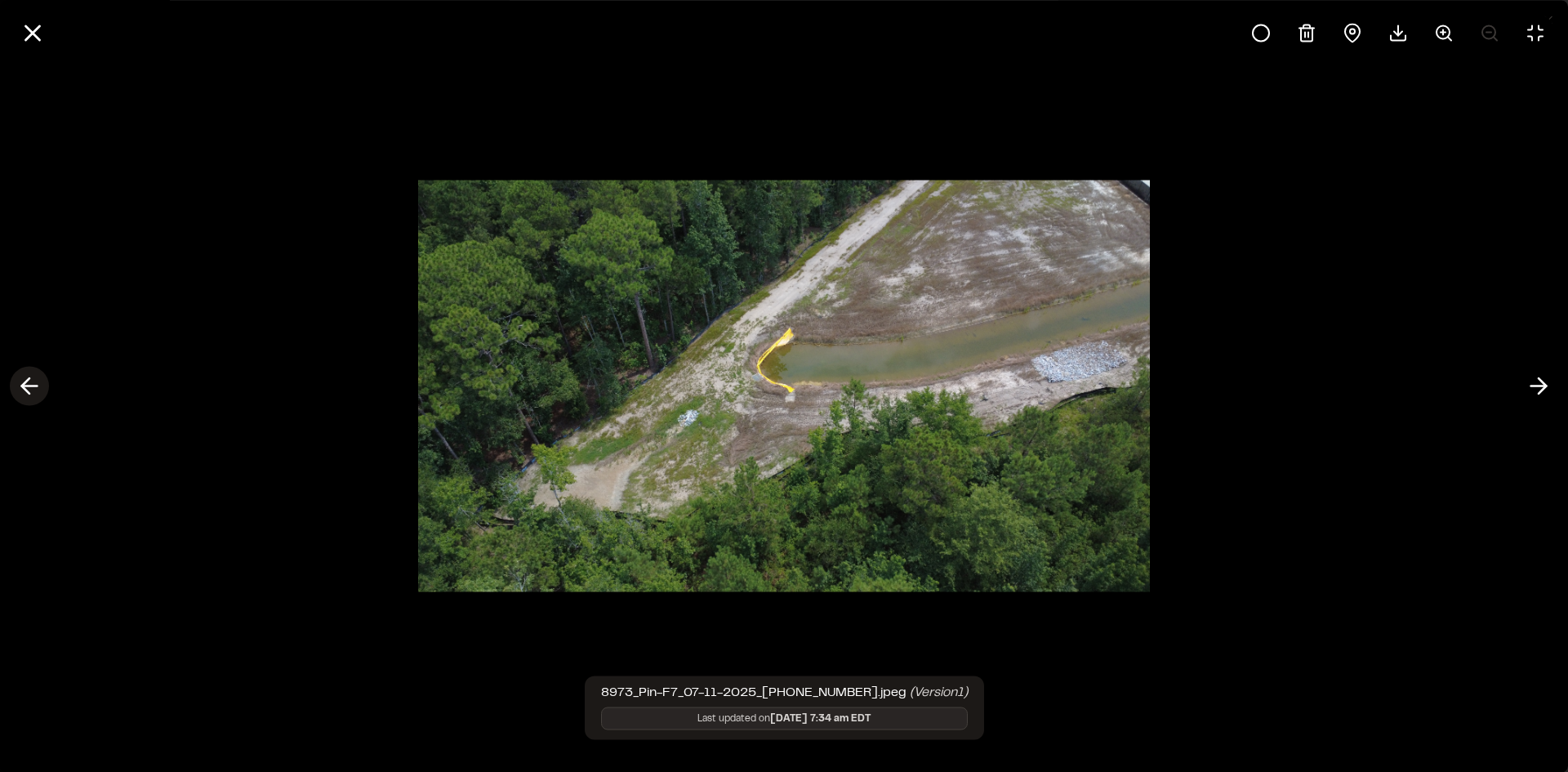
click at [27, 389] on icon at bounding box center [30, 387] width 26 height 28
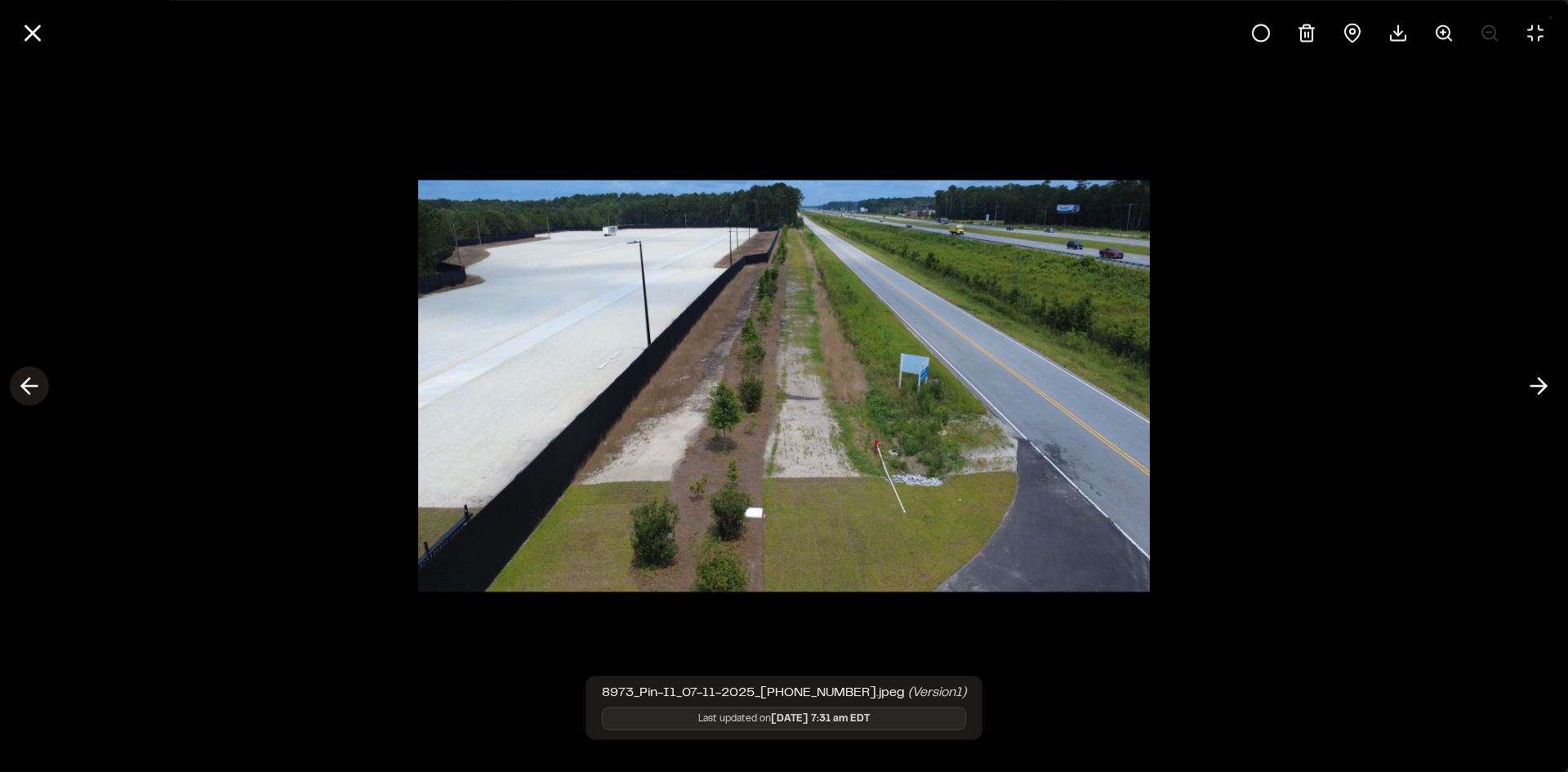
click at [28, 388] on icon at bounding box center [30, 387] width 26 height 28
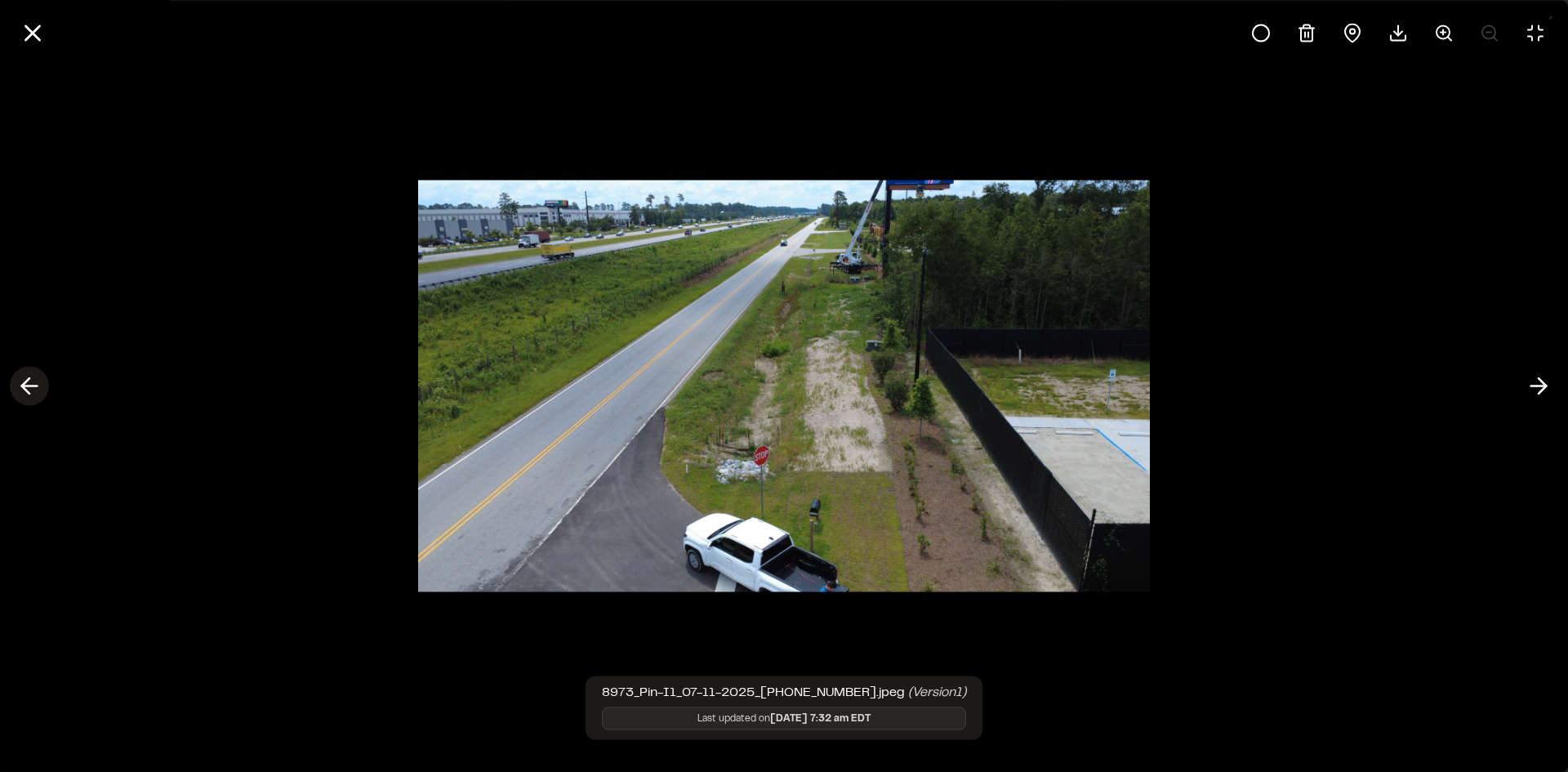
click at [28, 388] on icon at bounding box center [30, 387] width 26 height 28
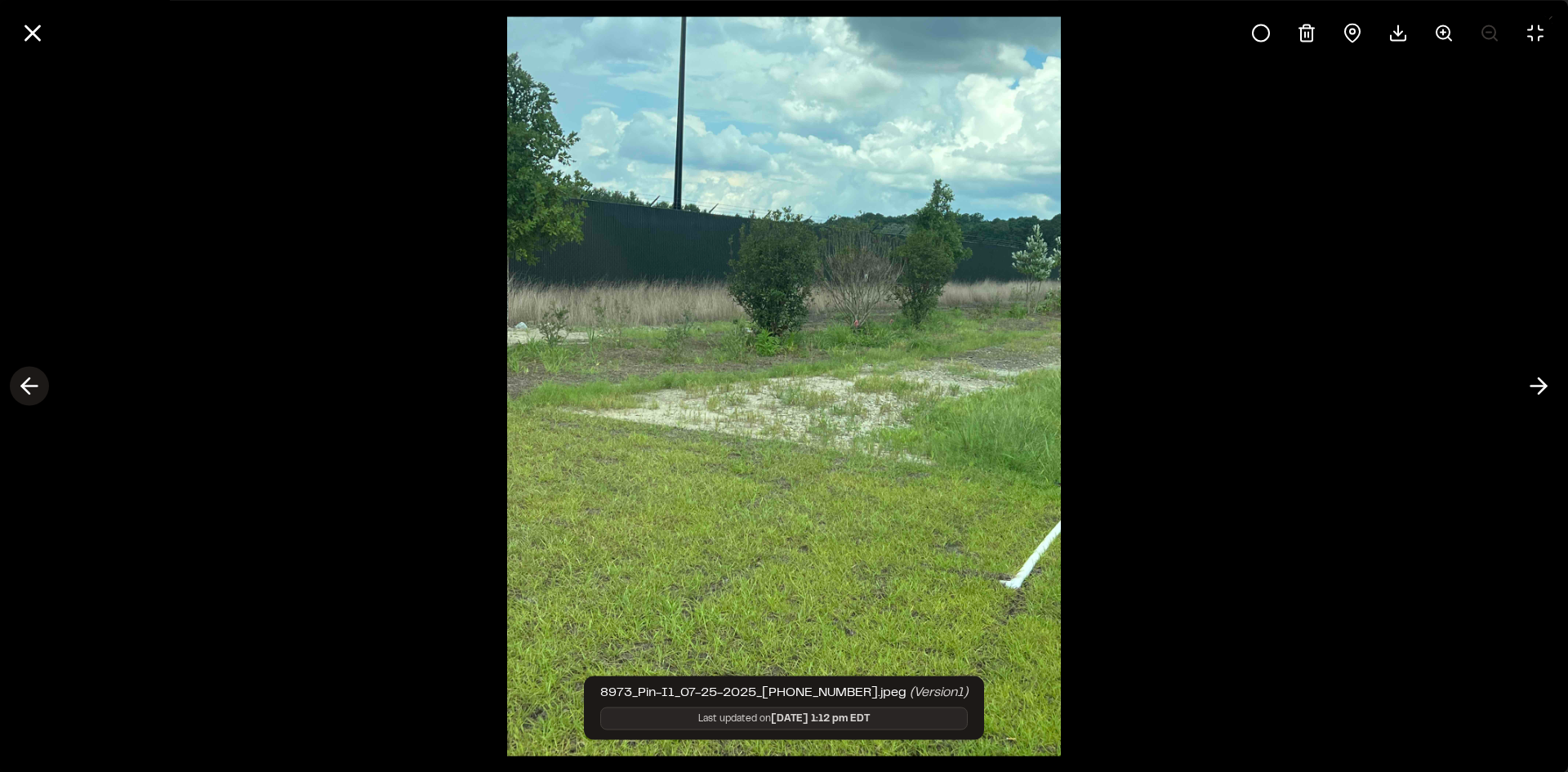
click at [28, 388] on icon at bounding box center [30, 387] width 26 height 28
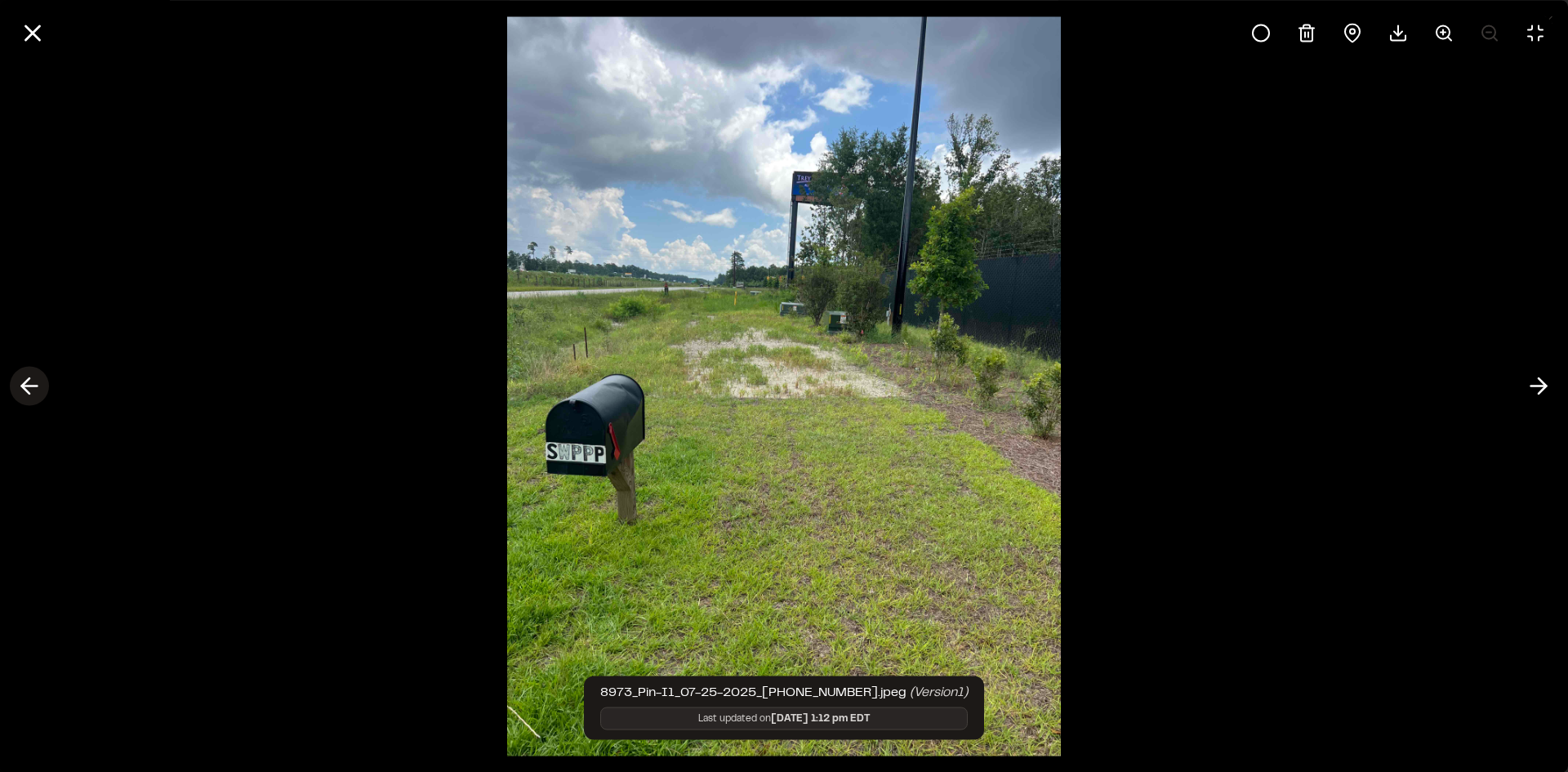
click at [28, 388] on icon at bounding box center [30, 387] width 26 height 28
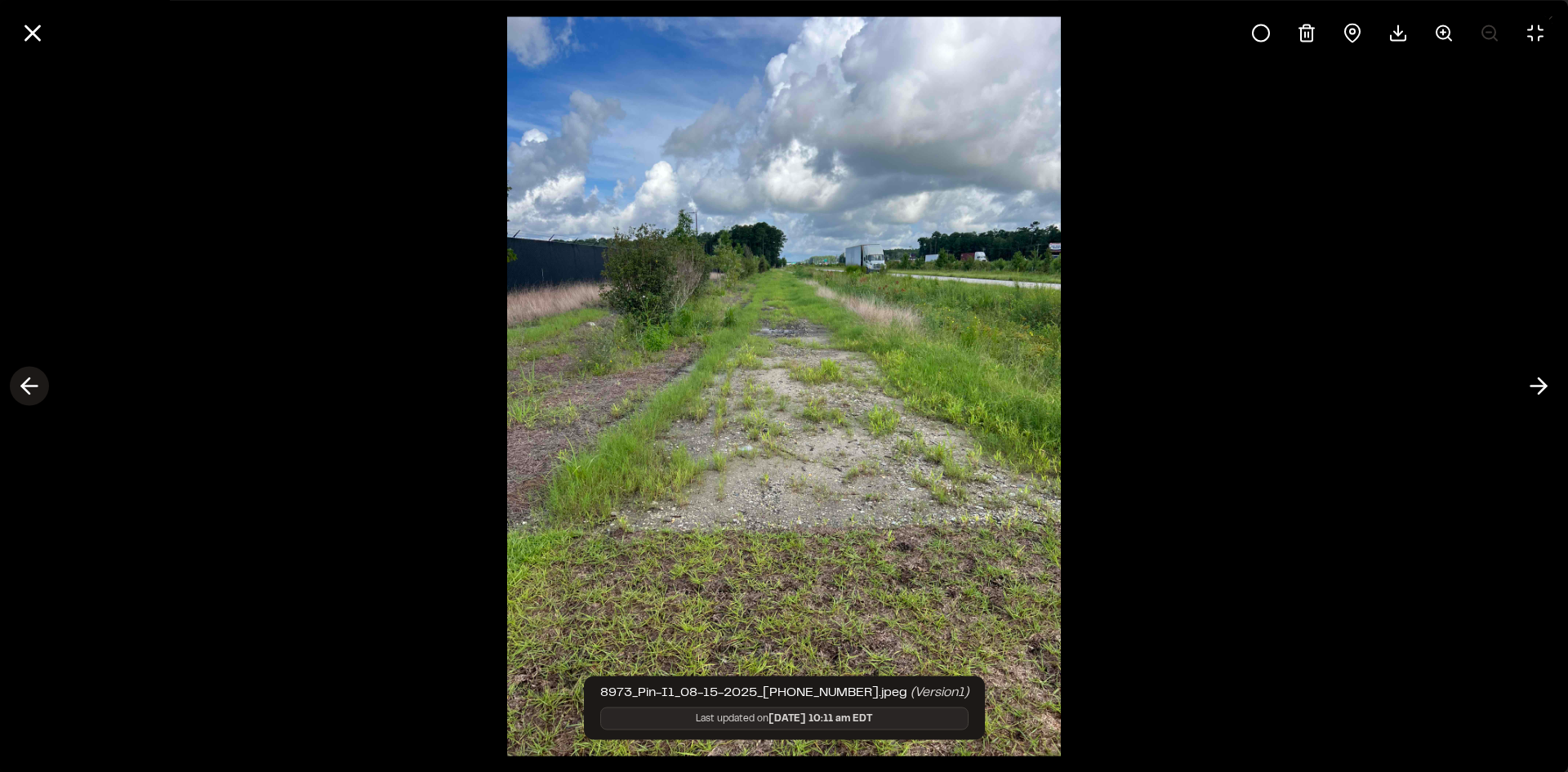
click at [28, 388] on icon at bounding box center [30, 387] width 26 height 28
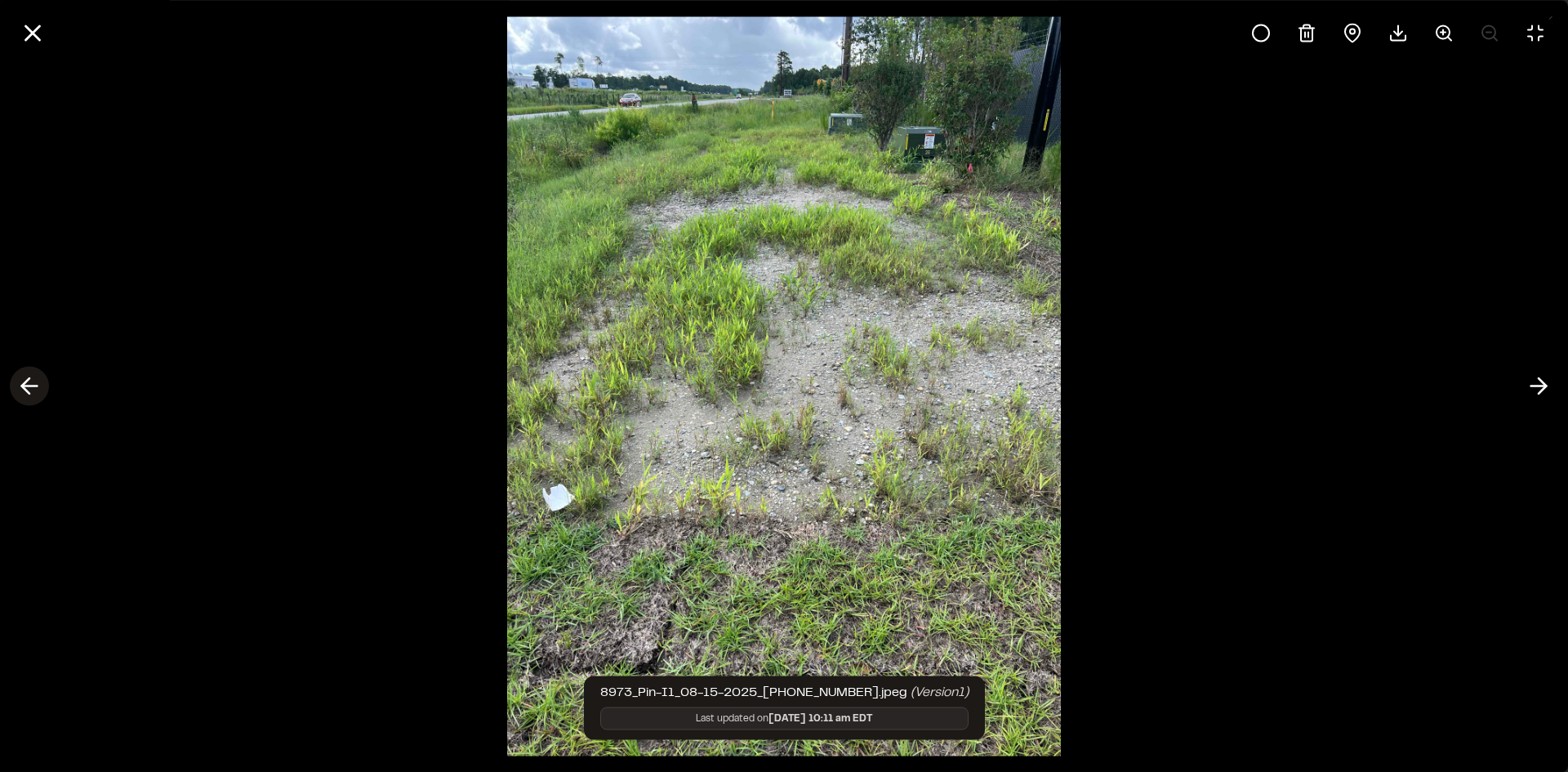
click at [28, 388] on icon at bounding box center [30, 387] width 26 height 28
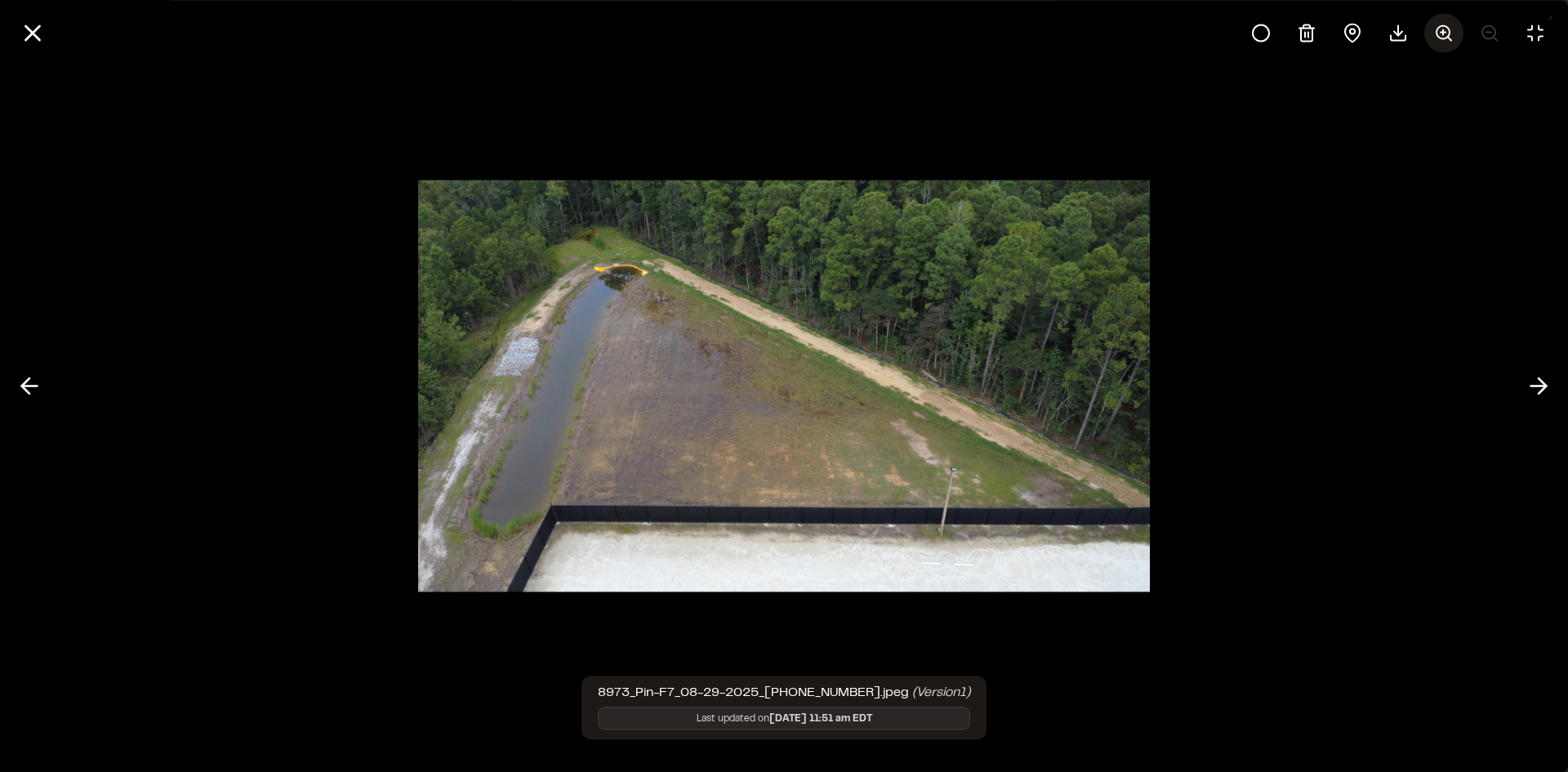
click at [1448, 32] on icon at bounding box center [1444, 33] width 19 height 19
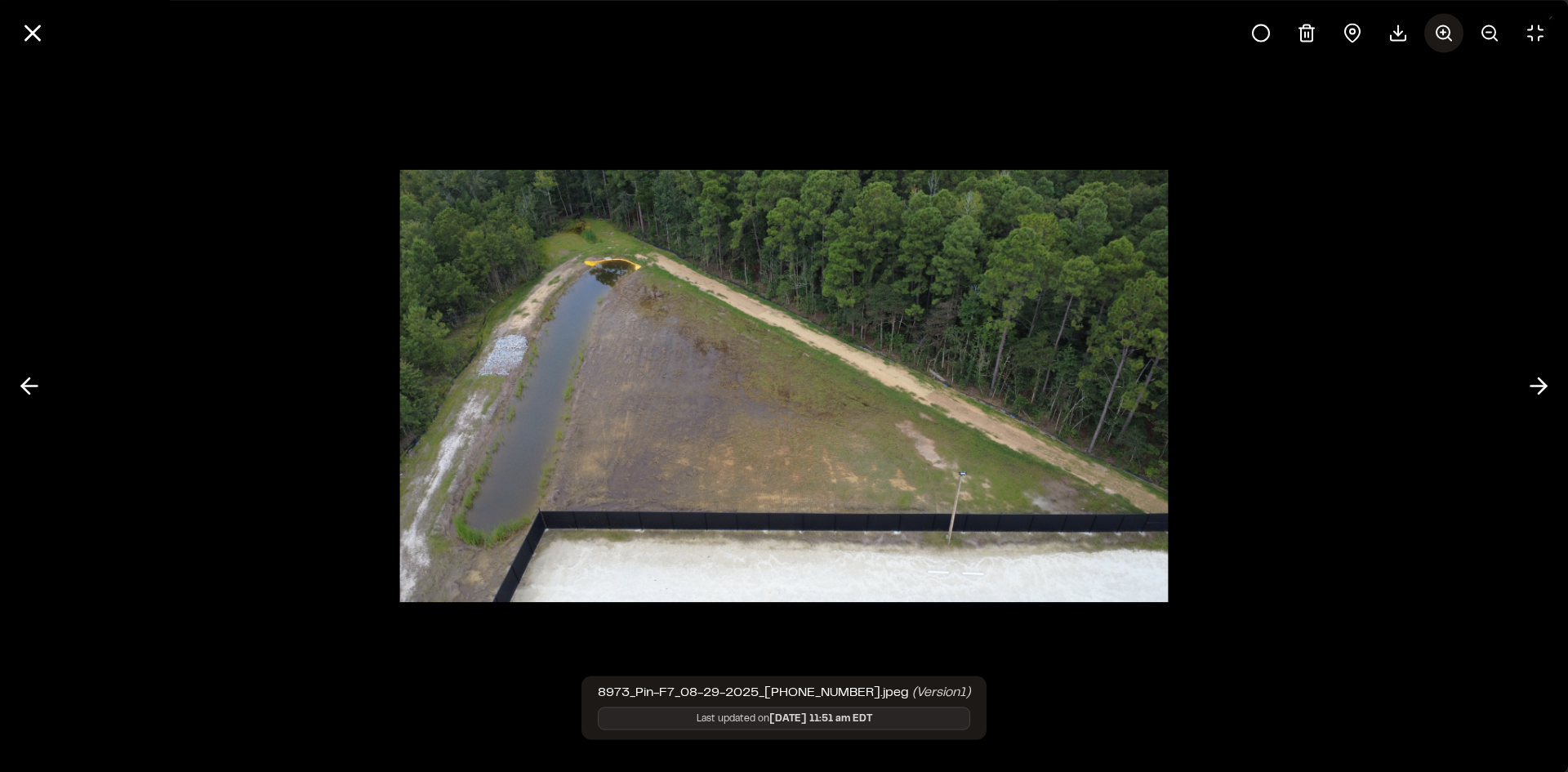
click at [1448, 32] on icon at bounding box center [1444, 33] width 19 height 19
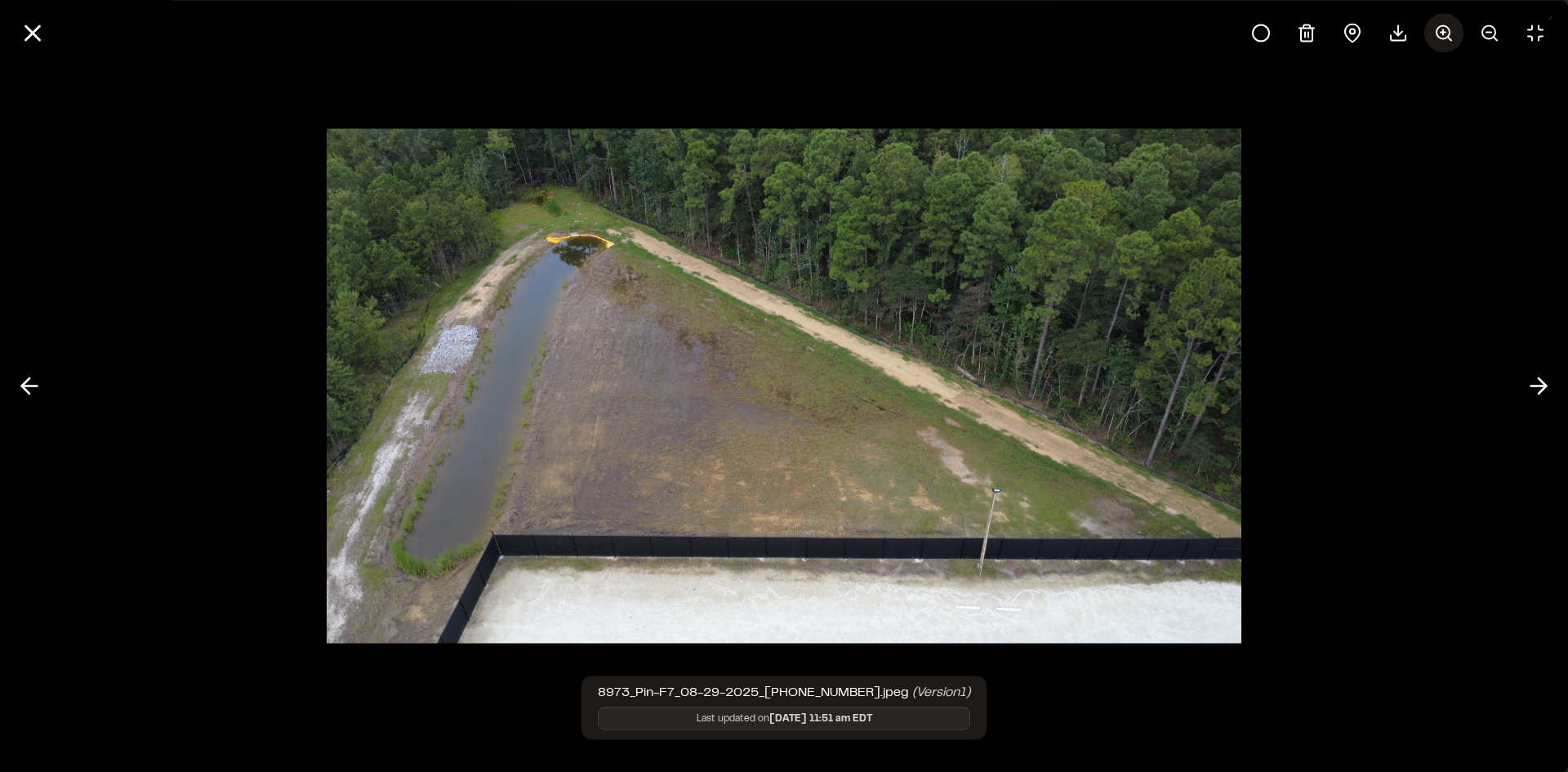
click at [1448, 32] on icon at bounding box center [1444, 33] width 19 height 19
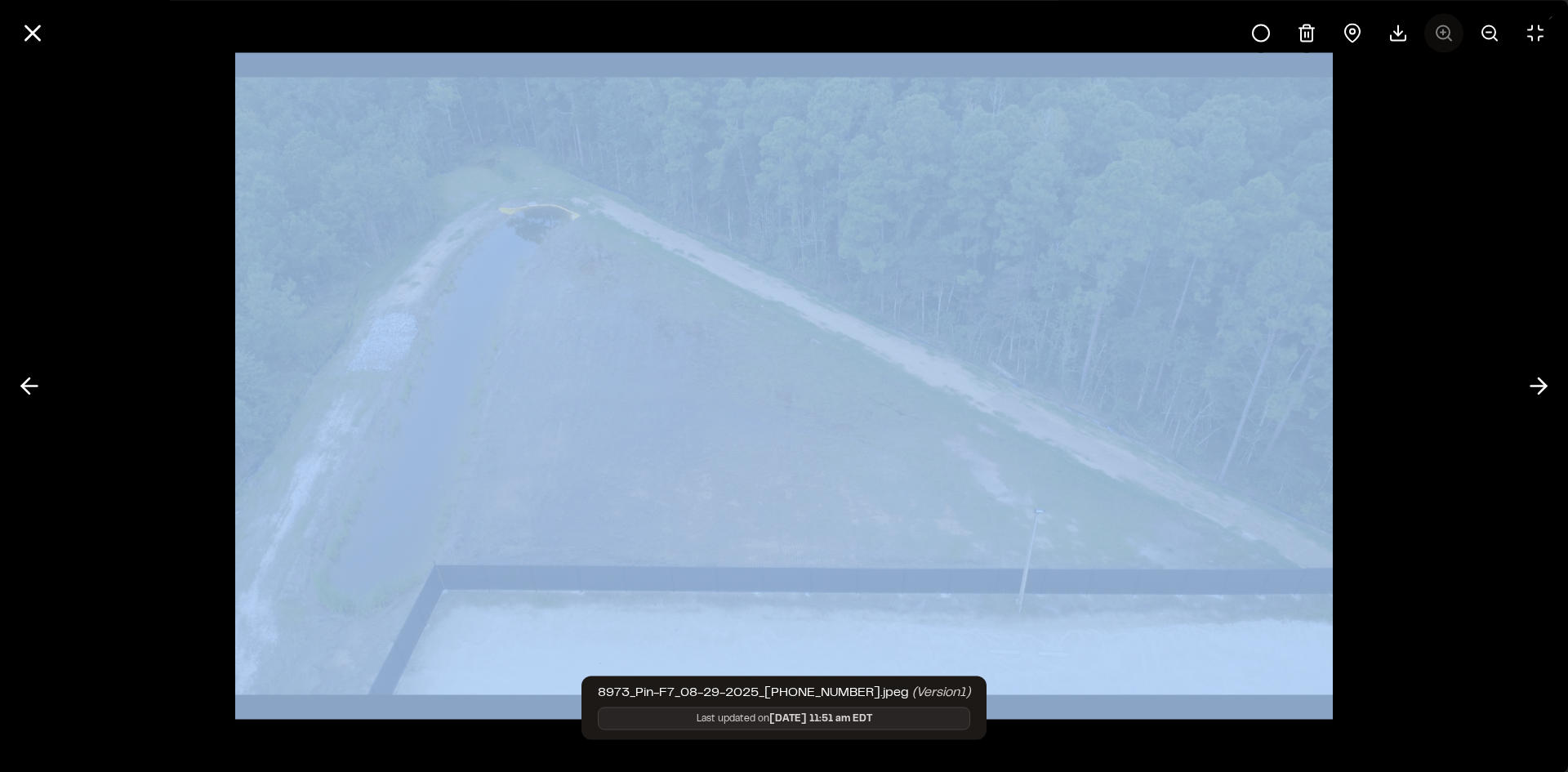
click at [1448, 32] on div at bounding box center [1398, 33] width 314 height 40
click at [1409, 283] on div at bounding box center [784, 386] width 1568 height 772
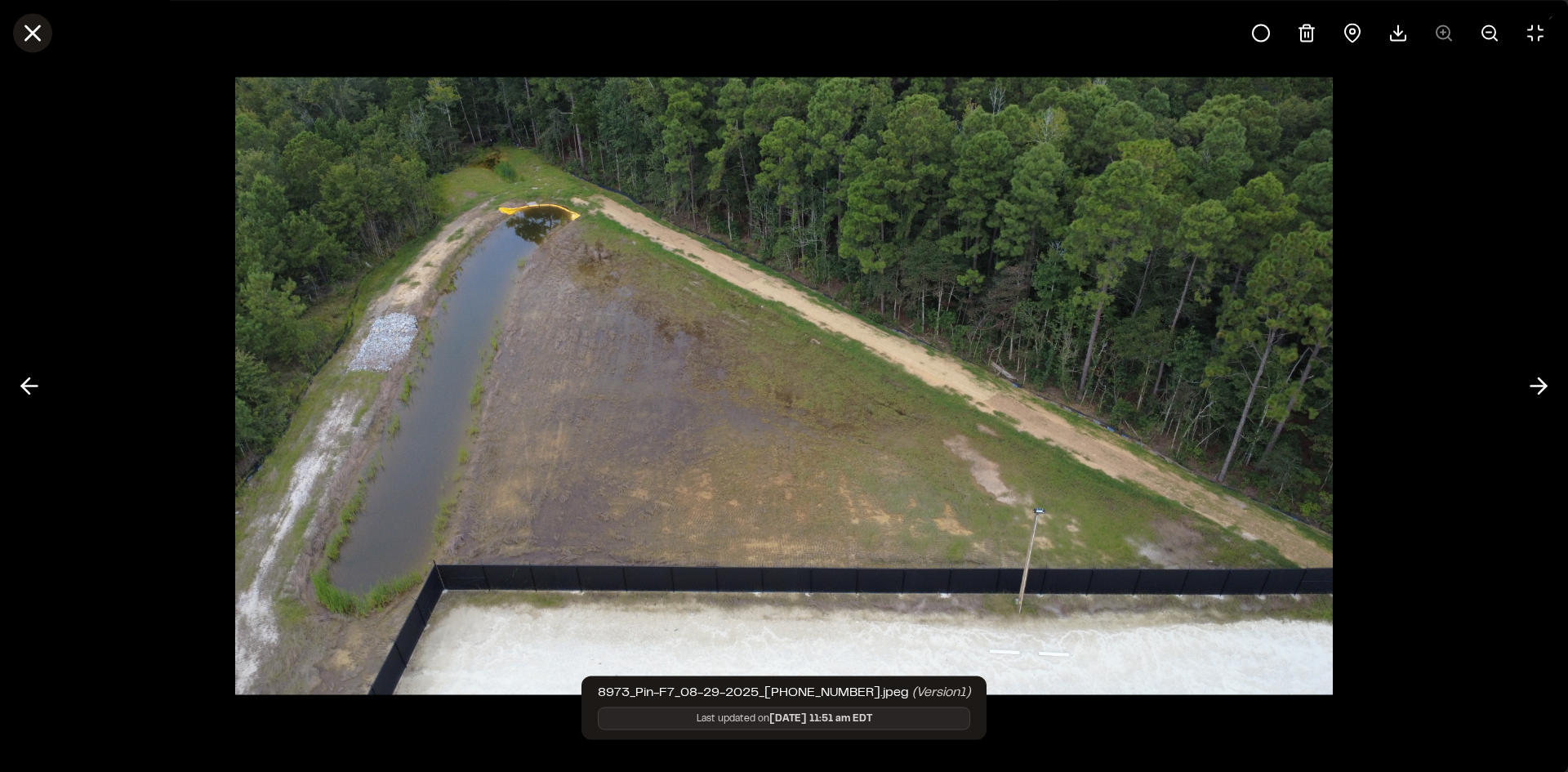
click at [33, 29] on icon at bounding box center [33, 33] width 28 height 28
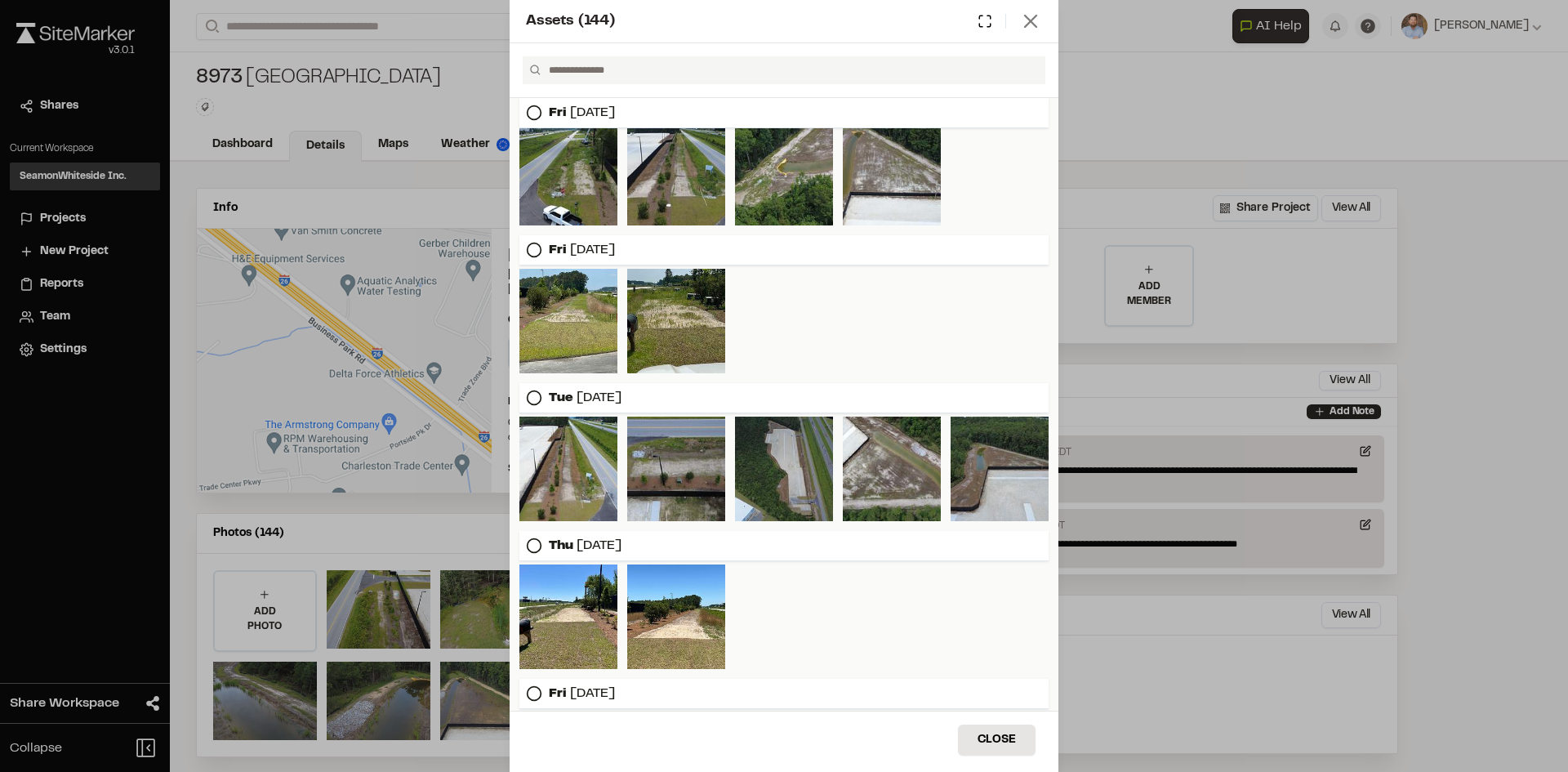
click at [1024, 30] on icon at bounding box center [1031, 21] width 23 height 23
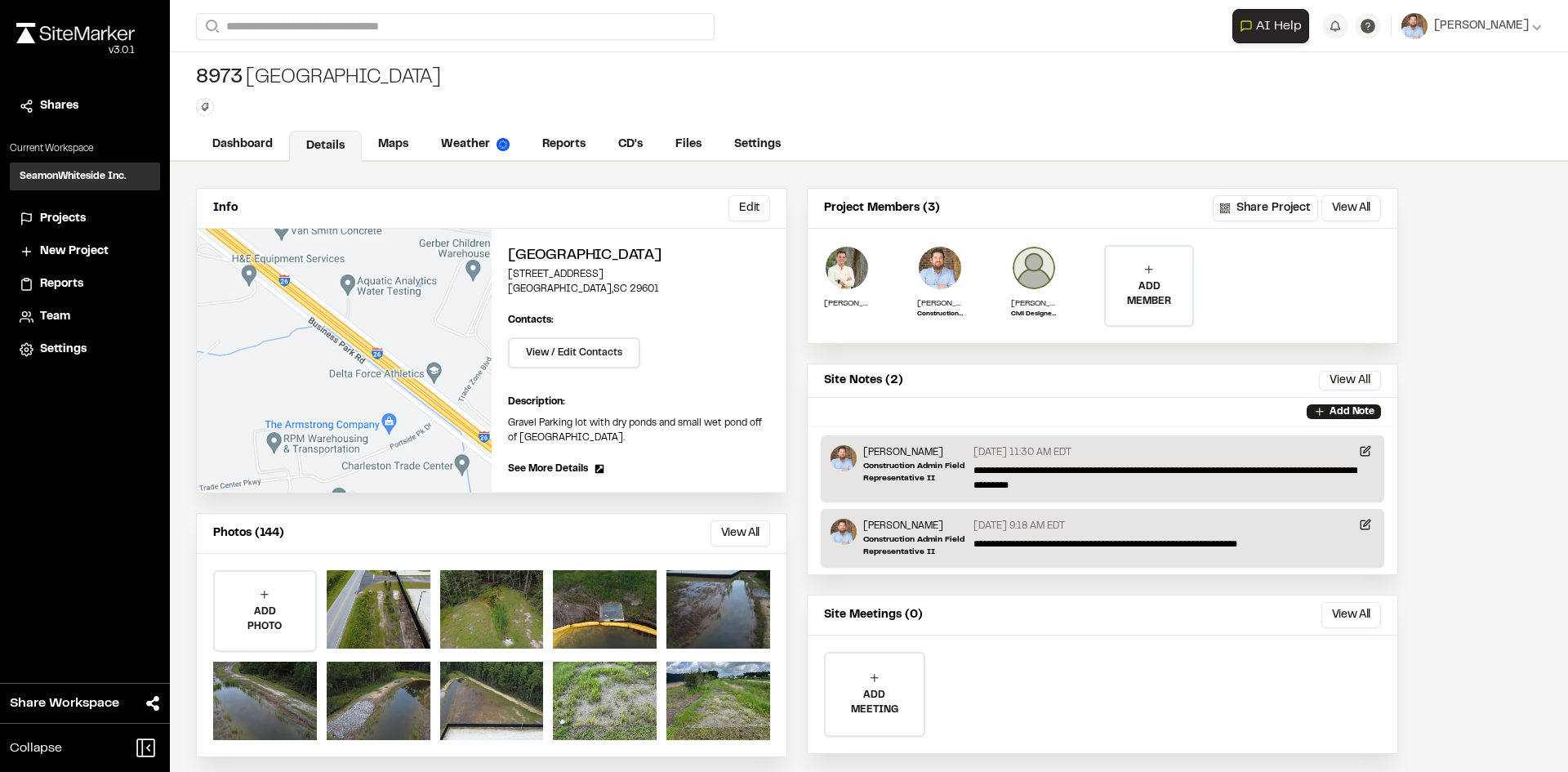
drag, startPoint x: 874, startPoint y: 118, endPoint x: 701, endPoint y: 127, distance: 173.2
click at [872, 118] on div "[STREET_ADDRESS] Type Enter or comma to add tag." at bounding box center [868, 90] width 1398 height 76
